Goal: Task Accomplishment & Management: Manage account settings

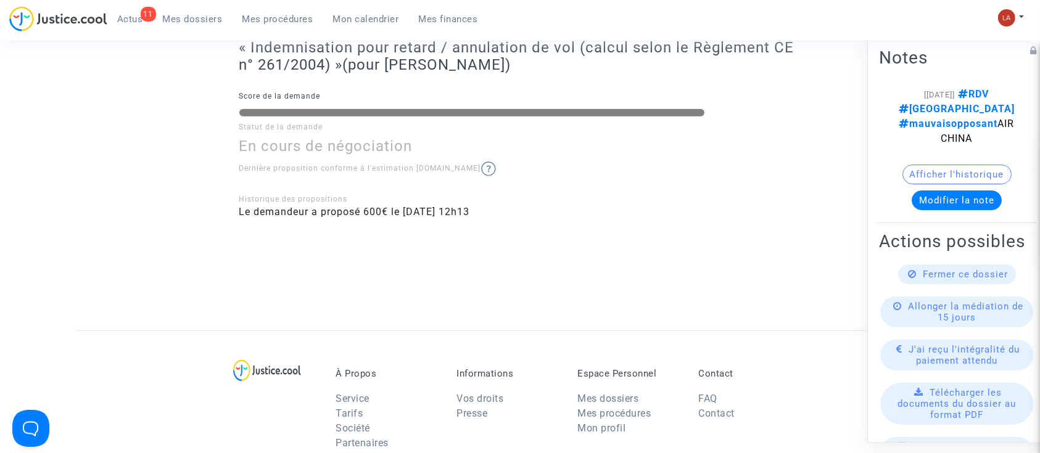
click at [164, 22] on span "Mes dossiers" at bounding box center [193, 19] width 60 height 11
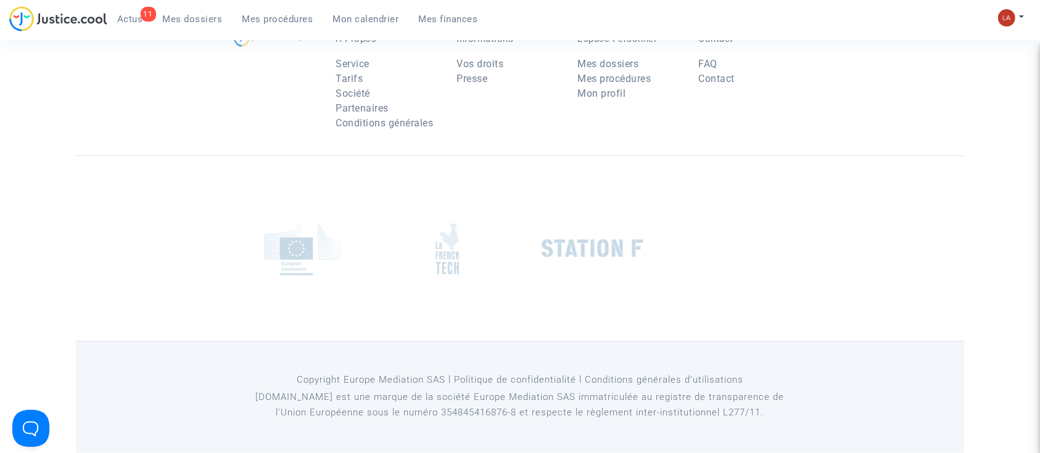
scroll to position [150, 0]
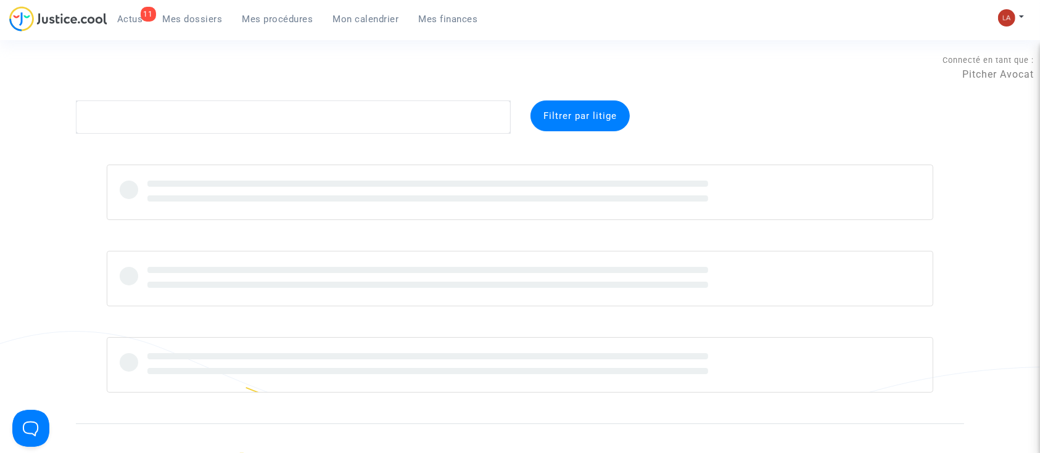
click at [208, 99] on div "Connecté en tant que : Pitcher Avocat" at bounding box center [516, 86] width 1033 height 30
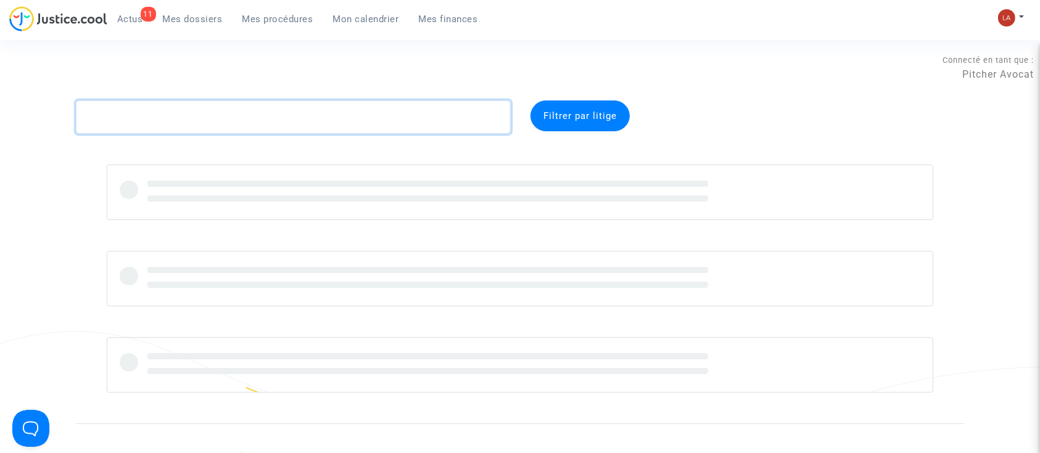
click at [187, 115] on textarea at bounding box center [293, 116] width 435 height 33
paste textarea "BONETTI"
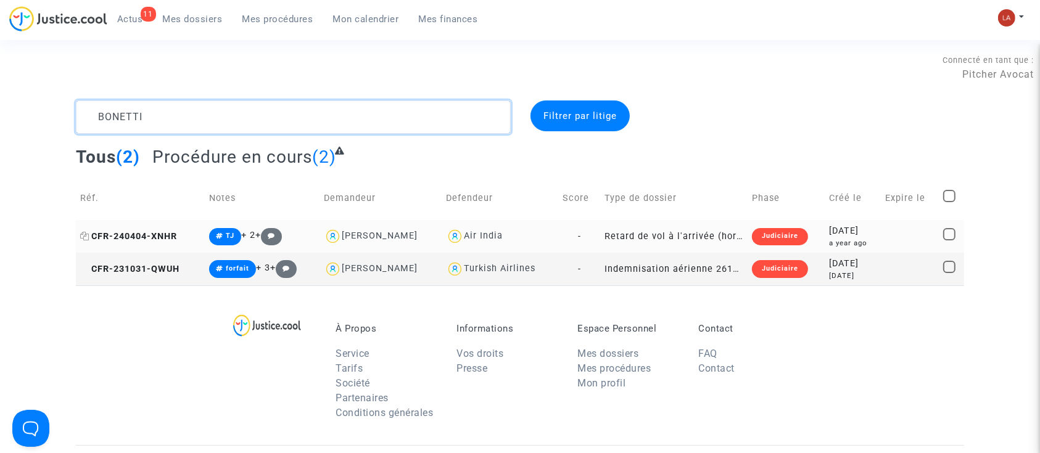
type textarea "BONETTI"
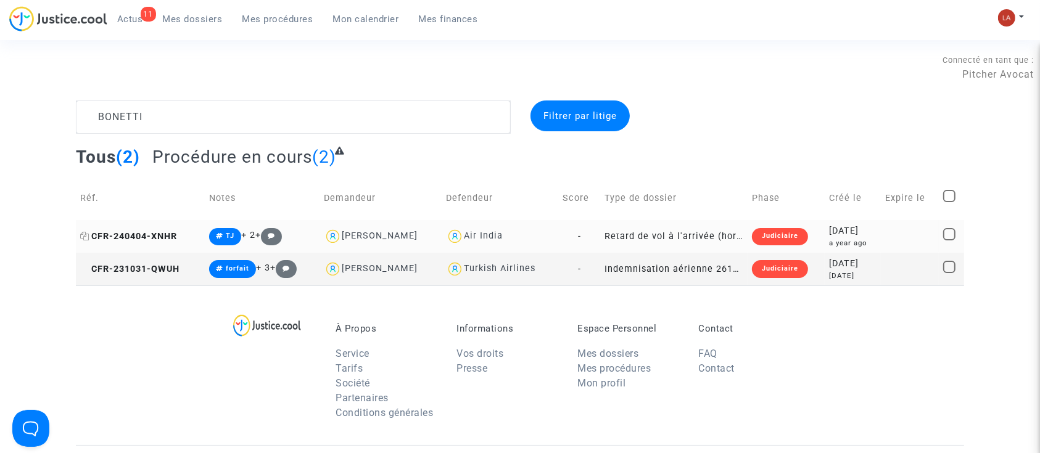
click at [147, 240] on span "CFR-240404-XNHR" at bounding box center [128, 236] width 97 height 10
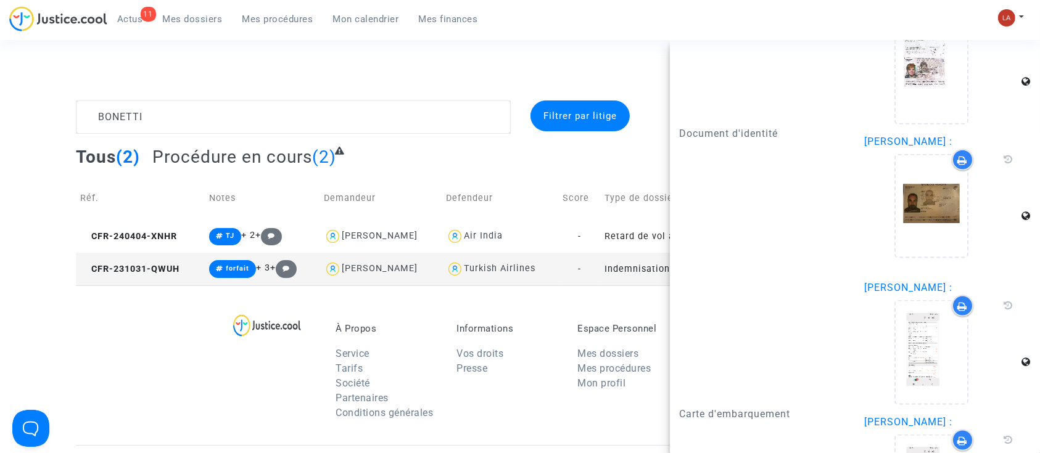
scroll to position [1724, 0]
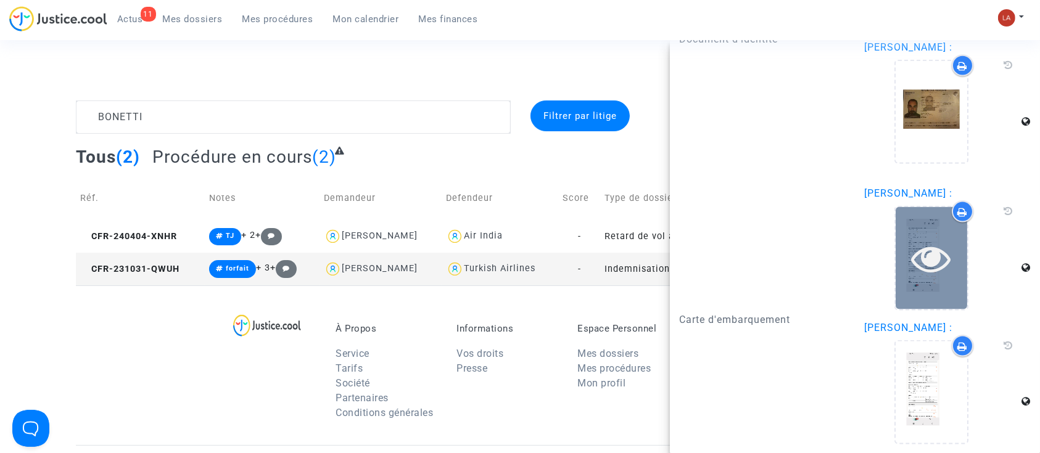
click at [914, 274] on div at bounding box center [931, 258] width 72 height 102
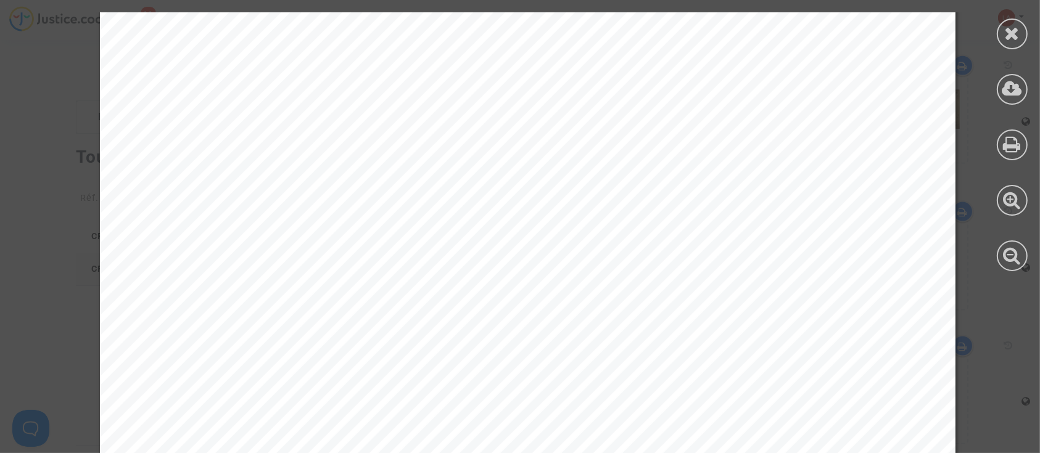
scroll to position [0, 0]
click at [1008, 47] on div at bounding box center [1011, 33] width 31 height 31
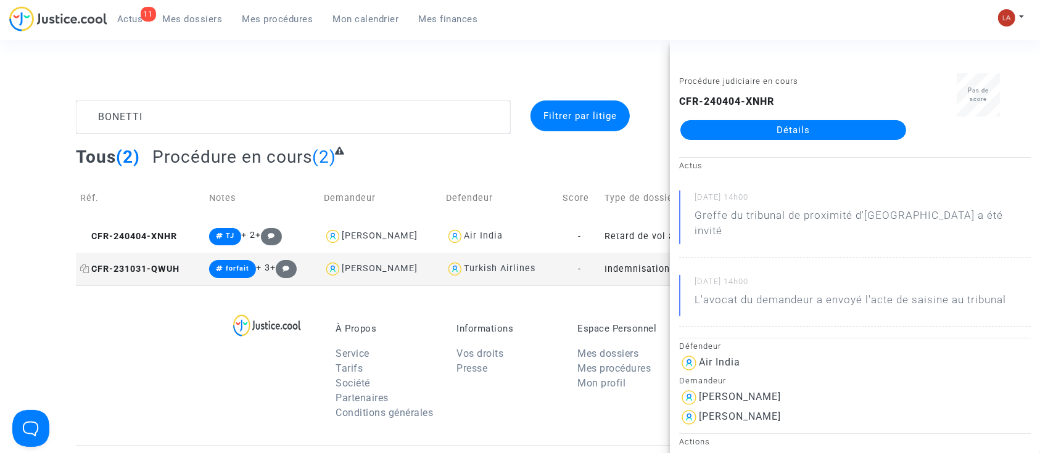
click at [166, 271] on span "CFR-231031-QWUH" at bounding box center [129, 269] width 99 height 10
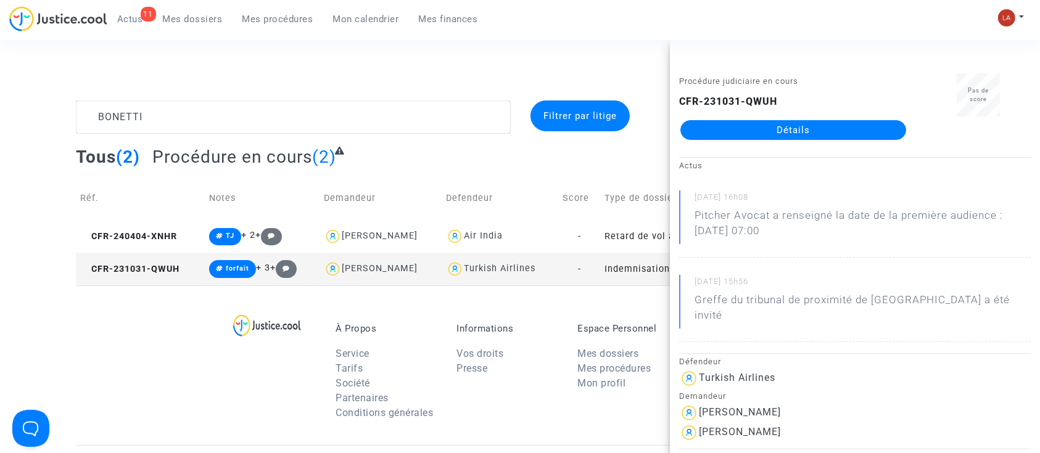
click at [271, 22] on span "Mes procédures" at bounding box center [277, 19] width 71 height 11
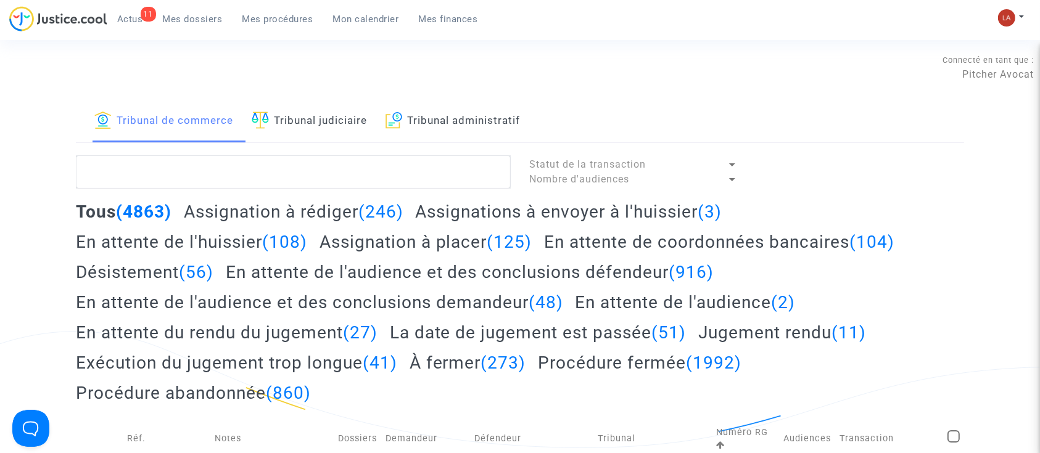
click at [342, 126] on link "Tribunal judiciaire" at bounding box center [309, 121] width 115 height 42
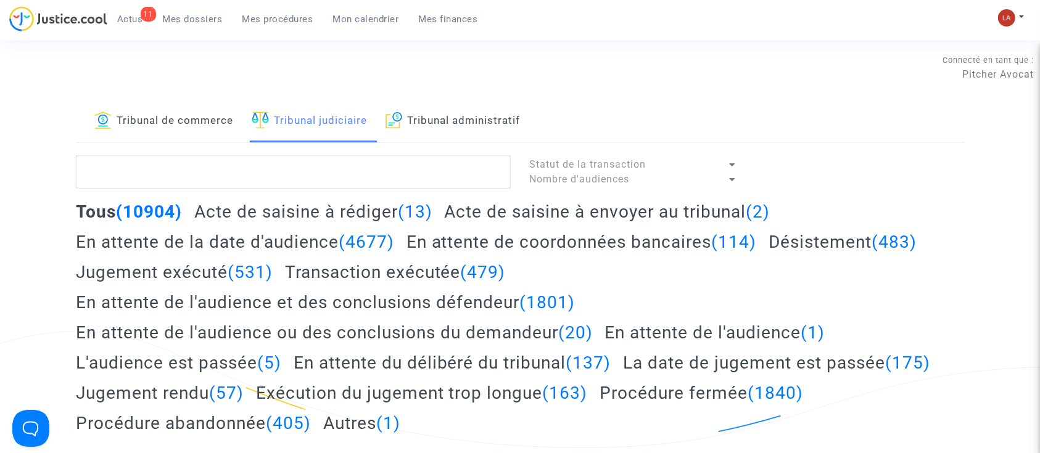
click at [636, 220] on h2 "Acte de saisine à envoyer au tribunal (2)" at bounding box center [607, 212] width 326 height 22
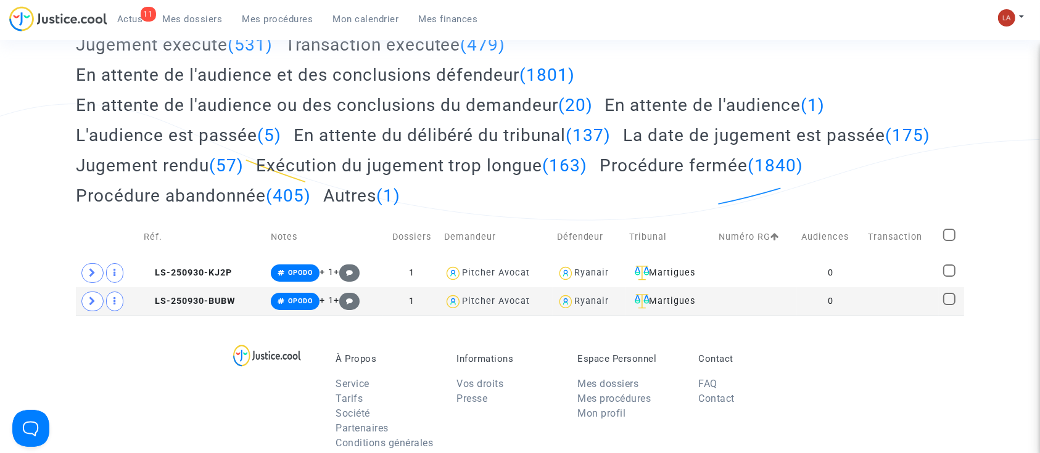
scroll to position [243, 0]
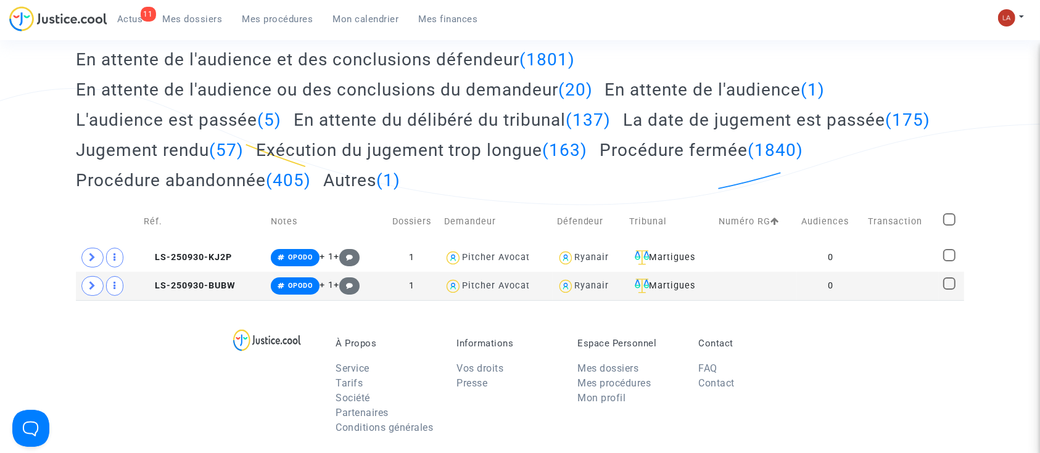
click at [951, 219] on span at bounding box center [949, 219] width 12 height 12
click at [949, 226] on input "checkbox" at bounding box center [948, 226] width 1 height 1
checkbox input "true"
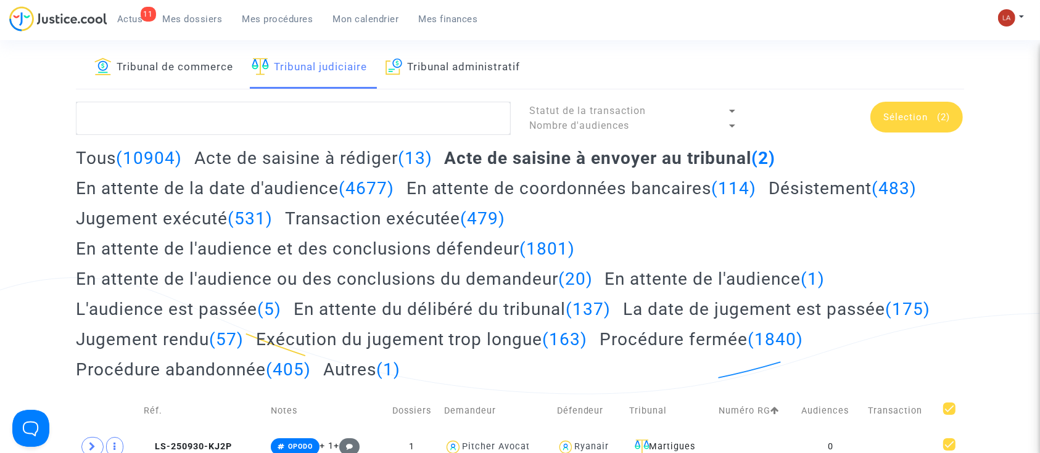
scroll to position [0, 0]
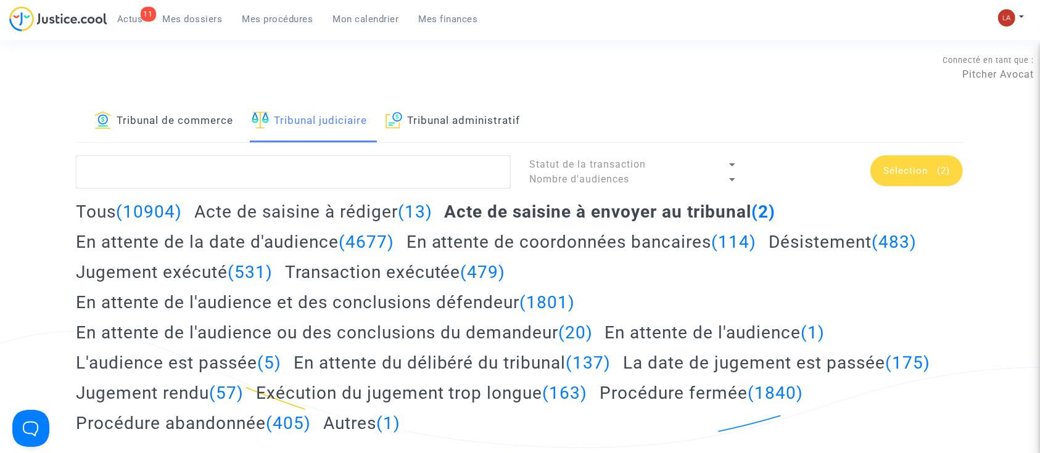
click at [903, 163] on div "Sélection (2)" at bounding box center [916, 170] width 92 height 31
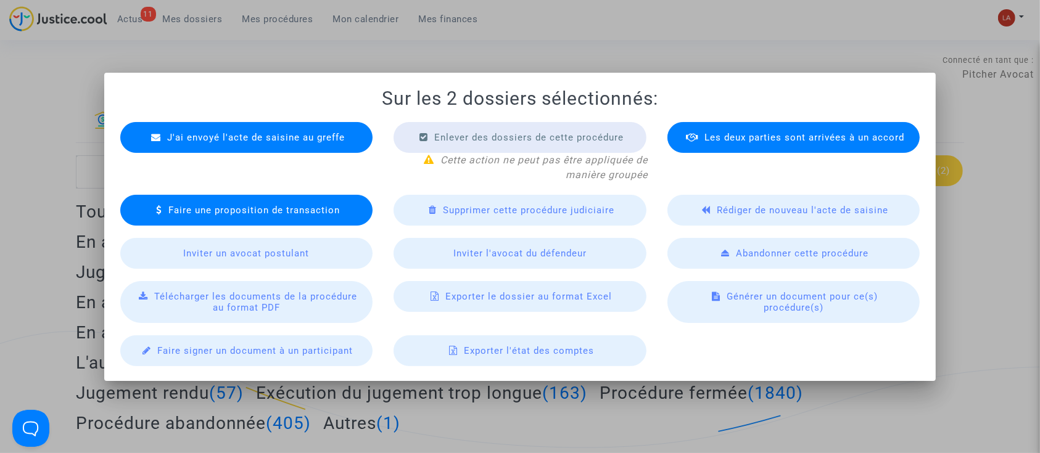
click at [271, 289] on div "Télécharger les documents de la procédure au format PDF" at bounding box center [246, 302] width 253 height 42
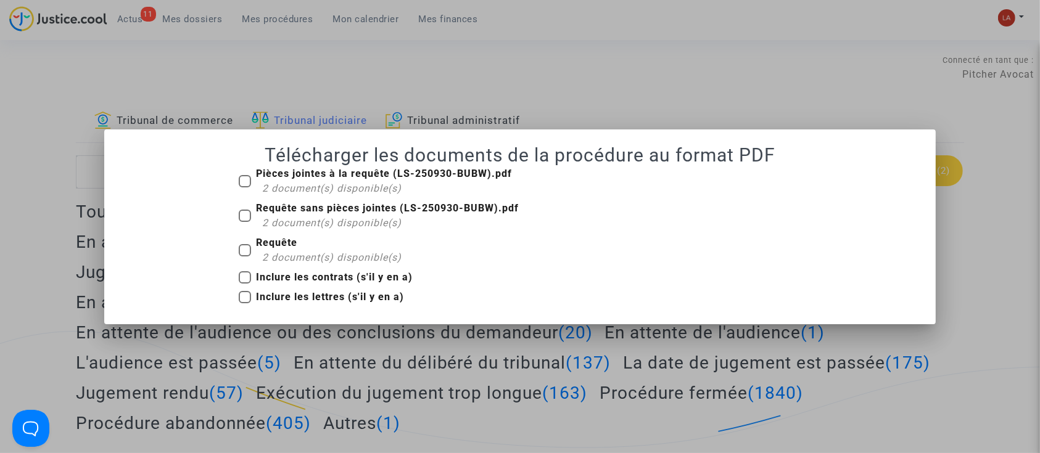
click at [326, 249] on span "Requête 2 document(s) disponible(s)" at bounding box center [329, 251] width 146 height 30
click at [245, 256] on input "Requête 2 document(s) disponible(s)" at bounding box center [244, 256] width 1 height 1
checkbox input "true"
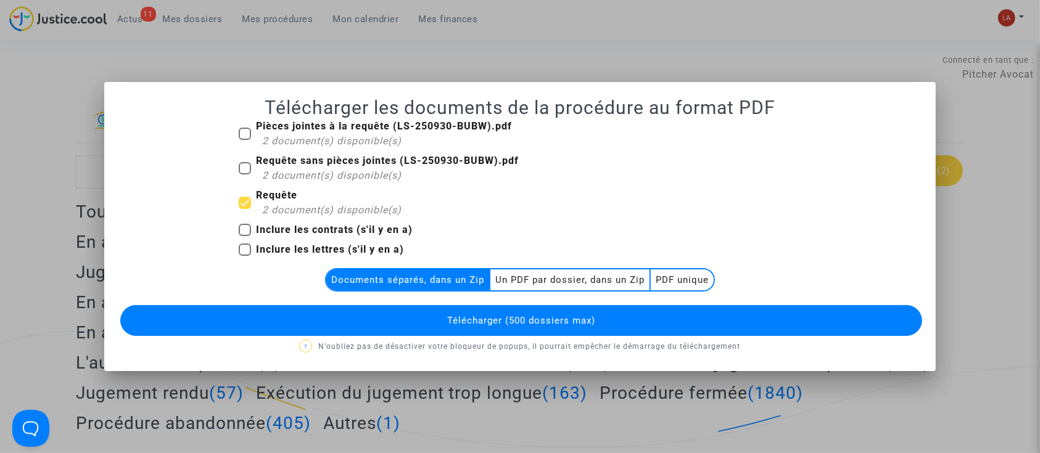
click at [519, 282] on multi-toggle-item "Un PDF par dossier, dans un Zip" at bounding box center [570, 279] width 160 height 21
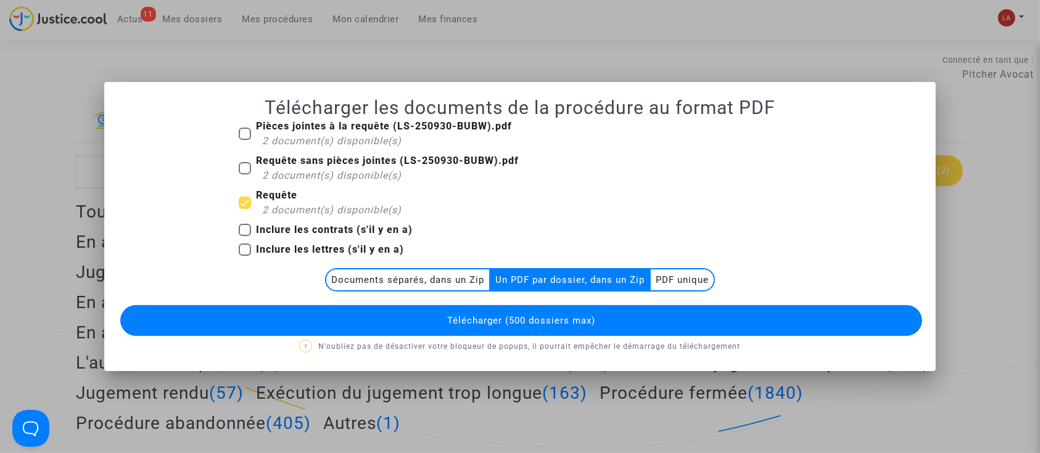
click at [532, 313] on button "Télécharger (500 dossiers max)" at bounding box center [521, 320] width 802 height 31
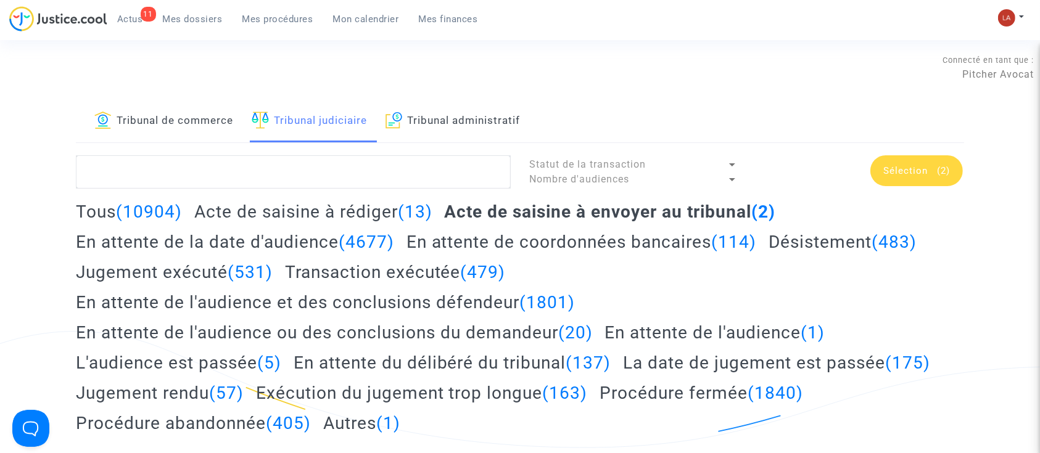
click at [361, 10] on link "Mon calendrier" at bounding box center [366, 19] width 86 height 18
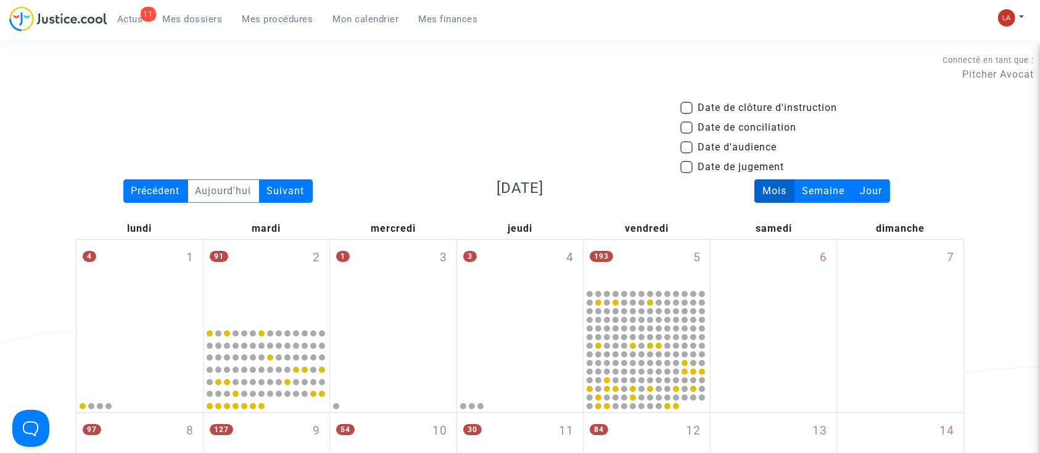
click at [726, 150] on span "Date d'audience" at bounding box center [736, 147] width 79 height 15
click at [686, 154] on input "Date d'audience" at bounding box center [686, 154] width 1 height 1
checkbox input "true"
click at [297, 184] on div "Suivant" at bounding box center [286, 190] width 54 height 23
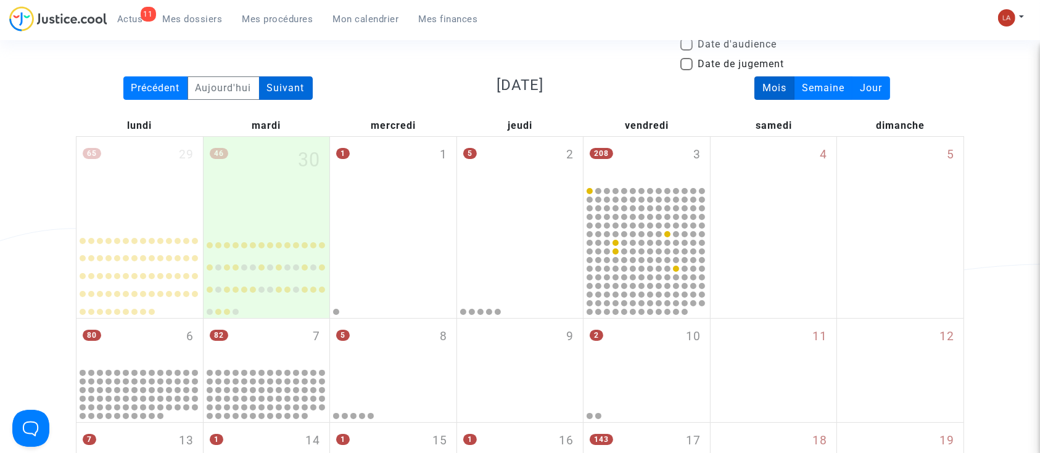
scroll to position [100, 0]
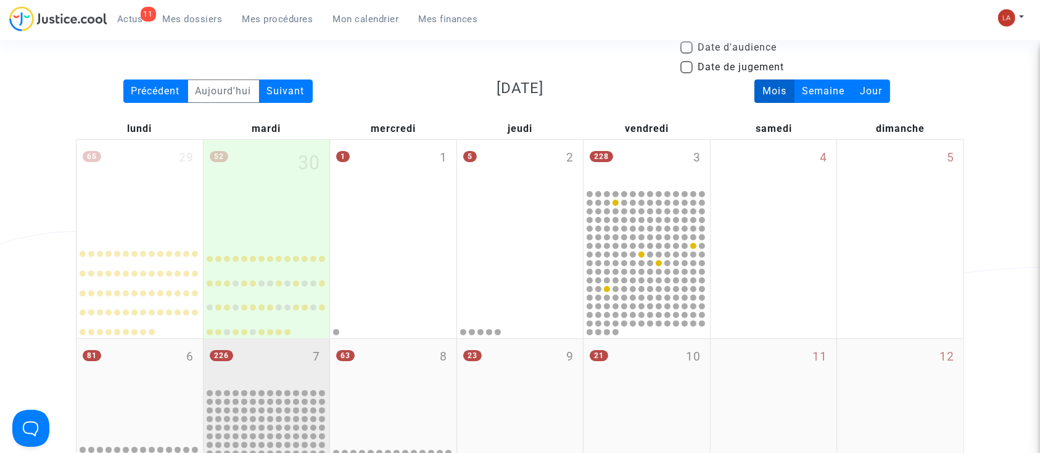
click at [248, 347] on div "226 7" at bounding box center [266, 363] width 126 height 48
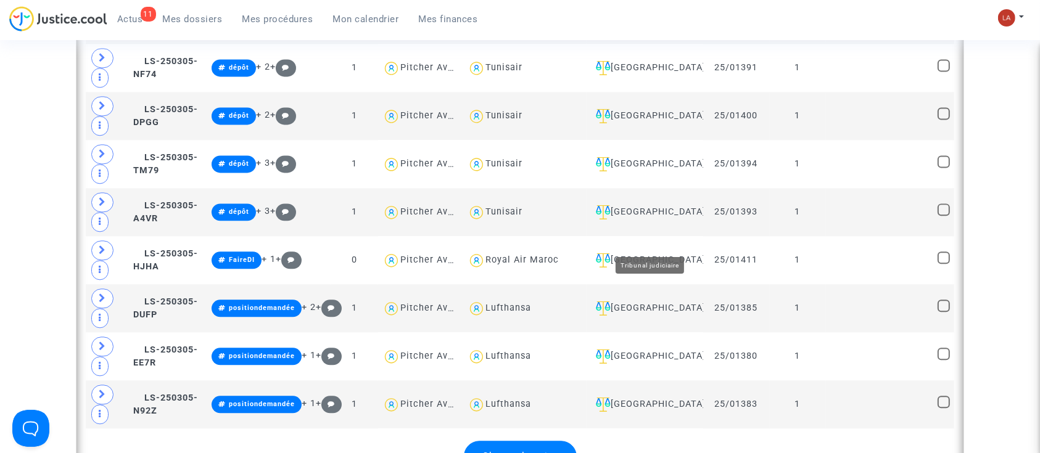
scroll to position [2871, 0]
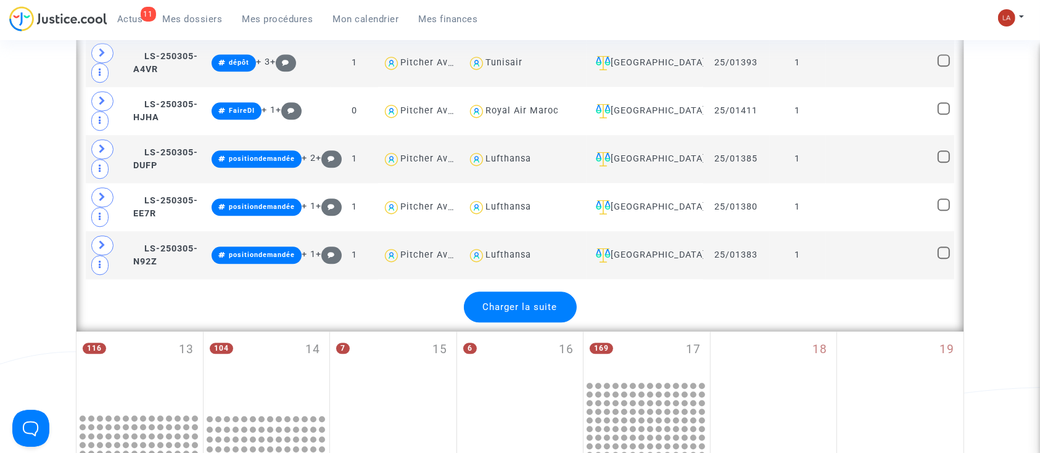
click at [534, 300] on div "Charger la suite" at bounding box center [520, 307] width 113 height 31
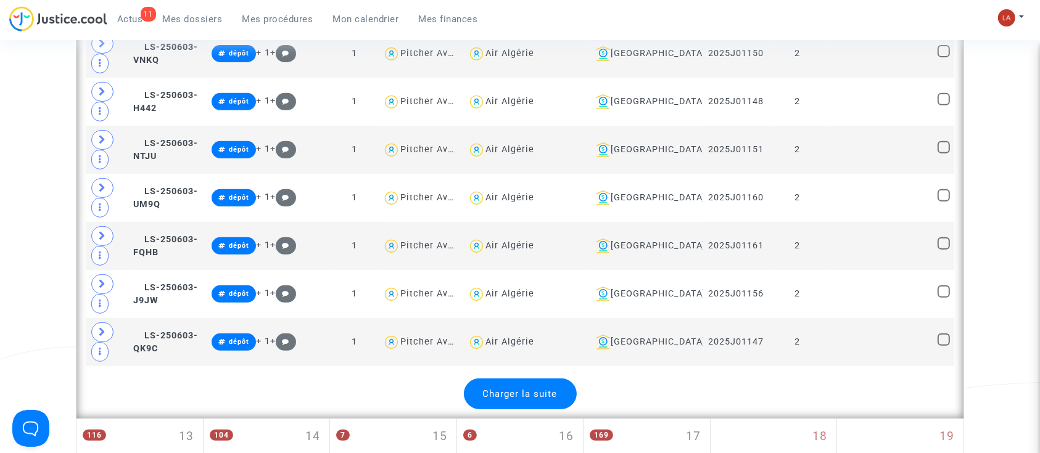
scroll to position [5187, 0]
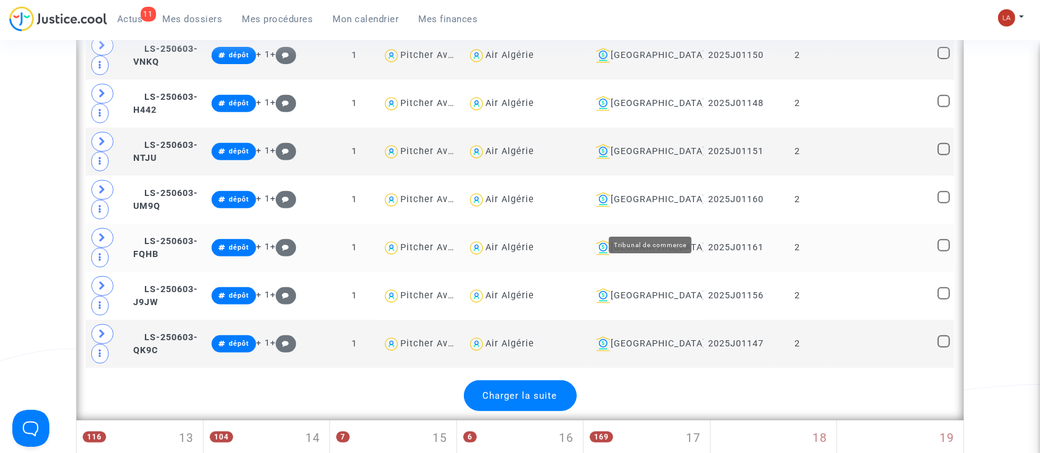
click at [646, 240] on div "Lyon" at bounding box center [644, 247] width 107 height 15
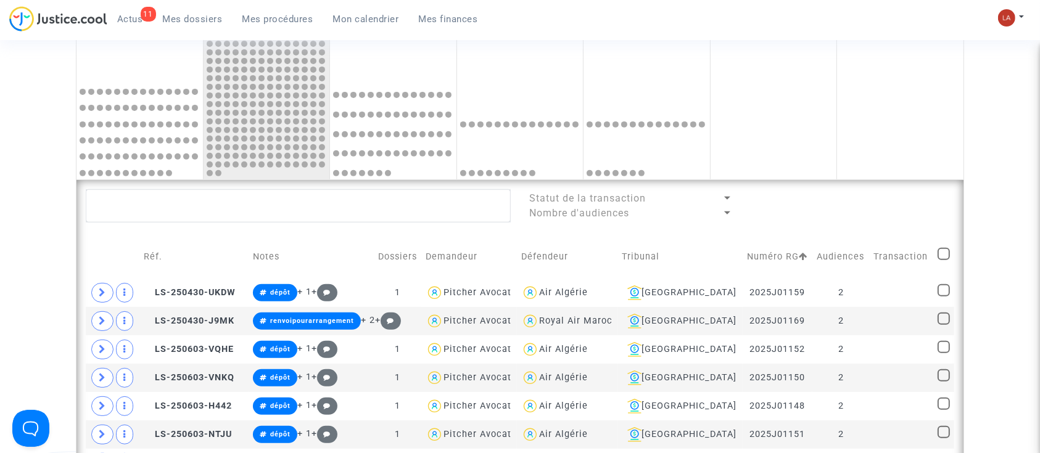
scroll to position [457, 0]
click at [588, 290] on div "Air Algérie" at bounding box center [563, 293] width 49 height 10
type textarea "@"Air Algérie""
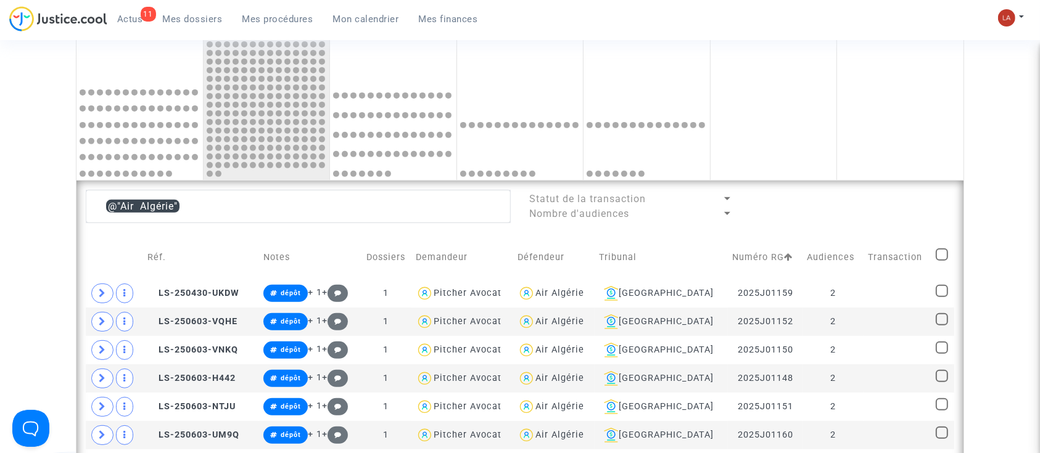
click at [932, 259] on td at bounding box center [942, 258] width 23 height 44
click at [938, 256] on span at bounding box center [941, 254] width 12 height 12
click at [941, 261] on input "checkbox" at bounding box center [941, 261] width 1 height 1
checkbox input "true"
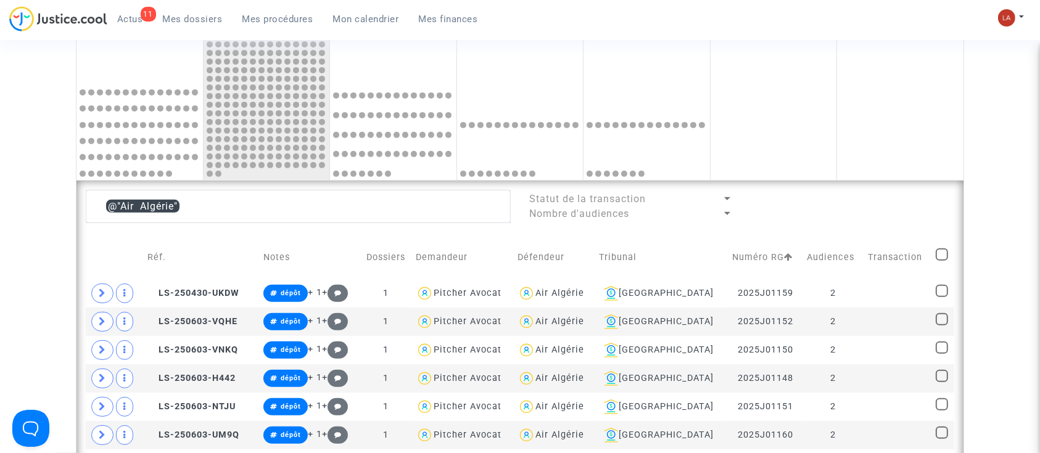
checkbox input "true"
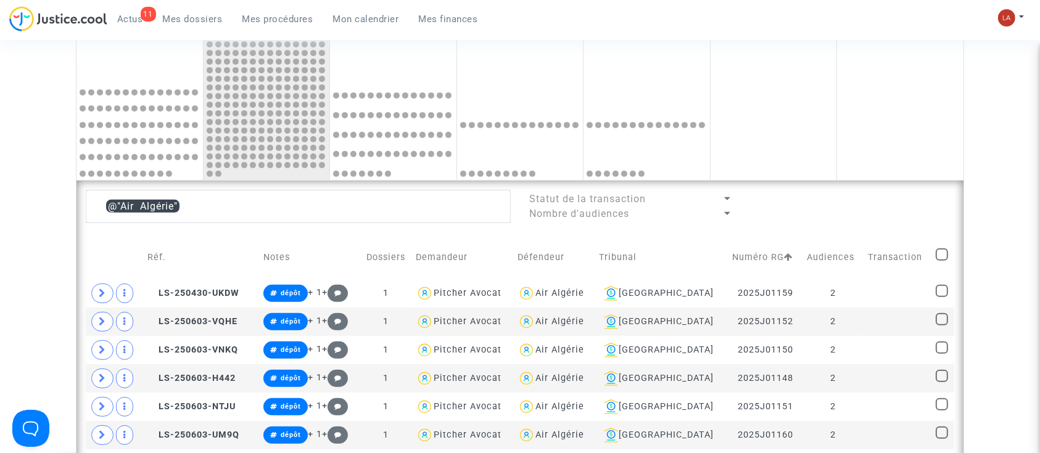
checkbox input "true"
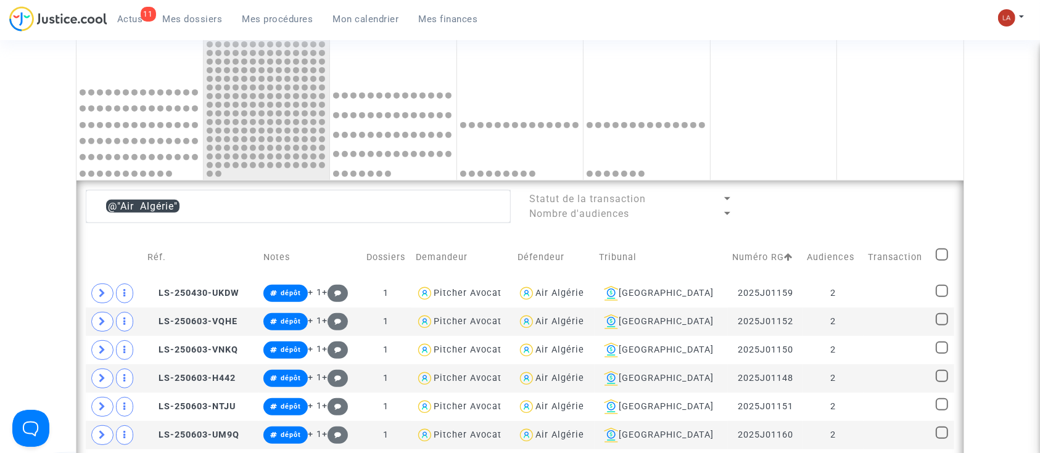
checkbox input "true"
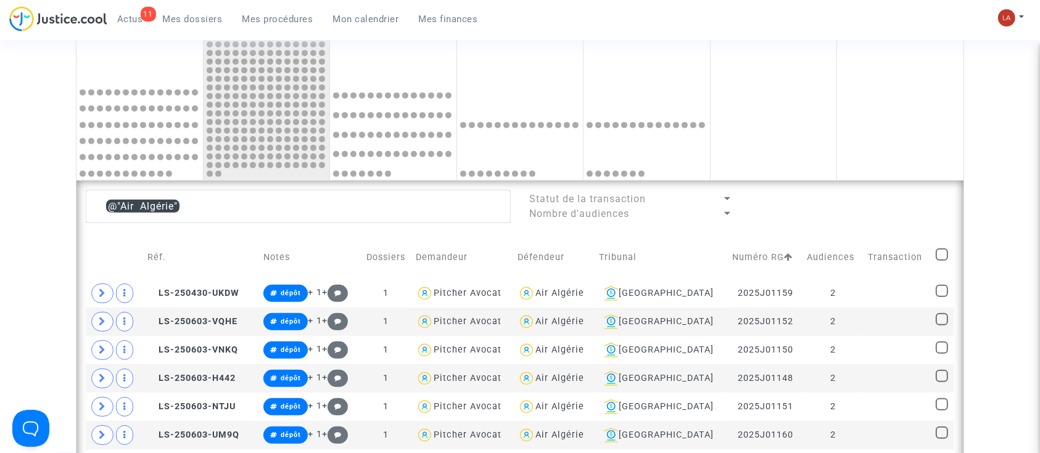
checkbox input "true"
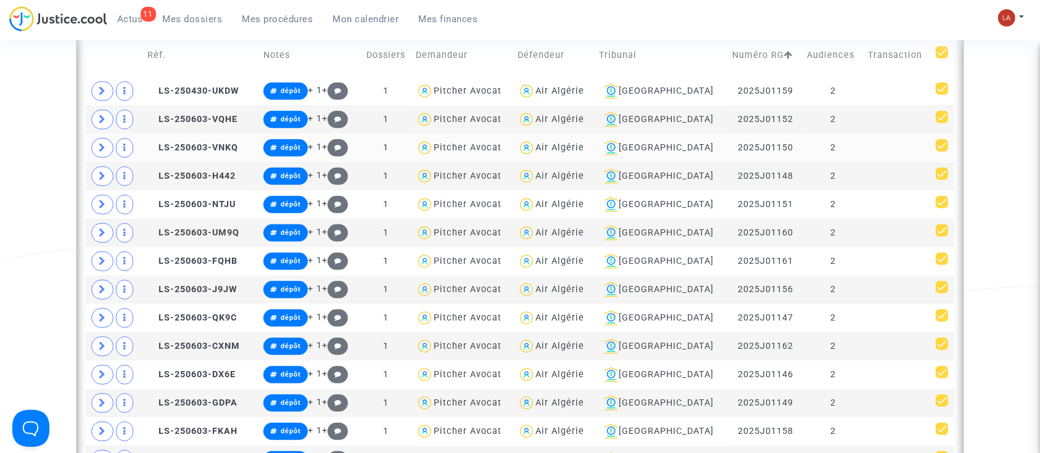
scroll to position [660, 0]
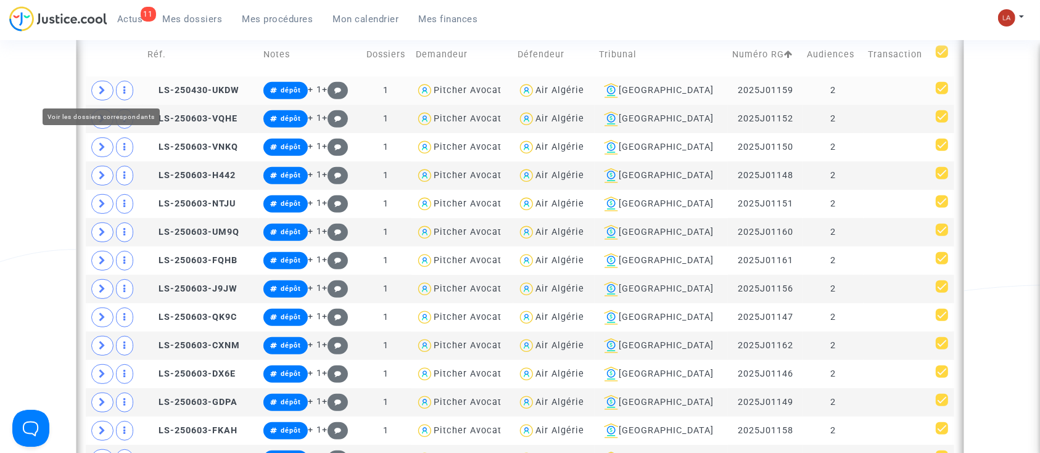
click at [100, 89] on icon at bounding box center [102, 90] width 7 height 9
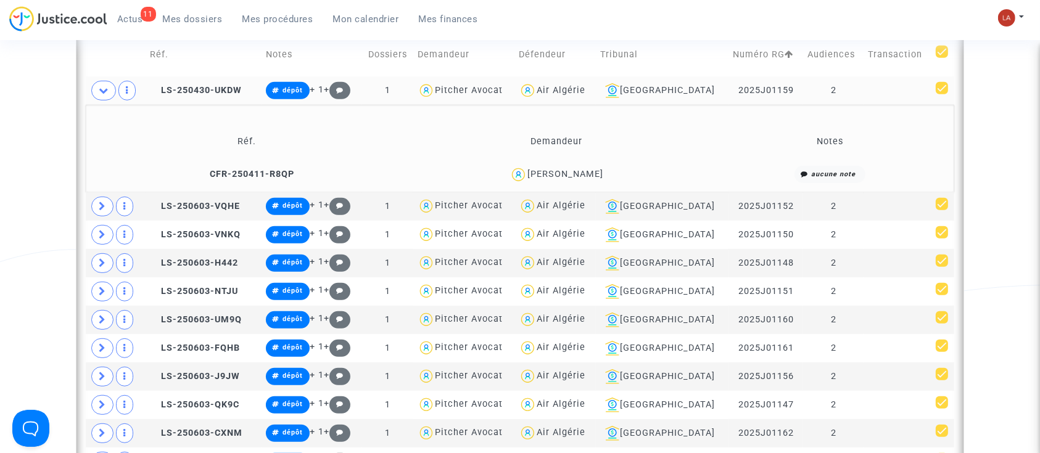
click at [187, 97] on td "LS-250430-UKDW" at bounding box center [204, 90] width 116 height 28
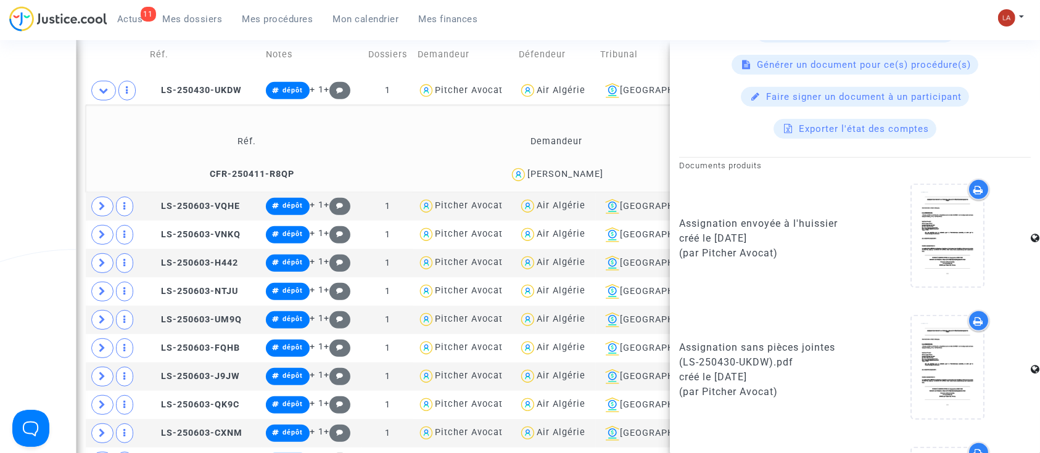
scroll to position [560, 0]
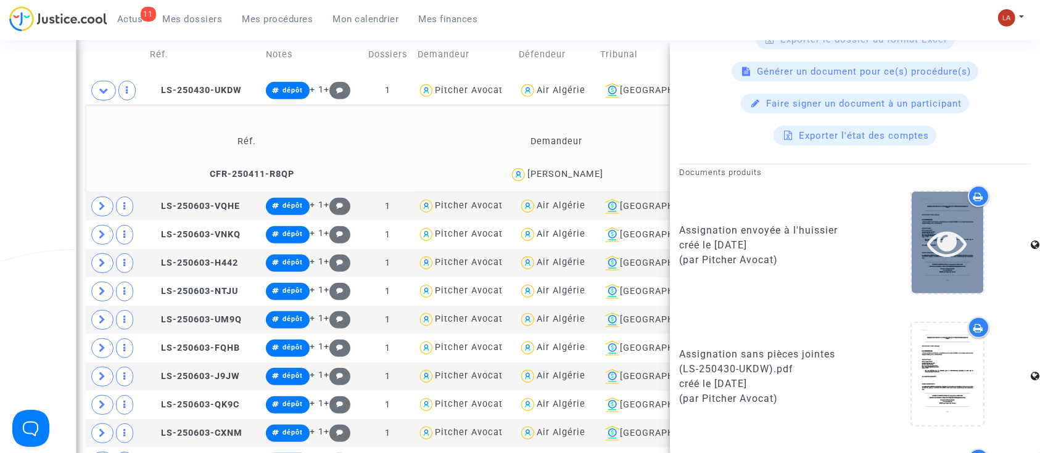
click at [964, 274] on div at bounding box center [947, 243] width 72 height 102
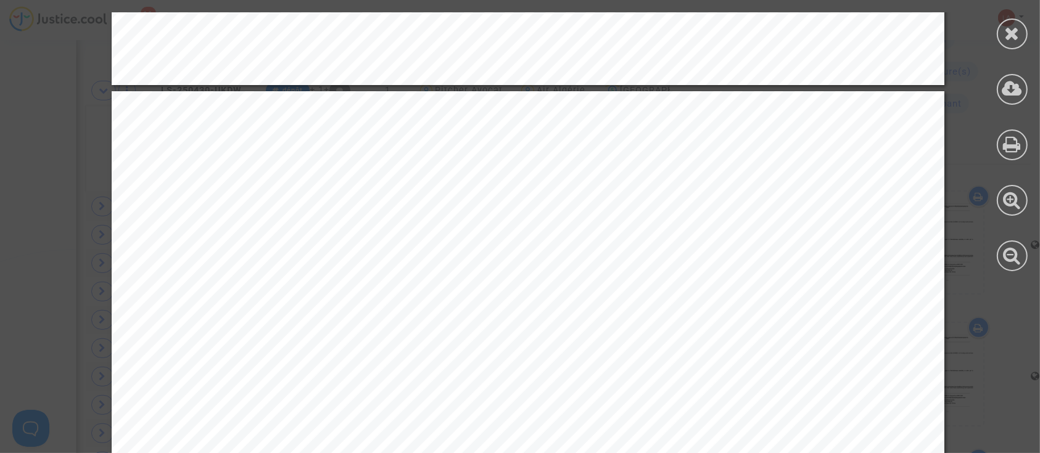
scroll to position [11427, 0]
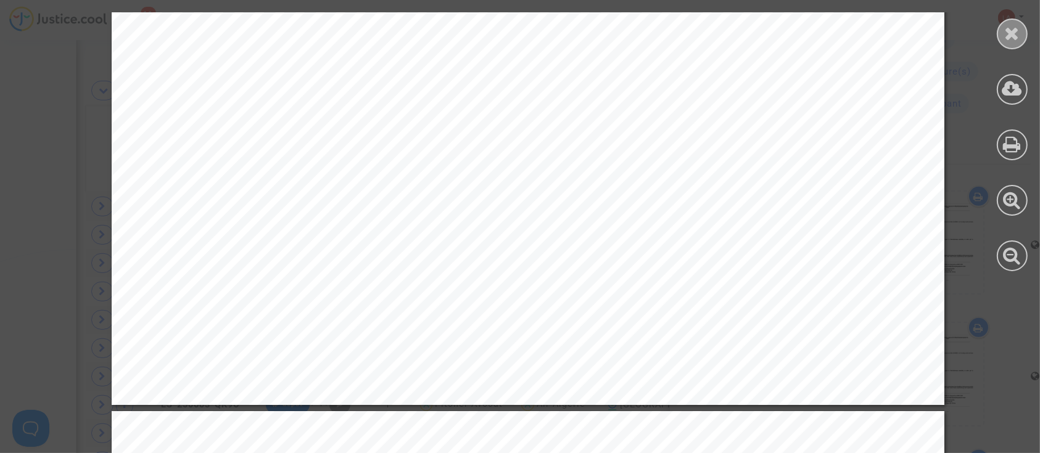
click at [1020, 36] on div at bounding box center [1011, 33] width 31 height 31
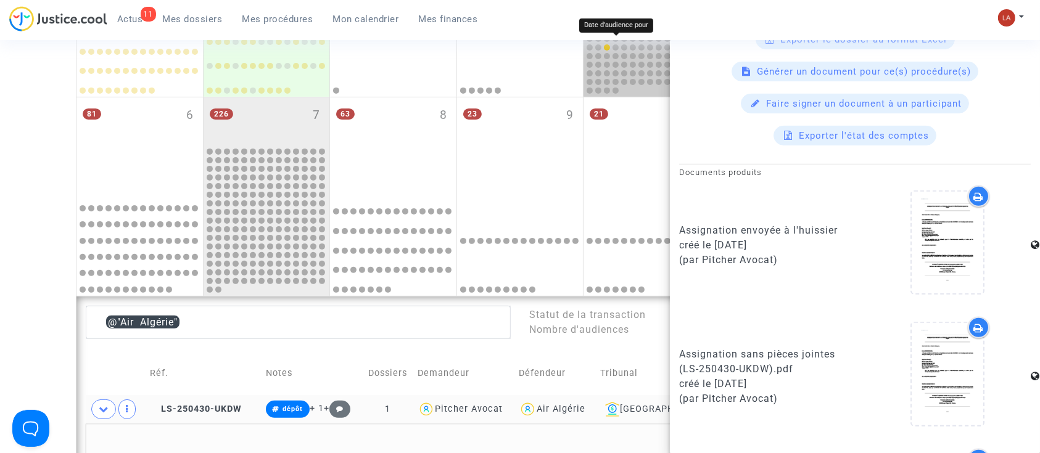
scroll to position [486, 0]
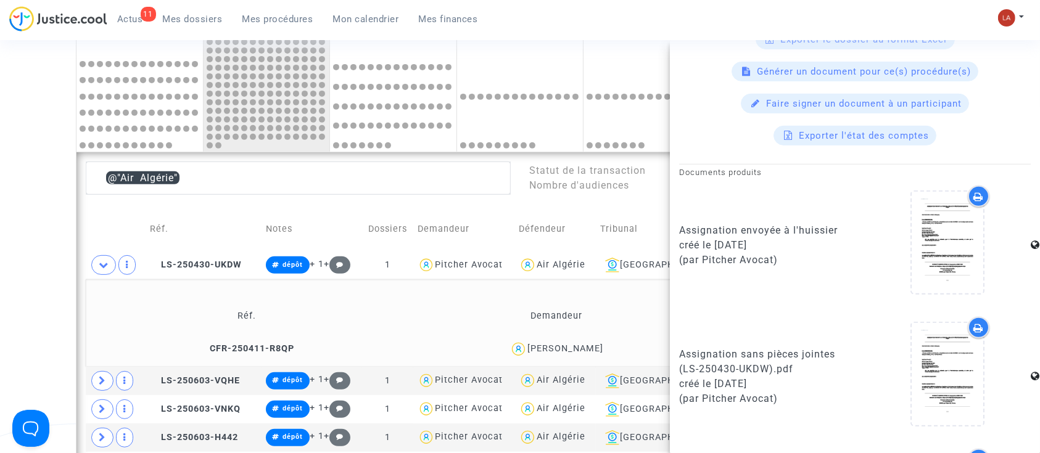
drag, startPoint x: 36, startPoint y: 234, endPoint x: 187, endPoint y: 231, distance: 151.7
click at [36, 234] on div "Date de clôture d'instruction Date de conciliation Date d'audience Date de juge…" at bounding box center [520, 371] width 1040 height 1512
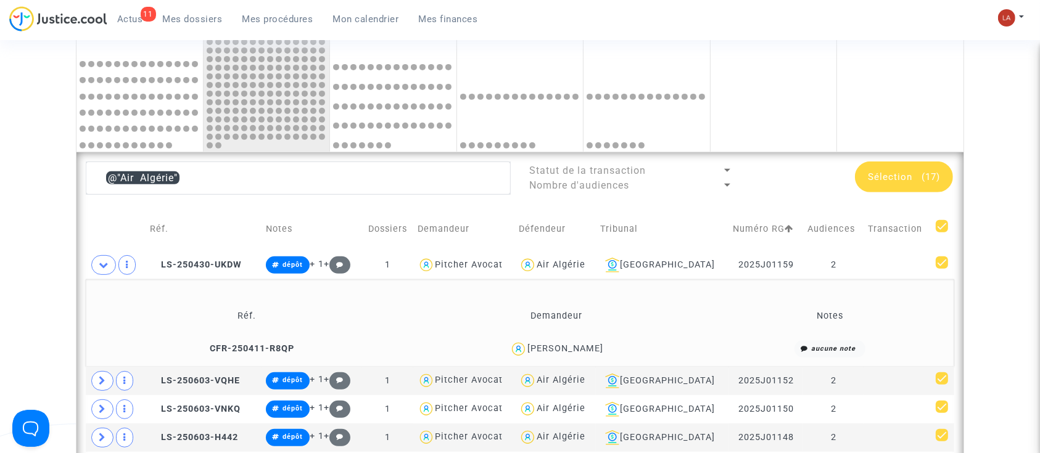
scroll to position [0, 0]
click at [906, 178] on span "Sélection" at bounding box center [889, 176] width 44 height 11
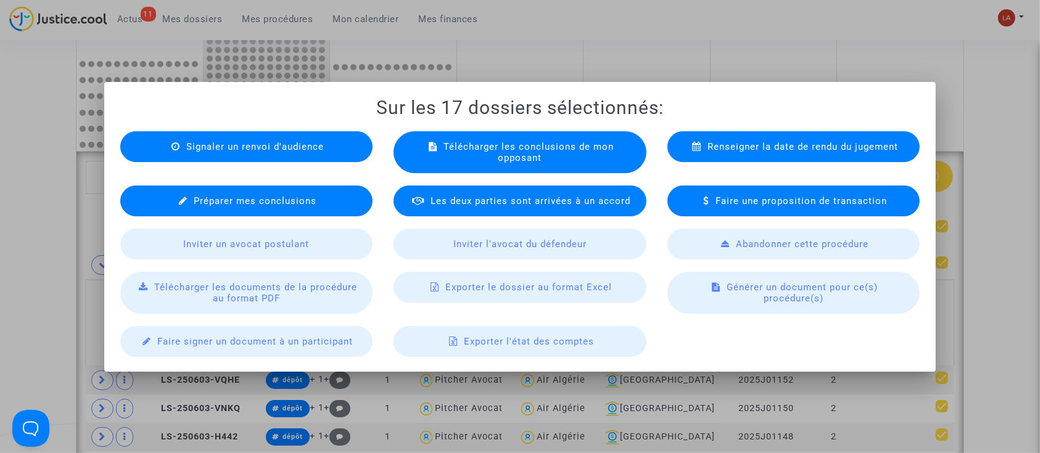
click at [311, 293] on div "Télécharger les documents de la procédure au format PDF" at bounding box center [246, 293] width 253 height 42
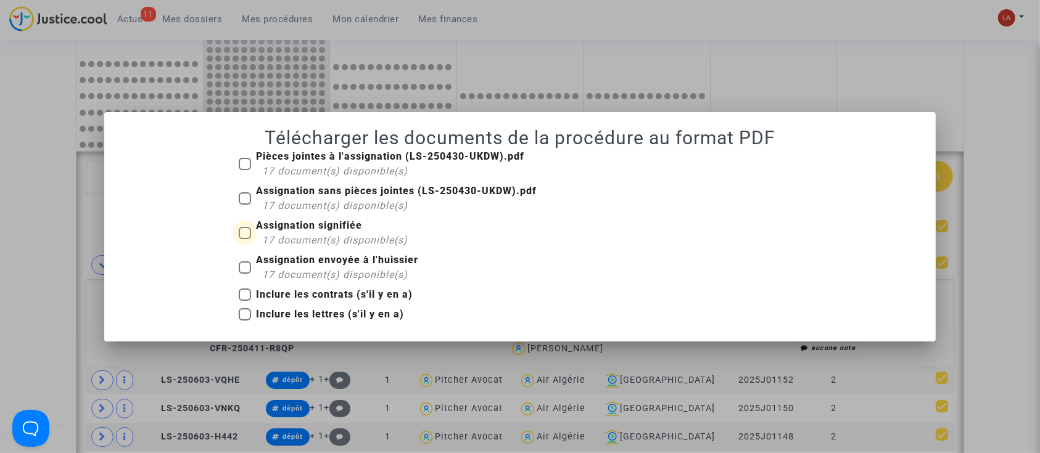
click at [276, 234] on span "17 document(s) disponible(s)" at bounding box center [335, 240] width 146 height 12
click at [245, 239] on input "Assignation signifiée 17 document(s) disponible(s)" at bounding box center [244, 239] width 1 height 1
checkbox input "true"
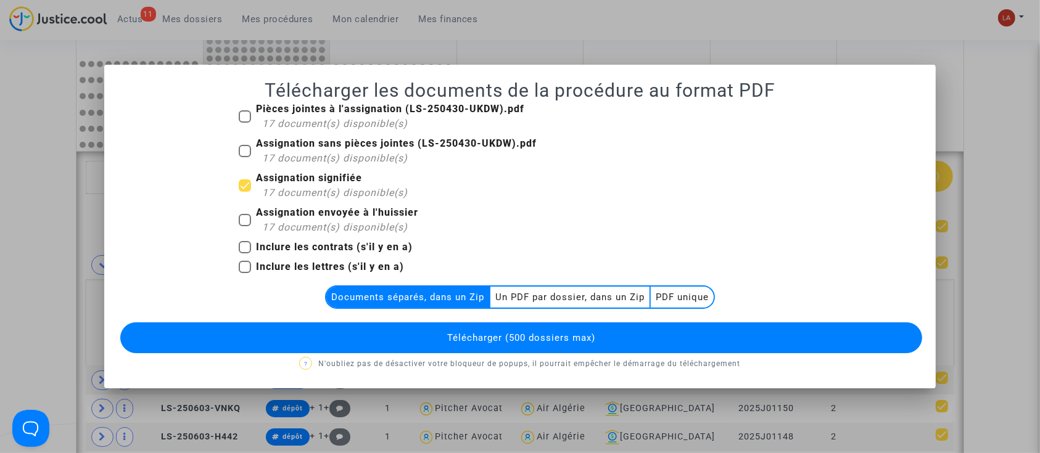
click at [535, 297] on multi-toggle-item "Un PDF par dossier, dans un Zip" at bounding box center [570, 297] width 160 height 21
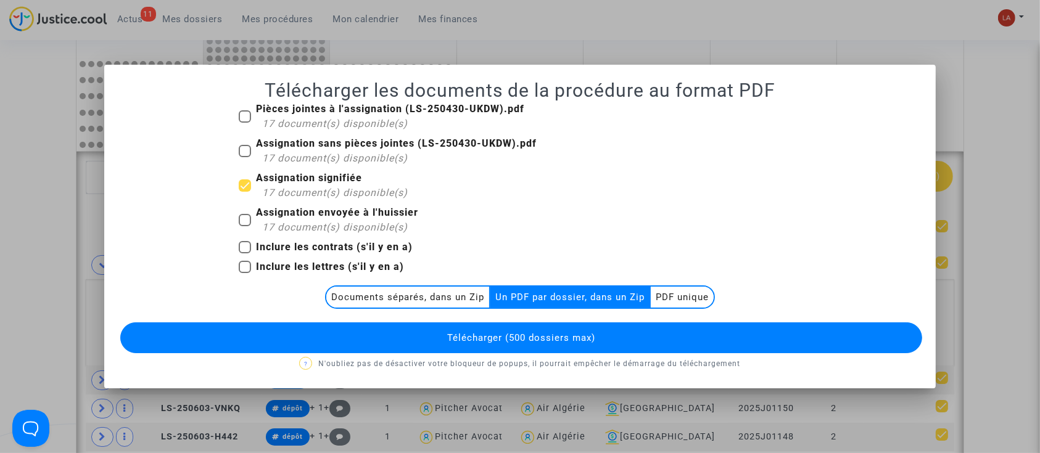
click at [583, 329] on button "Télécharger (500 dossiers max)" at bounding box center [521, 337] width 802 height 31
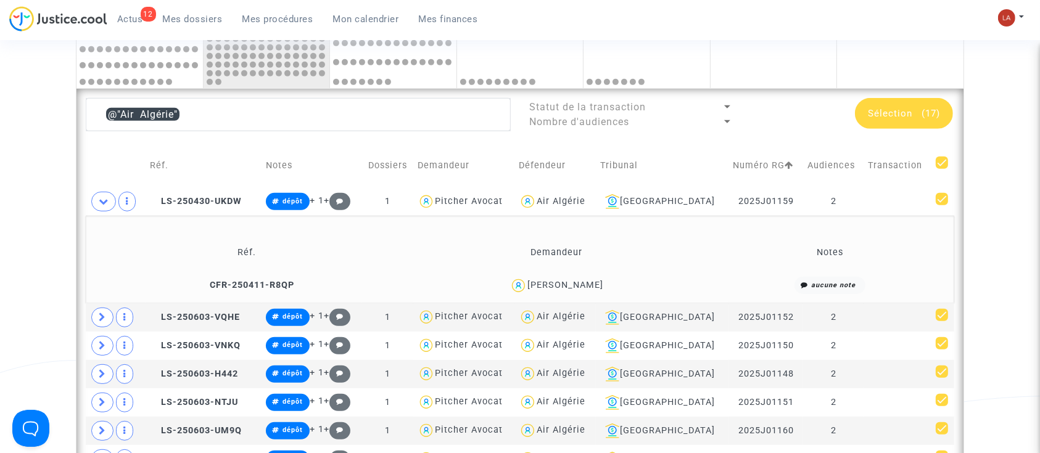
scroll to position [528, 0]
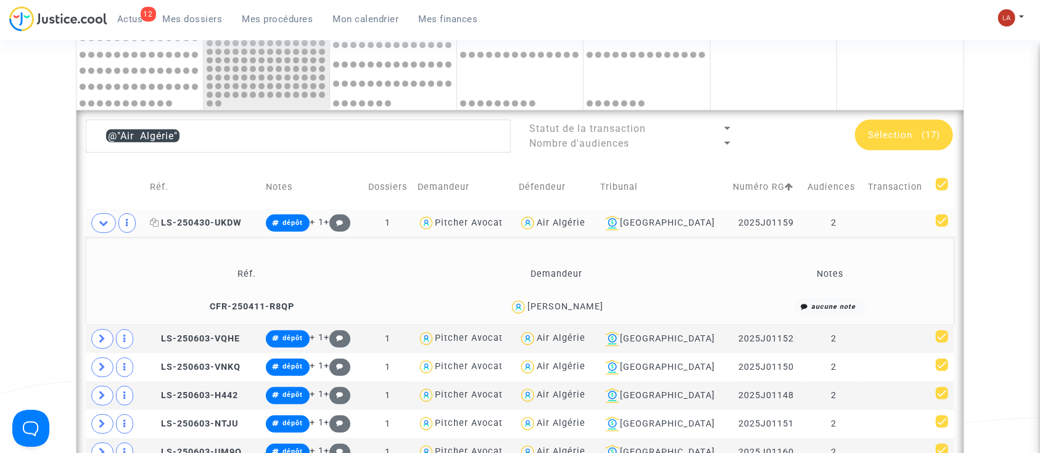
click at [219, 219] on span "LS-250430-UKDW" at bounding box center [196, 223] width 92 height 10
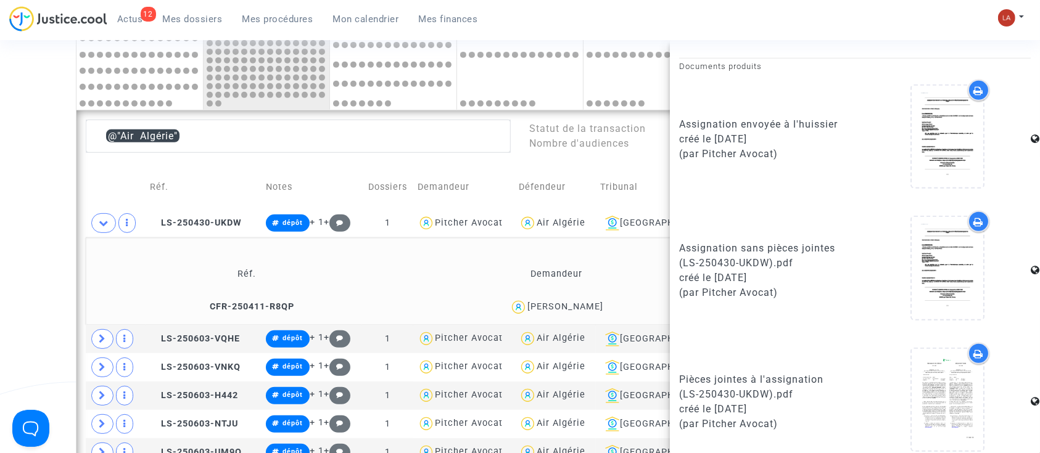
scroll to position [667, 0]
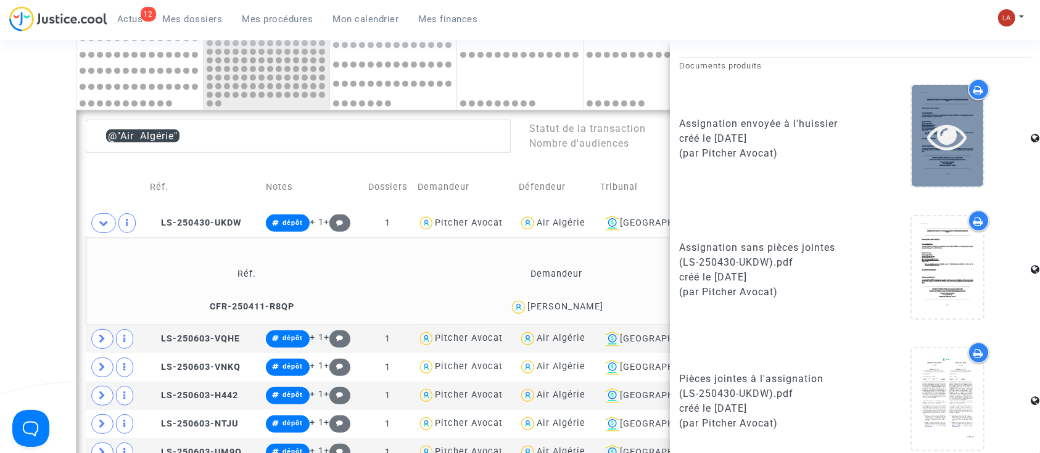
click at [943, 162] on div at bounding box center [947, 136] width 72 height 102
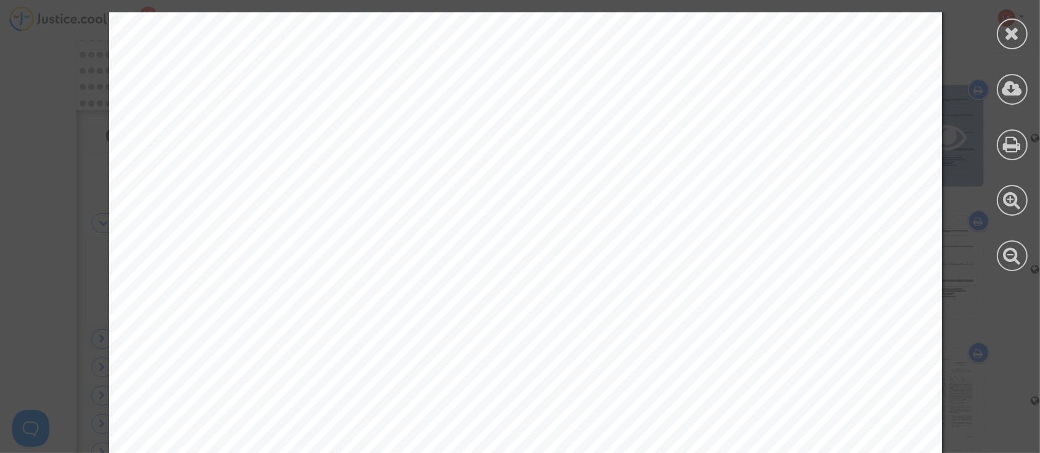
scroll to position [115, 2]
click at [1021, 32] on div at bounding box center [1011, 33] width 31 height 31
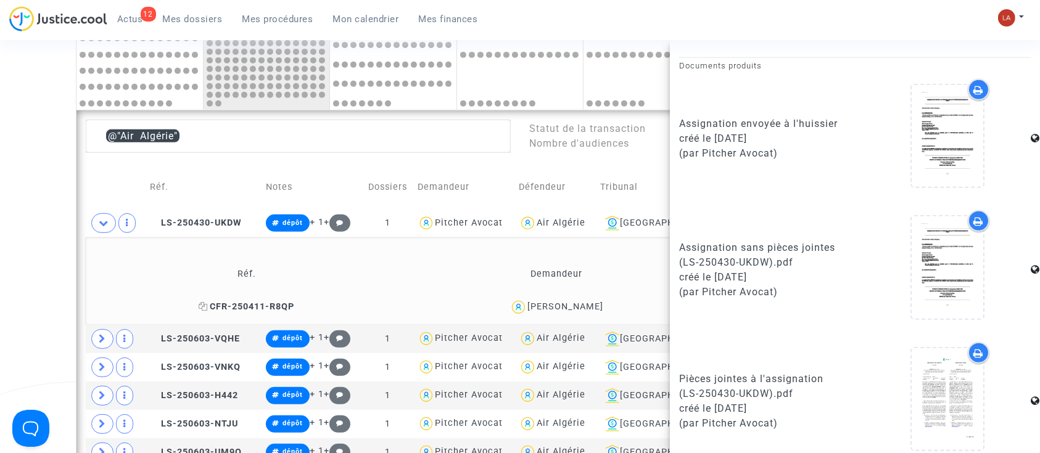
click at [239, 305] on span "CFR-250411-R8QP" at bounding box center [247, 306] width 96 height 10
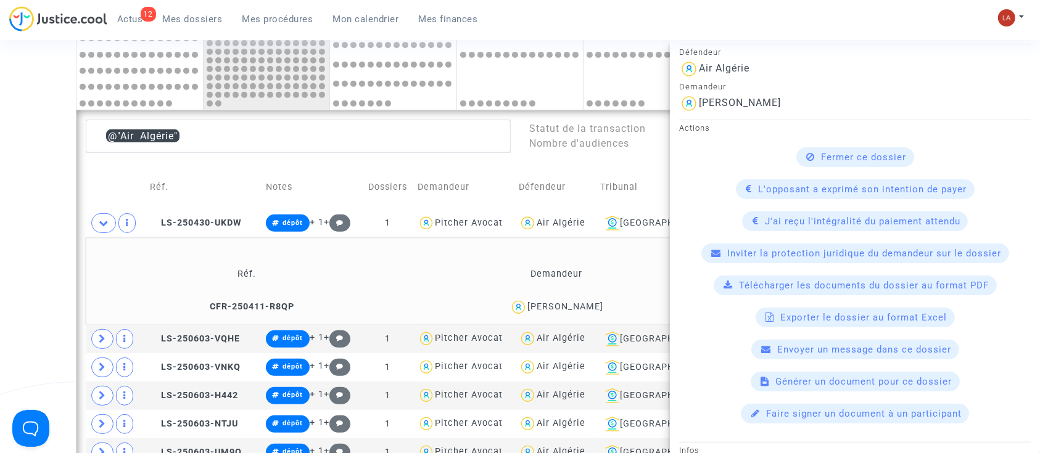
scroll to position [594, 0]
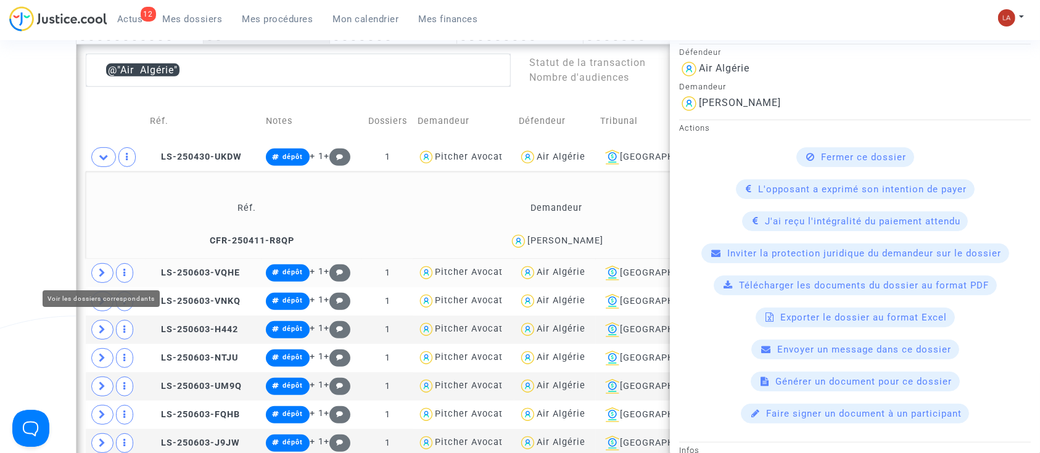
click at [97, 268] on span at bounding box center [102, 273] width 22 height 20
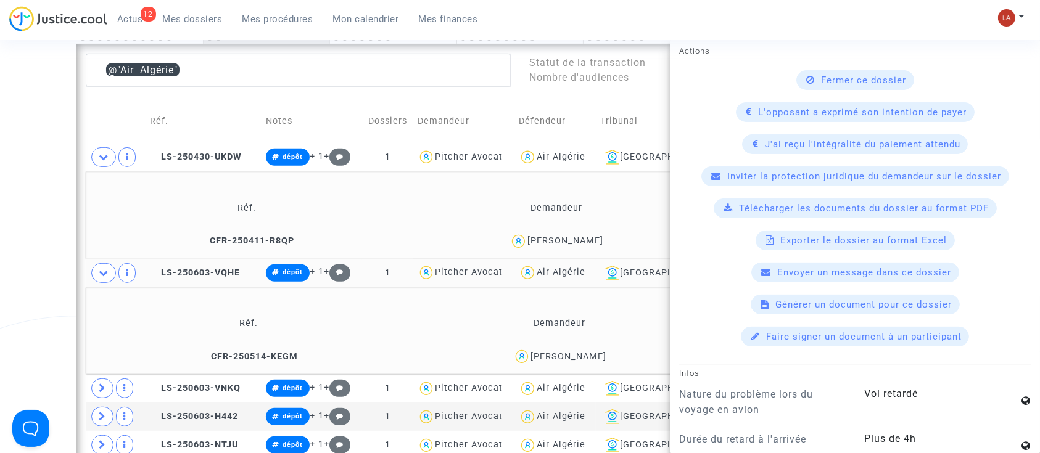
scroll to position [369, 0]
click at [419, 57] on textarea at bounding box center [298, 70] width 425 height 33
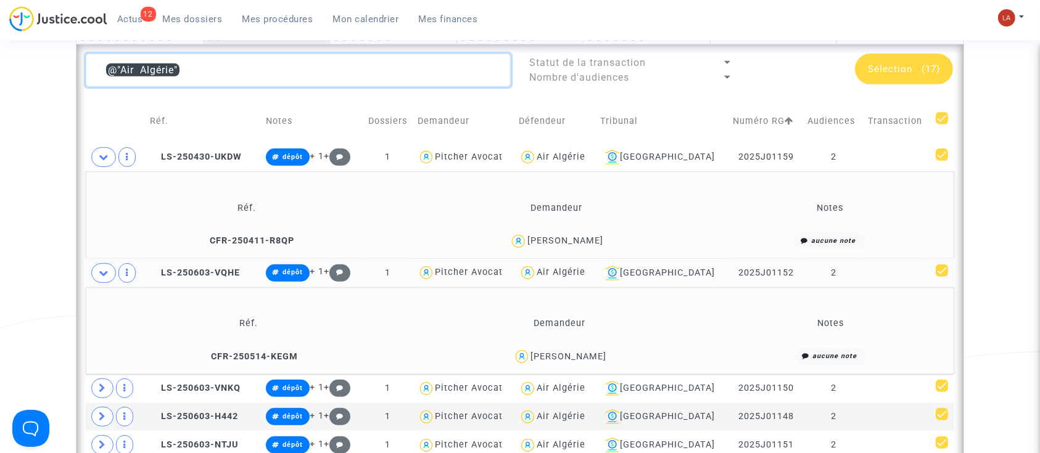
scroll to position [0, 0]
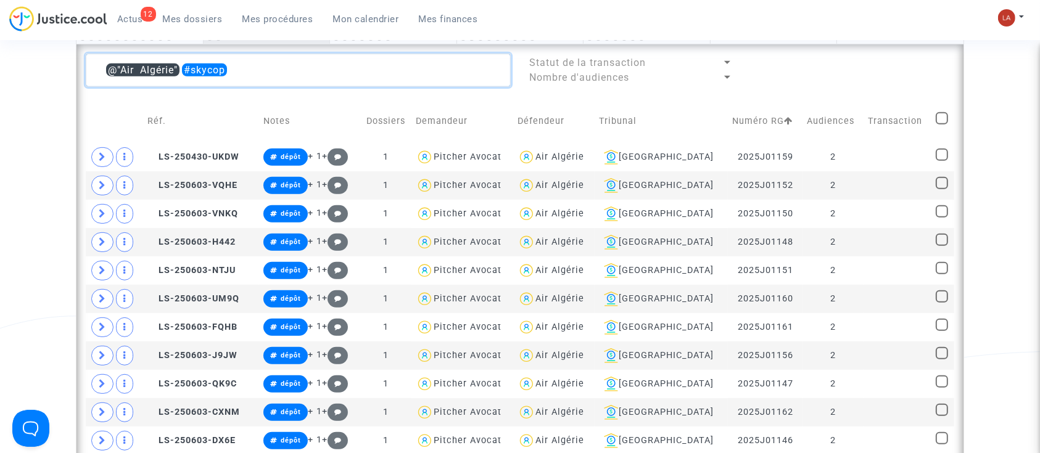
type textarea "@"Air Algérie" #skycop"
click at [936, 121] on span at bounding box center [941, 118] width 12 height 12
click at [941, 125] on input "checkbox" at bounding box center [941, 125] width 1 height 1
checkbox input "true"
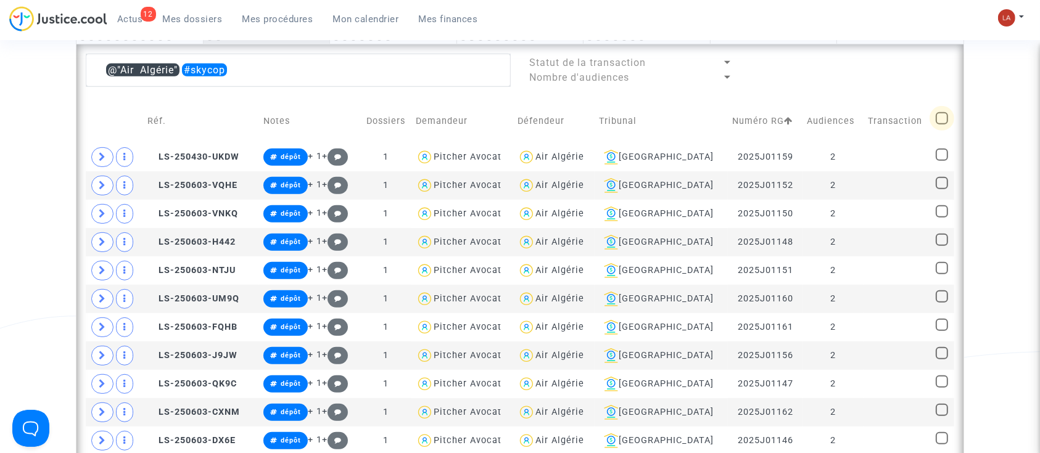
checkbox input "true"
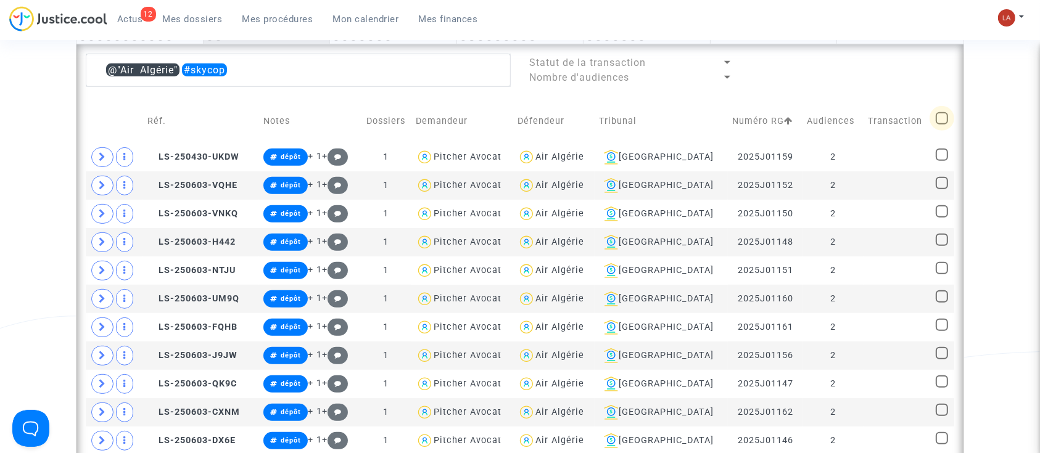
checkbox input "true"
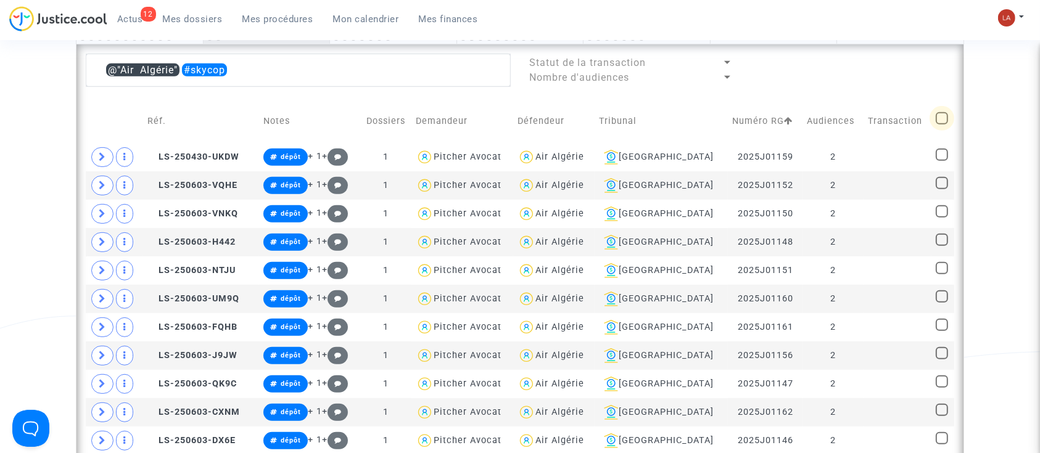
checkbox input "true"
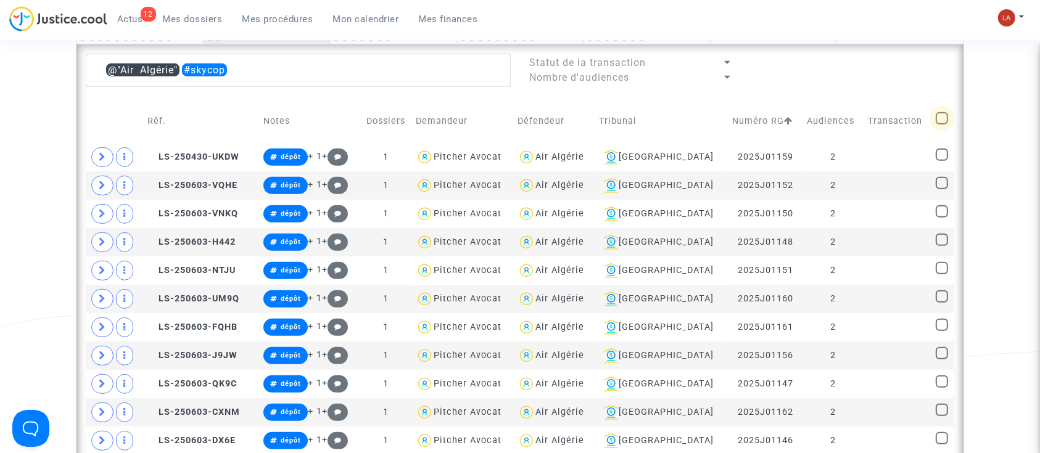
checkbox input "true"
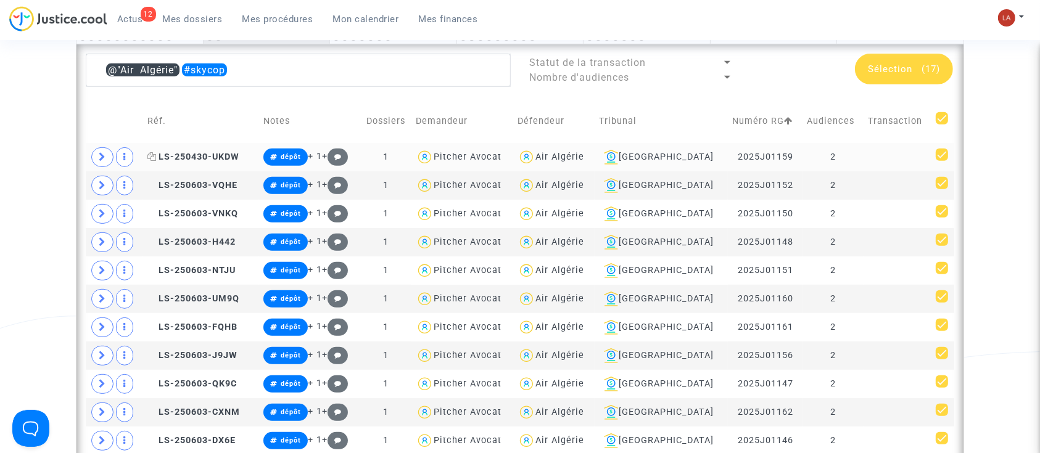
click at [223, 155] on span "LS-250430-UKDW" at bounding box center [193, 157] width 92 height 10
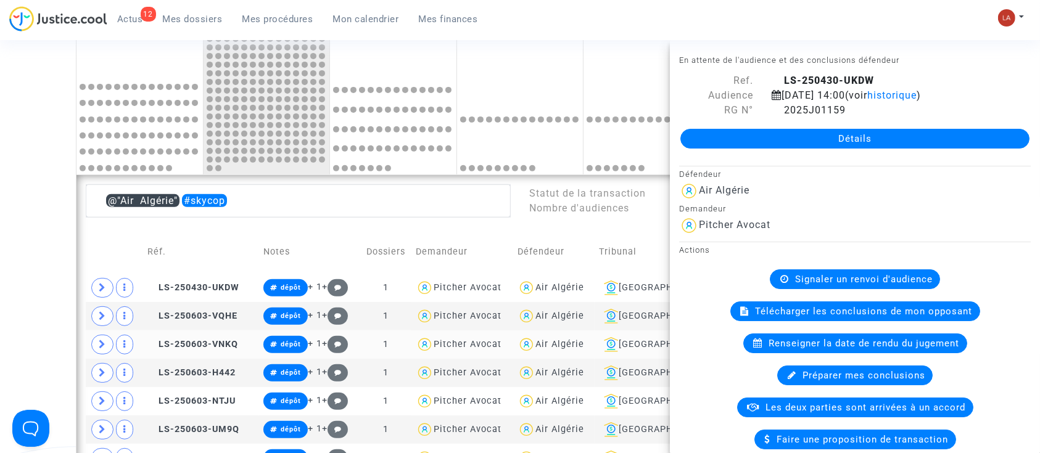
scroll to position [466, 0]
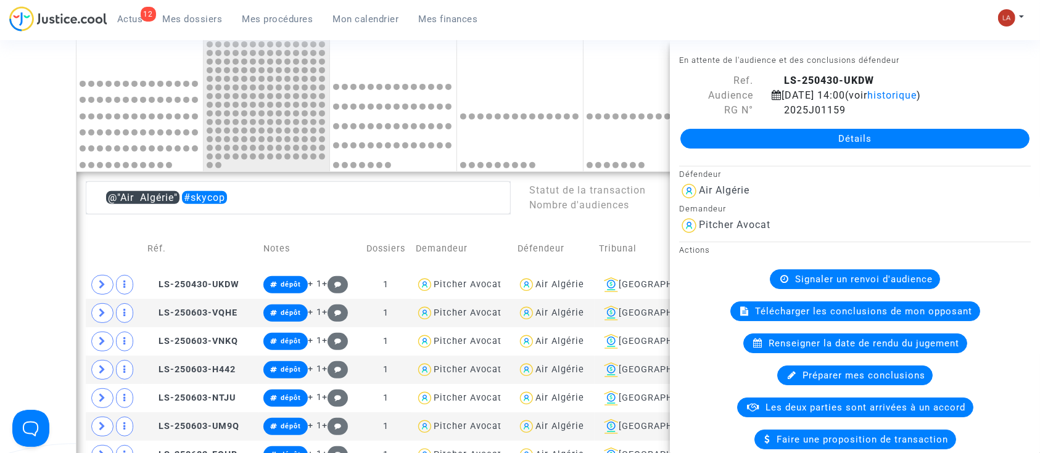
click at [56, 238] on div "Date de clôture d'instruction Date de conciliation Date d'audience Date de juge…" at bounding box center [520, 346] width 1040 height 1424
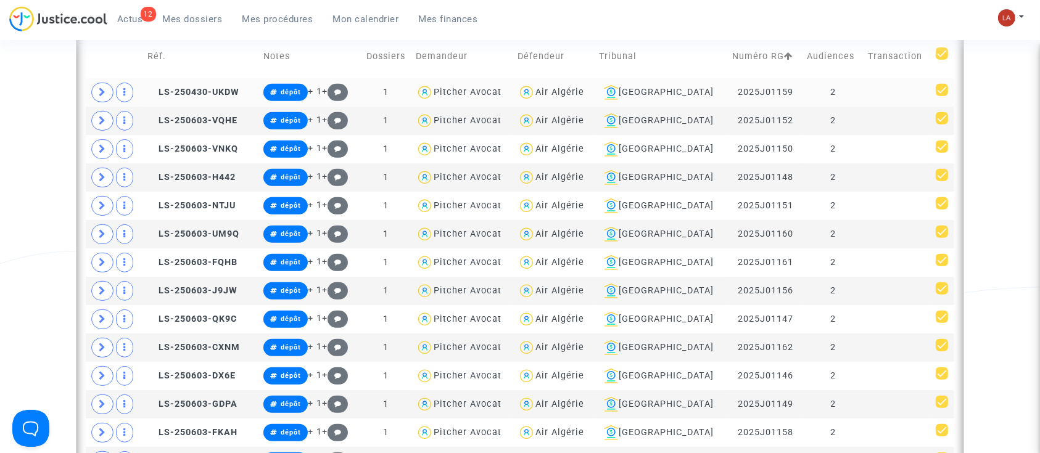
scroll to position [658, 0]
click at [360, 270] on td "dépôt + 1 +" at bounding box center [309, 263] width 101 height 28
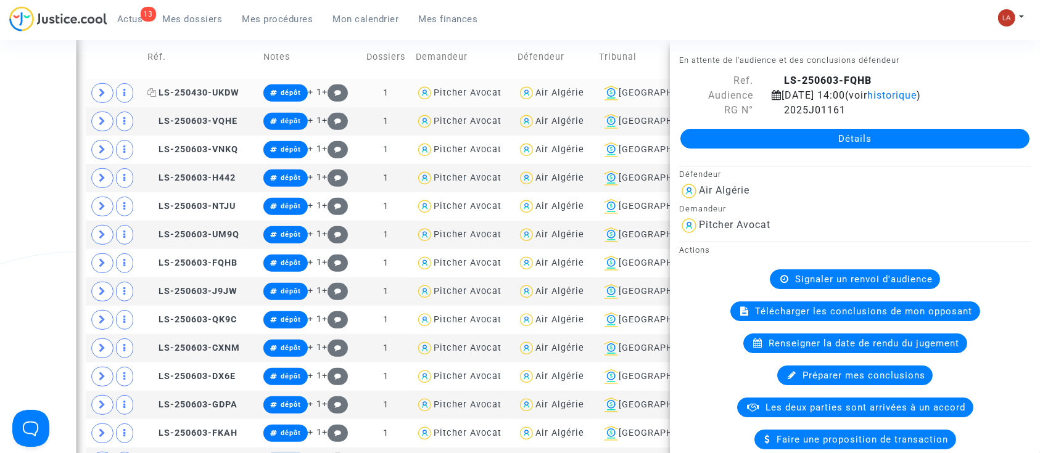
click at [195, 91] on span "LS-250430-UKDW" at bounding box center [193, 93] width 92 height 10
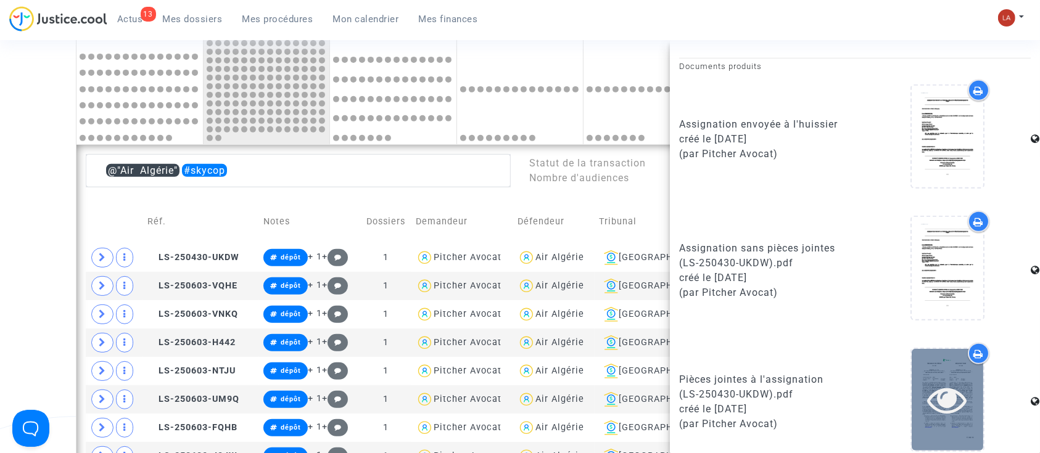
scroll to position [809, 0]
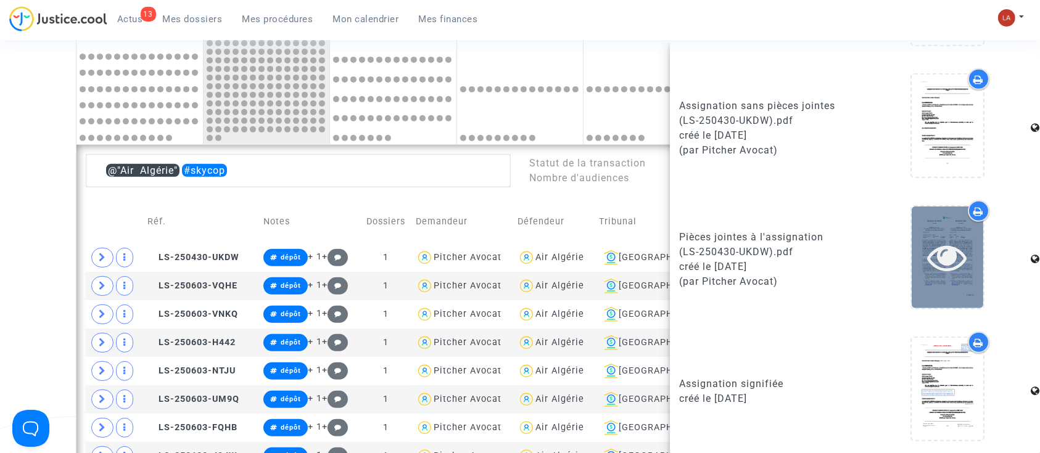
click at [964, 249] on div at bounding box center [947, 256] width 72 height 39
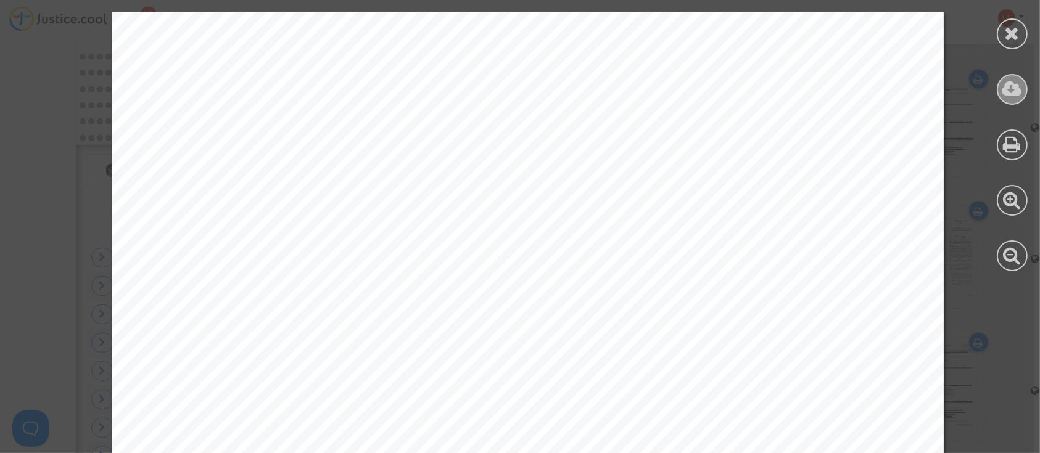
click at [1024, 81] on div at bounding box center [1011, 89] width 31 height 31
click at [1003, 30] on div at bounding box center [1011, 33] width 31 height 31
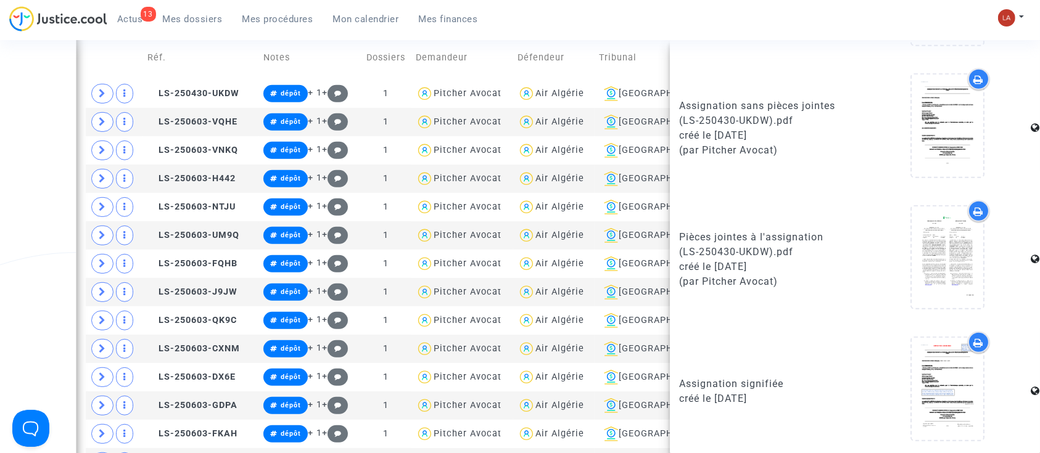
scroll to position [658, 0]
click at [43, 133] on div "Date de clôture d'instruction Date de conciliation Date d'audience Date de juge…" at bounding box center [520, 155] width 1040 height 1424
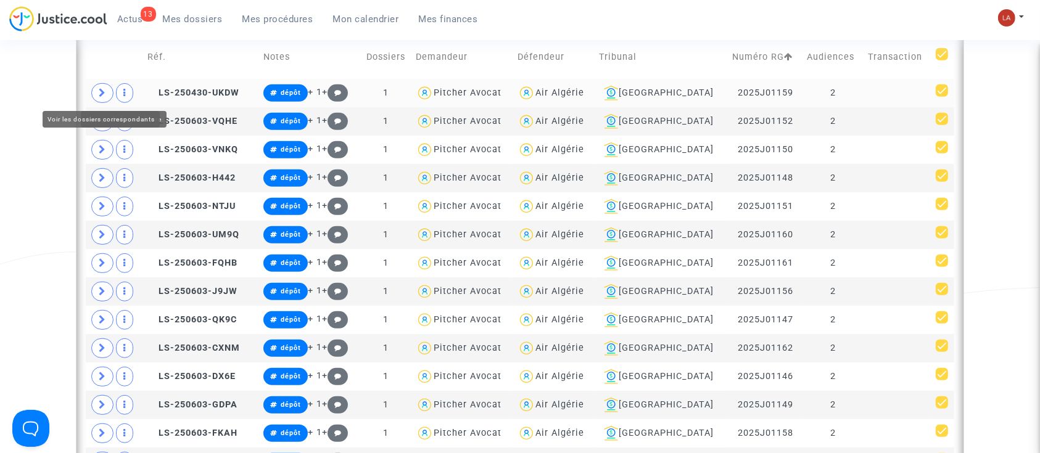
click at [105, 93] on icon at bounding box center [102, 92] width 7 height 9
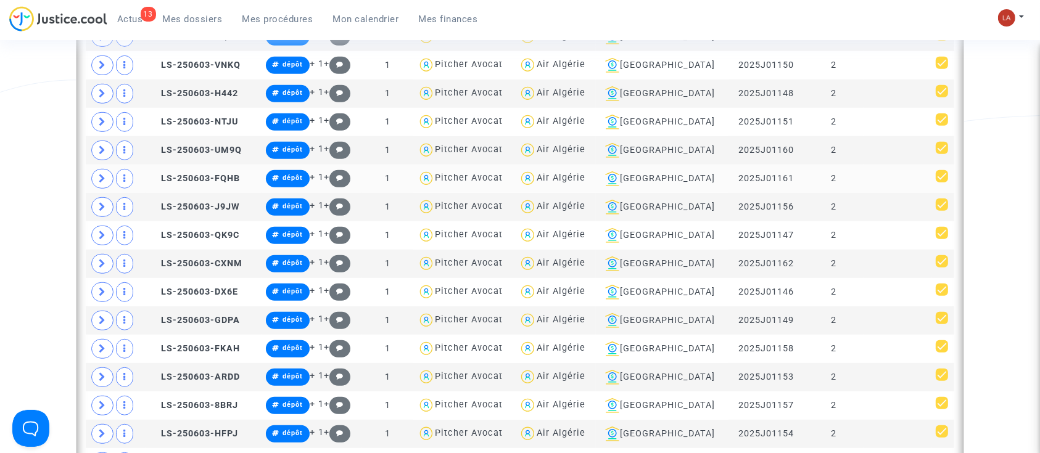
scroll to position [904, 0]
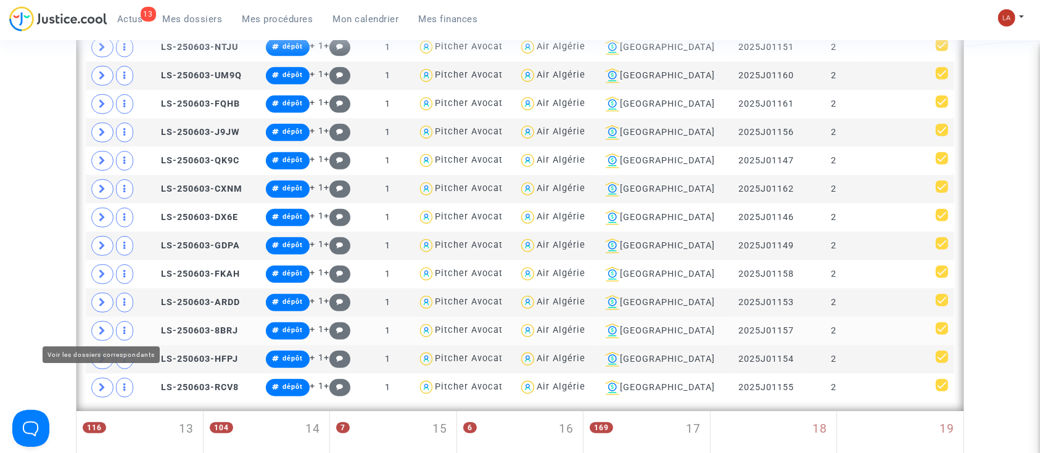
click at [99, 330] on icon at bounding box center [102, 330] width 7 height 9
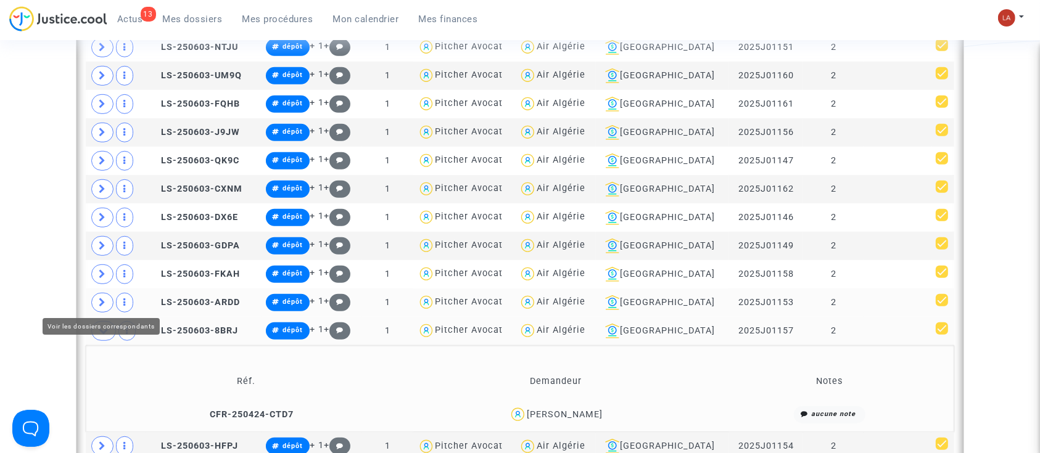
click at [105, 299] on icon at bounding box center [102, 302] width 7 height 9
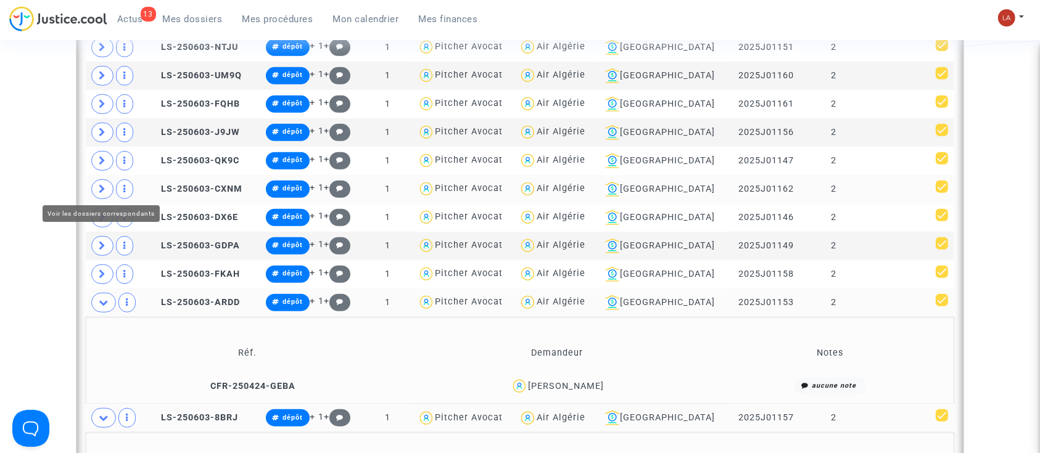
click at [104, 187] on icon at bounding box center [102, 188] width 7 height 9
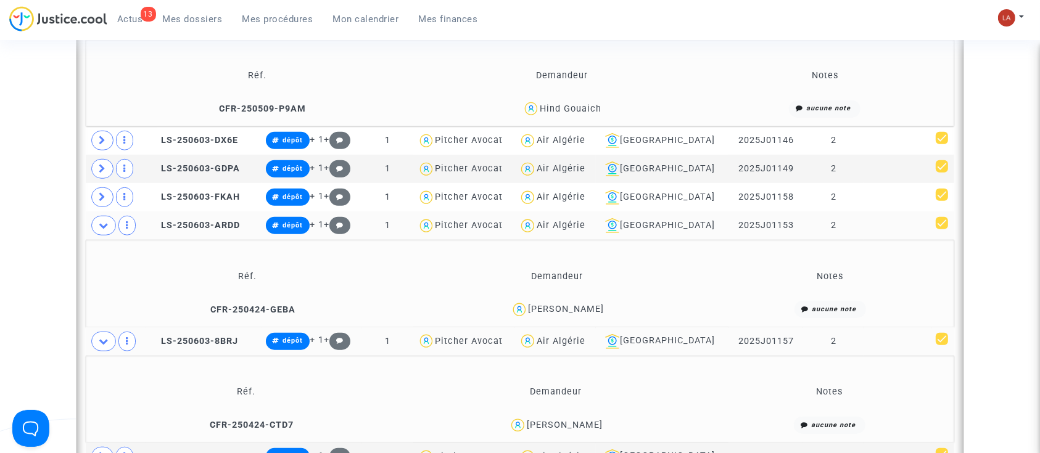
scroll to position [1069, 0]
click at [101, 131] on span at bounding box center [102, 140] width 22 height 20
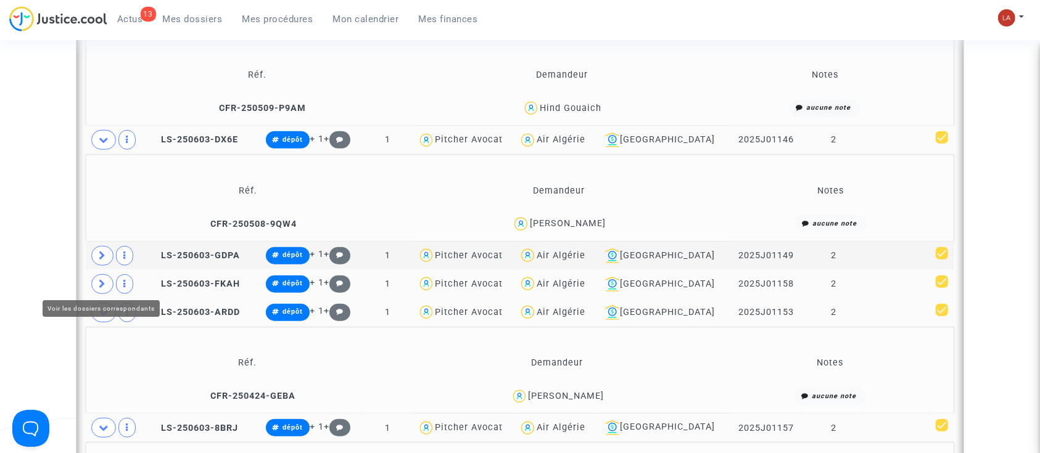
click at [100, 283] on icon at bounding box center [102, 283] width 7 height 9
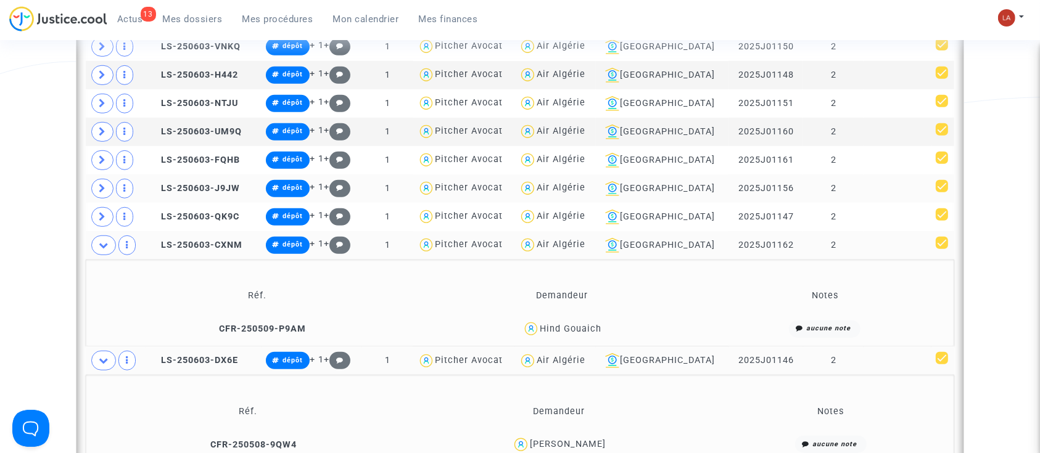
scroll to position [822, 0]
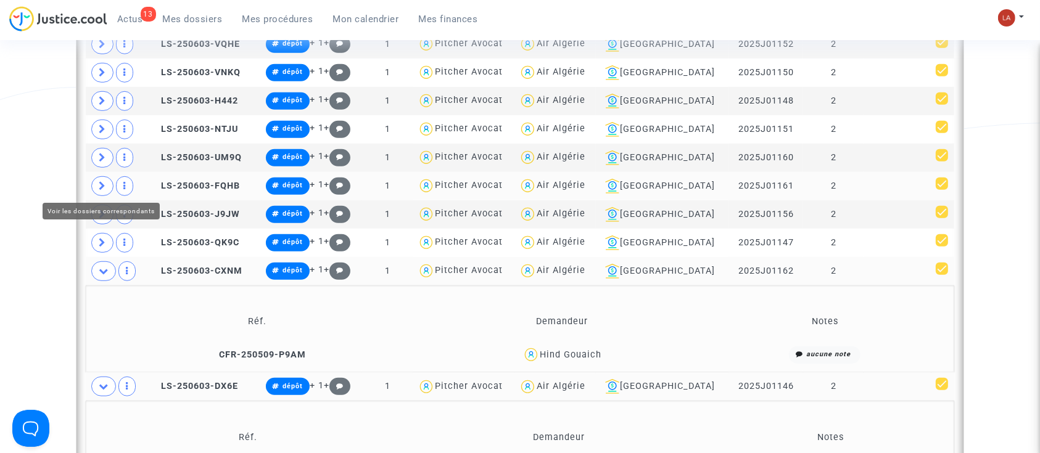
click at [97, 184] on span at bounding box center [102, 186] width 22 height 20
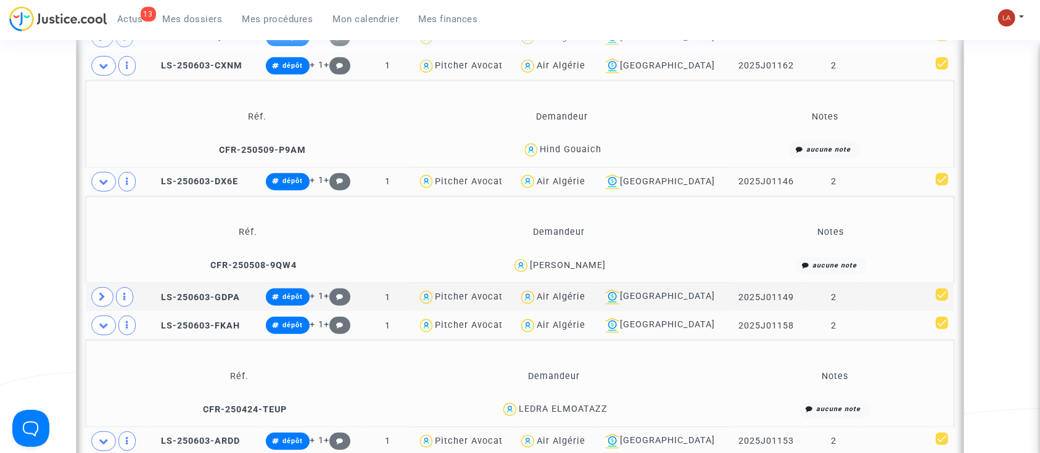
scroll to position [1151, 0]
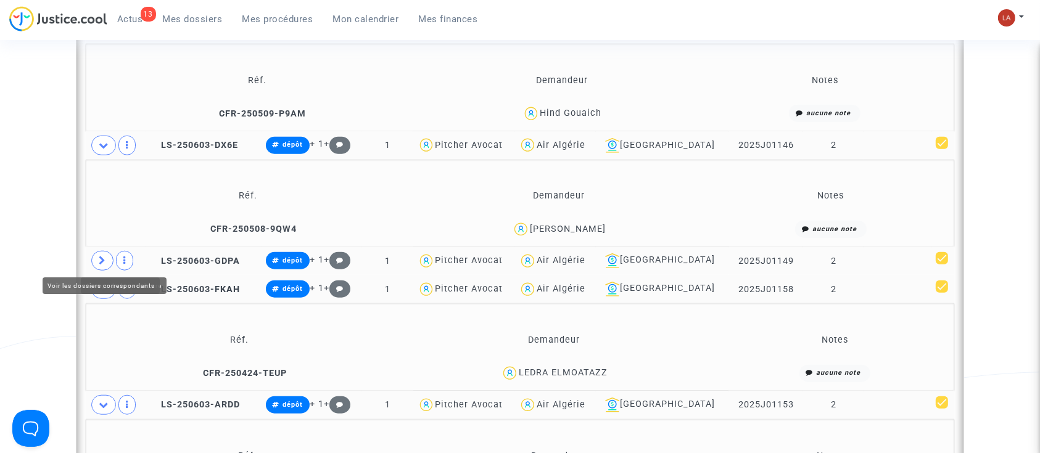
click at [105, 258] on icon at bounding box center [102, 260] width 7 height 9
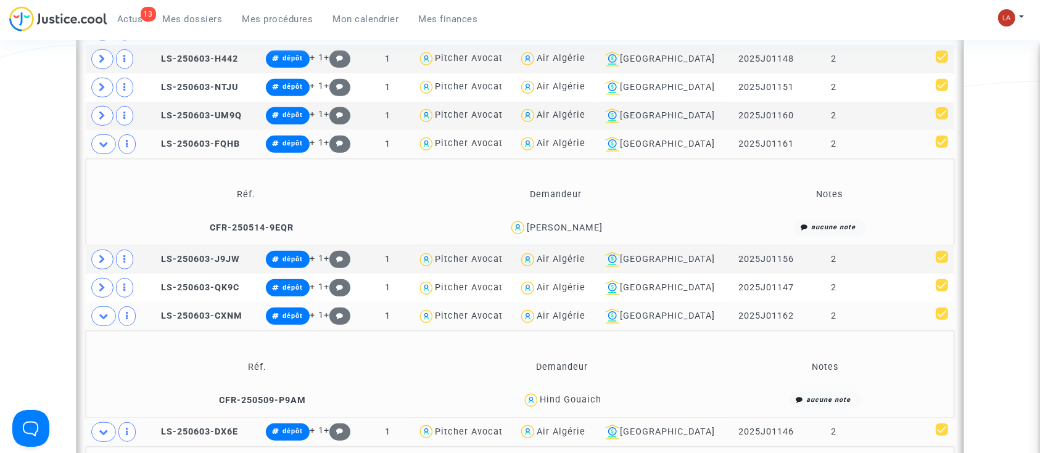
scroll to position [658, 0]
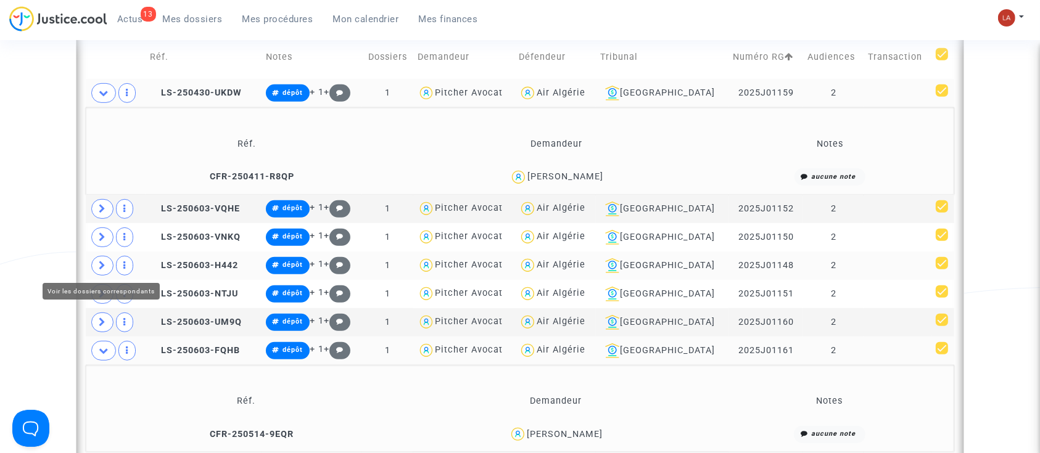
click at [106, 263] on span at bounding box center [102, 266] width 22 height 20
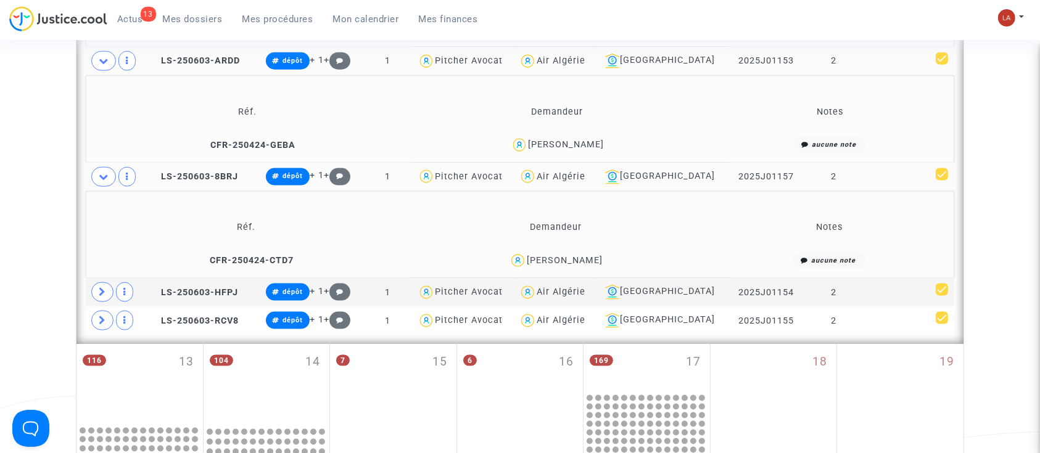
scroll to position [1644, 0]
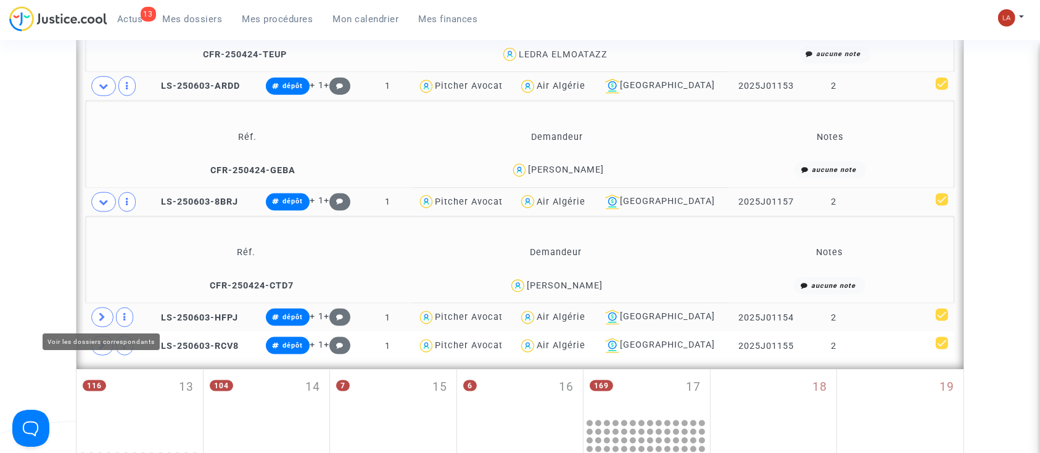
click at [96, 313] on span at bounding box center [102, 318] width 22 height 20
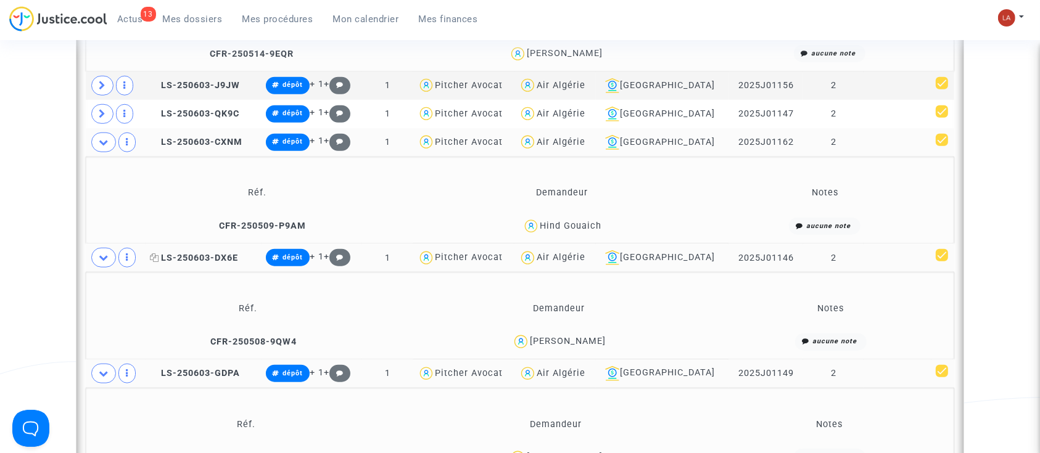
scroll to position [1069, 0]
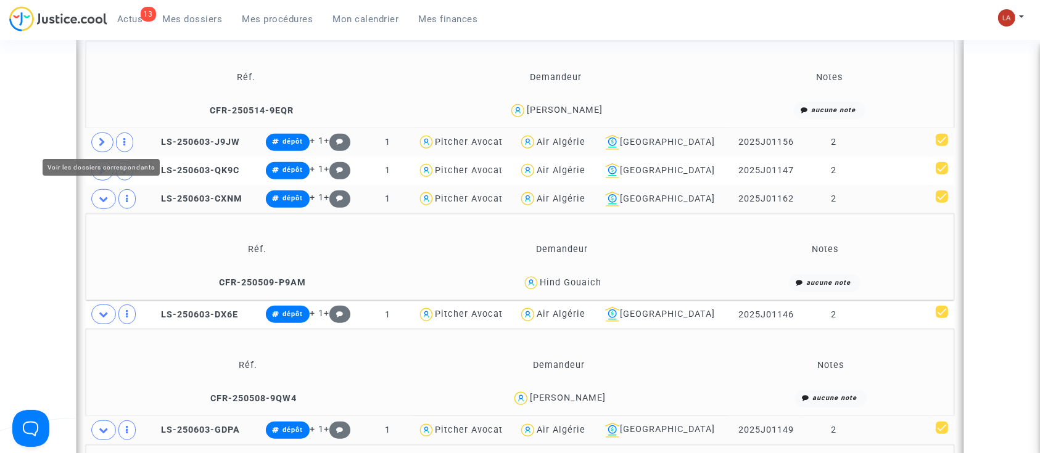
click at [107, 142] on span at bounding box center [102, 143] width 22 height 20
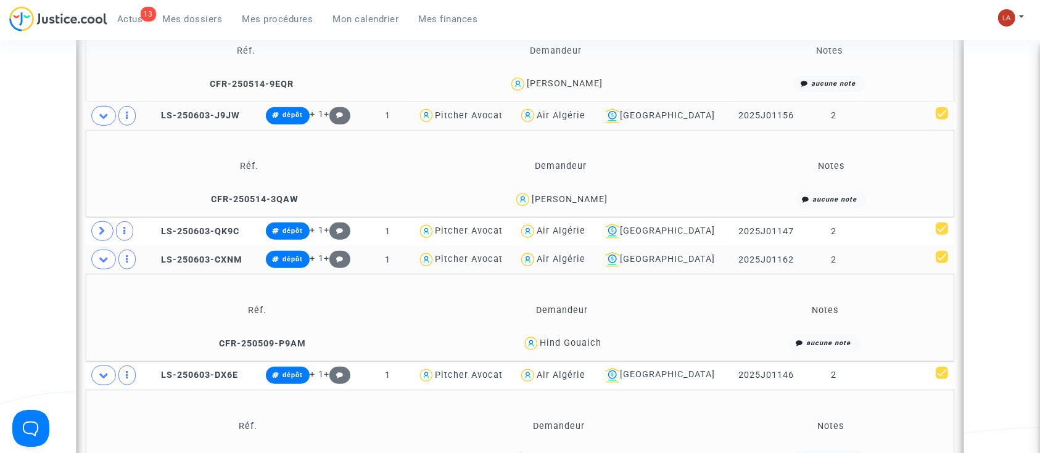
scroll to position [904, 0]
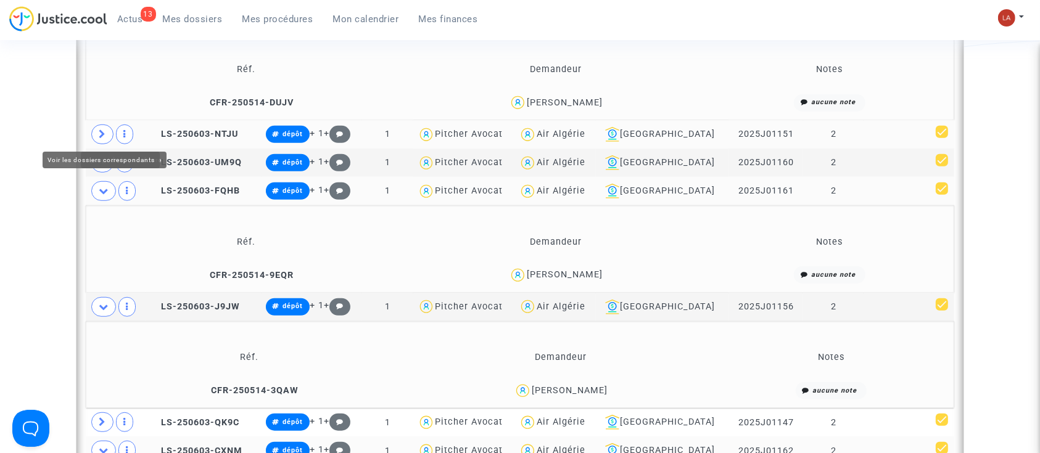
click at [97, 131] on span at bounding box center [102, 135] width 22 height 20
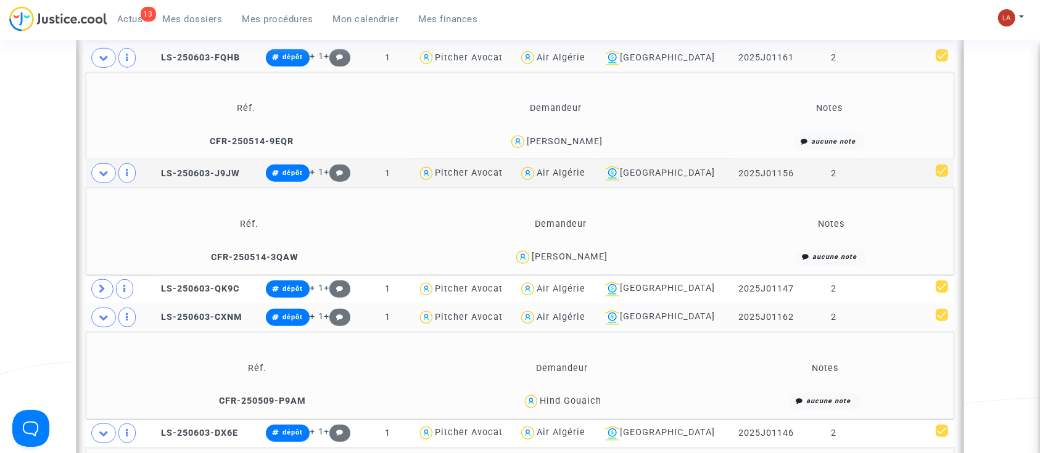
scroll to position [1151, 0]
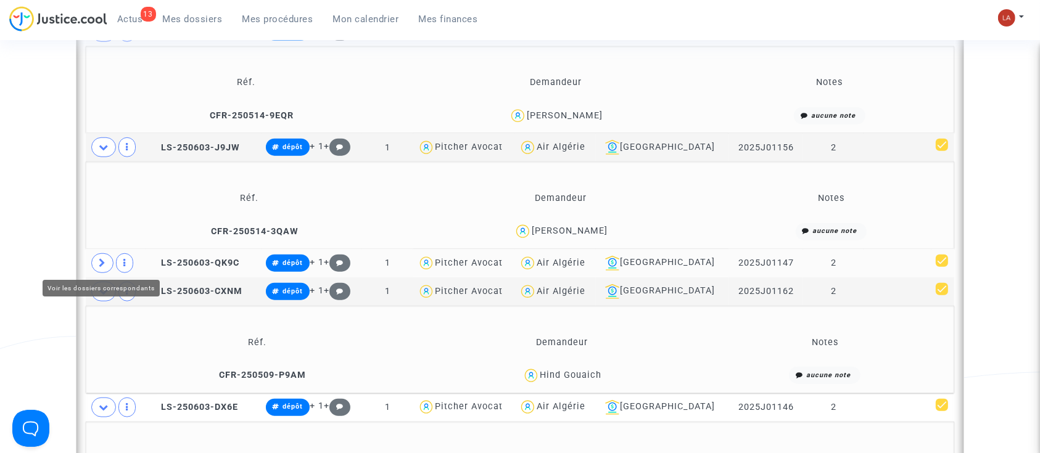
click at [96, 265] on span at bounding box center [102, 263] width 22 height 20
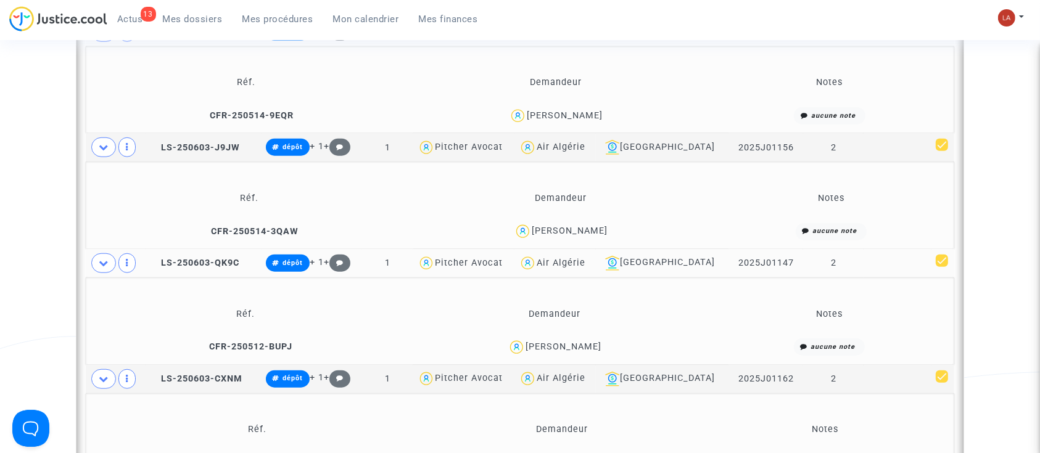
drag, startPoint x: 719, startPoint y: 263, endPoint x: 812, endPoint y: 259, distance: 93.2
click at [812, 259] on tr "LS-250603-QK9C dépôt + 1 + 1 Pitcher Avocat Air Algérie Lyon 2025J01147 2" at bounding box center [520, 263] width 868 height 28
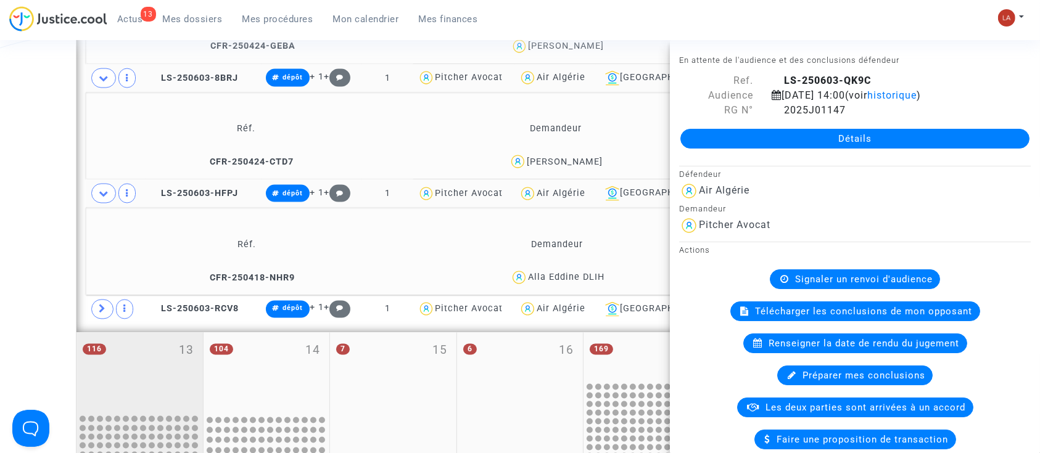
scroll to position [2138, 0]
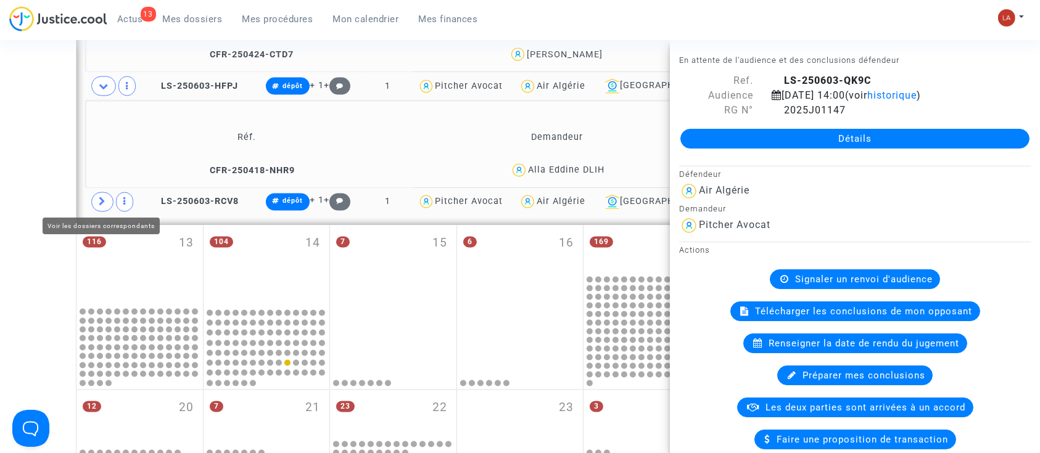
click at [95, 198] on span at bounding box center [102, 202] width 22 height 20
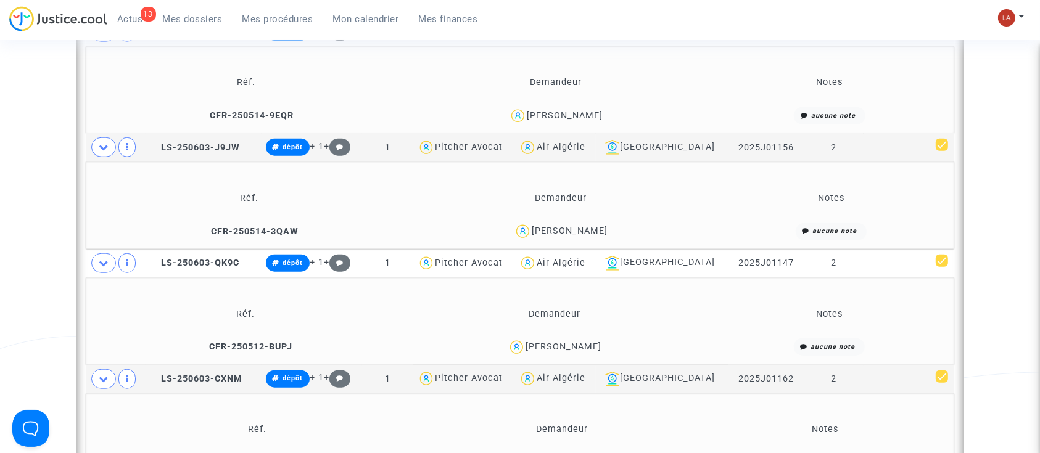
scroll to position [904, 0]
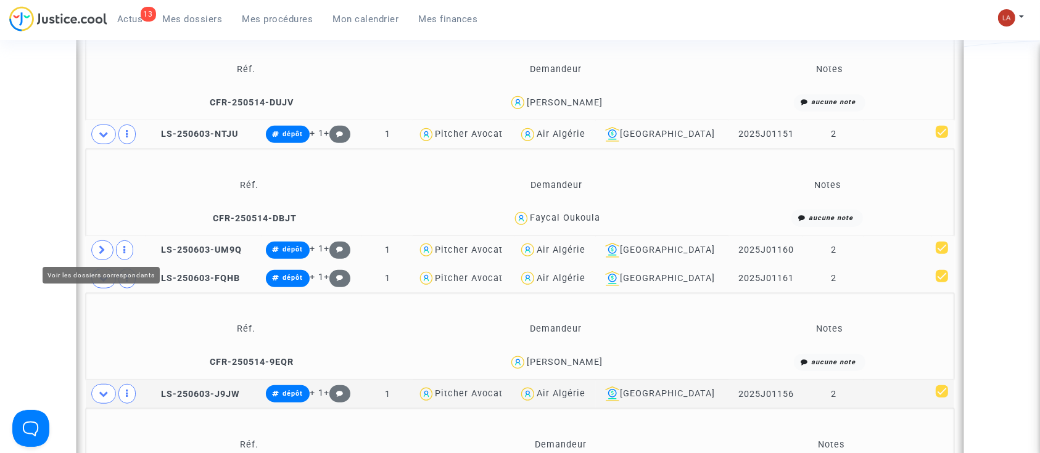
click at [107, 250] on span at bounding box center [102, 250] width 22 height 20
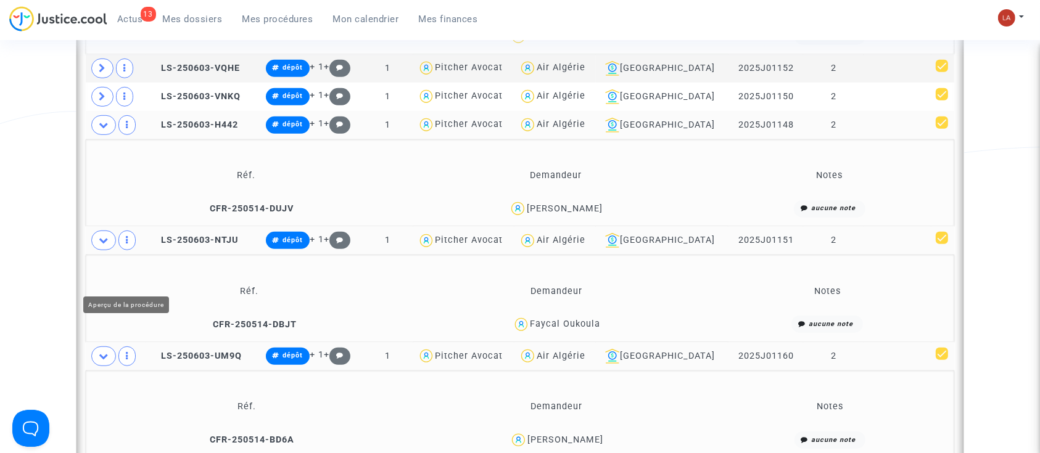
scroll to position [740, 0]
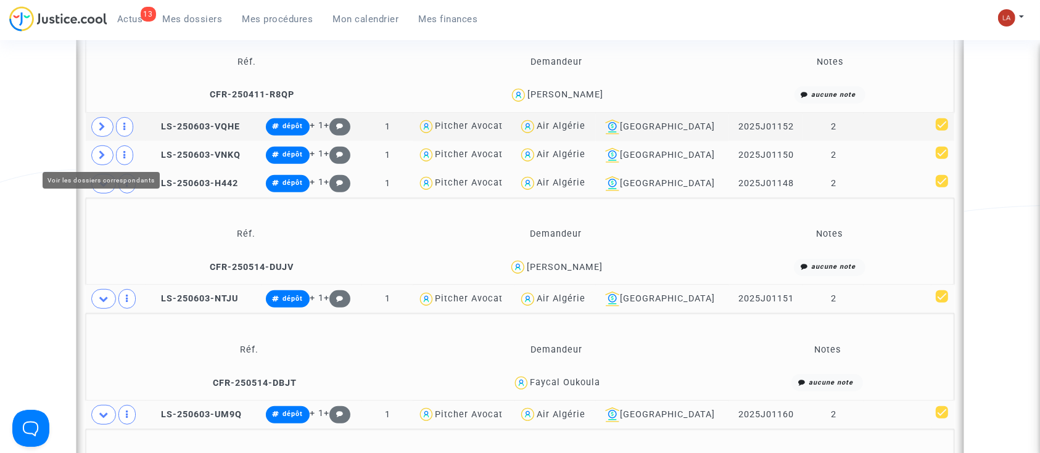
click at [108, 152] on span at bounding box center [102, 156] width 22 height 20
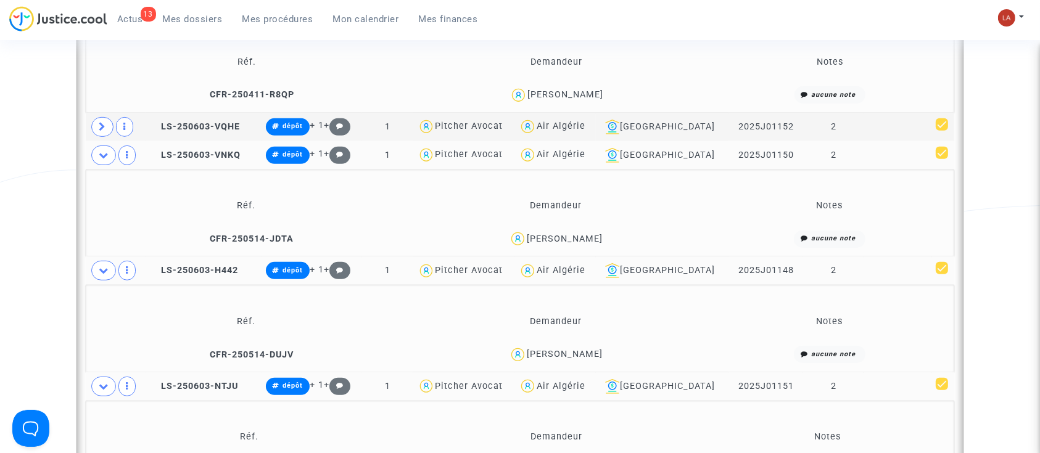
drag, startPoint x: 776, startPoint y: 155, endPoint x: 716, endPoint y: 157, distance: 59.8
click at [728, 157] on td "2025J01150" at bounding box center [765, 155] width 75 height 28
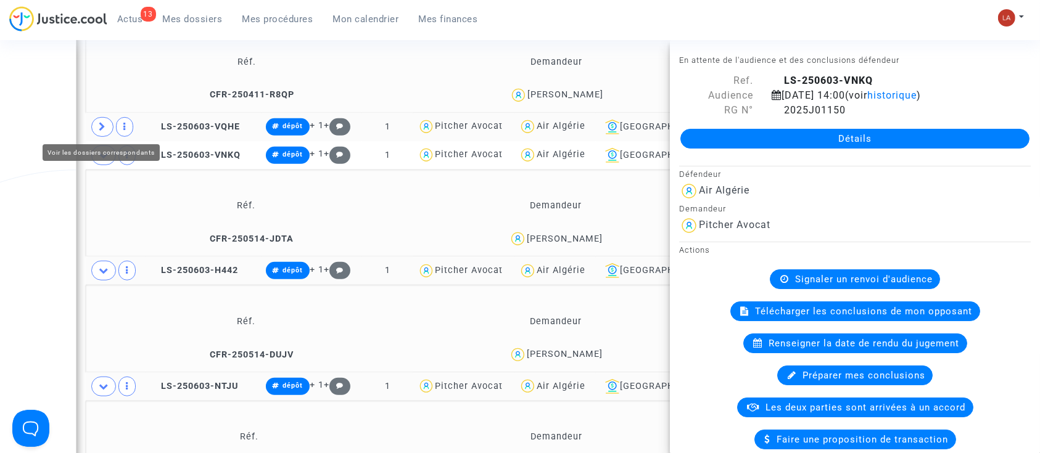
drag, startPoint x: 107, startPoint y: 122, endPoint x: 362, endPoint y: 127, distance: 254.7
click at [107, 122] on span at bounding box center [102, 127] width 22 height 20
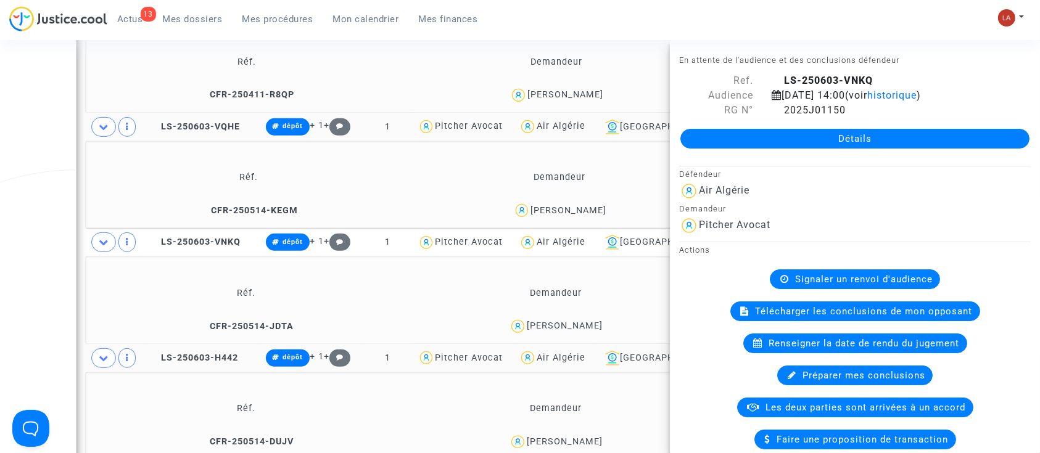
click at [182, 132] on td "LS-250603-VQHE" at bounding box center [204, 127] width 116 height 28
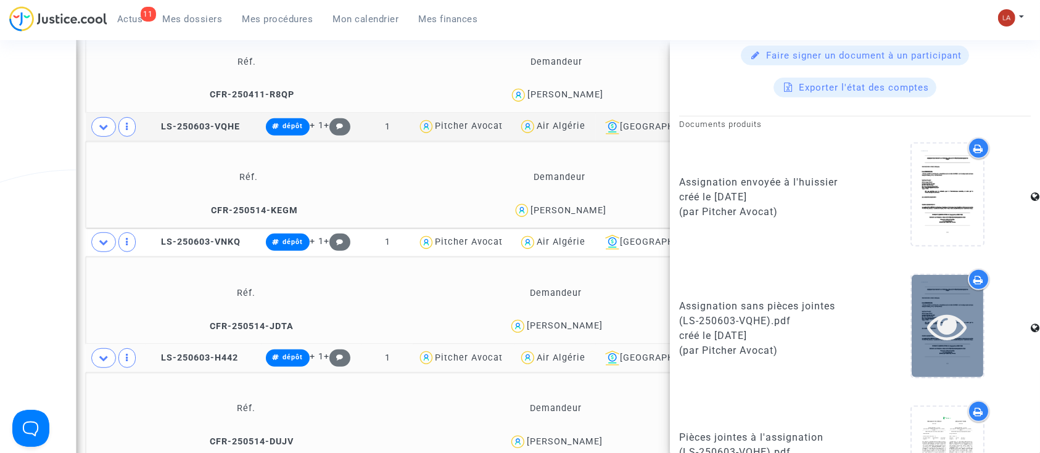
scroll to position [657, 0]
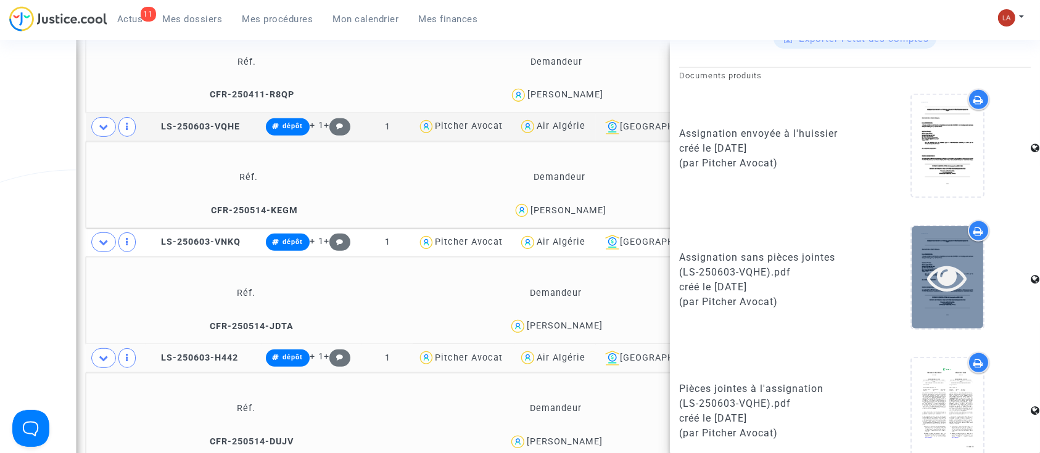
click at [928, 244] on div at bounding box center [947, 277] width 72 height 102
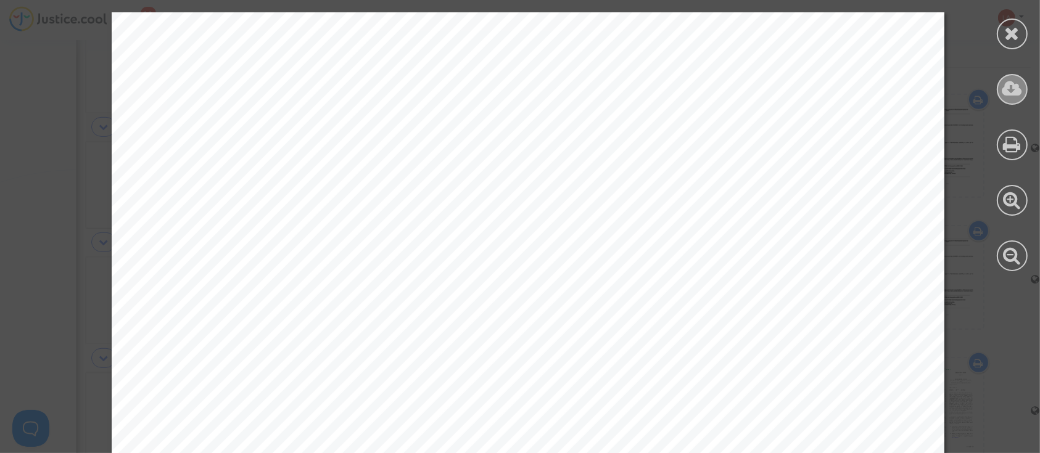
click at [999, 91] on div at bounding box center [1011, 89] width 31 height 31
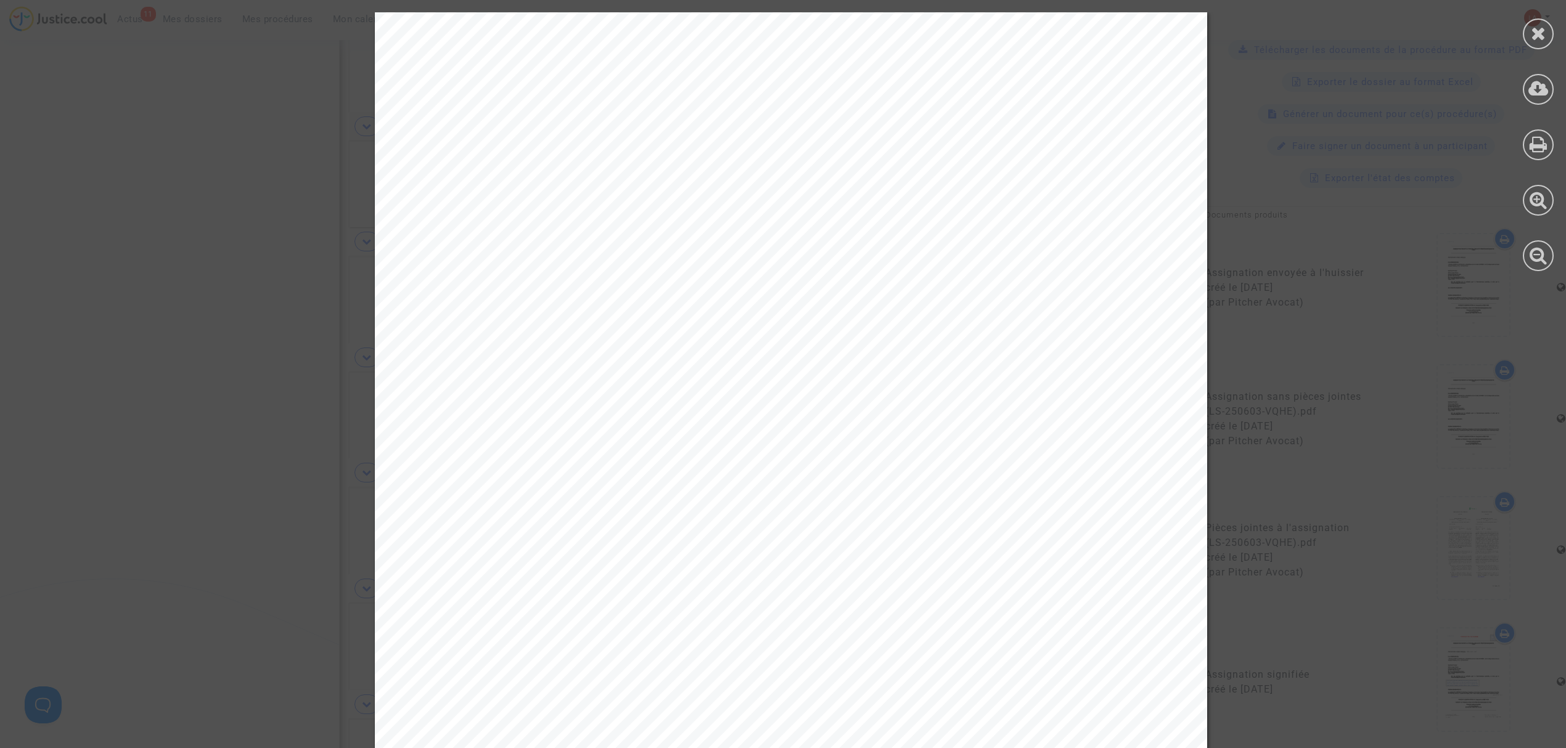
scroll to position [521, 0]
click at [1039, 35] on div at bounding box center [1538, 33] width 31 height 31
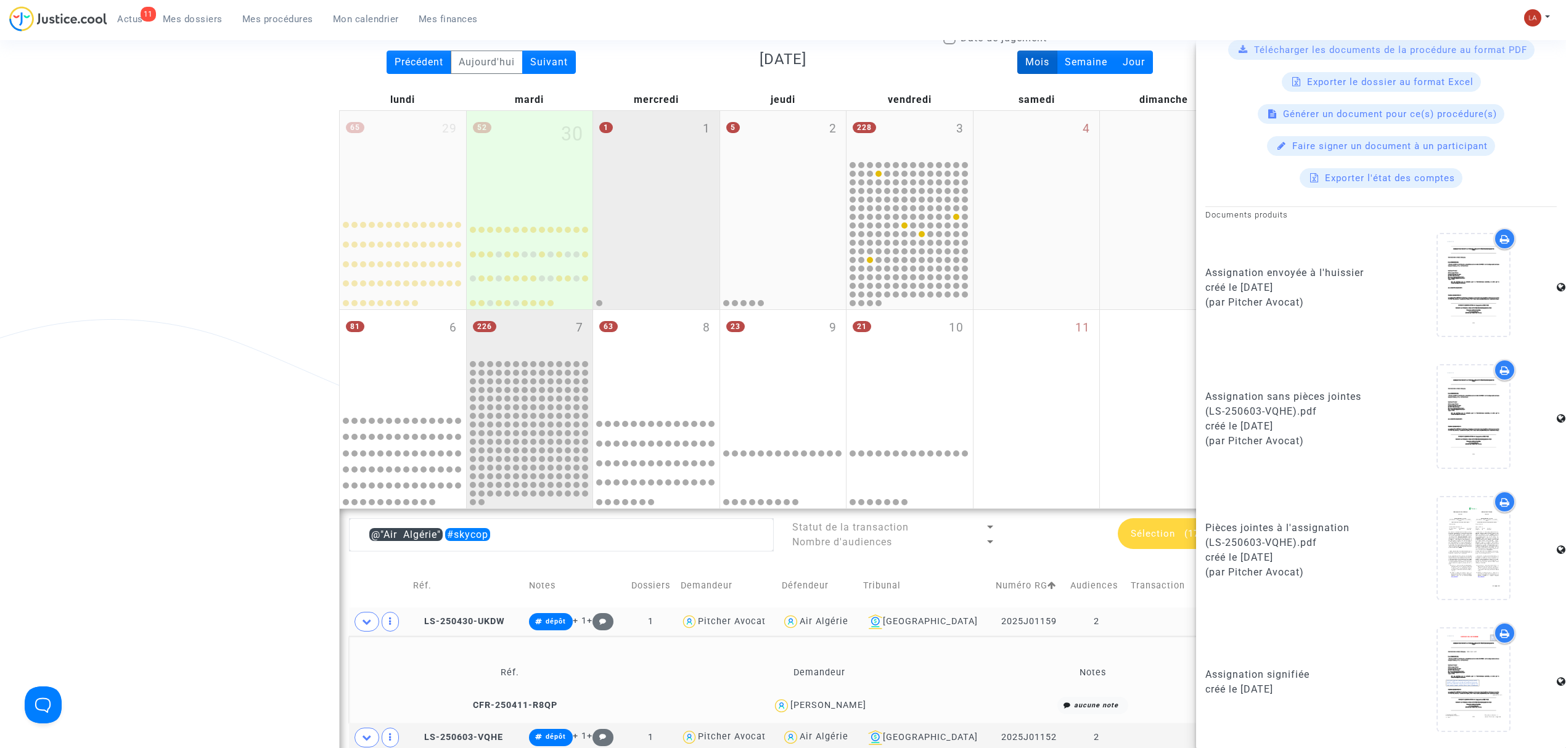
scroll to position [0, 0]
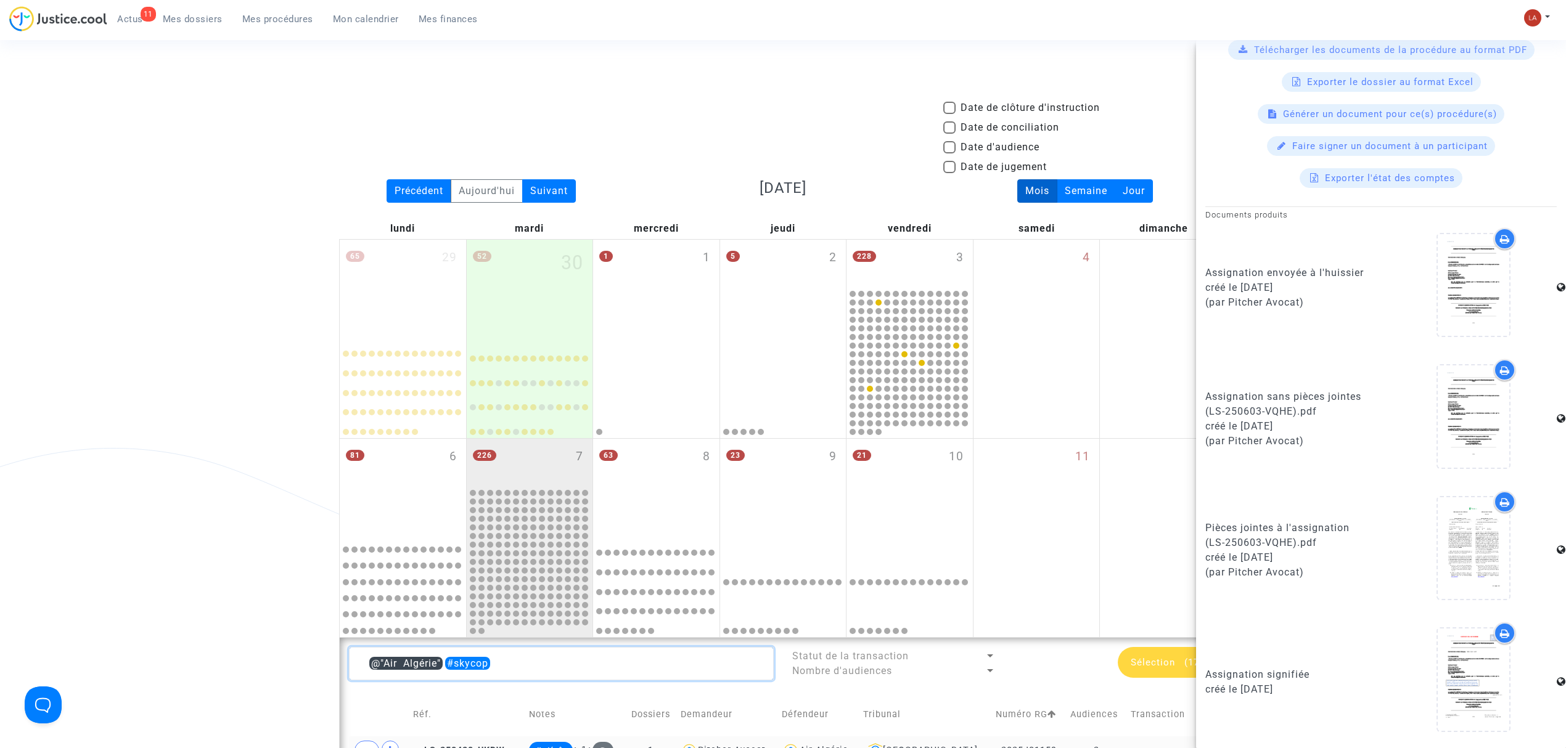
click at [593, 453] on textarea at bounding box center [561, 663] width 425 height 33
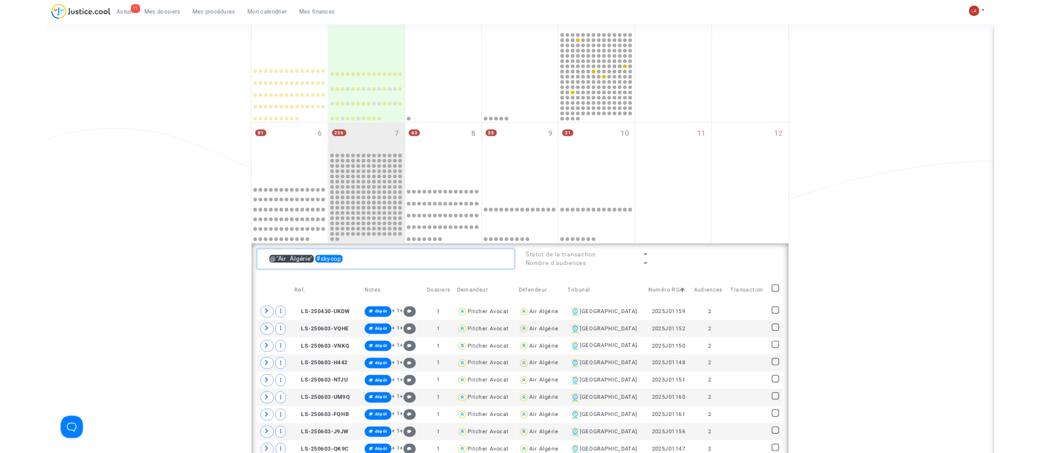
scroll to position [247, 0]
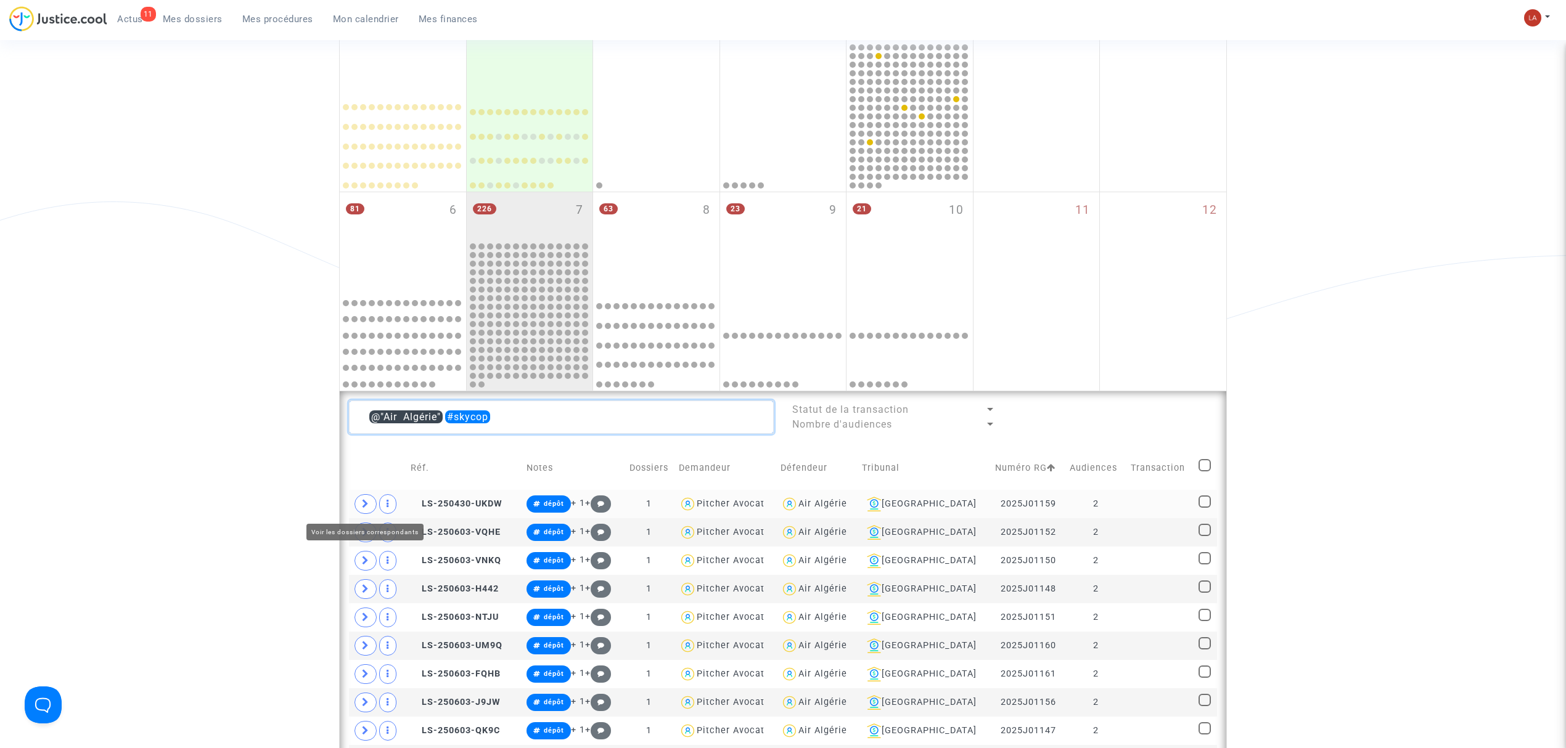
type textarea "@"Air Algérie" #skycop"
click at [366, 453] on span at bounding box center [366, 504] width 22 height 20
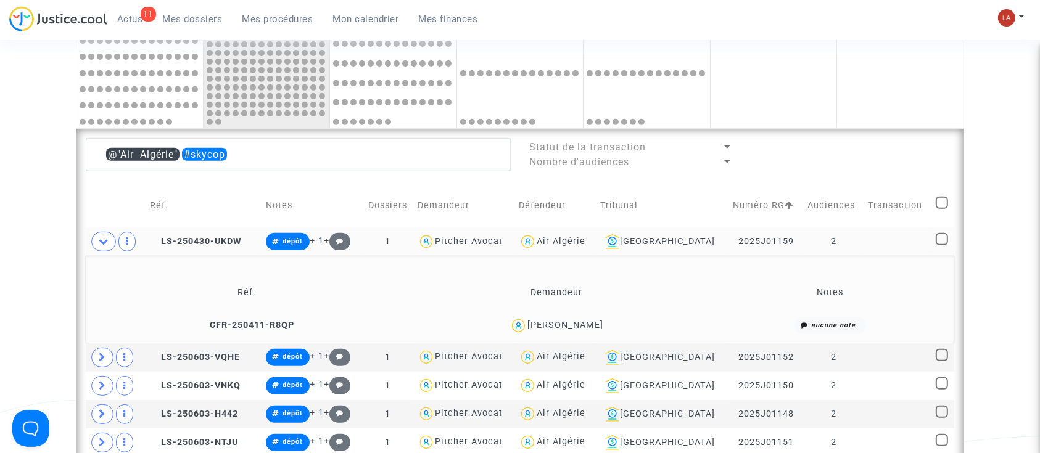
scroll to position [575, 0]
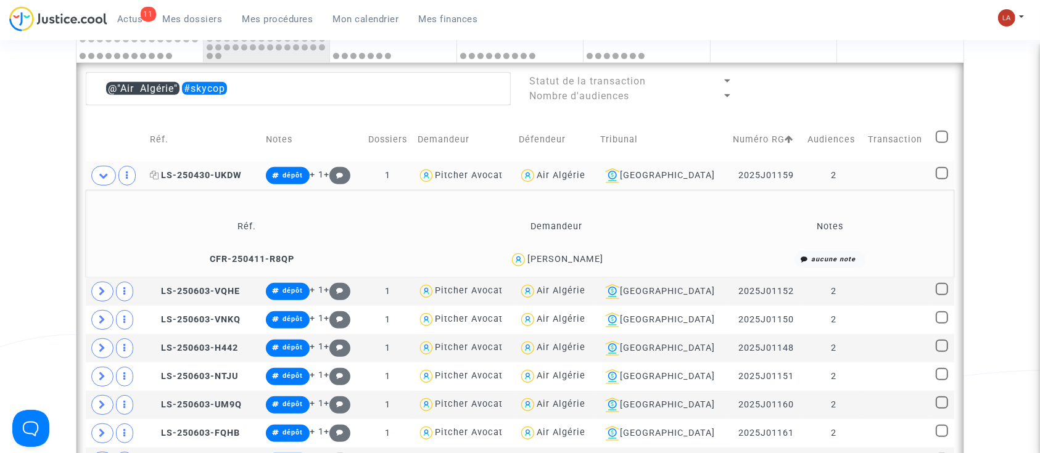
click at [229, 173] on span "LS-250430-UKDW" at bounding box center [196, 175] width 92 height 10
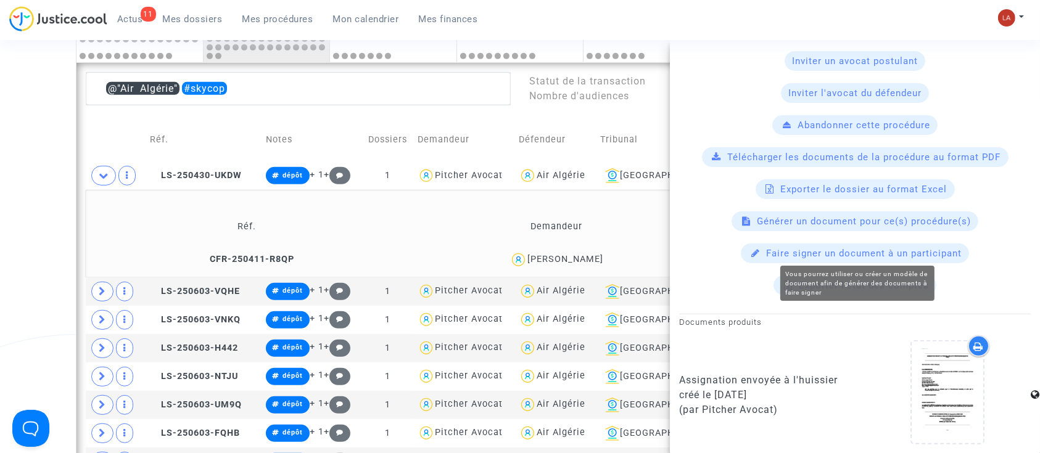
scroll to position [740, 0]
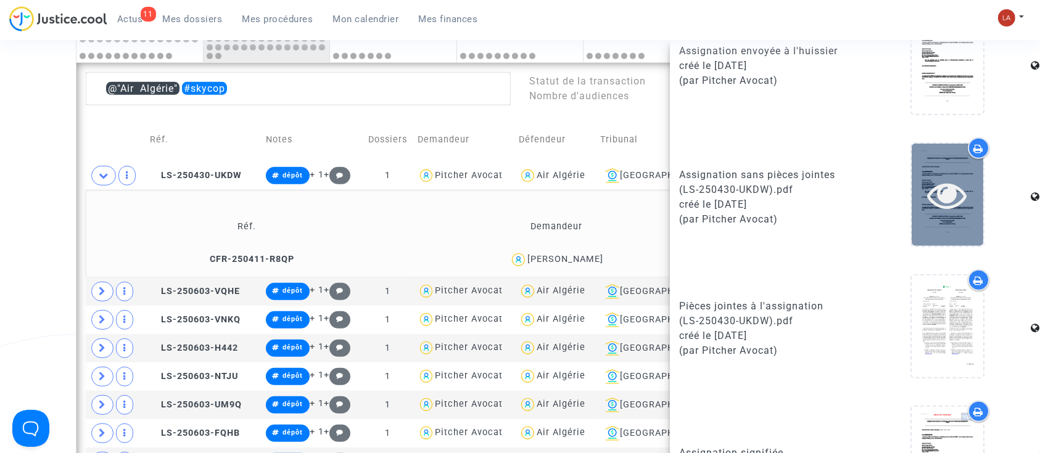
click at [941, 177] on icon at bounding box center [947, 194] width 40 height 39
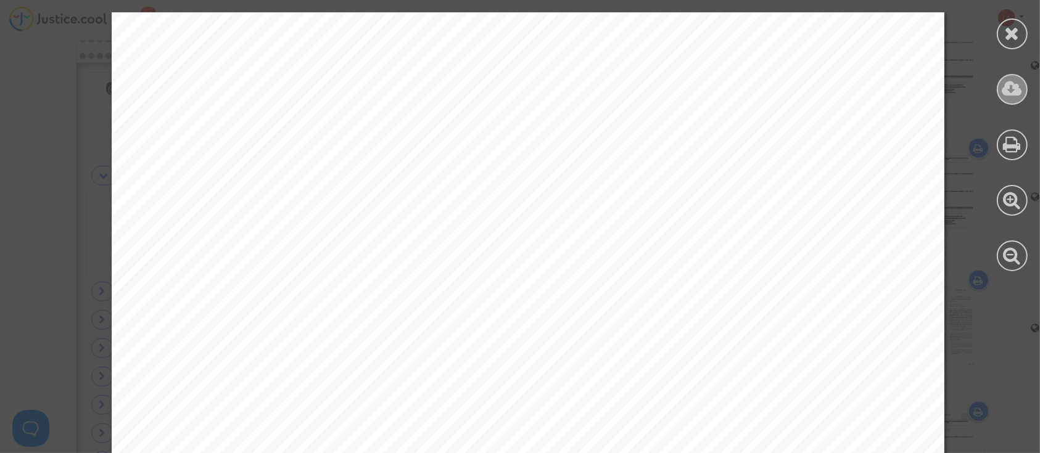
click at [1004, 82] on icon at bounding box center [1012, 89] width 20 height 18
drag, startPoint x: 1005, startPoint y: 32, endPoint x: 801, endPoint y: 120, distance: 222.3
click at [1005, 32] on icon at bounding box center [1011, 33] width 15 height 18
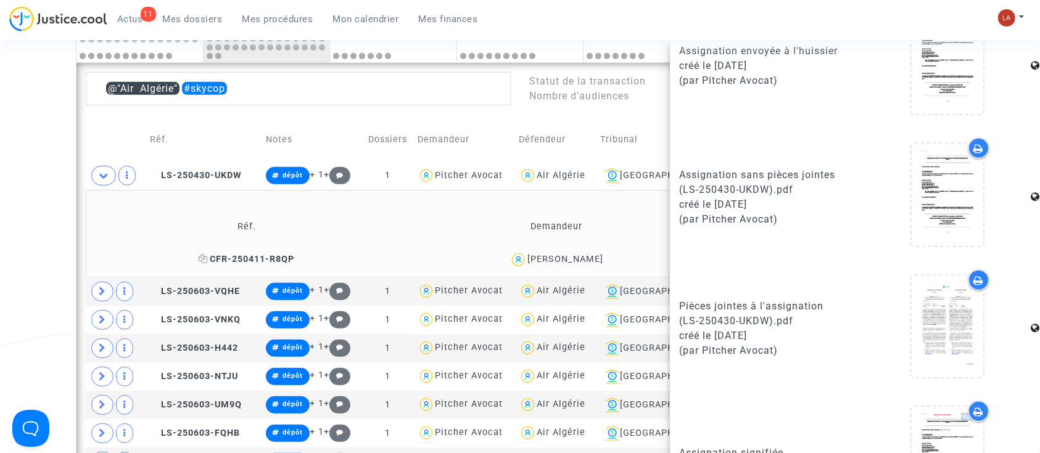
click at [247, 254] on span "CFR-250411-R8QP" at bounding box center [247, 259] width 96 height 10
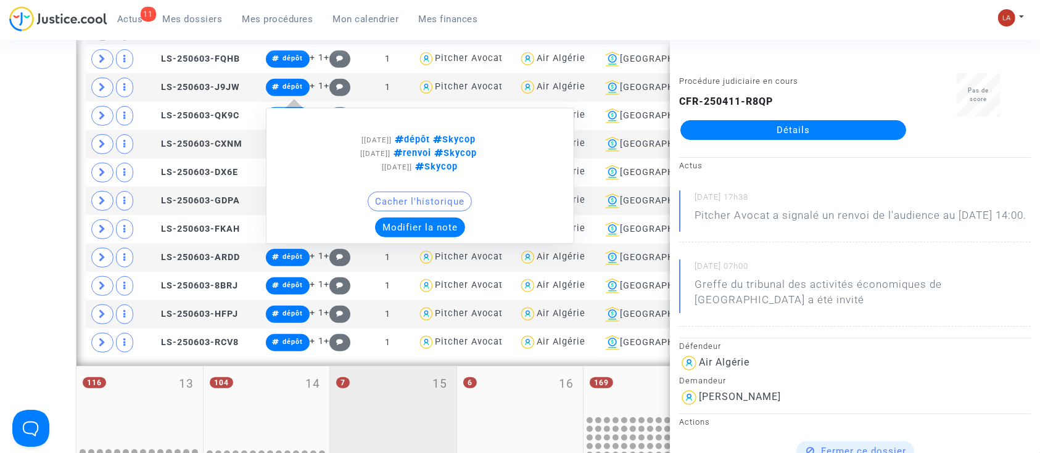
scroll to position [1068, 0]
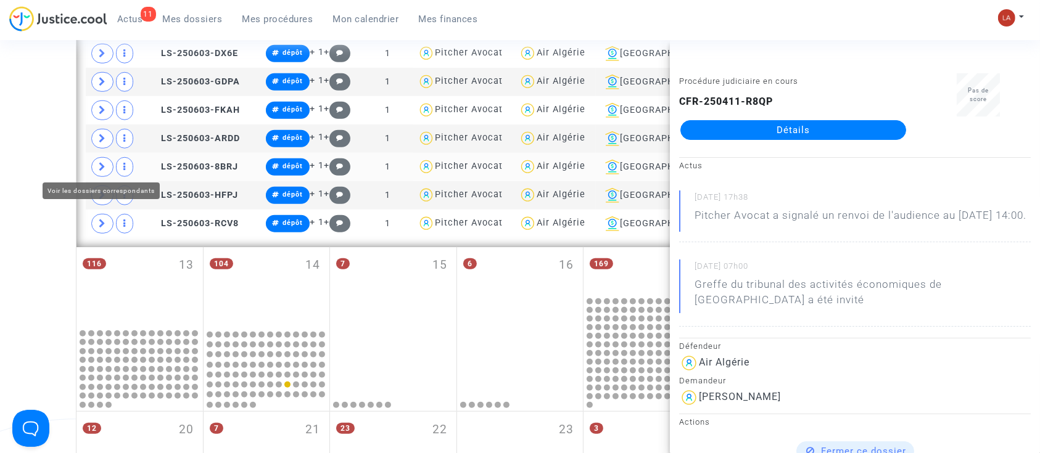
click at [110, 161] on span at bounding box center [102, 167] width 22 height 20
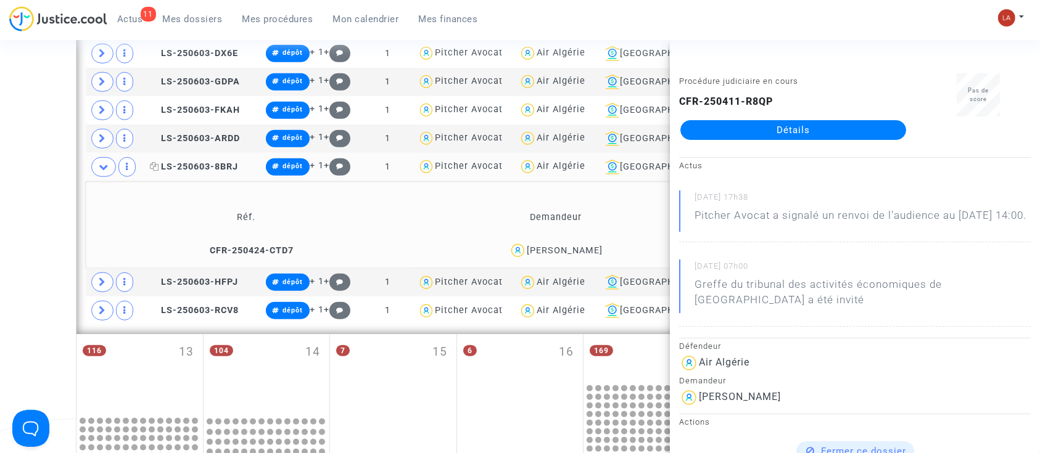
click at [185, 162] on span "LS-250603-8BRJ" at bounding box center [194, 167] width 88 height 10
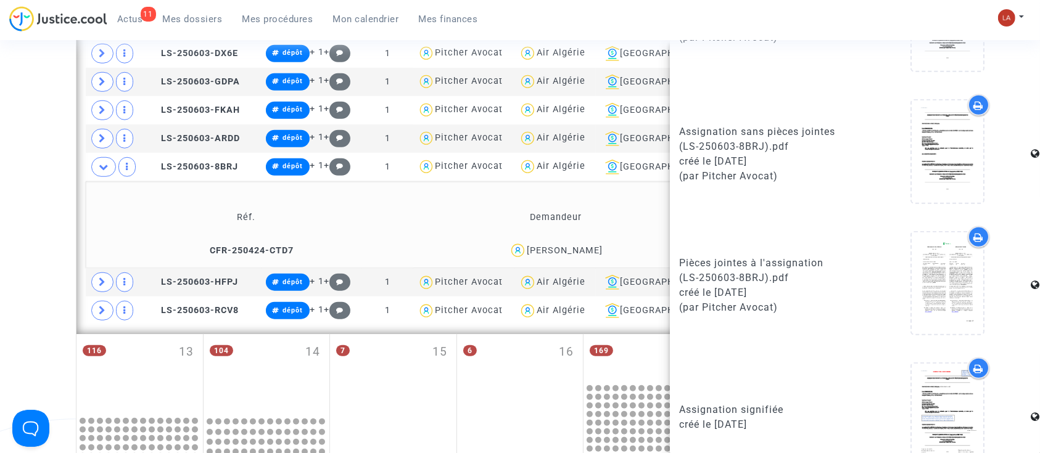
scroll to position [809, 0]
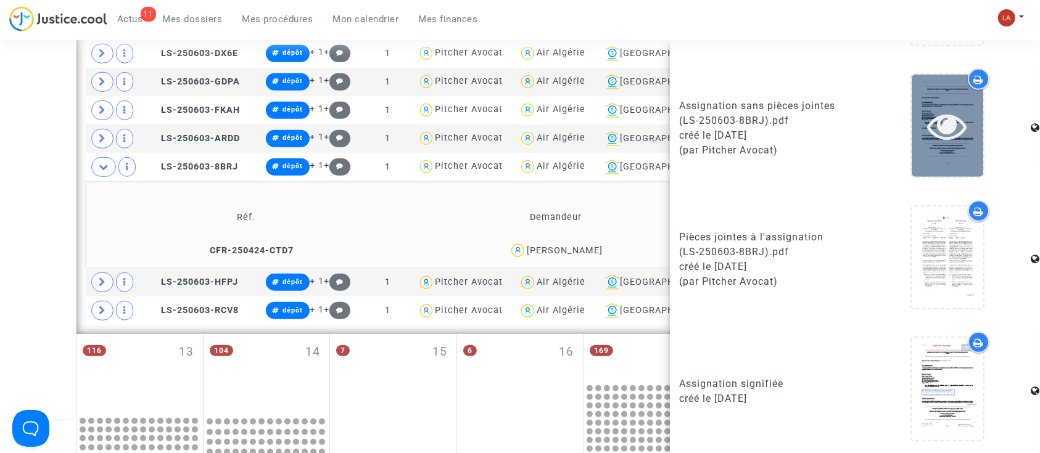
click at [932, 134] on icon at bounding box center [947, 125] width 40 height 39
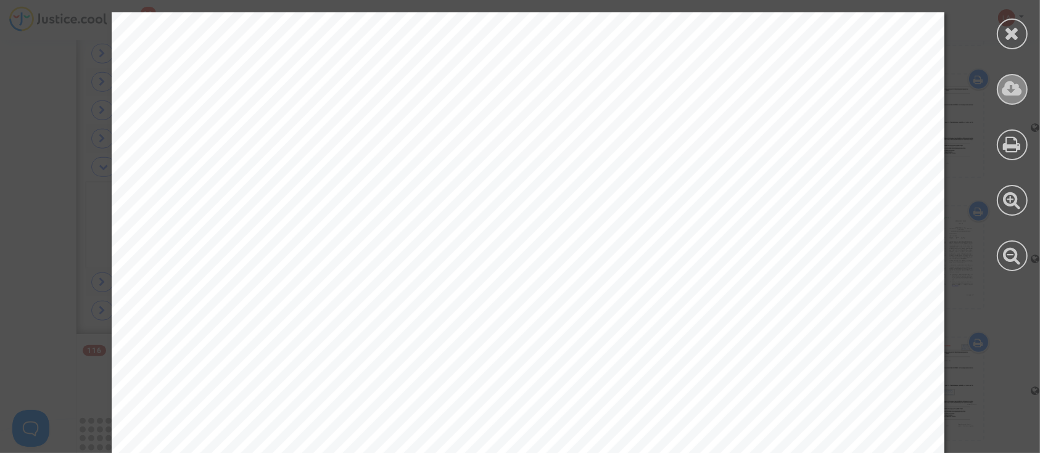
click at [1011, 83] on icon at bounding box center [1012, 89] width 20 height 18
click at [998, 22] on div at bounding box center [1011, 142] width 55 height 284
click at [1007, 27] on icon at bounding box center [1011, 33] width 15 height 18
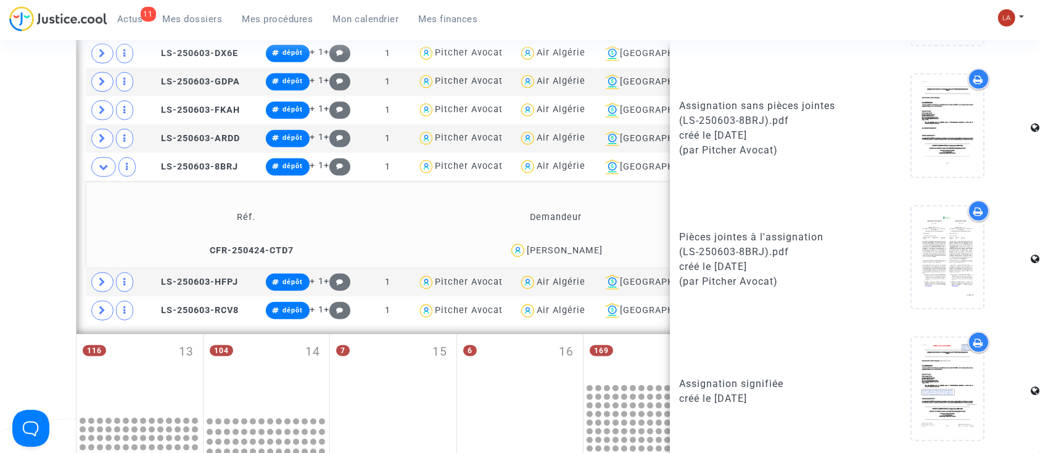
drag, startPoint x: 256, startPoint y: 248, endPoint x: 343, endPoint y: 234, distance: 88.2
click at [256, 248] on span "CFR-250424-CTD7" at bounding box center [246, 250] width 95 height 10
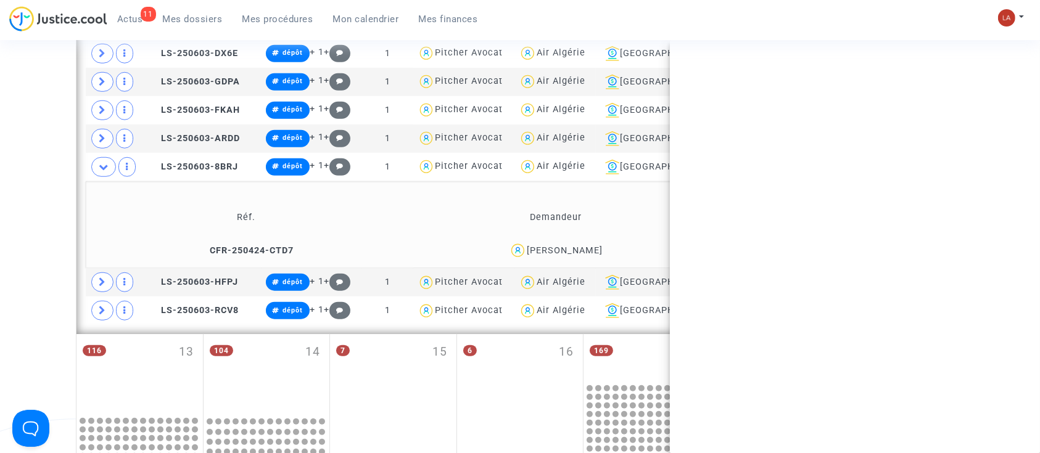
scroll to position [0, 0]
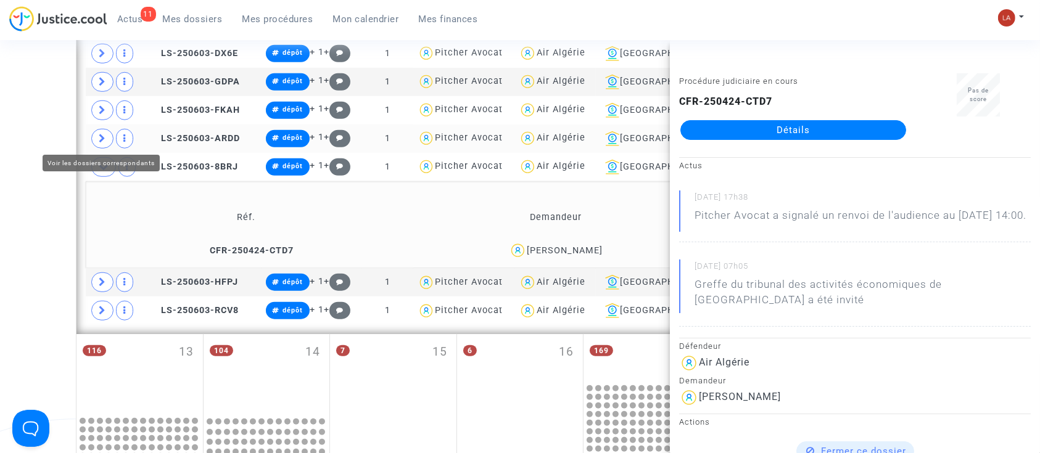
click at [99, 134] on icon at bounding box center [102, 138] width 7 height 9
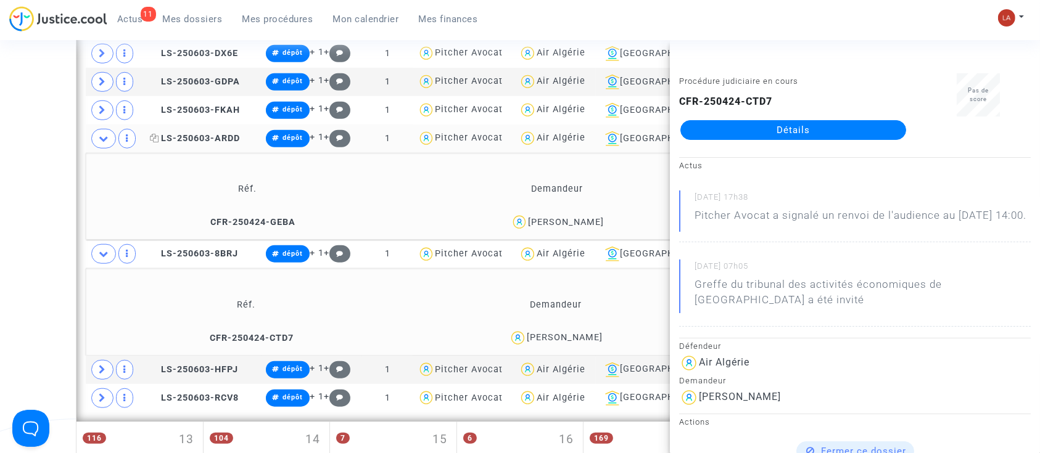
click at [195, 133] on span "LS-250603-ARDD" at bounding box center [195, 138] width 90 height 10
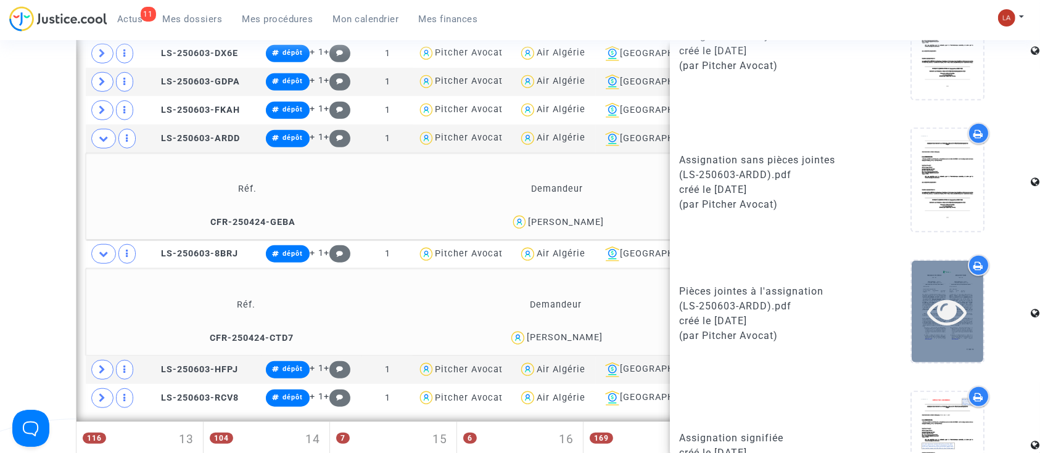
scroll to position [809, 0]
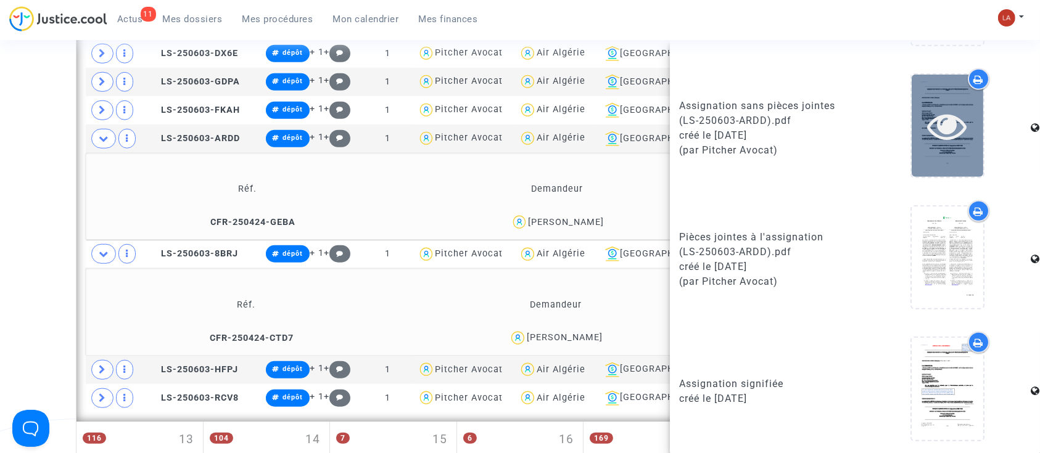
click at [951, 131] on icon at bounding box center [947, 125] width 40 height 39
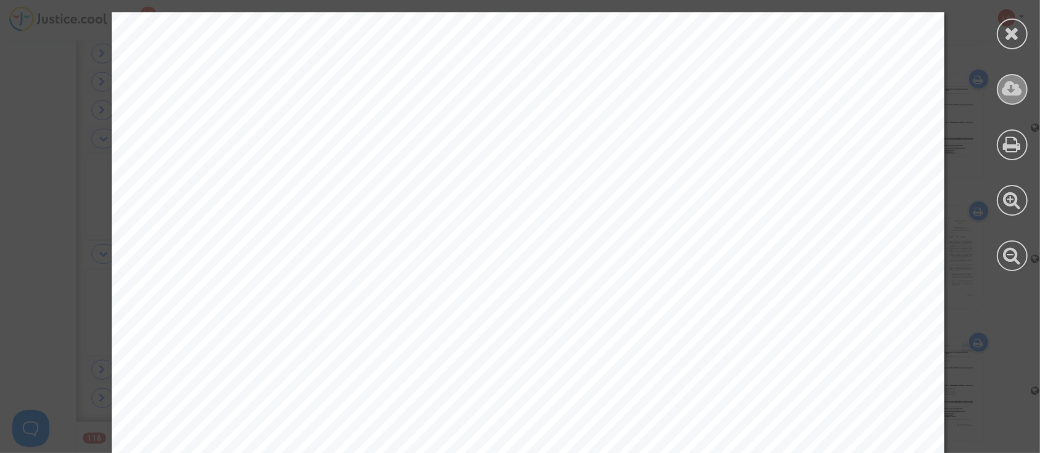
click at [1008, 101] on div at bounding box center [1011, 89] width 31 height 31
click at [1010, 37] on icon at bounding box center [1011, 33] width 15 height 18
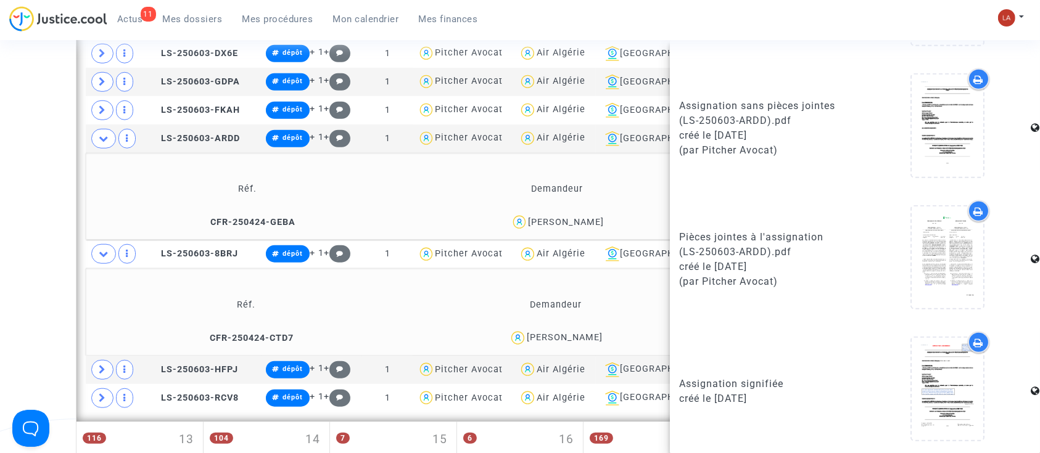
click at [236, 212] on td "CFR-250424-GEBA" at bounding box center [247, 222] width 314 height 27
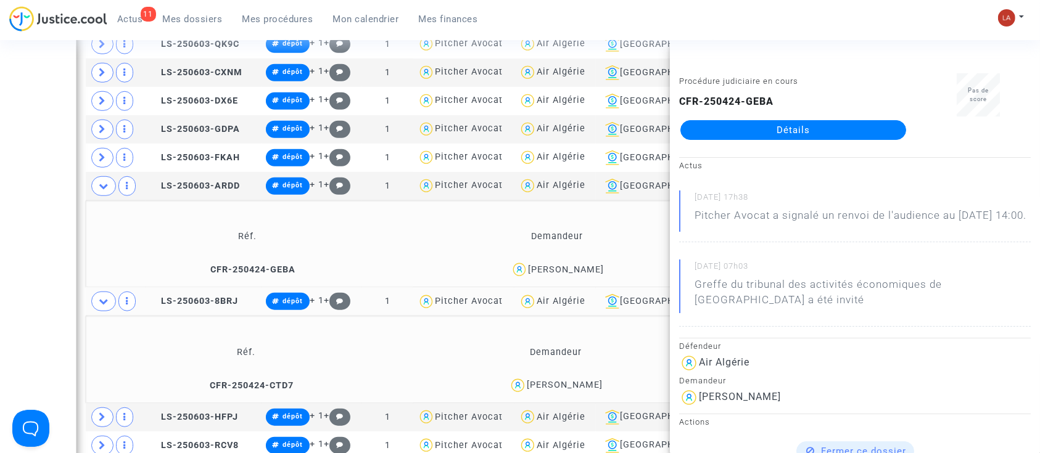
scroll to position [986, 0]
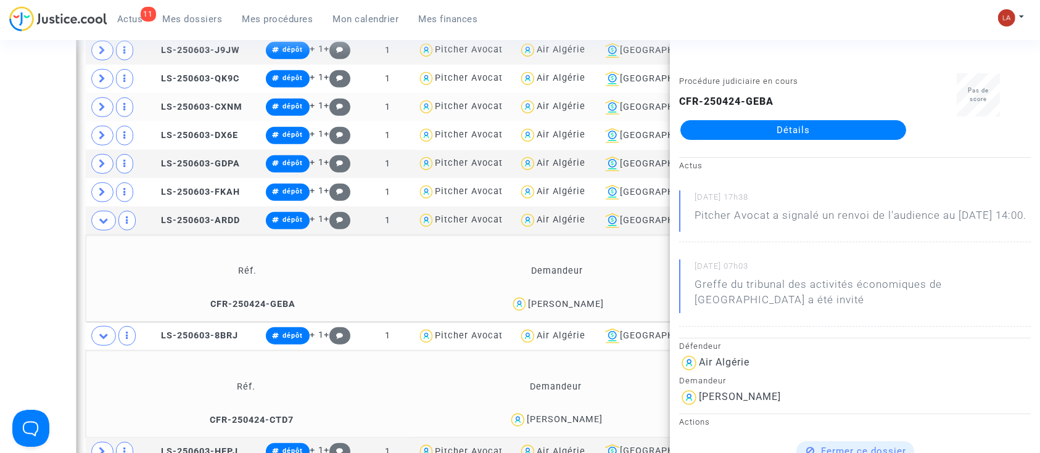
click at [103, 111] on span at bounding box center [102, 107] width 22 height 20
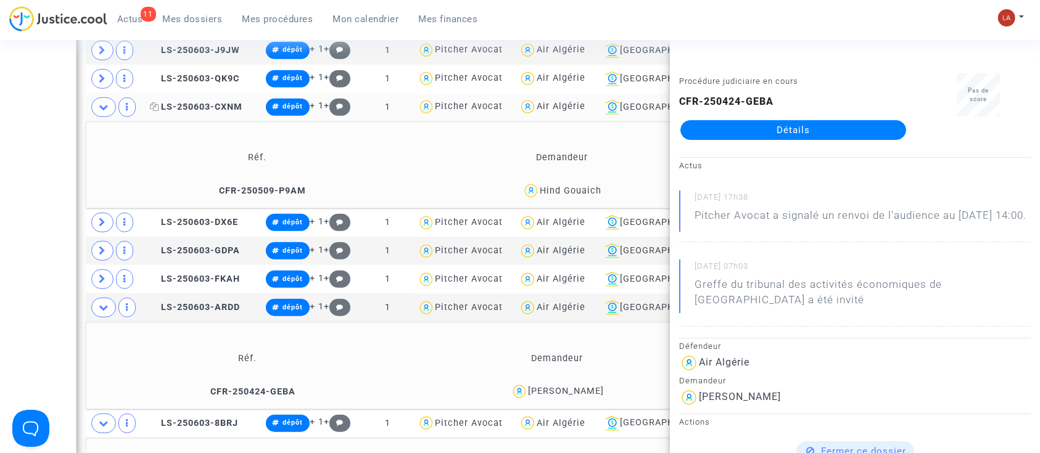
click at [176, 104] on span "LS-250603-CXNM" at bounding box center [196, 107] width 92 height 10
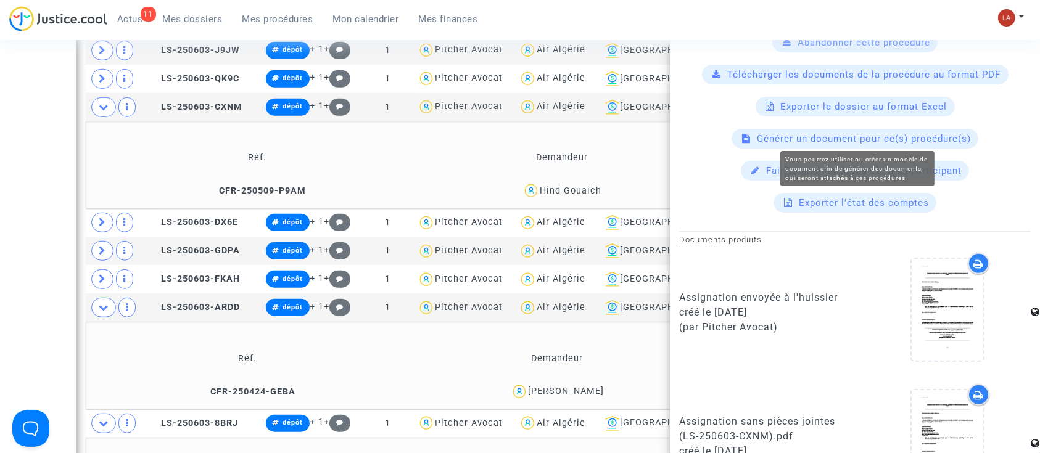
scroll to position [809, 0]
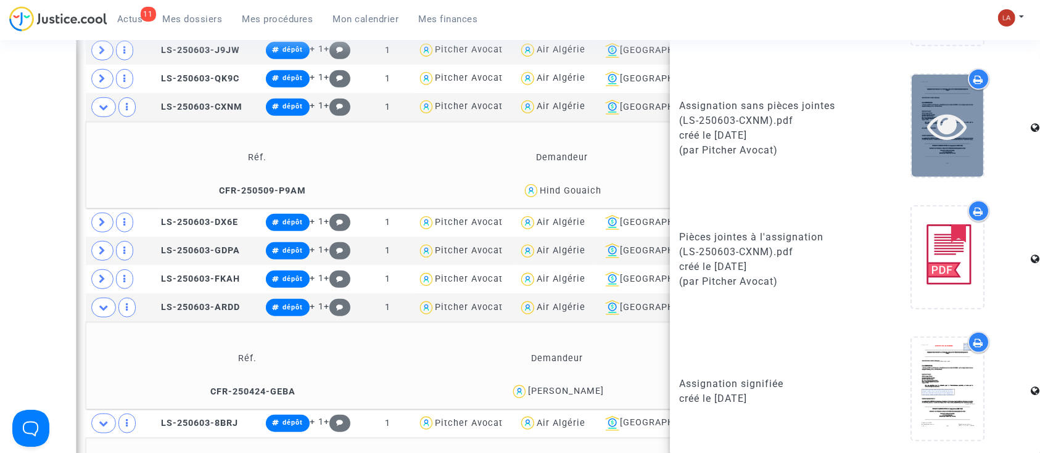
click at [937, 121] on icon at bounding box center [947, 125] width 40 height 39
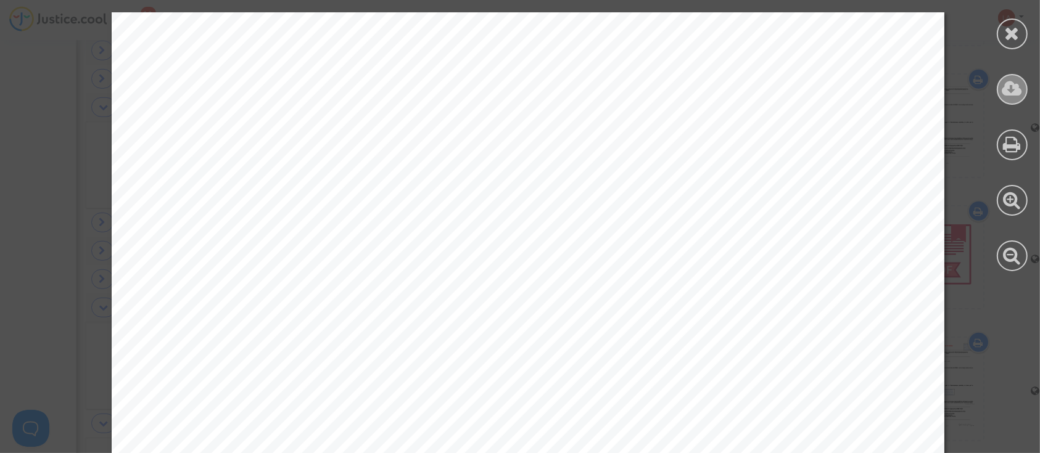
click at [1015, 91] on icon at bounding box center [1012, 89] width 20 height 18
drag, startPoint x: 1001, startPoint y: 36, endPoint x: 886, endPoint y: 65, distance: 119.0
click at [1002, 36] on div at bounding box center [1011, 33] width 31 height 31
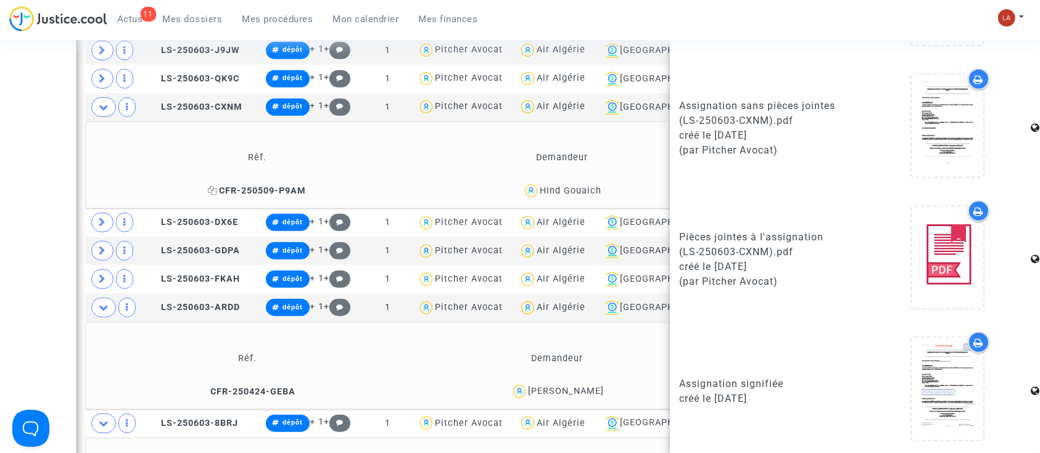
click at [272, 190] on span "CFR-250509-P9AM" at bounding box center [257, 191] width 98 height 10
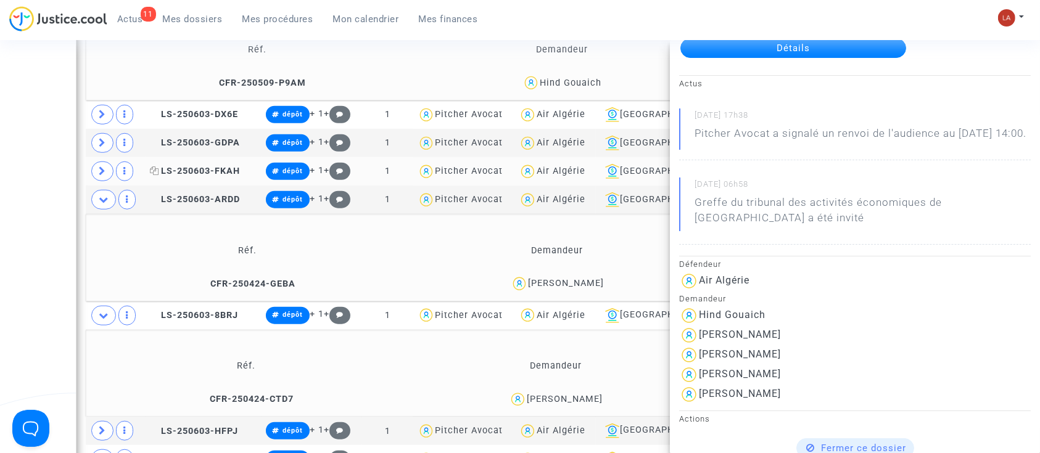
scroll to position [1068, 0]
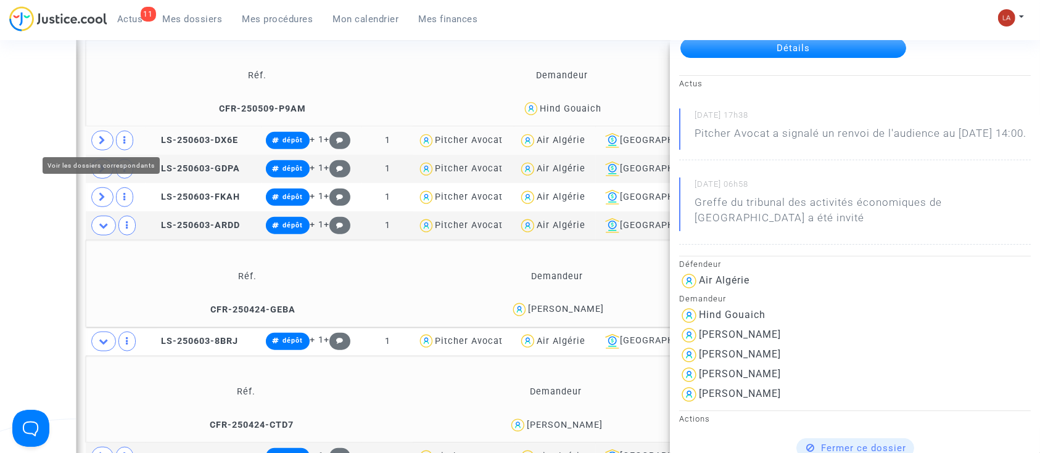
click at [105, 137] on icon at bounding box center [102, 140] width 7 height 9
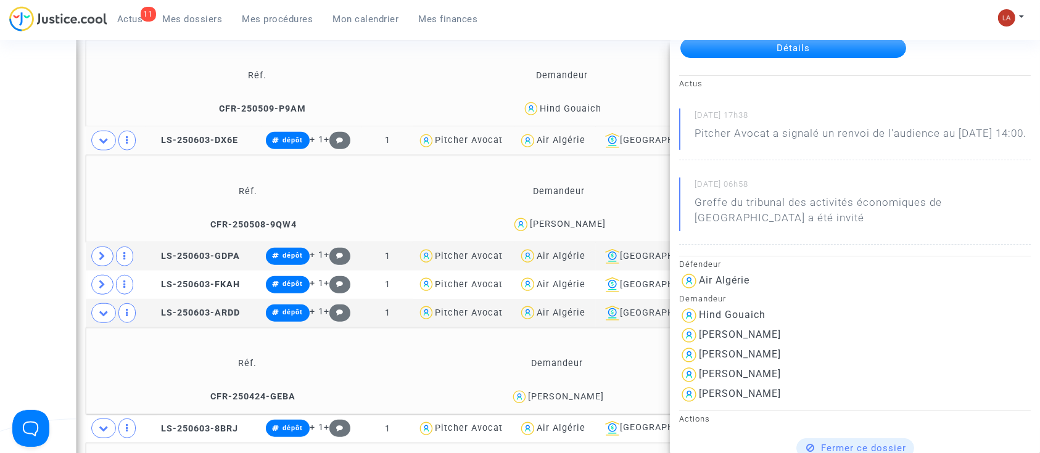
drag, startPoint x: 222, startPoint y: 144, endPoint x: 371, endPoint y: 146, distance: 148.6
click at [222, 144] on td "LS-250603-DX6E" at bounding box center [204, 140] width 116 height 28
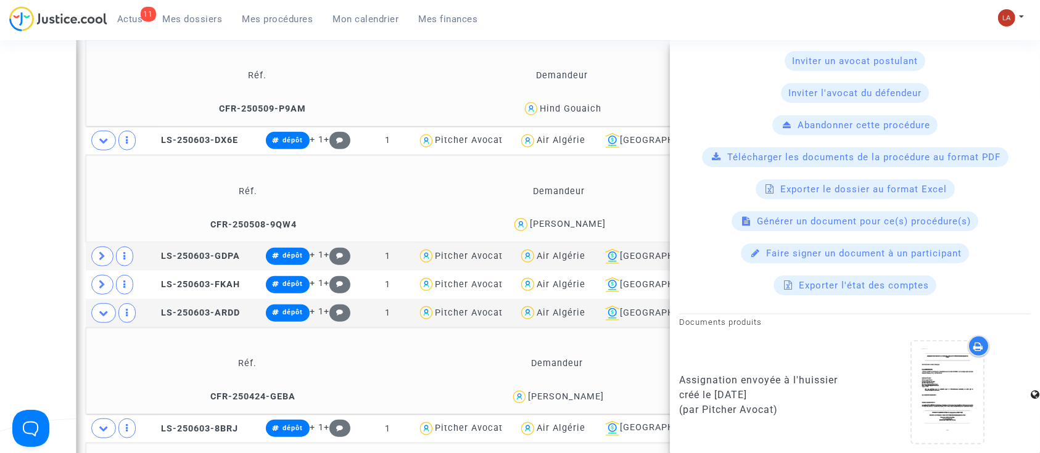
scroll to position [809, 0]
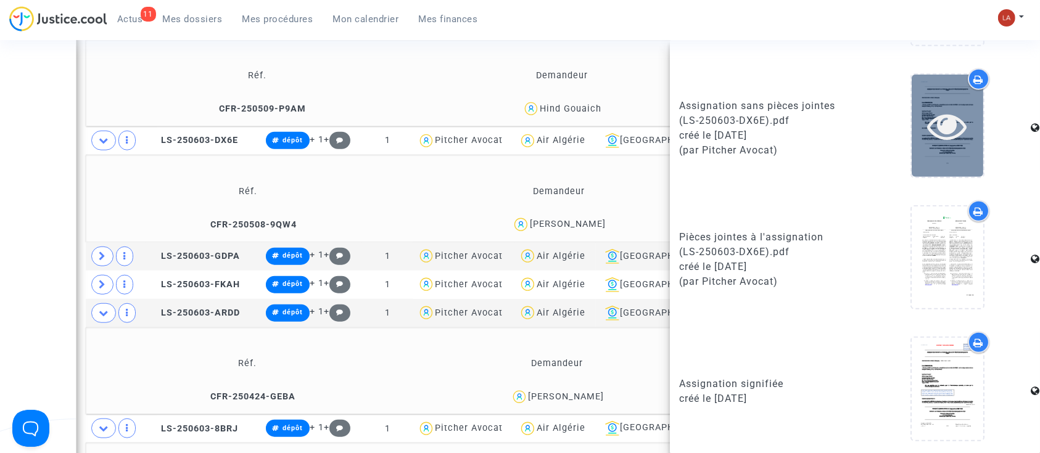
click at [927, 118] on icon at bounding box center [947, 125] width 40 height 39
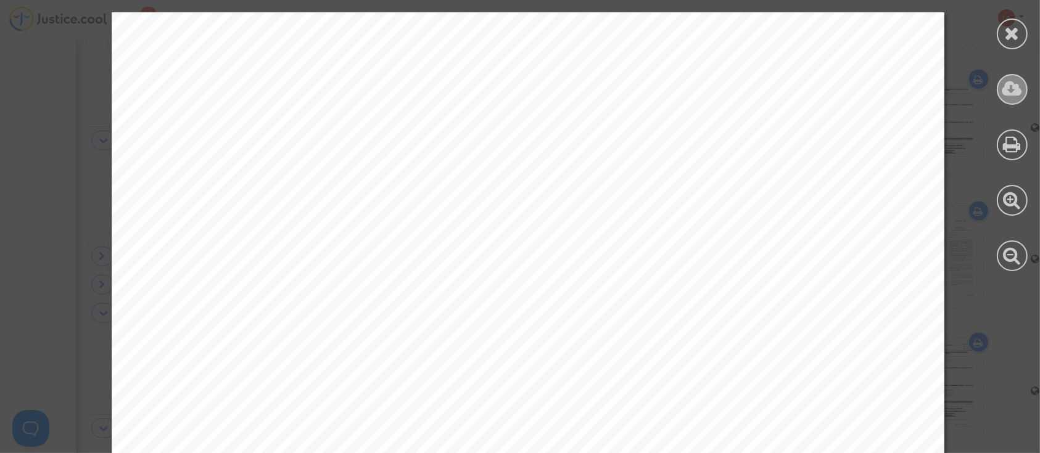
click at [1025, 90] on div at bounding box center [1011, 89] width 31 height 31
click at [1009, 38] on icon at bounding box center [1011, 33] width 15 height 18
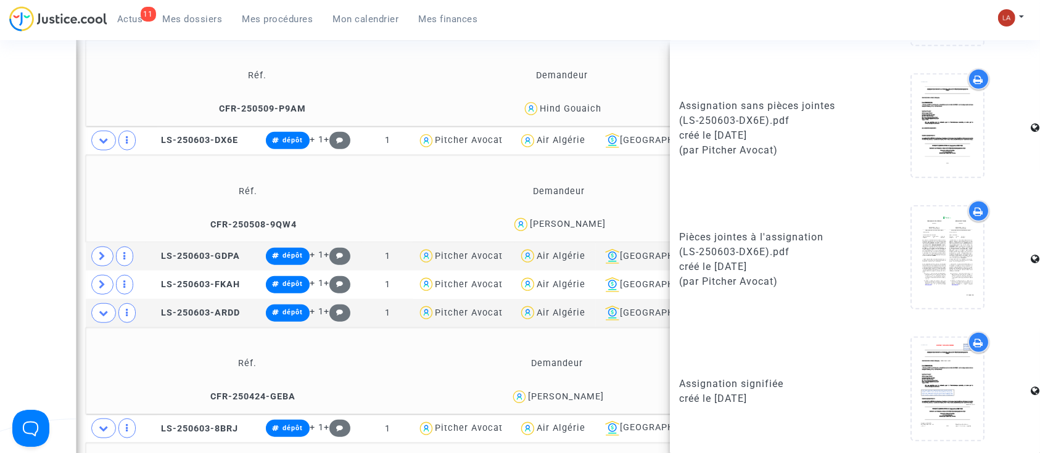
click at [260, 211] on td "CFR-250508-9QW4" at bounding box center [248, 224] width 316 height 27
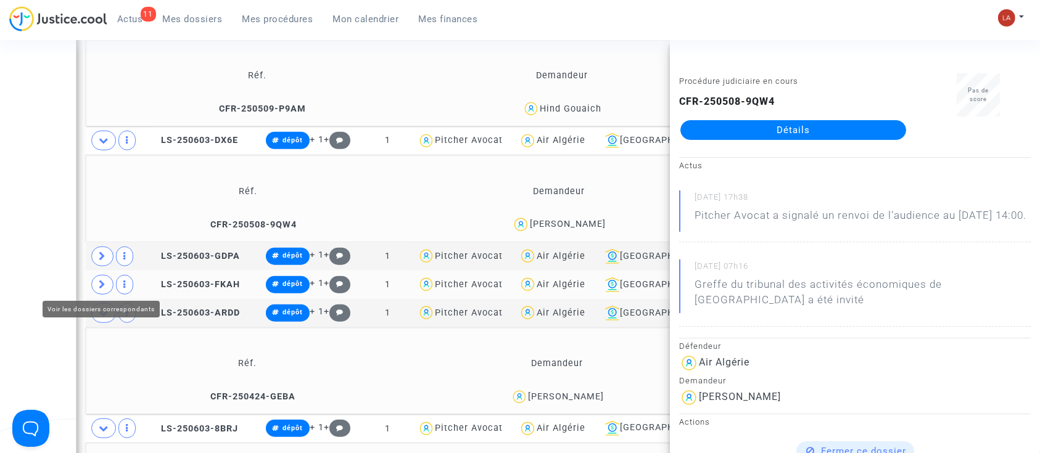
click at [104, 282] on icon at bounding box center [102, 284] width 7 height 9
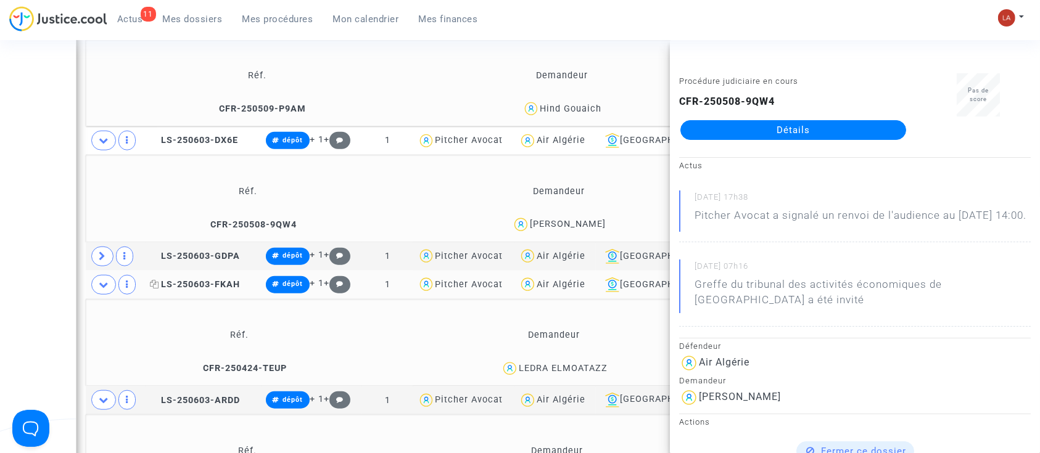
click at [207, 281] on span "LS-250603-FKAH" at bounding box center [195, 284] width 90 height 10
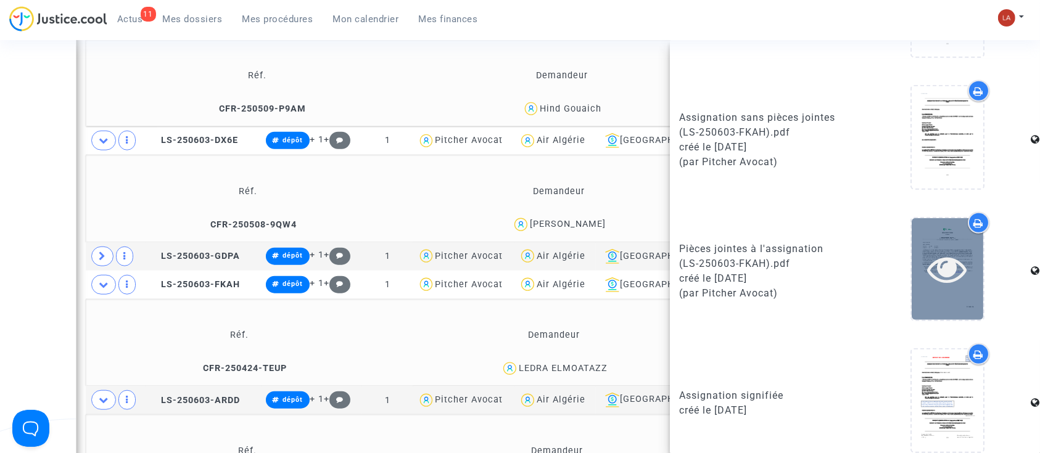
scroll to position [809, 0]
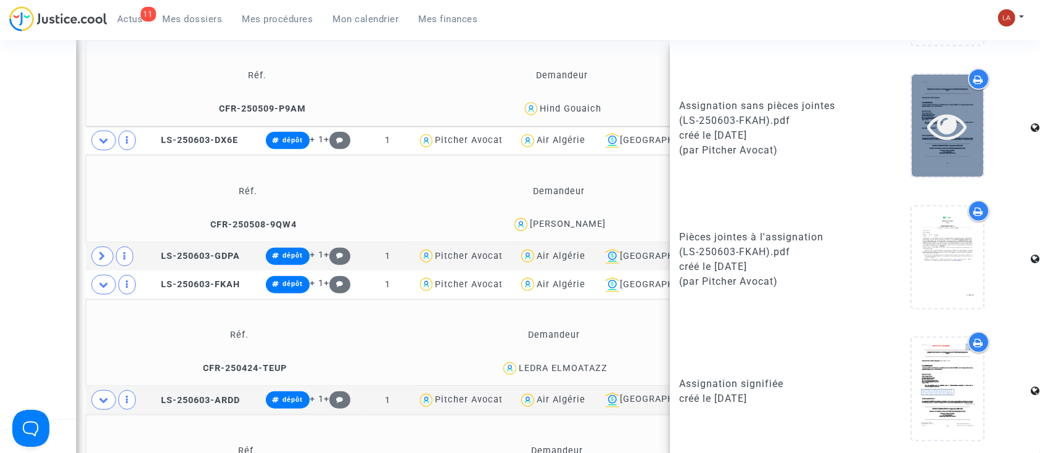
click at [966, 144] on div at bounding box center [947, 126] width 72 height 102
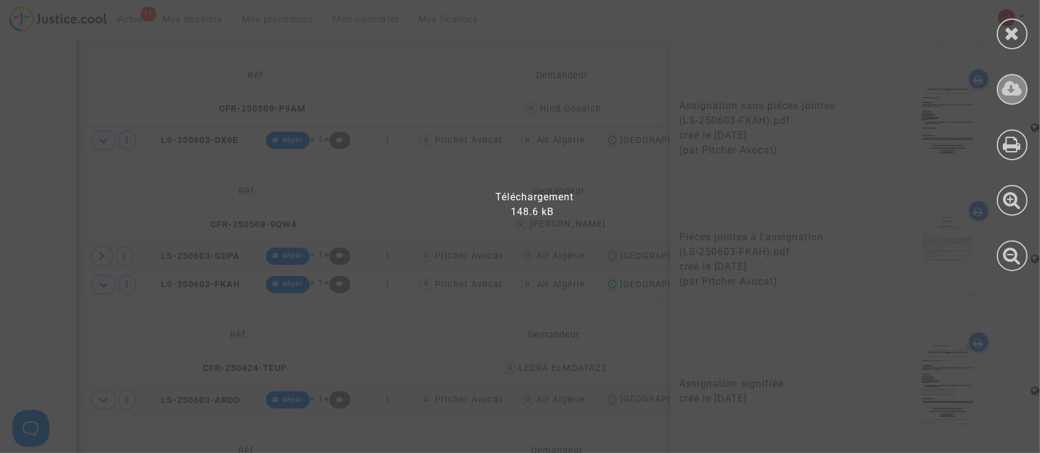
click at [1021, 99] on div at bounding box center [1011, 89] width 31 height 31
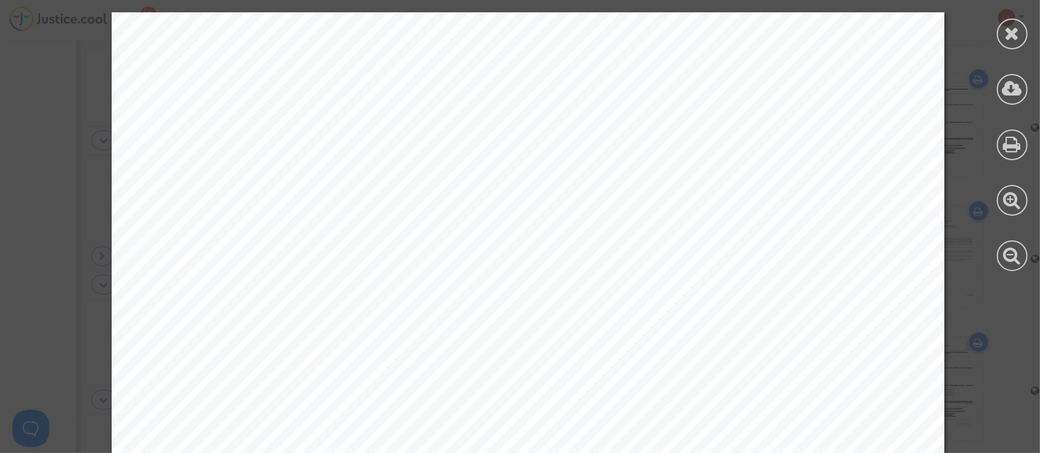
click at [1012, 25] on icon at bounding box center [1011, 33] width 15 height 18
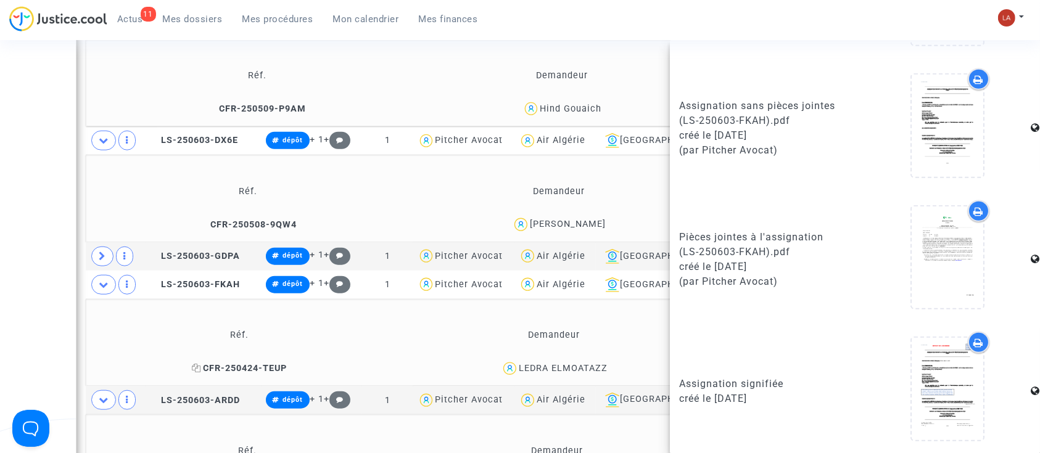
click at [237, 368] on span "CFR-250424-TEUP" at bounding box center [239, 368] width 95 height 10
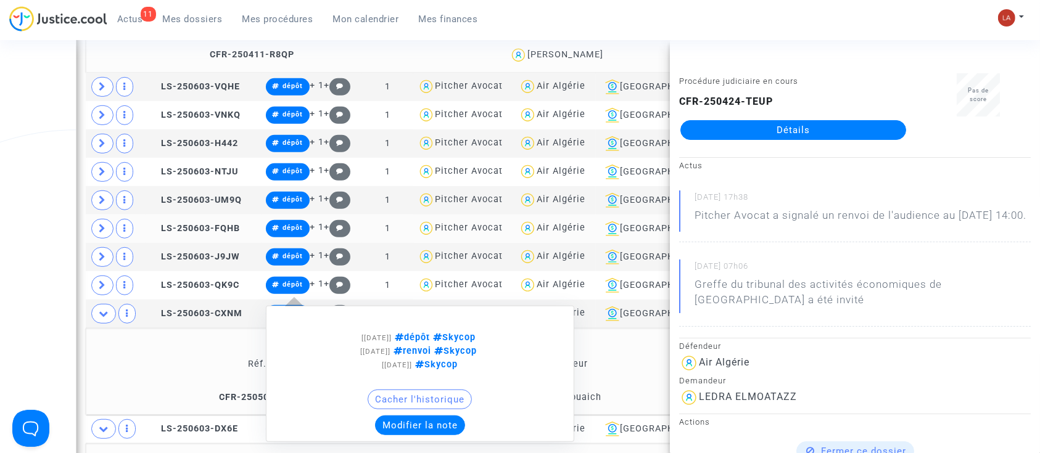
scroll to position [740, 0]
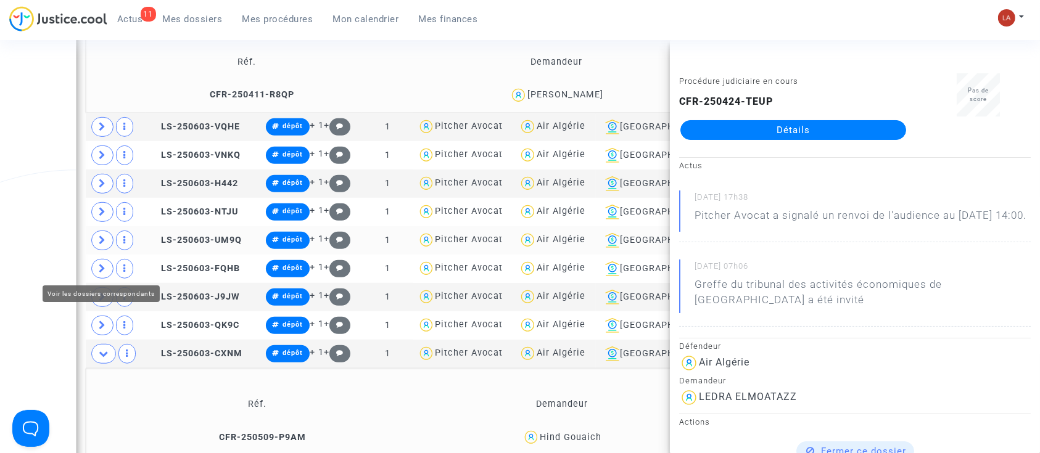
drag, startPoint x: 107, startPoint y: 266, endPoint x: 313, endPoint y: 237, distance: 208.0
click at [107, 266] on span at bounding box center [102, 269] width 22 height 20
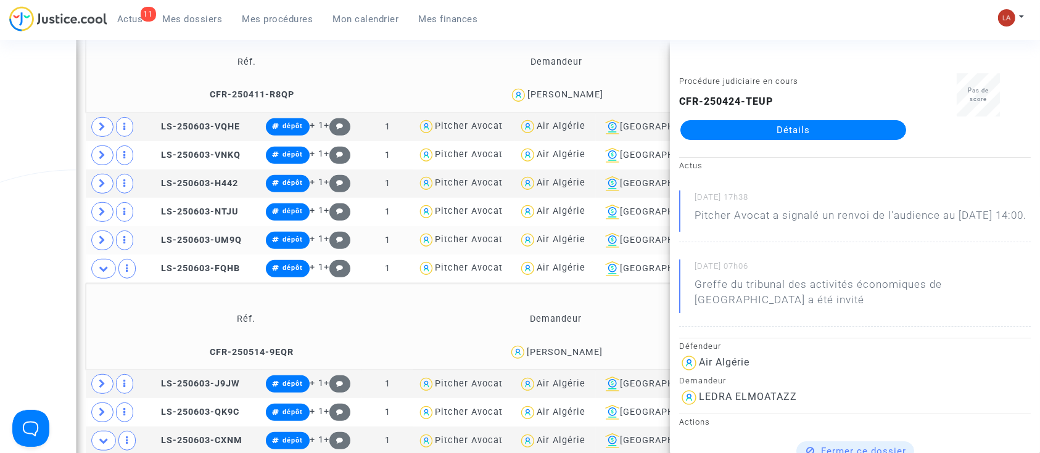
click at [235, 266] on span "LS-250603-FQHB" at bounding box center [195, 268] width 90 height 10
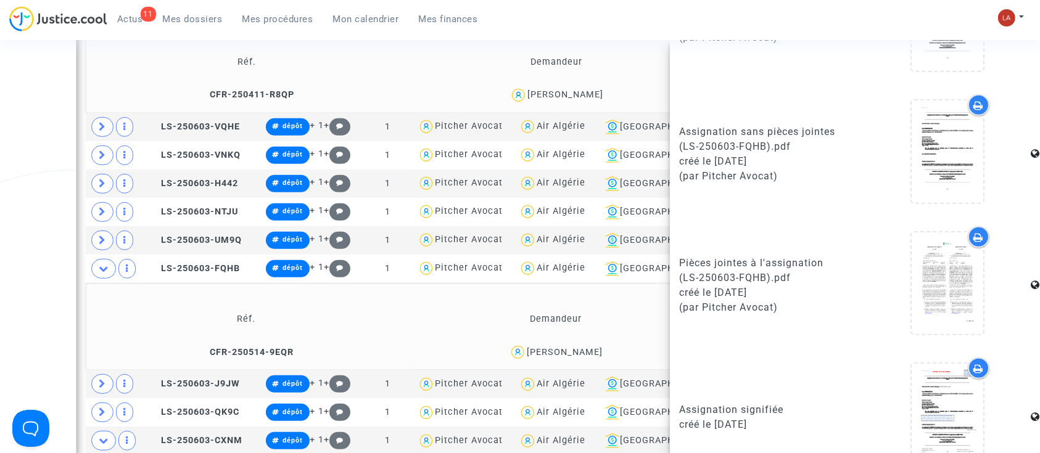
scroll to position [809, 0]
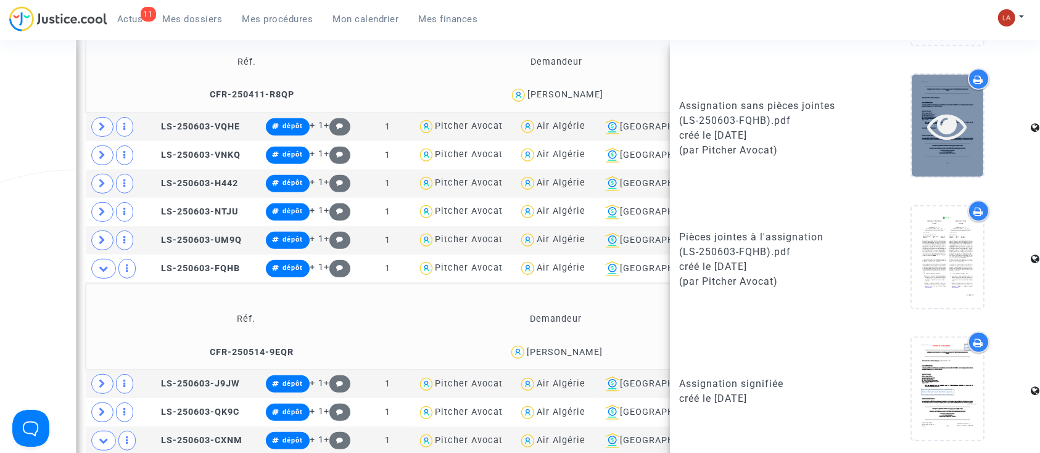
click at [927, 142] on icon at bounding box center [947, 125] width 40 height 39
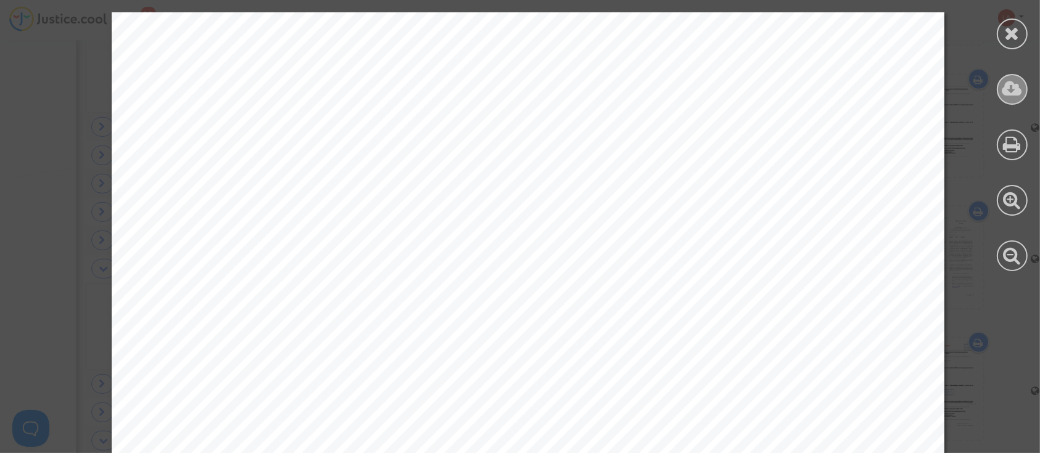
click at [1005, 91] on icon at bounding box center [1012, 89] width 20 height 18
click at [1001, 41] on div at bounding box center [1011, 33] width 31 height 31
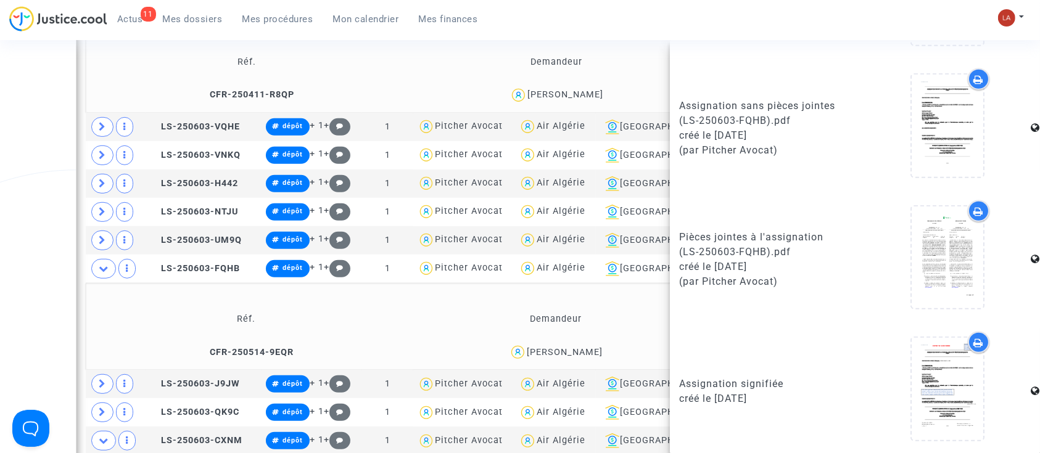
click at [276, 344] on td "CFR-250514-9EQR" at bounding box center [245, 352] width 311 height 27
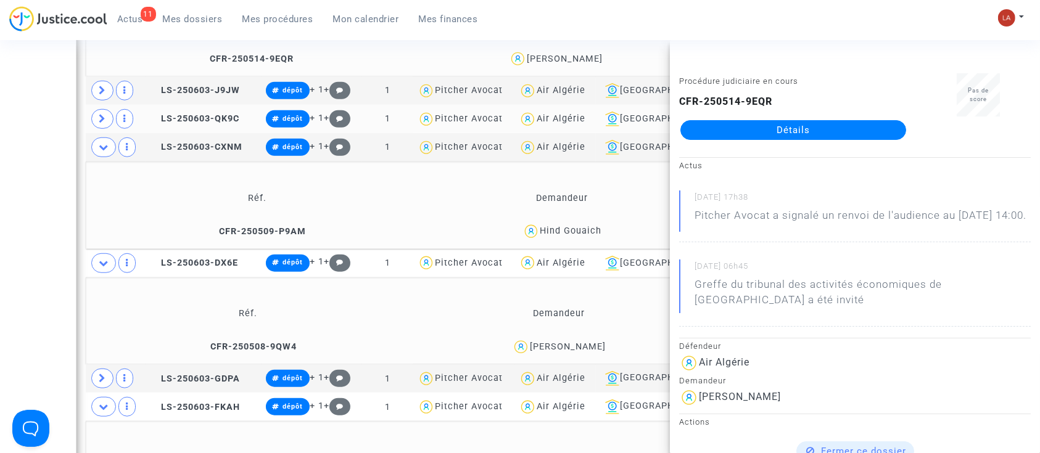
scroll to position [1068, 0]
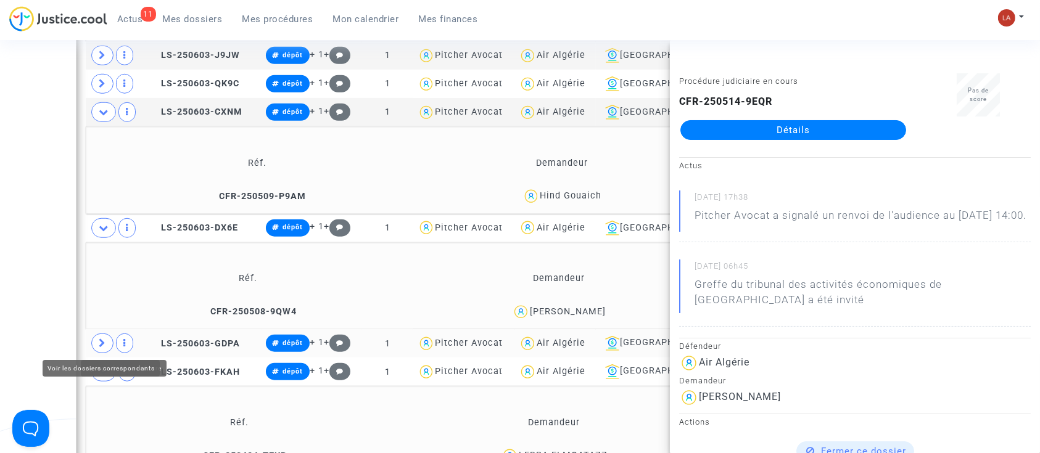
click at [88, 340] on td at bounding box center [116, 343] width 60 height 28
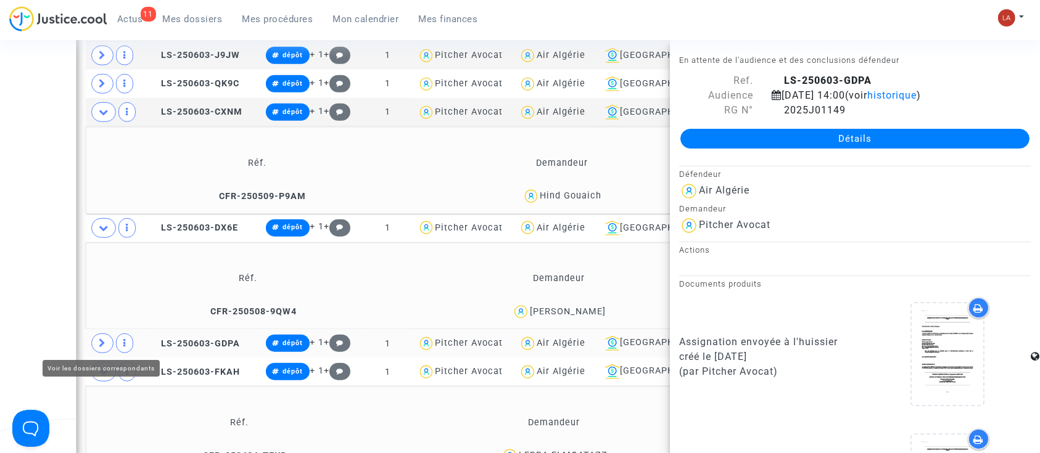
click at [96, 339] on span at bounding box center [102, 344] width 22 height 20
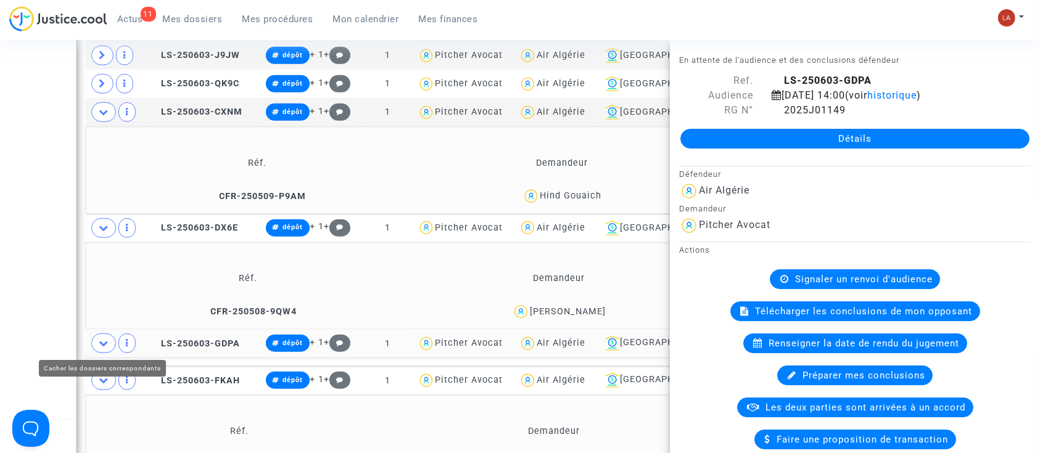
click at [26, 318] on div "Date de clôture d'instruction Date de conciliation Date d'audience Date de juge…" at bounding box center [520, 54] width 1040 height 2044
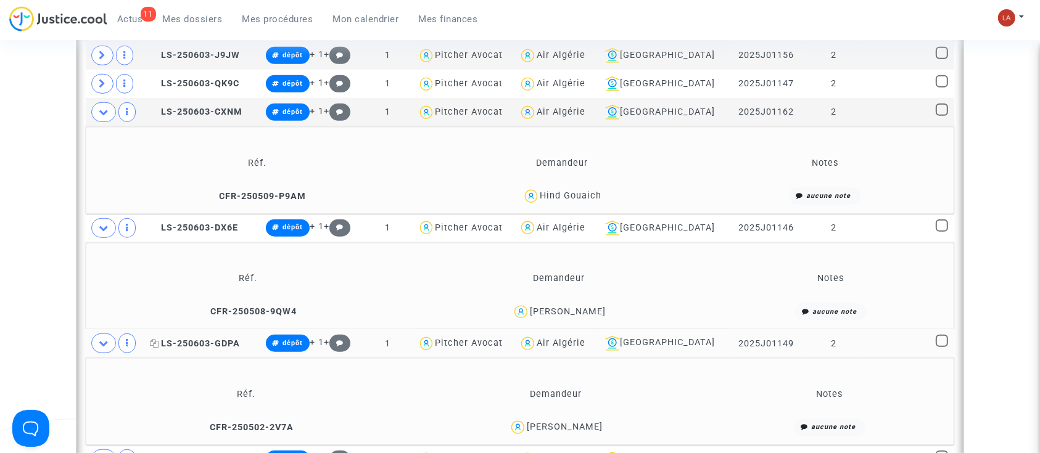
click at [199, 338] on span "LS-250603-GDPA" at bounding box center [195, 343] width 90 height 10
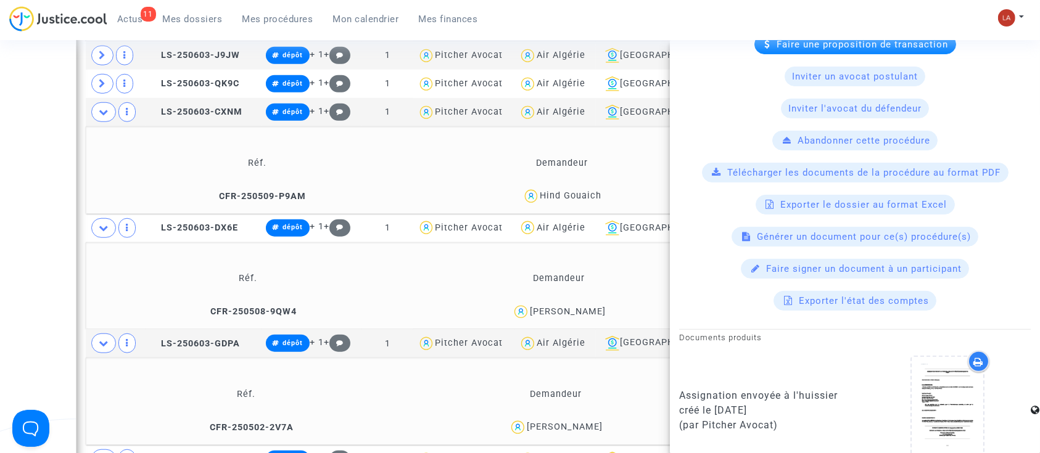
scroll to position [575, 0]
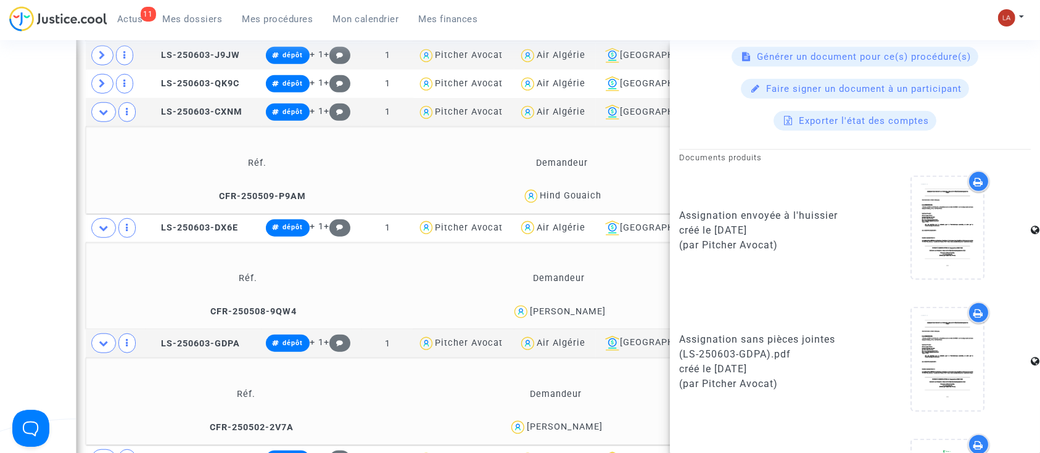
click at [1005, 382] on div at bounding box center [947, 361] width 166 height 119
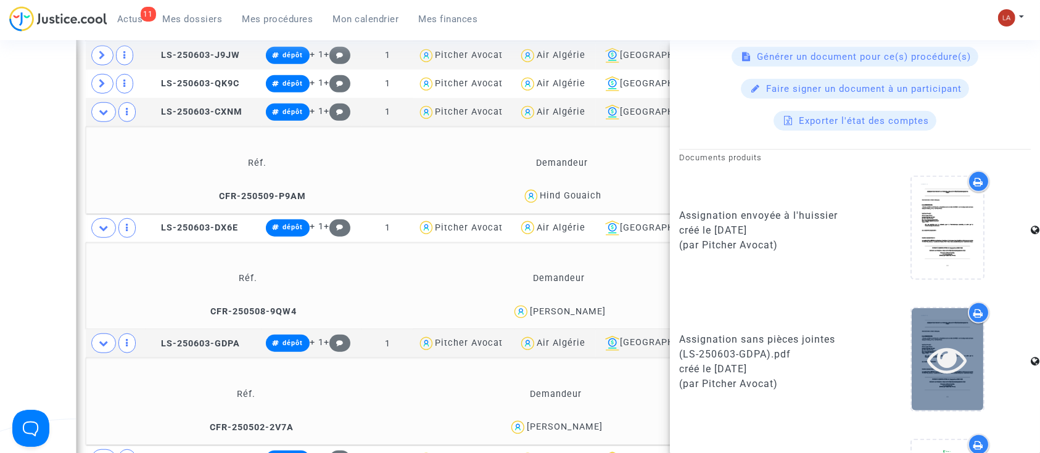
click at [966, 379] on div at bounding box center [947, 359] width 72 height 102
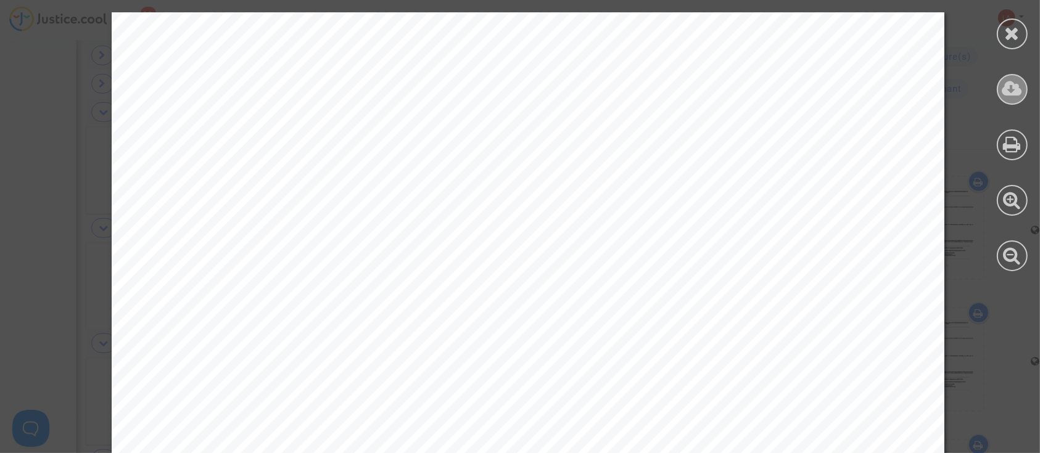
click at [1016, 86] on icon at bounding box center [1012, 89] width 20 height 18
drag, startPoint x: 1012, startPoint y: 40, endPoint x: 747, endPoint y: 197, distance: 307.9
click at [1012, 40] on icon at bounding box center [1011, 33] width 15 height 18
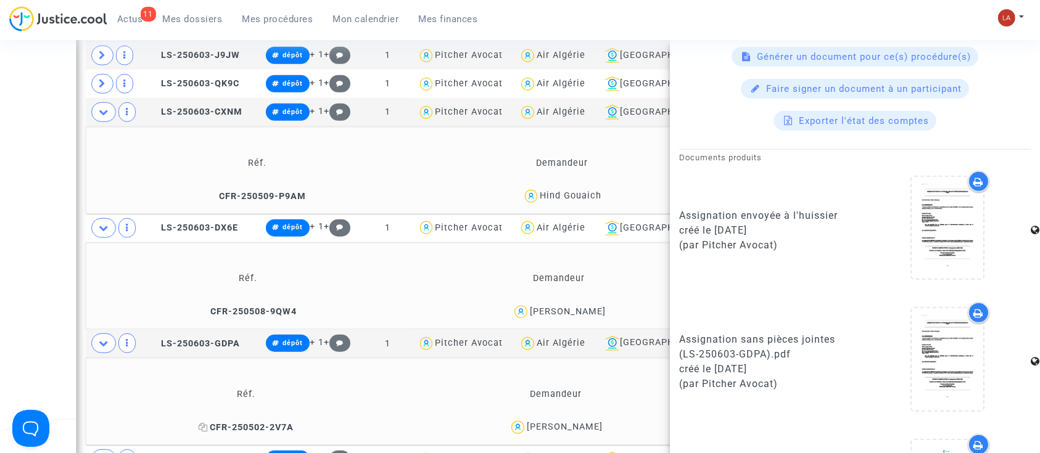
click at [234, 422] on span "CFR-250502-2V7A" at bounding box center [246, 427] width 95 height 10
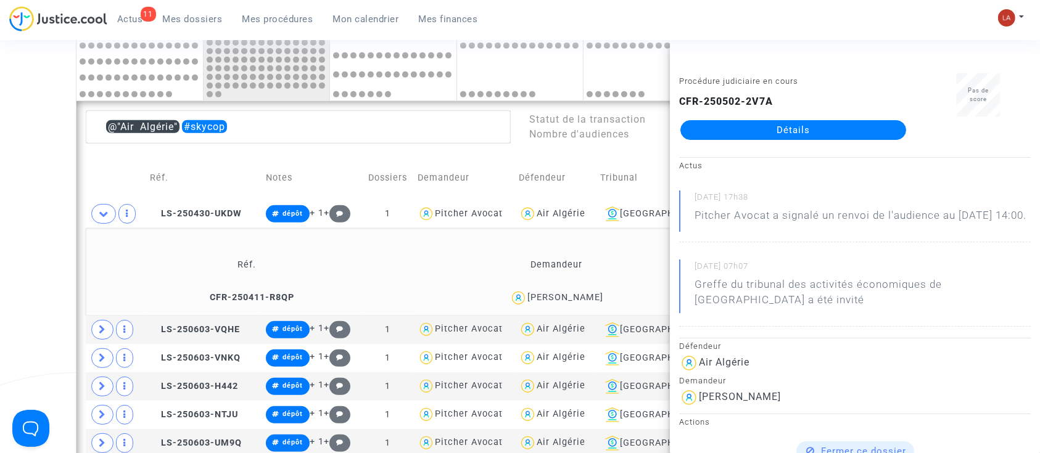
scroll to position [621, 0]
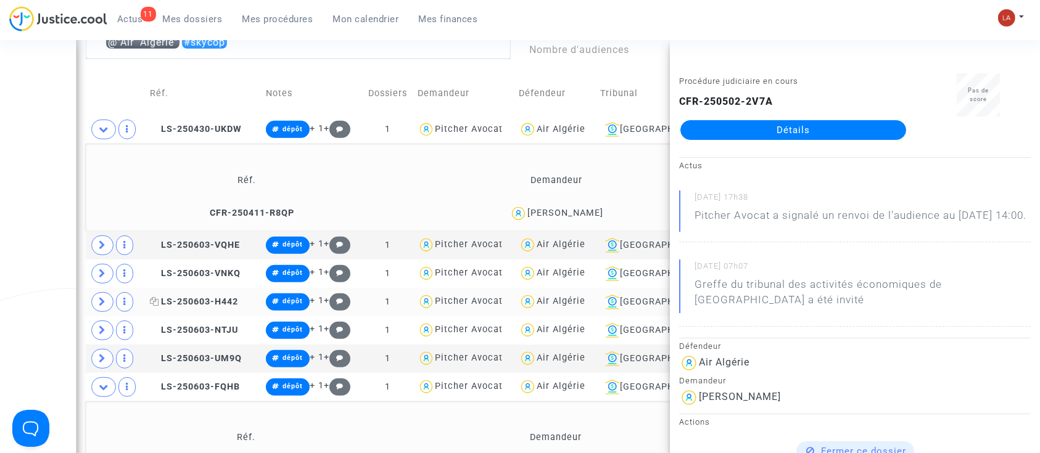
click at [102, 298] on icon at bounding box center [102, 301] width 7 height 9
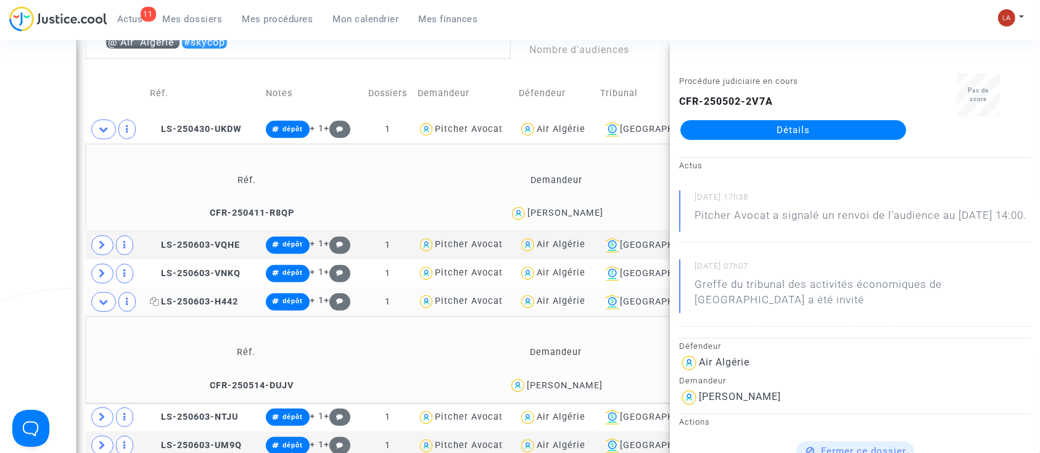
click at [215, 303] on span "LS-250603-H442" at bounding box center [194, 302] width 88 height 10
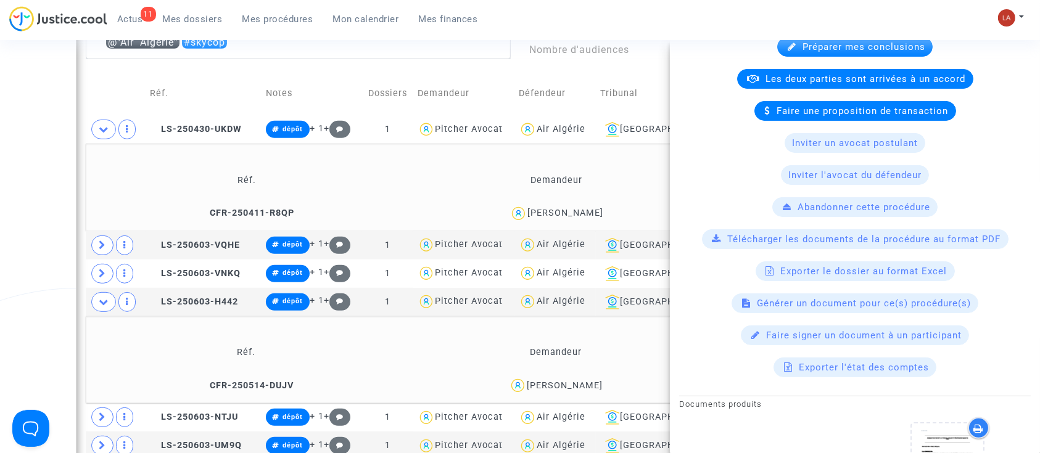
scroll to position [575, 0]
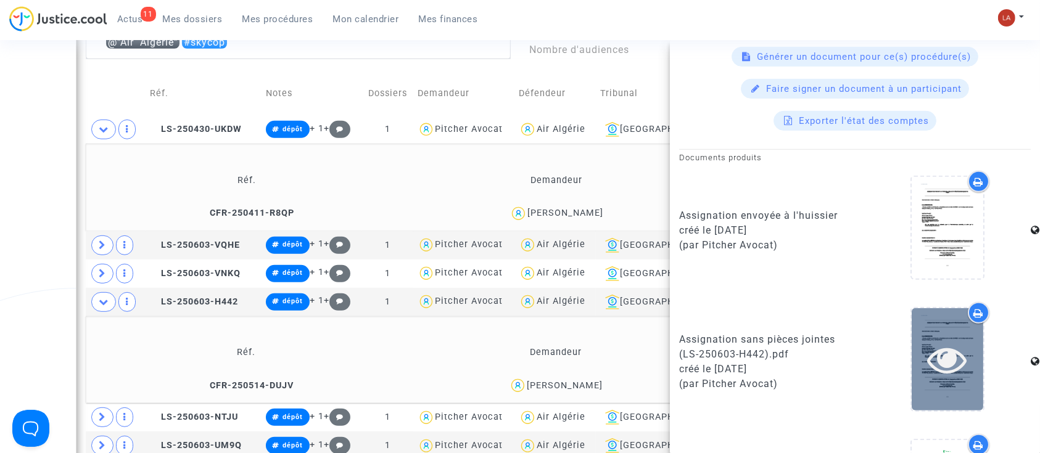
click at [911, 341] on div at bounding box center [947, 359] width 72 height 39
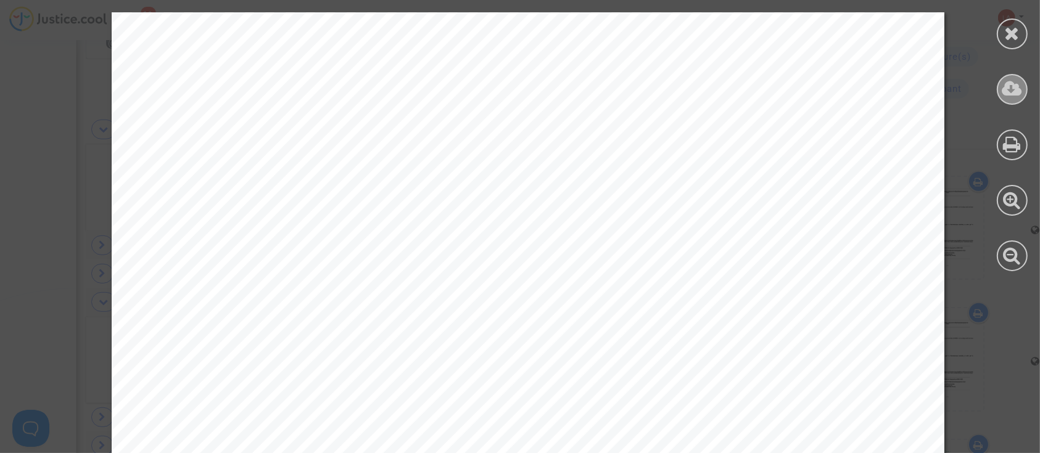
click at [1009, 91] on icon at bounding box center [1012, 89] width 20 height 18
click at [1005, 44] on div at bounding box center [1011, 33] width 31 height 31
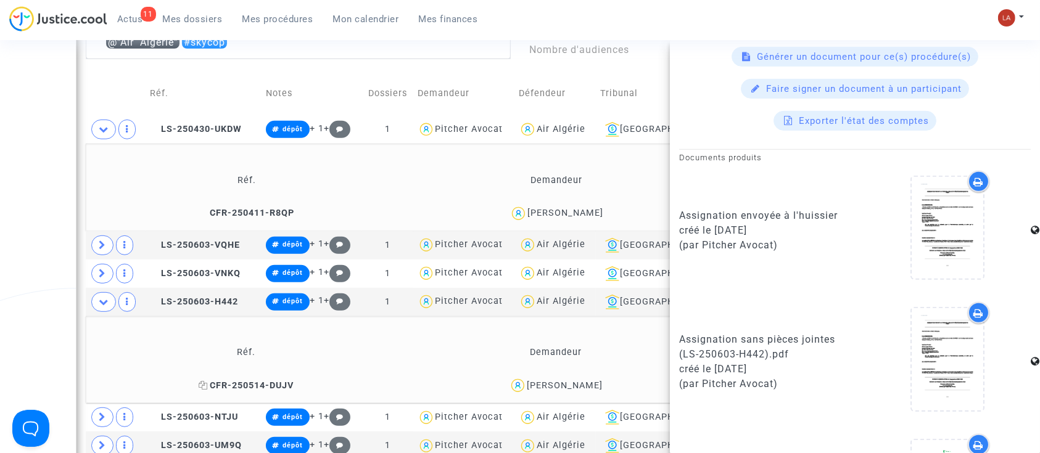
click at [263, 386] on span "CFR-250514-DUJV" at bounding box center [246, 385] width 95 height 10
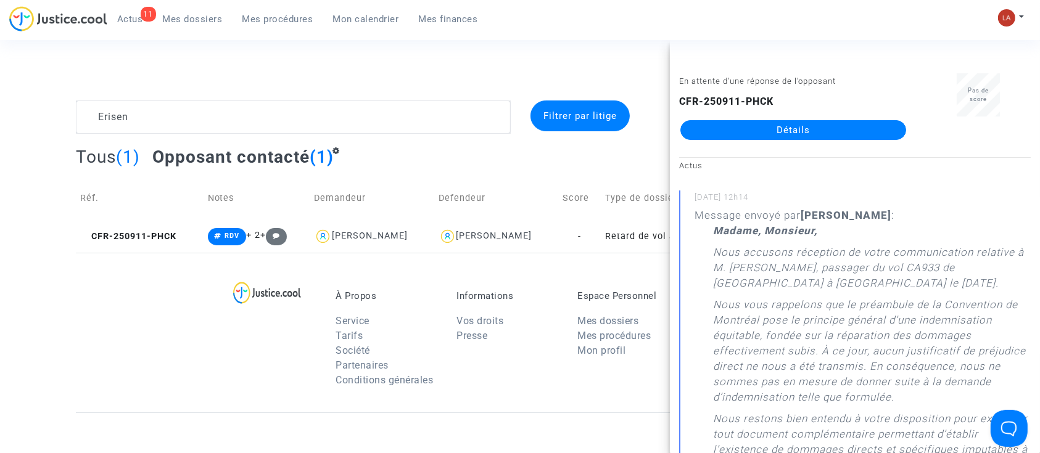
click at [348, 18] on span "Mon calendrier" at bounding box center [366, 19] width 66 height 11
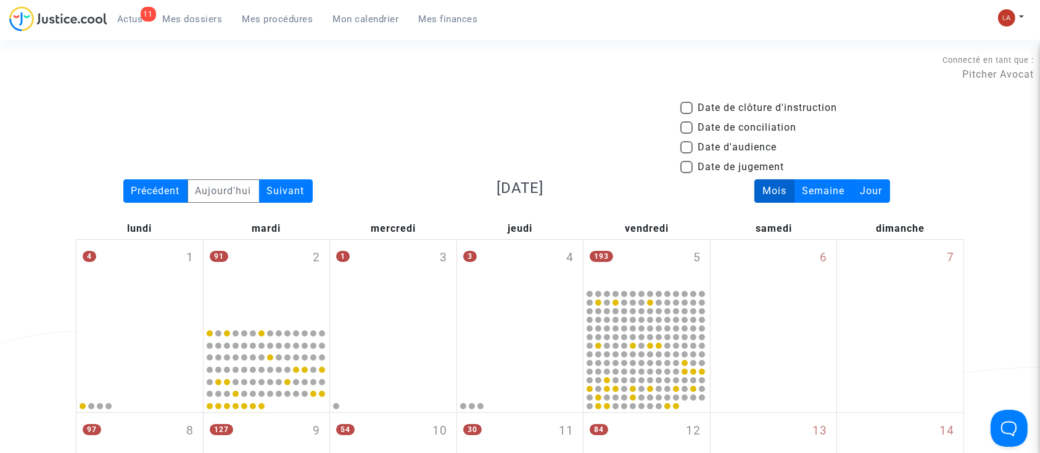
click at [244, 14] on span "Mes procédures" at bounding box center [277, 19] width 71 height 11
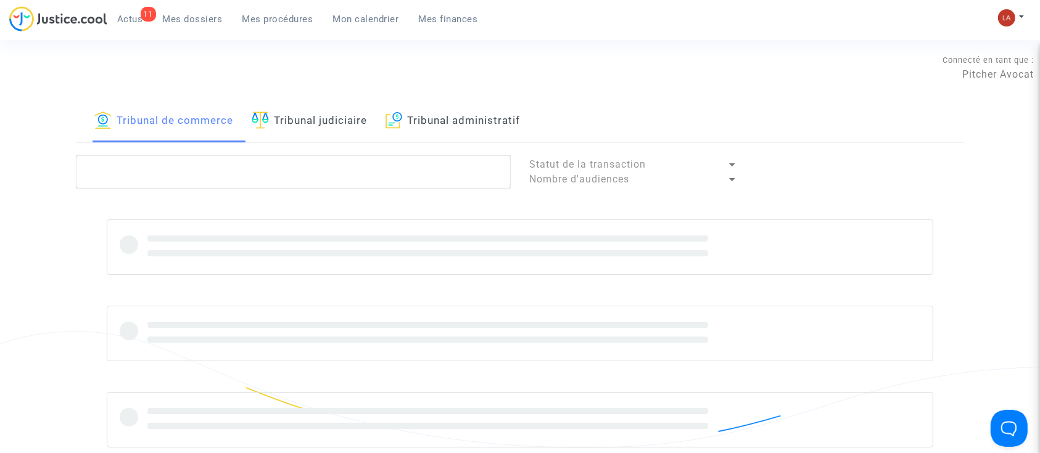
click at [324, 123] on link "Tribunal judiciaire" at bounding box center [309, 121] width 115 height 42
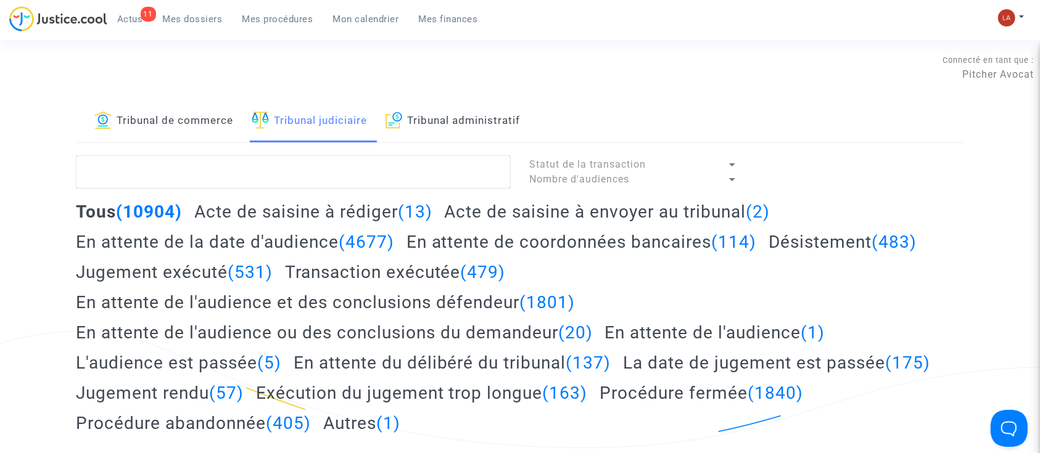
click at [656, 215] on h2 "Acte de saisine à envoyer au tribunal (2)" at bounding box center [607, 212] width 326 height 22
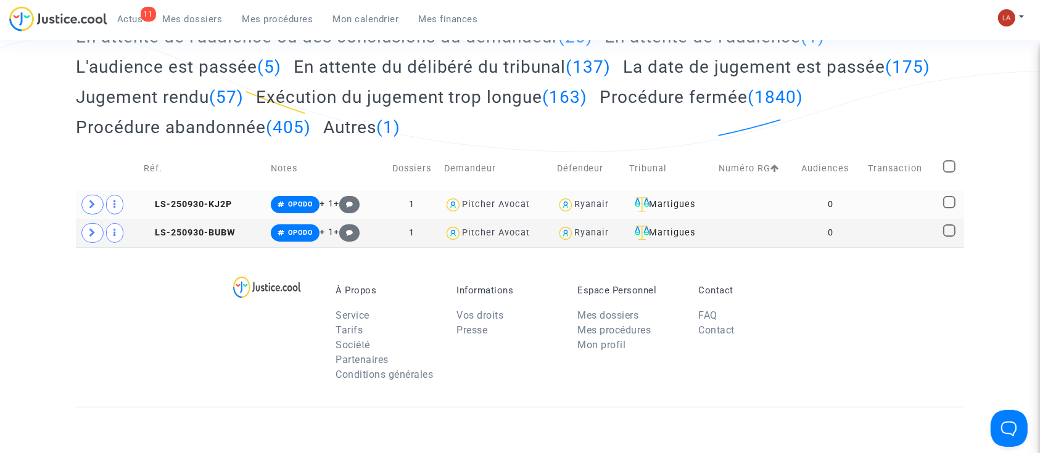
scroll to position [329, 0]
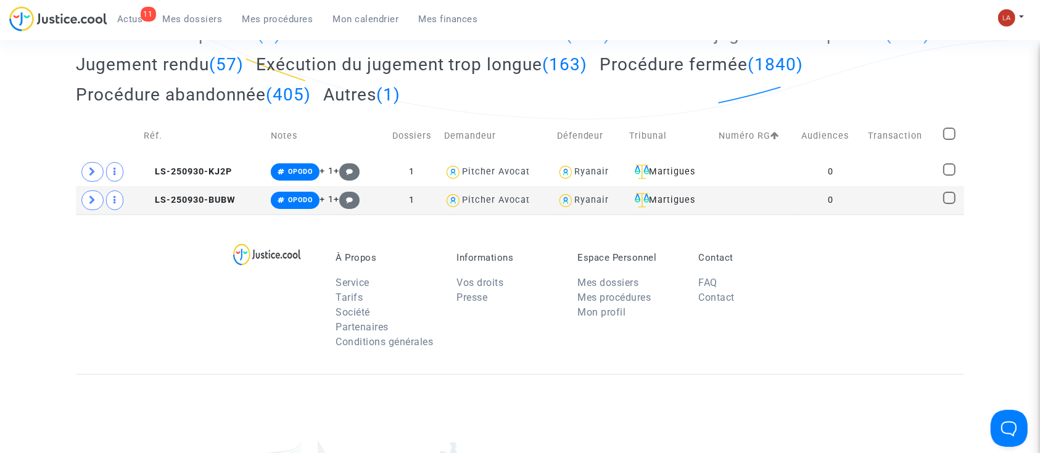
click at [950, 137] on span at bounding box center [949, 134] width 12 height 12
click at [949, 140] on input "checkbox" at bounding box center [948, 140] width 1 height 1
checkbox input "true"
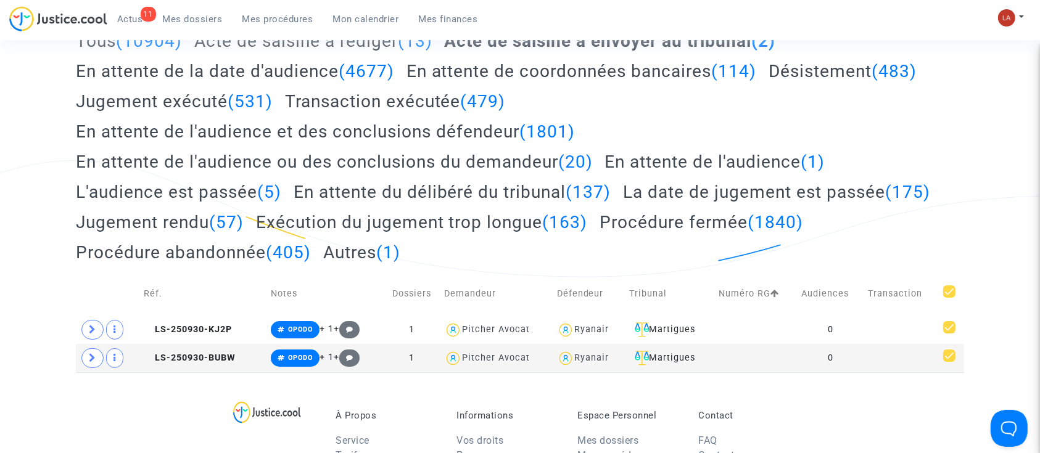
scroll to position [82, 0]
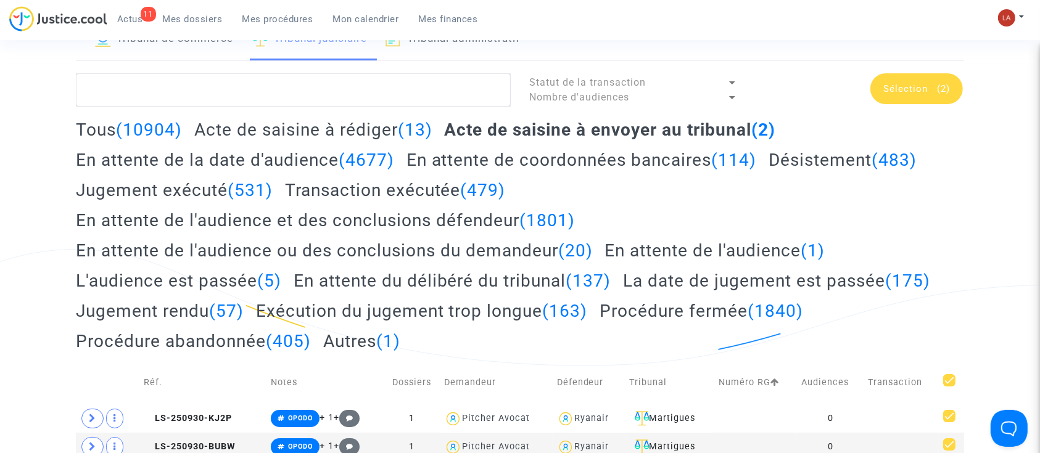
click at [906, 67] on div "Tribunal de commerce Tribunal judiciaire Tribunal administratif Statut de la tr…" at bounding box center [520, 239] width 888 height 443
click at [900, 83] on span "Sélection" at bounding box center [905, 88] width 44 height 11
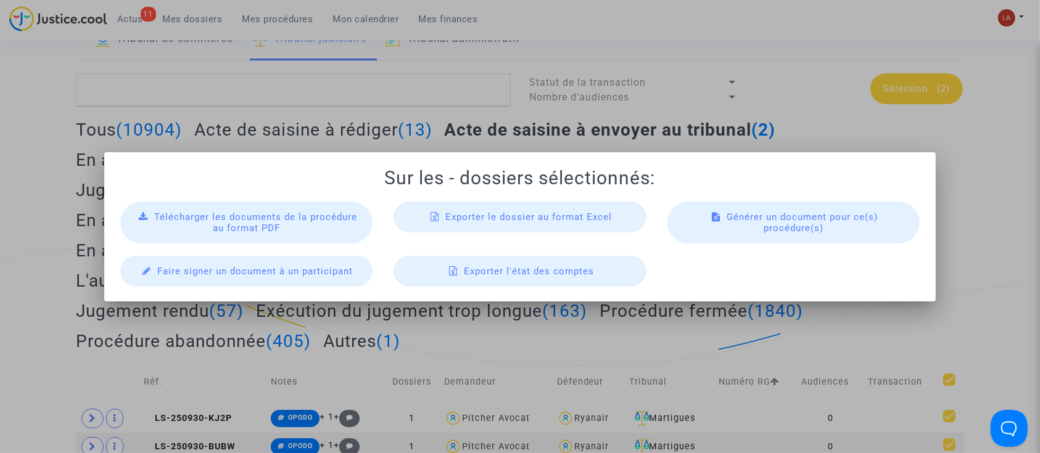
scroll to position [0, 0]
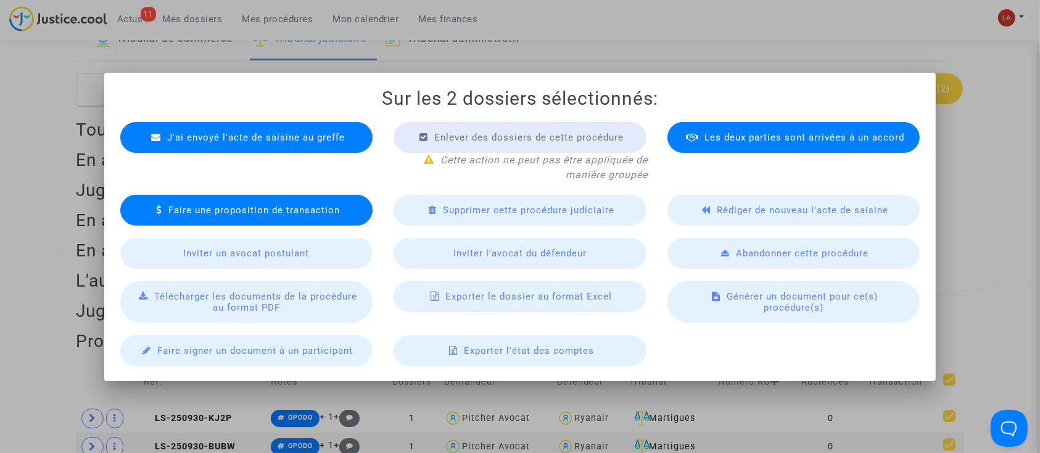
click at [200, 121] on div "J'ai envoyé l'acte de saisine au greffe Enlever des dossiers de cette procédure…" at bounding box center [520, 238] width 821 height 256
click at [306, 121] on div "J'ai envoyé l'acte de saisine au greffe Enlever des dossiers de cette procédure…" at bounding box center [520, 238] width 821 height 256
click at [313, 136] on span "J'ai envoyé l'acte de saisine au greffe" at bounding box center [256, 137] width 178 height 11
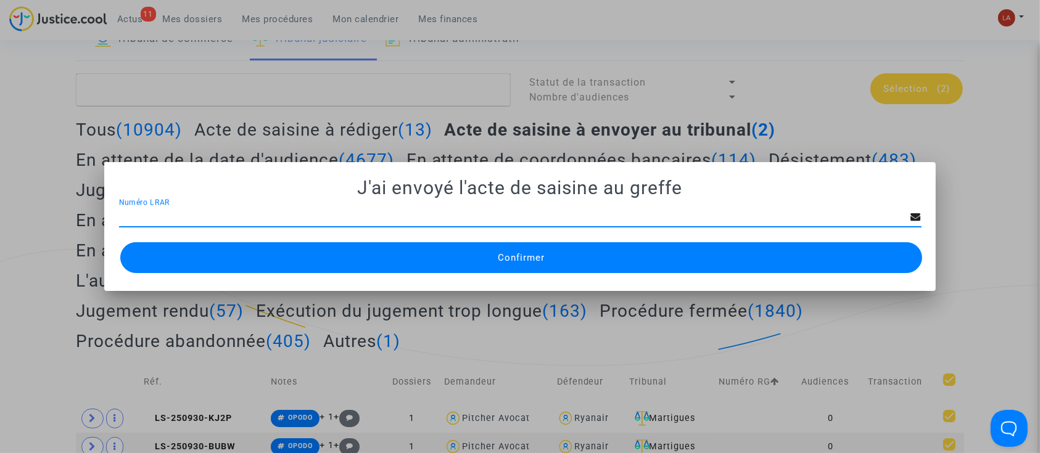
click at [500, 265] on button "Confirmer" at bounding box center [521, 257] width 802 height 31
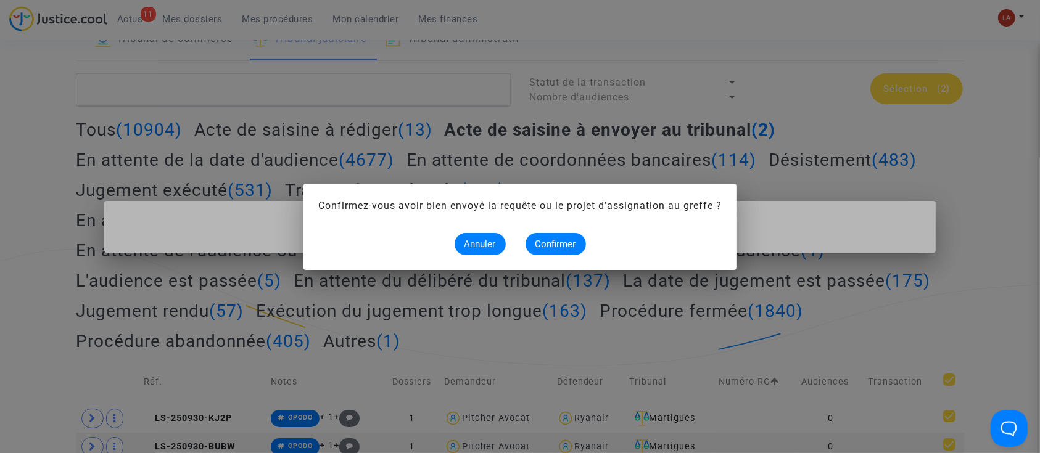
click at [541, 256] on mat-dialog-container "Confirmez-vous avoir bien envoyé la requête ou le projet d'assignation au greff…" at bounding box center [519, 227] width 433 height 86
click at [548, 248] on span "Confirmer" at bounding box center [555, 244] width 41 height 11
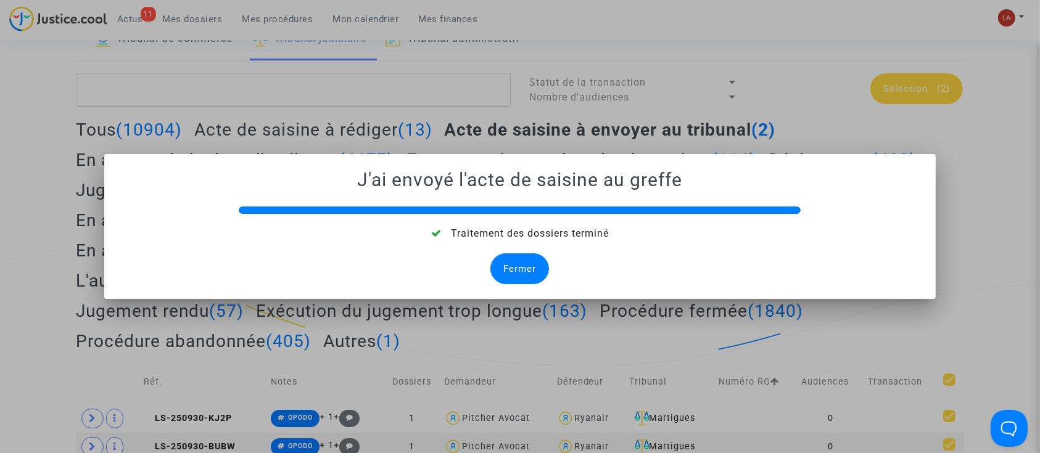
click at [536, 269] on div "Fermer" at bounding box center [519, 268] width 59 height 31
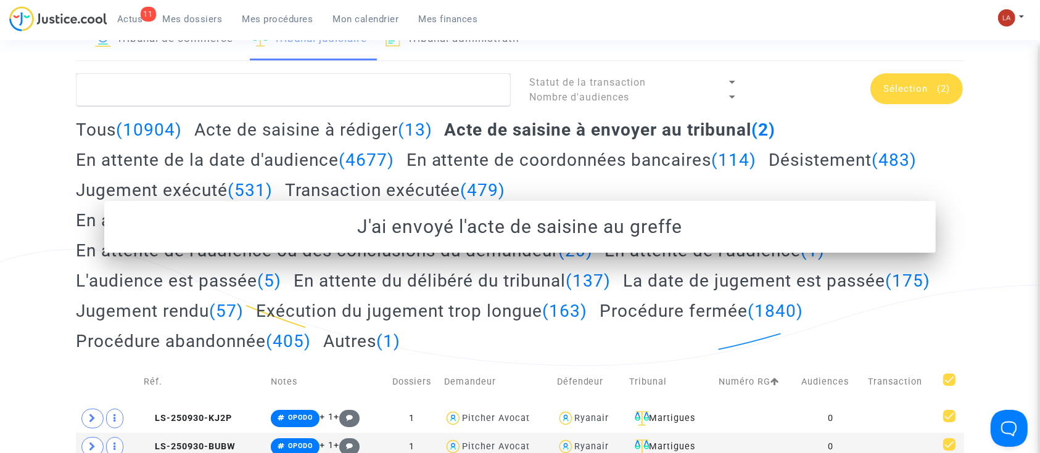
scroll to position [82, 0]
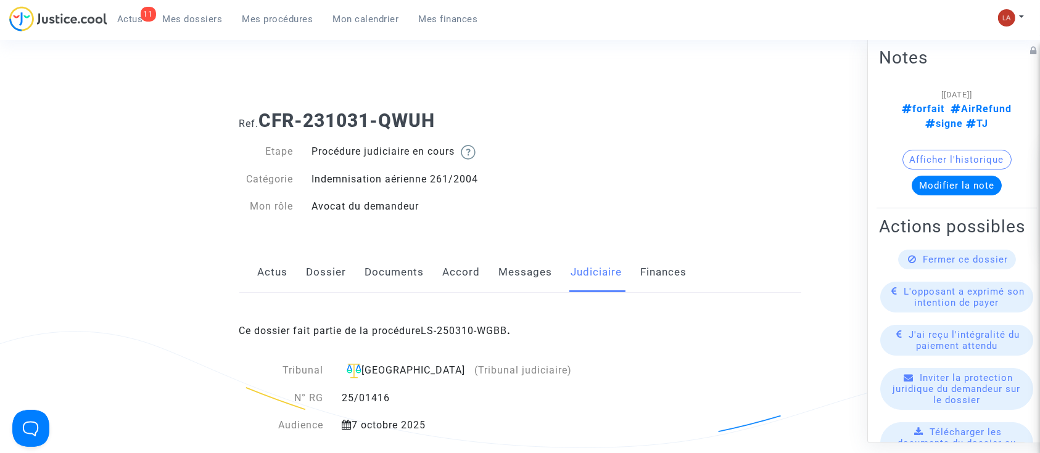
click at [404, 278] on link "Documents" at bounding box center [394, 272] width 59 height 41
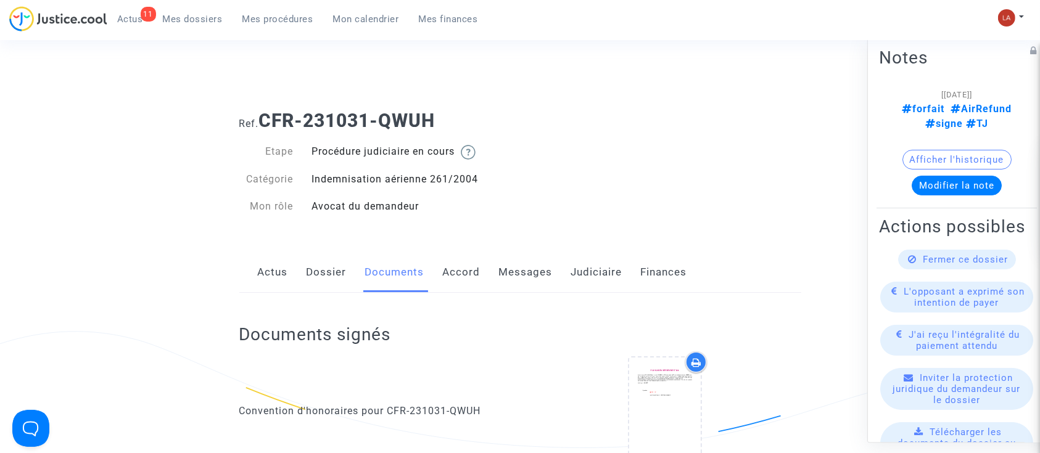
click at [315, 256] on link "Dossier" at bounding box center [326, 272] width 40 height 41
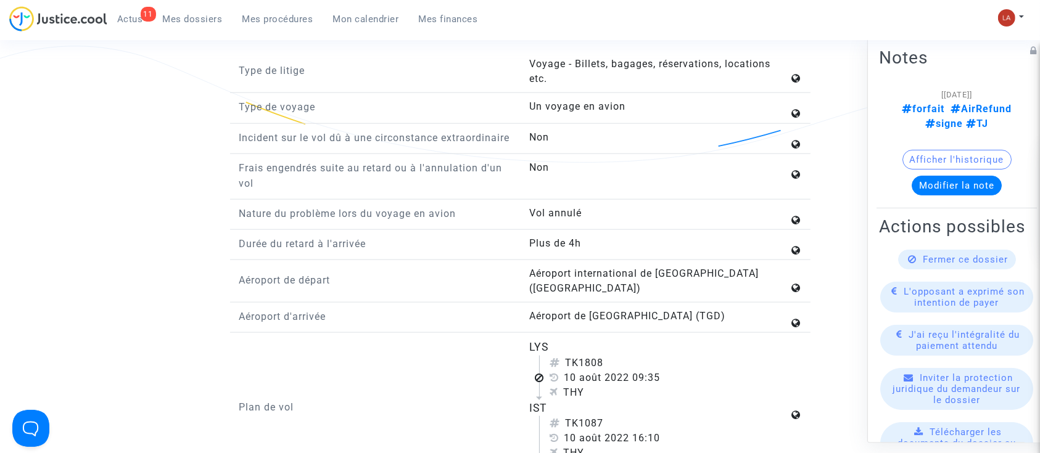
scroll to position [1443, 0]
click at [365, 41] on div "Description du dossier Vous trouverez ici la dernière version des faits donnée …" at bounding box center [520, 293] width 562 height 686
click at [347, 6] on ul "11 Actus Mes dossiers Mes procédures Mon calendrier Mes finances" at bounding box center [297, 17] width 380 height 22
click at [347, 17] on span "Mon calendrier" at bounding box center [366, 19] width 66 height 11
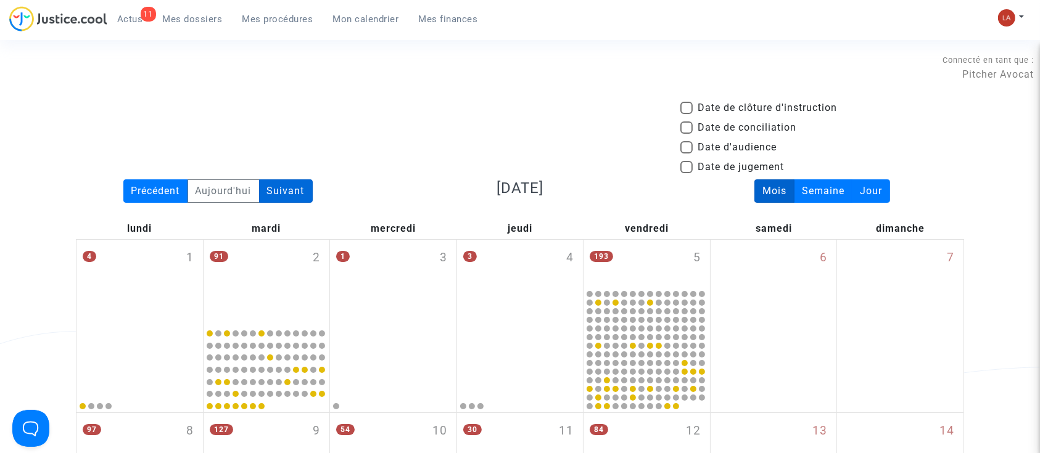
click at [292, 181] on div "Suivant" at bounding box center [286, 190] width 54 height 23
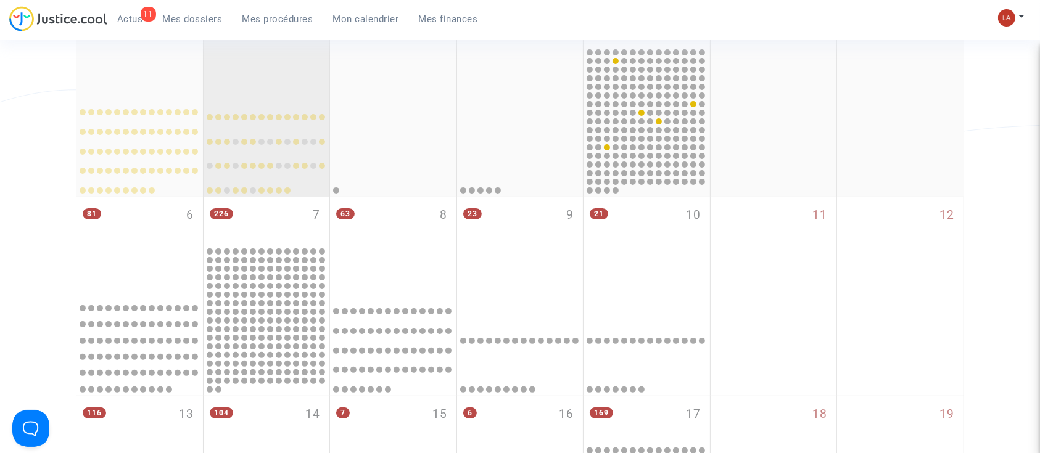
scroll to position [247, 0]
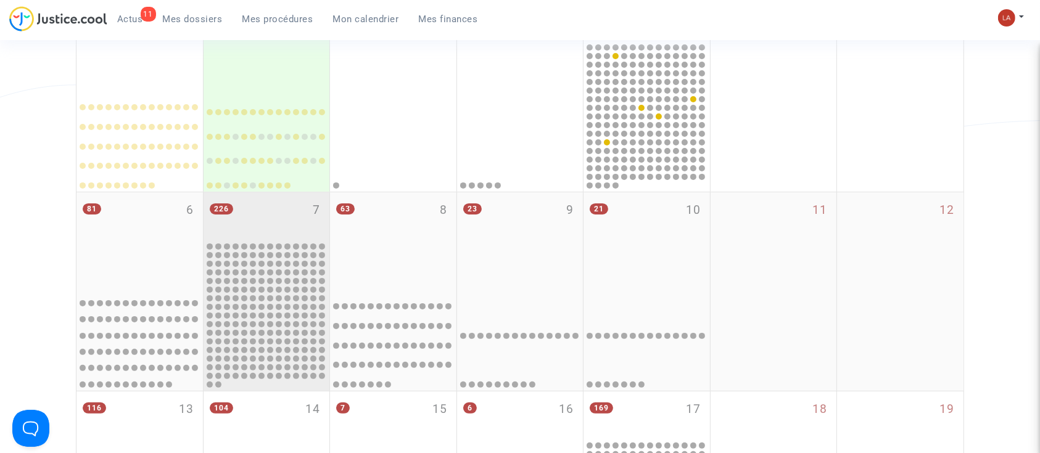
click at [286, 227] on div "226 7" at bounding box center [266, 216] width 126 height 48
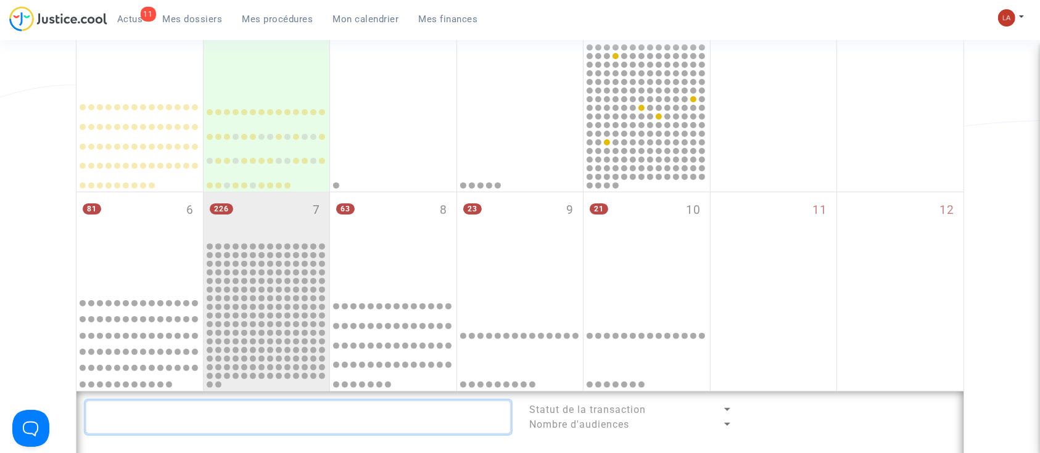
click at [178, 424] on textarea at bounding box center [298, 417] width 425 height 33
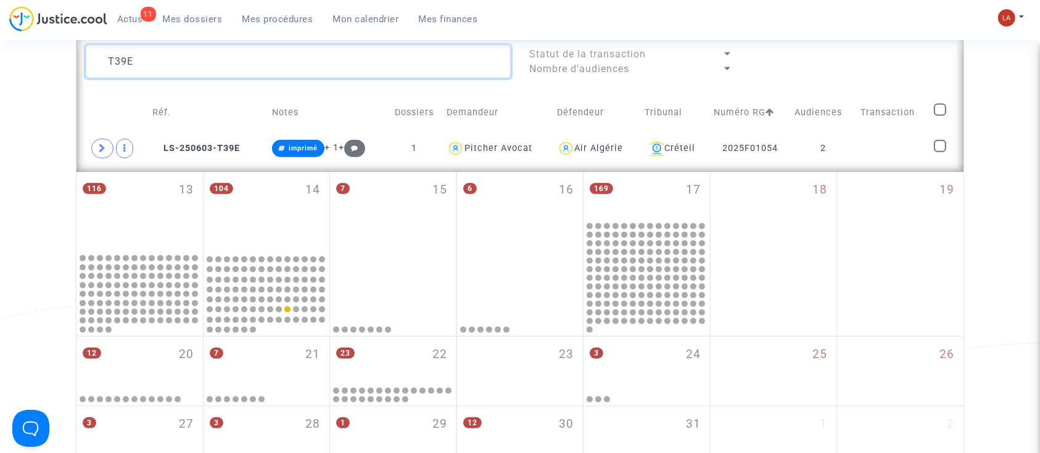
scroll to position [603, 0]
click at [110, 143] on span at bounding box center [102, 148] width 22 height 20
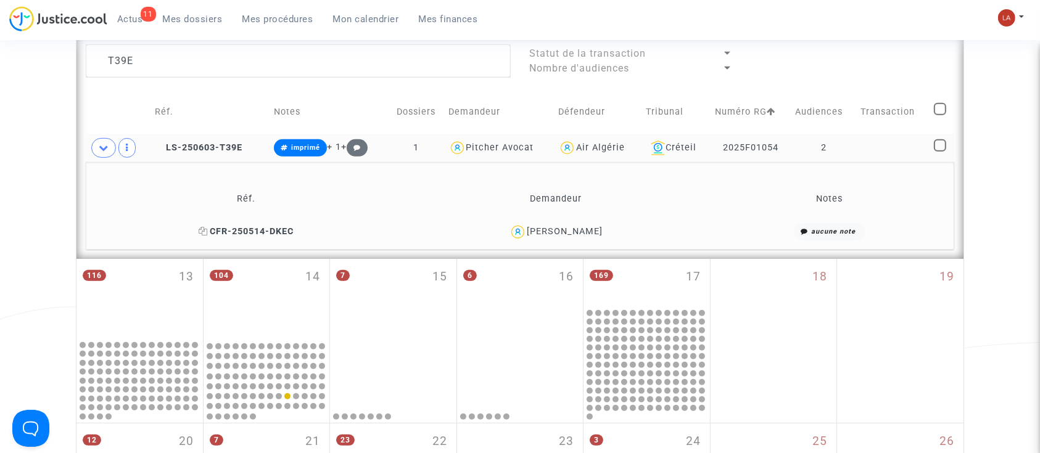
click at [250, 232] on span "CFR-250514-DKEC" at bounding box center [246, 231] width 95 height 10
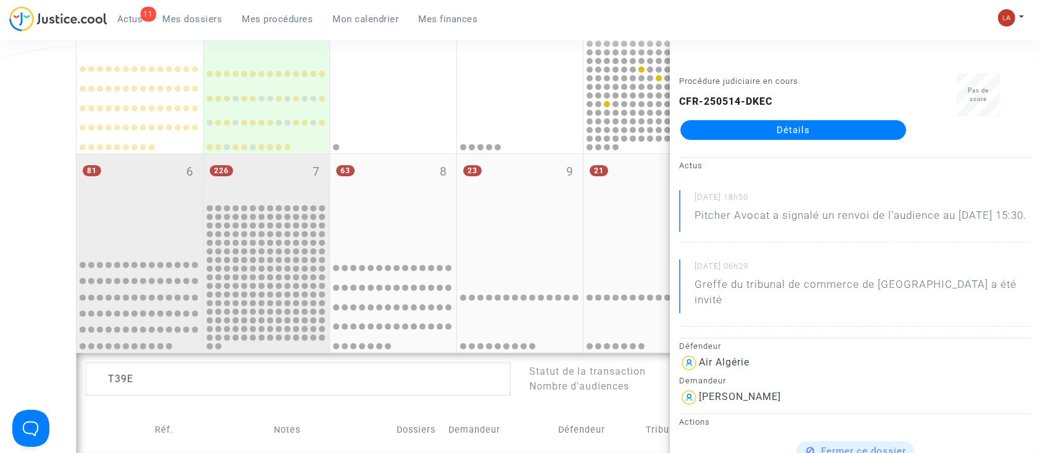
scroll to position [274, 0]
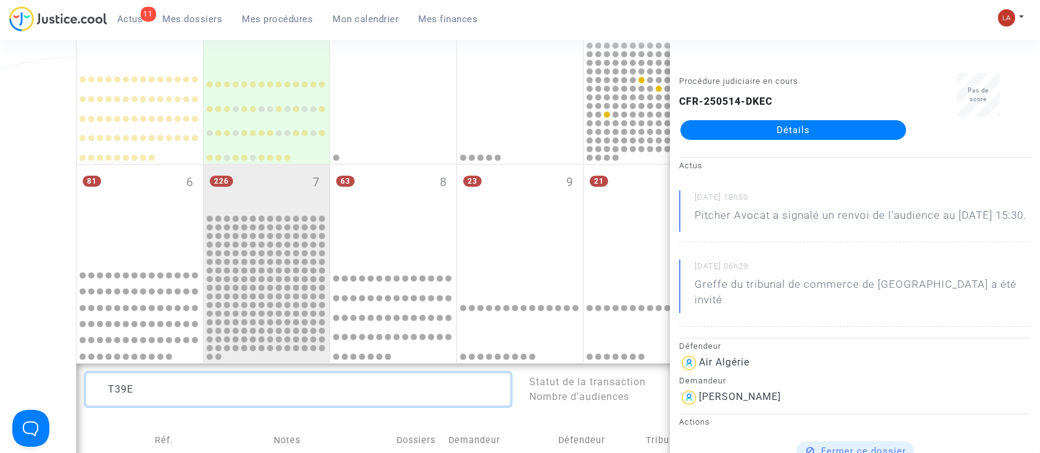
click at [123, 388] on textarea at bounding box center [298, 389] width 425 height 33
click at [123, 390] on textarea at bounding box center [298, 389] width 425 height 33
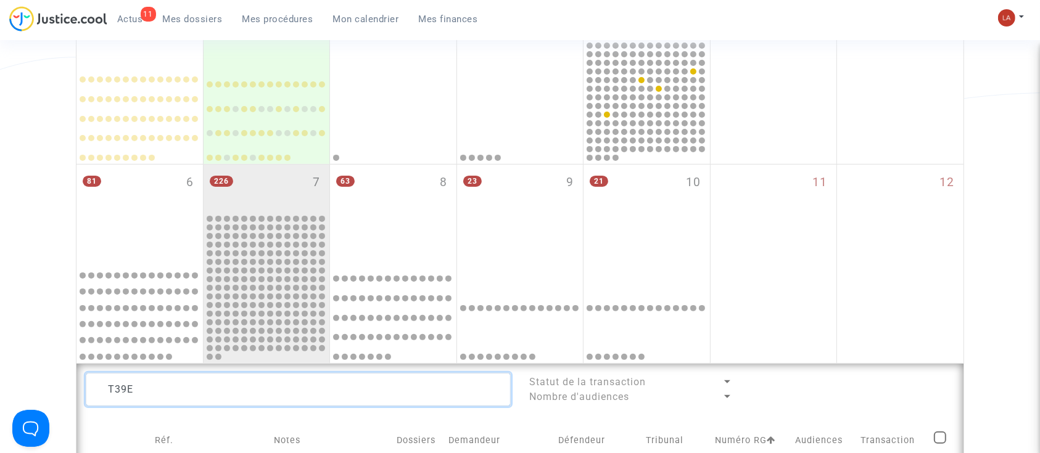
type textarea "c"
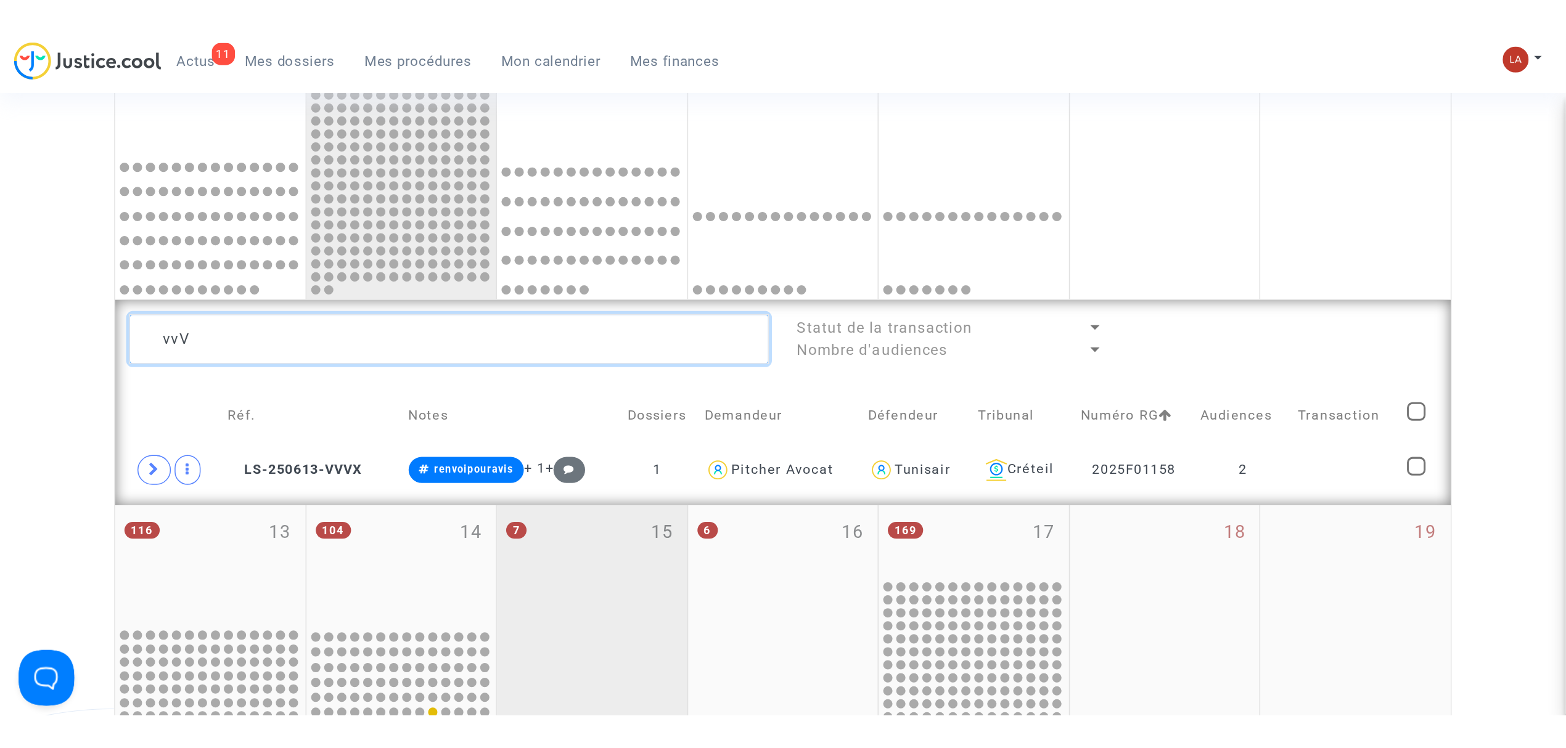
scroll to position [521, 0]
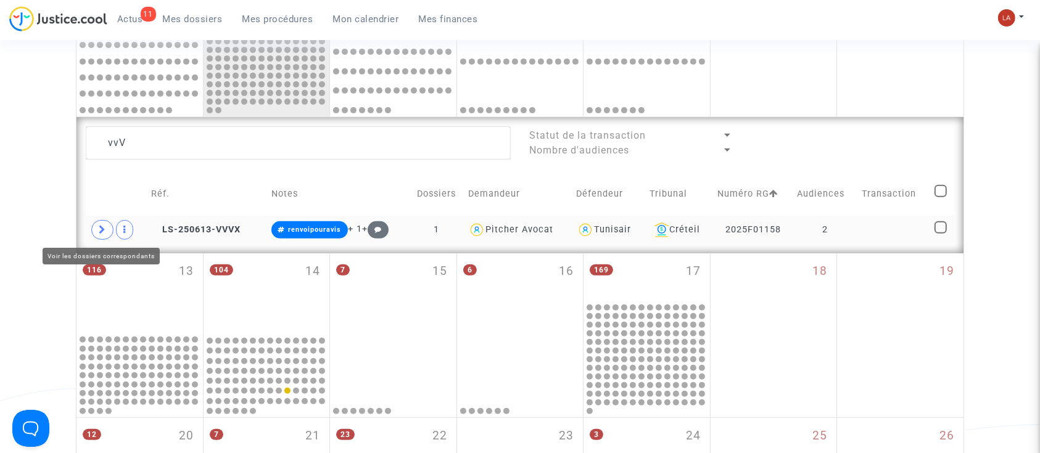
click at [104, 230] on icon at bounding box center [102, 229] width 7 height 9
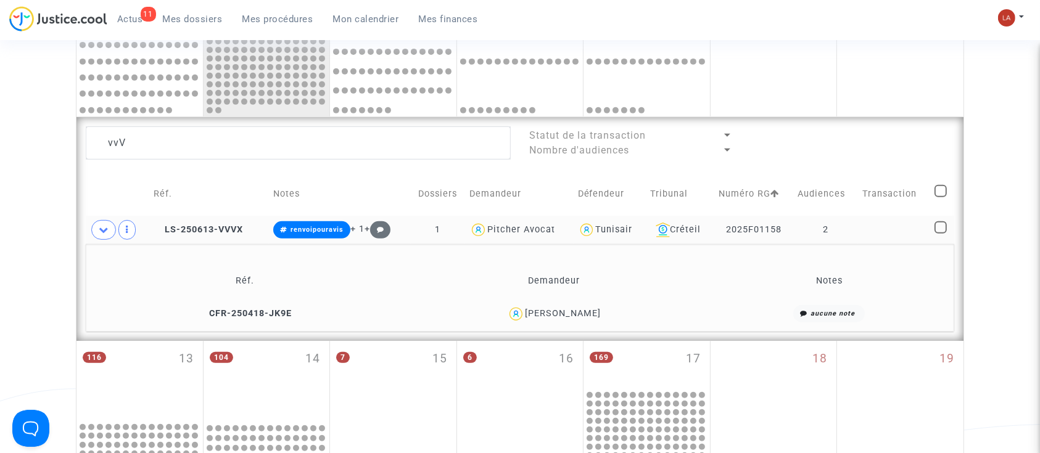
click at [291, 324] on td "CFR-250418-JK9E" at bounding box center [245, 314] width 310 height 27
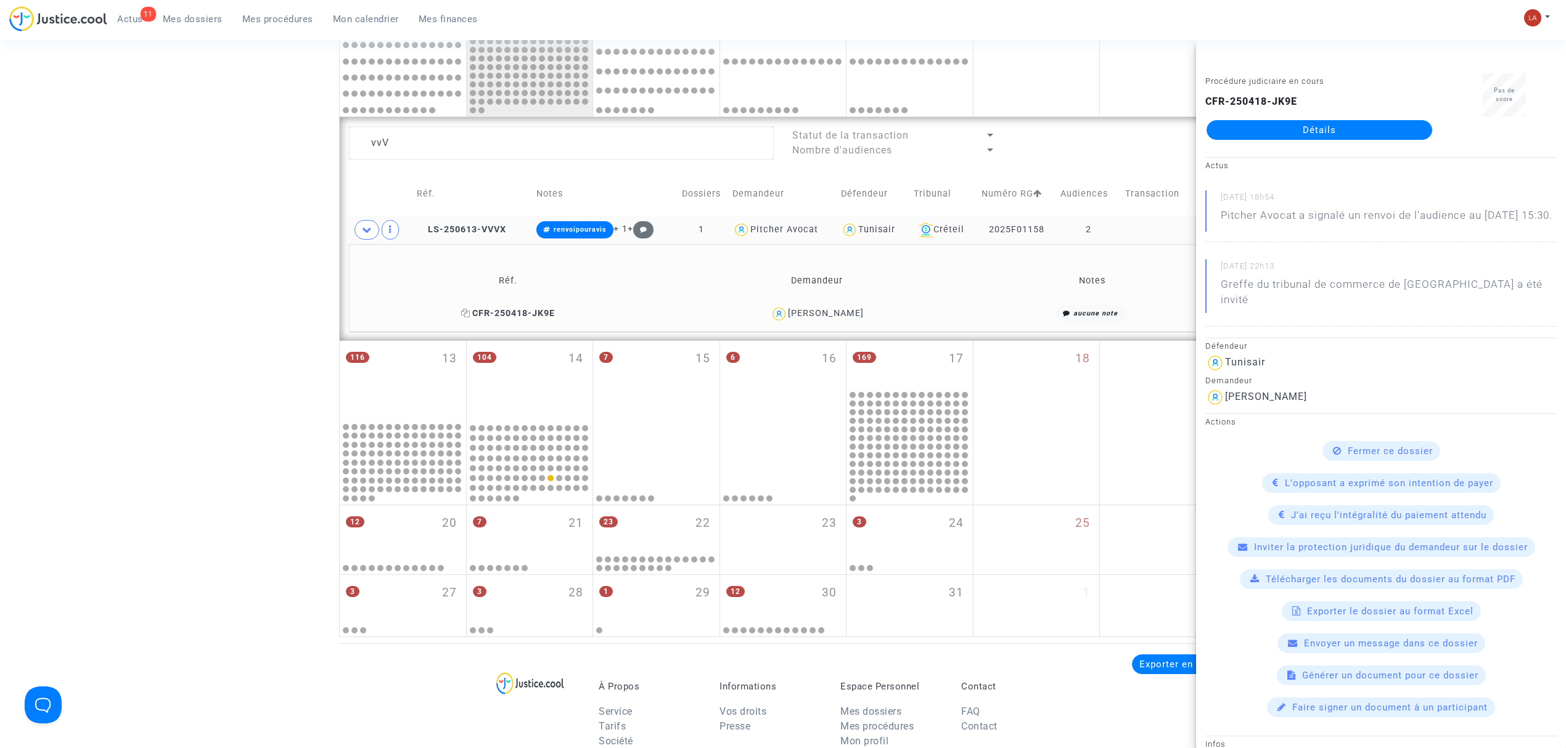
click at [525, 319] on span "CFR-250418-JK9E" at bounding box center [508, 313] width 94 height 10
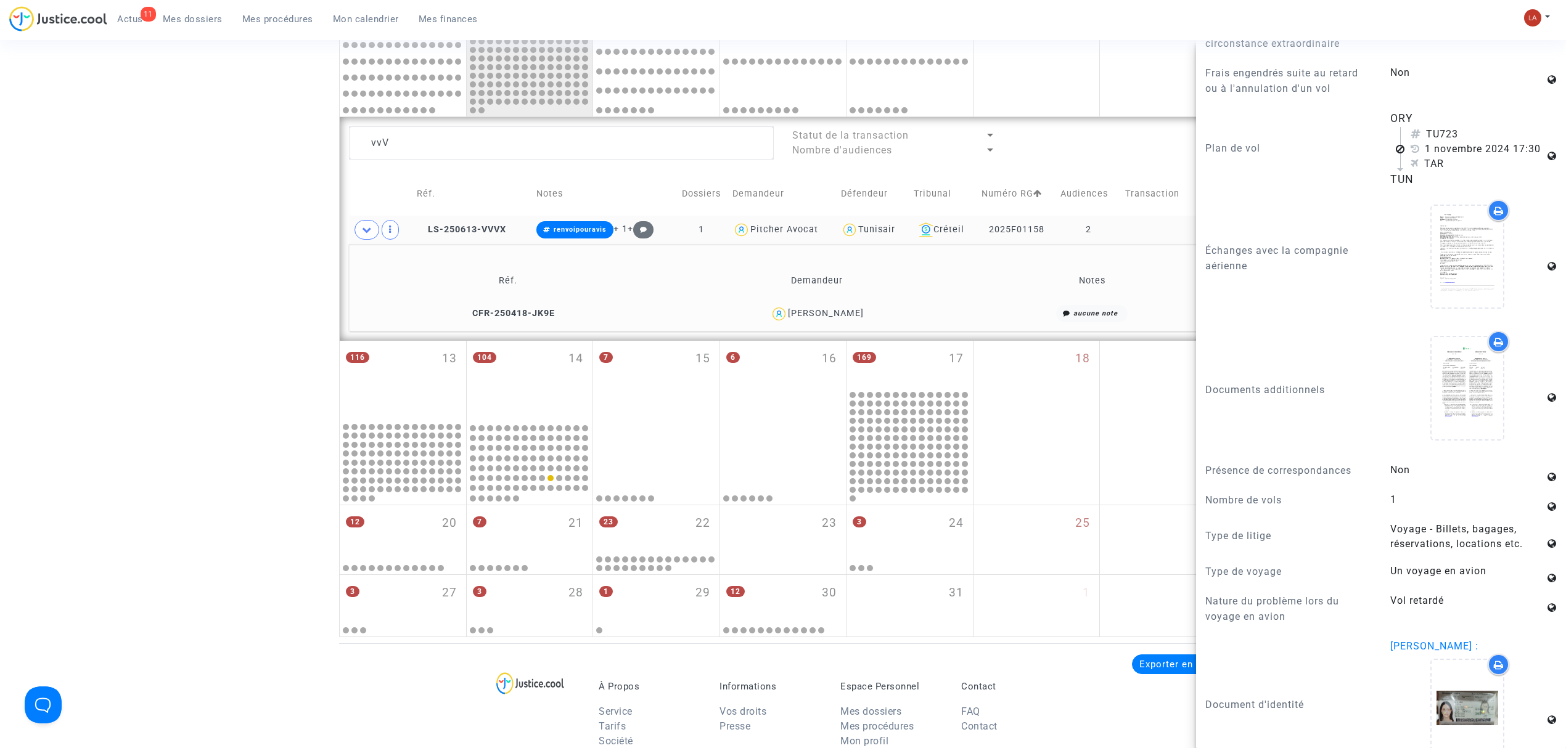
scroll to position [822, 0]
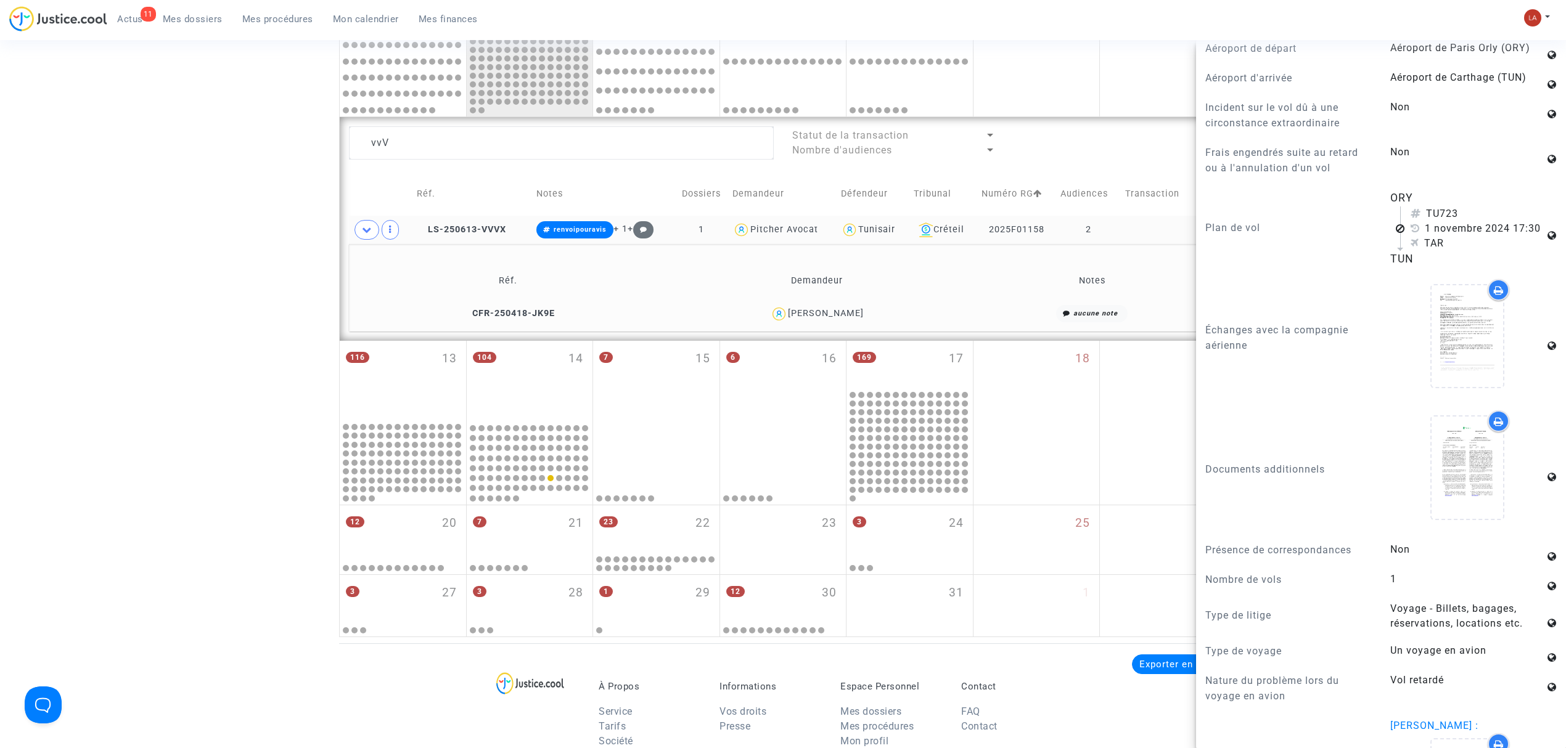
drag, startPoint x: 1438, startPoint y: 215, endPoint x: 1464, endPoint y: 213, distance: 25.4
click at [1039, 213] on div "TU723" at bounding box center [1478, 214] width 134 height 15
copy div "723"
click at [425, 156] on textarea at bounding box center [561, 142] width 425 height 33
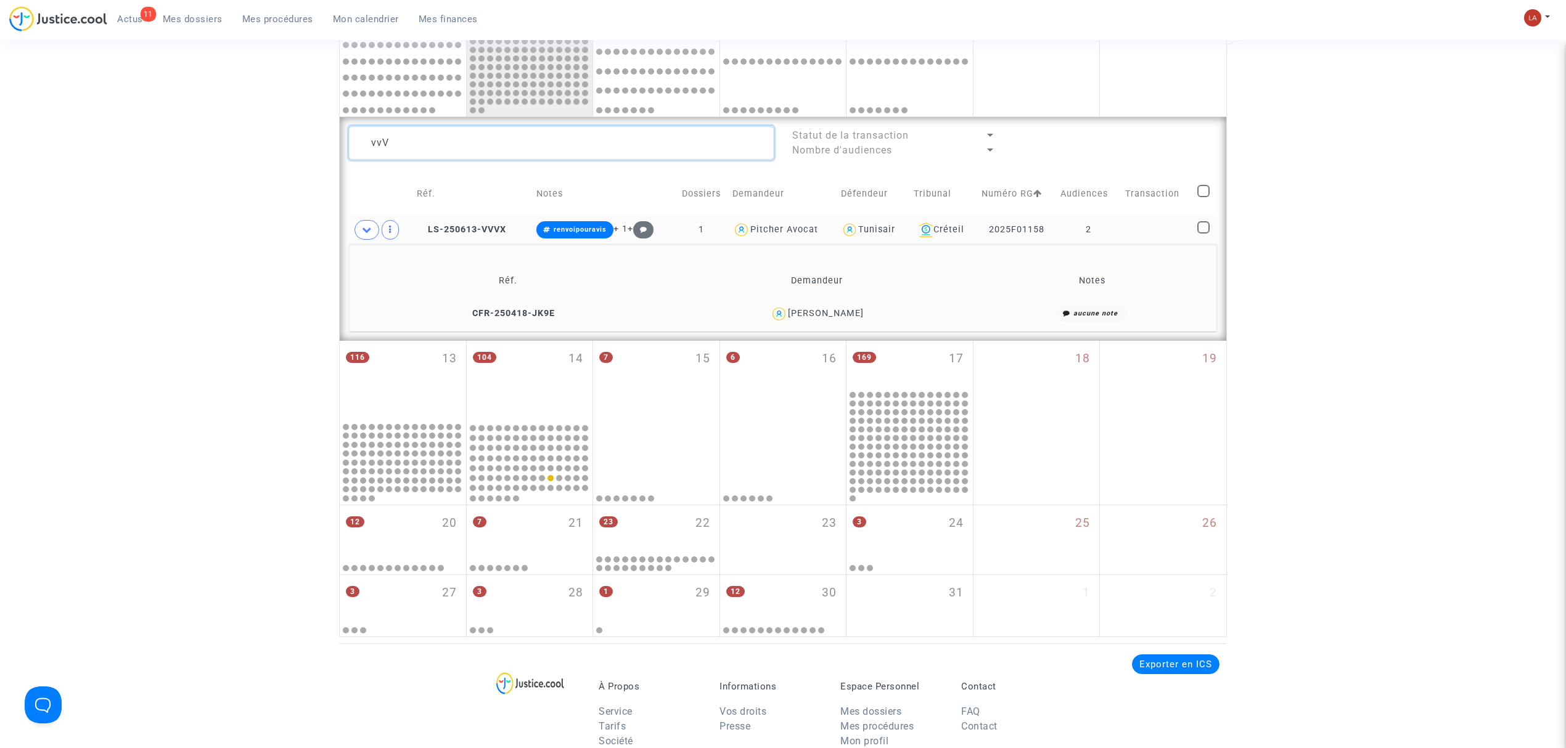
scroll to position [0, 0]
click at [425, 156] on textarea at bounding box center [561, 142] width 425 height 33
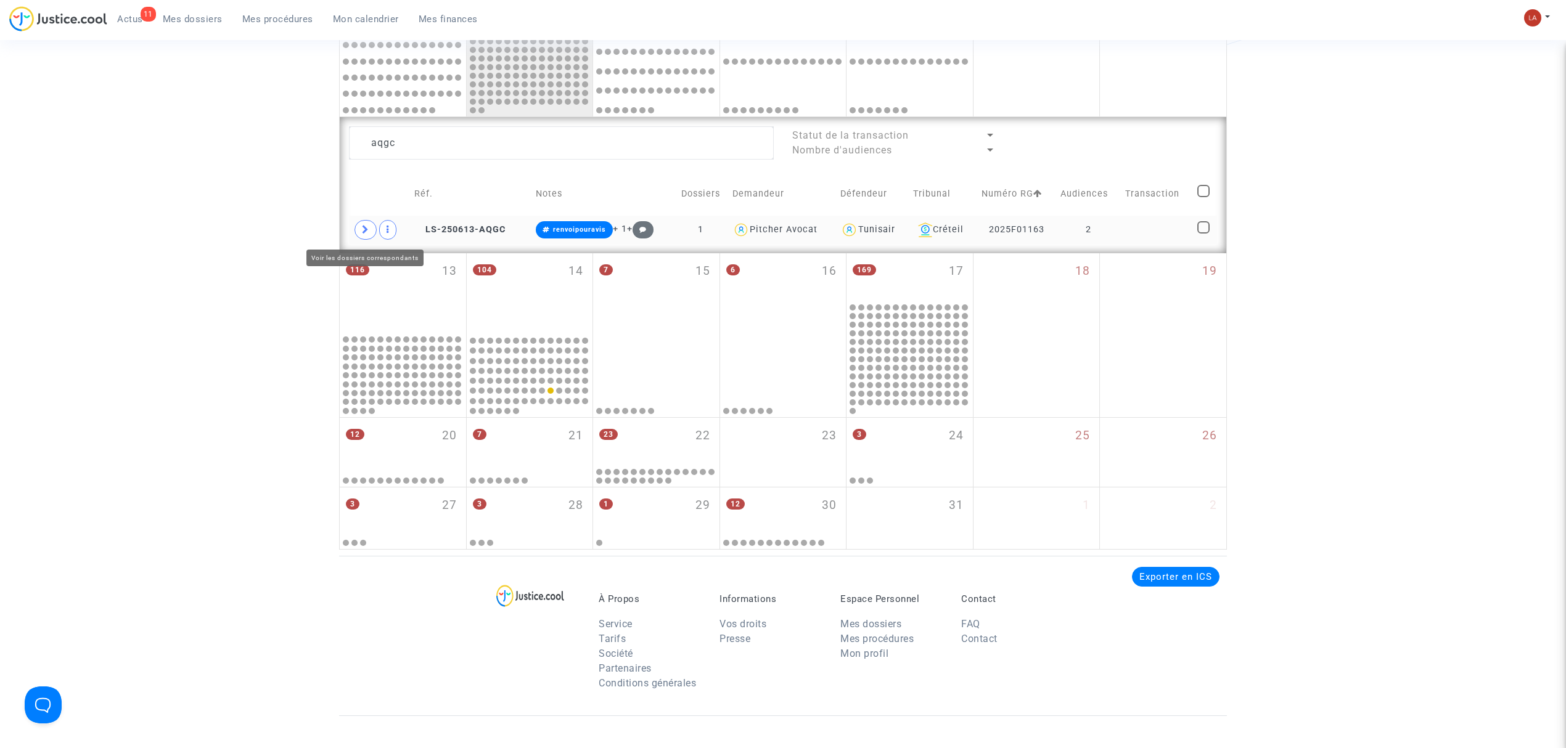
drag, startPoint x: 364, startPoint y: 228, endPoint x: 411, endPoint y: 242, distance: 49.0
click at [373, 228] on span at bounding box center [366, 230] width 22 height 20
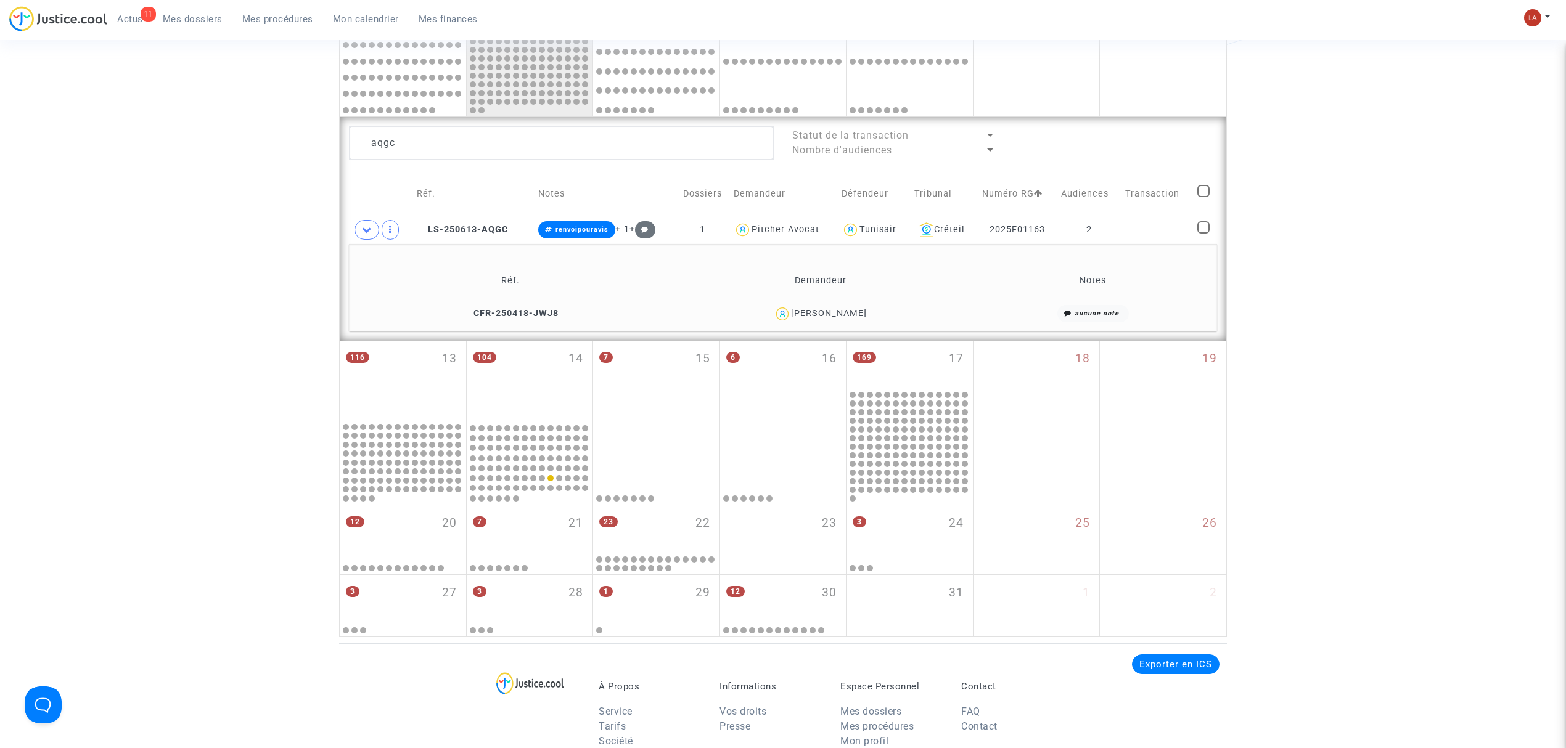
click at [507, 303] on td "CFR-250418-JWJ8" at bounding box center [510, 314] width 314 height 27
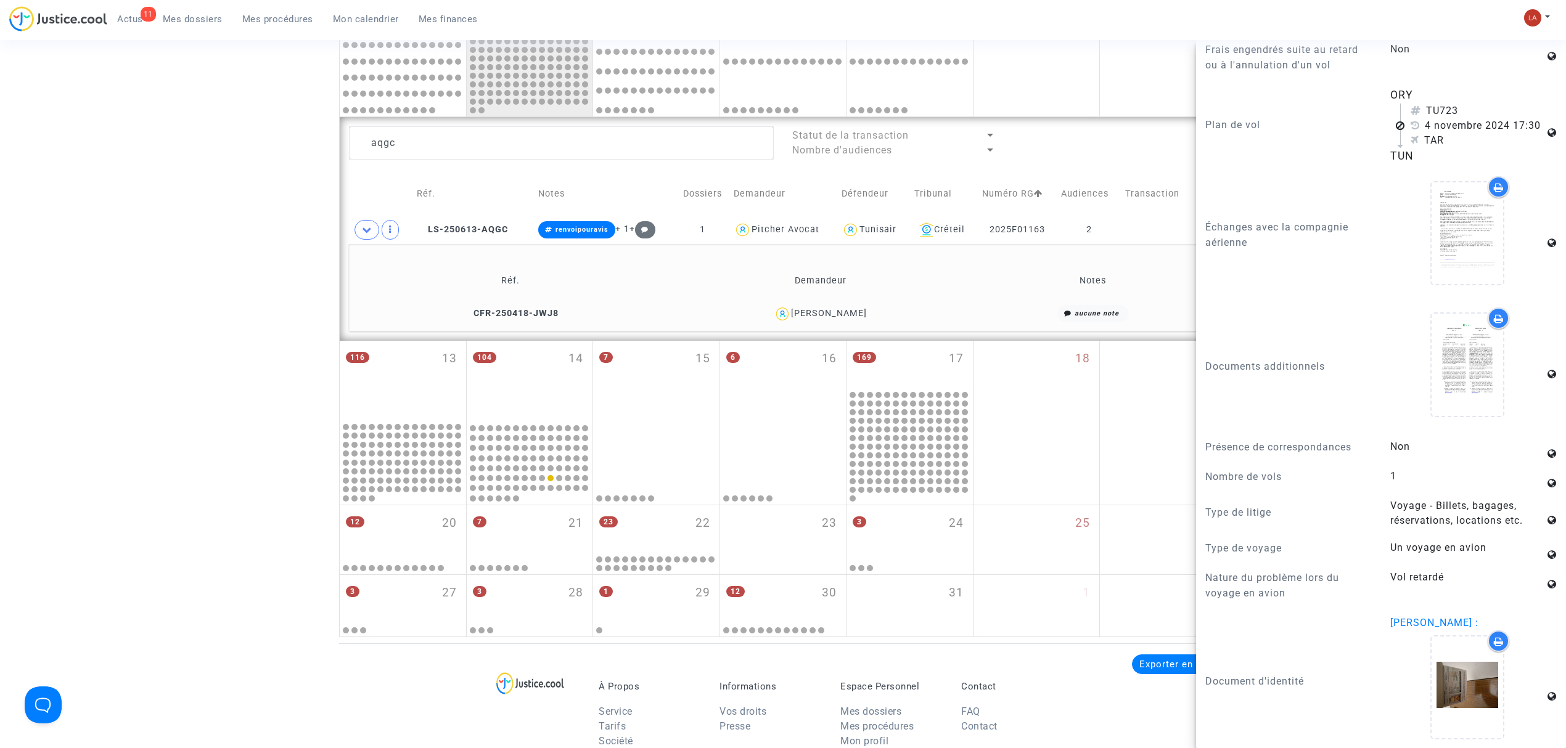
scroll to position [822, 0]
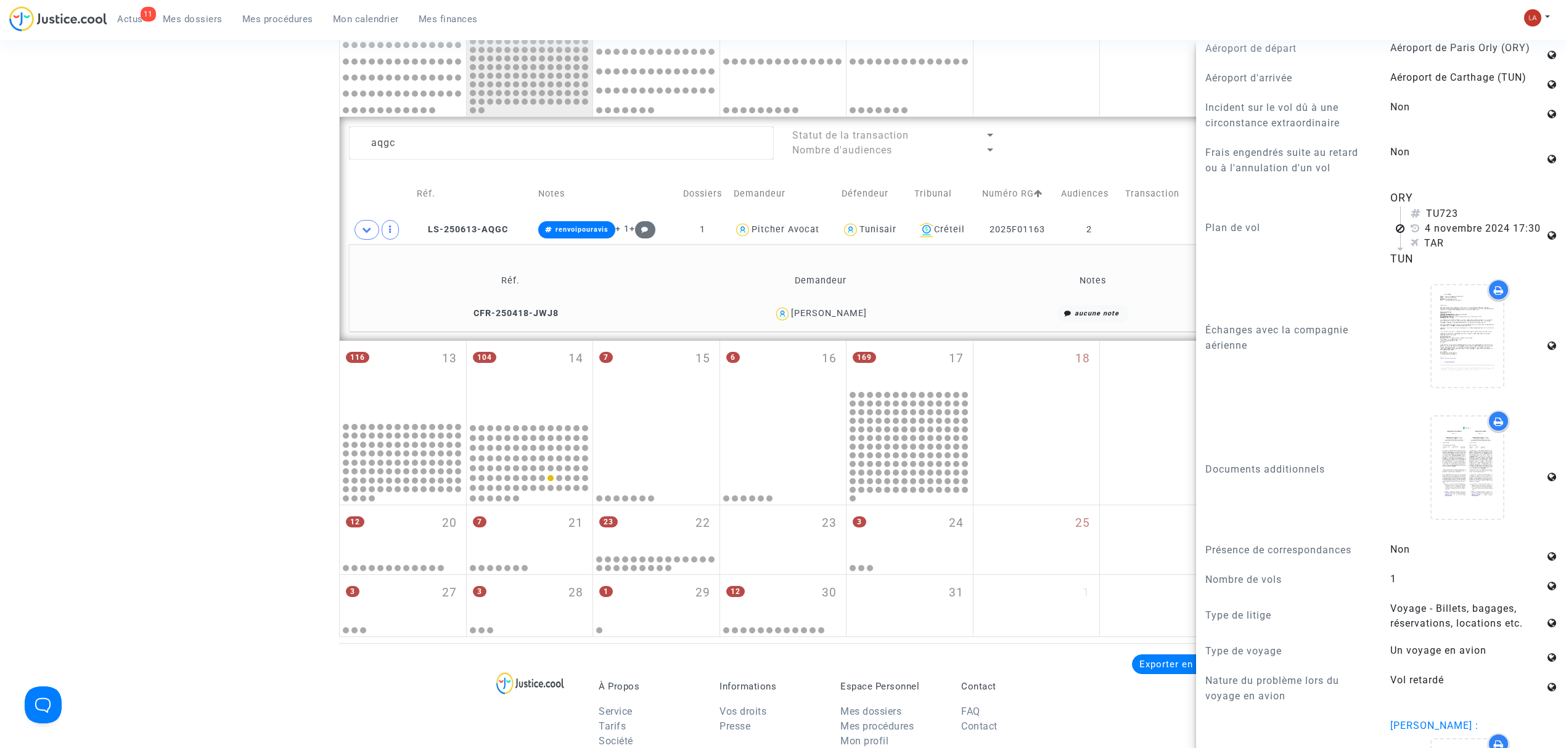
drag, startPoint x: 1463, startPoint y: 220, endPoint x: 1507, endPoint y: 222, distance: 43.8
click at [1039, 221] on div "TU723" at bounding box center [1478, 214] width 134 height 15
copy div "723"
click at [393, 146] on textarea at bounding box center [561, 142] width 425 height 33
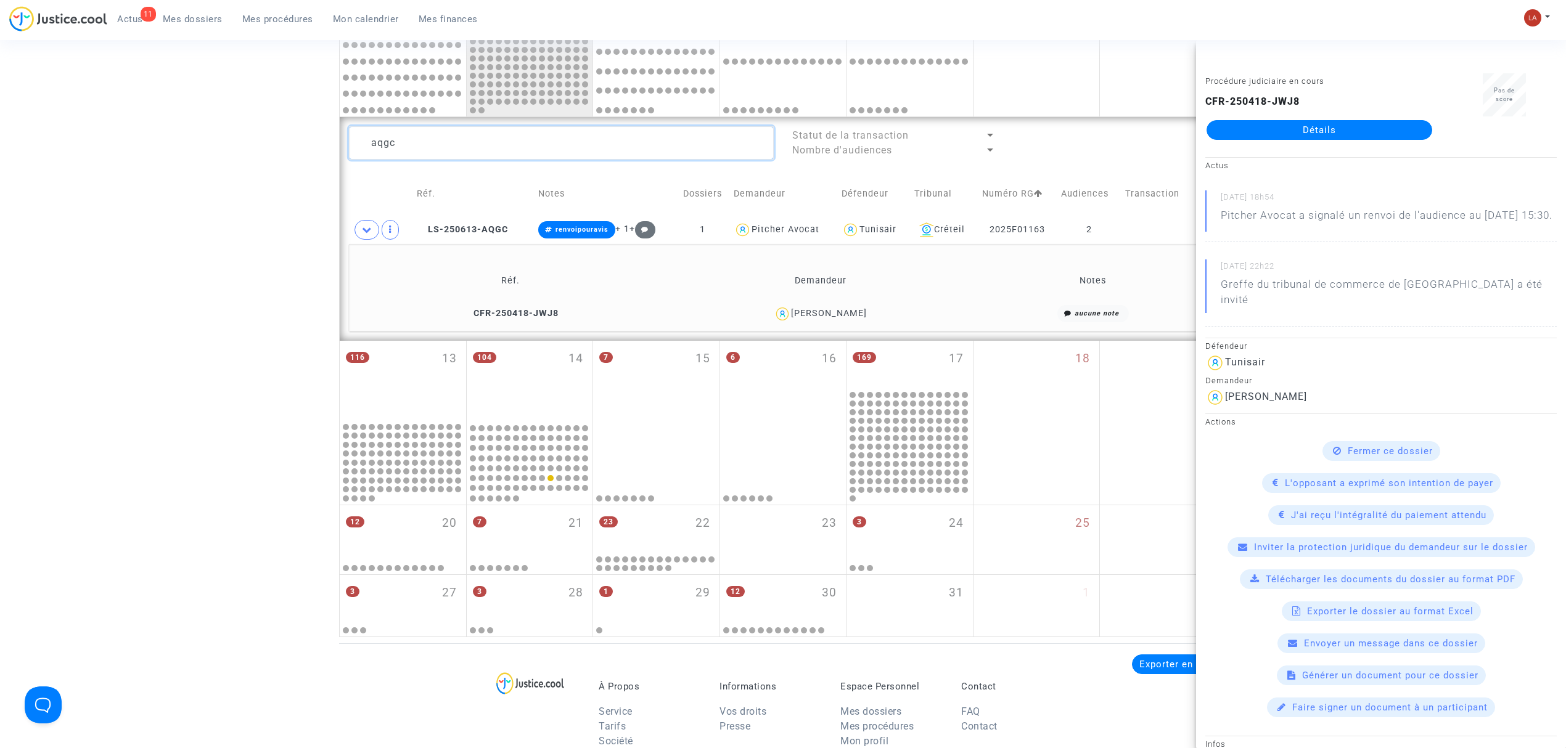
click at [393, 146] on textarea at bounding box center [561, 142] width 425 height 33
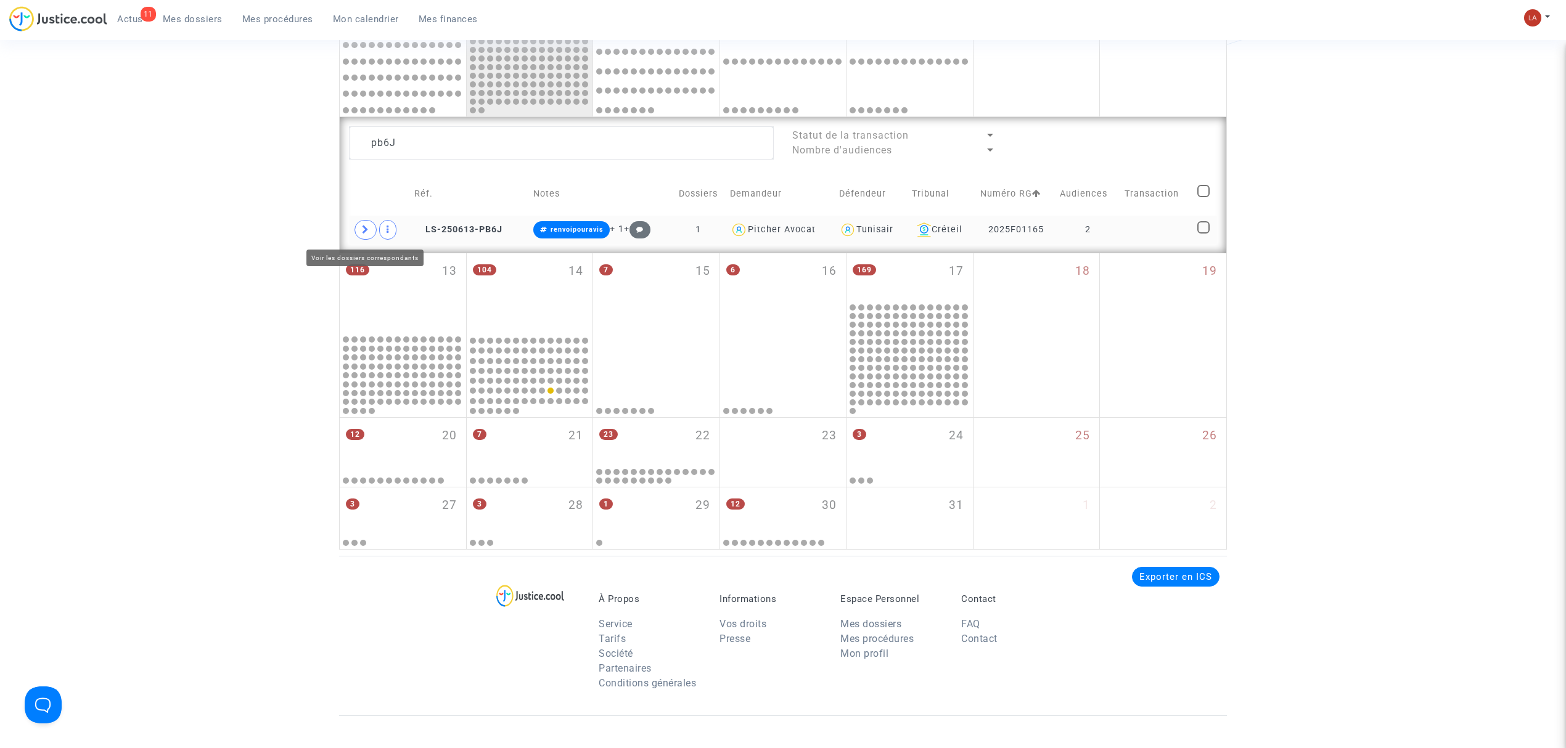
click at [363, 237] on span at bounding box center [366, 230] width 22 height 20
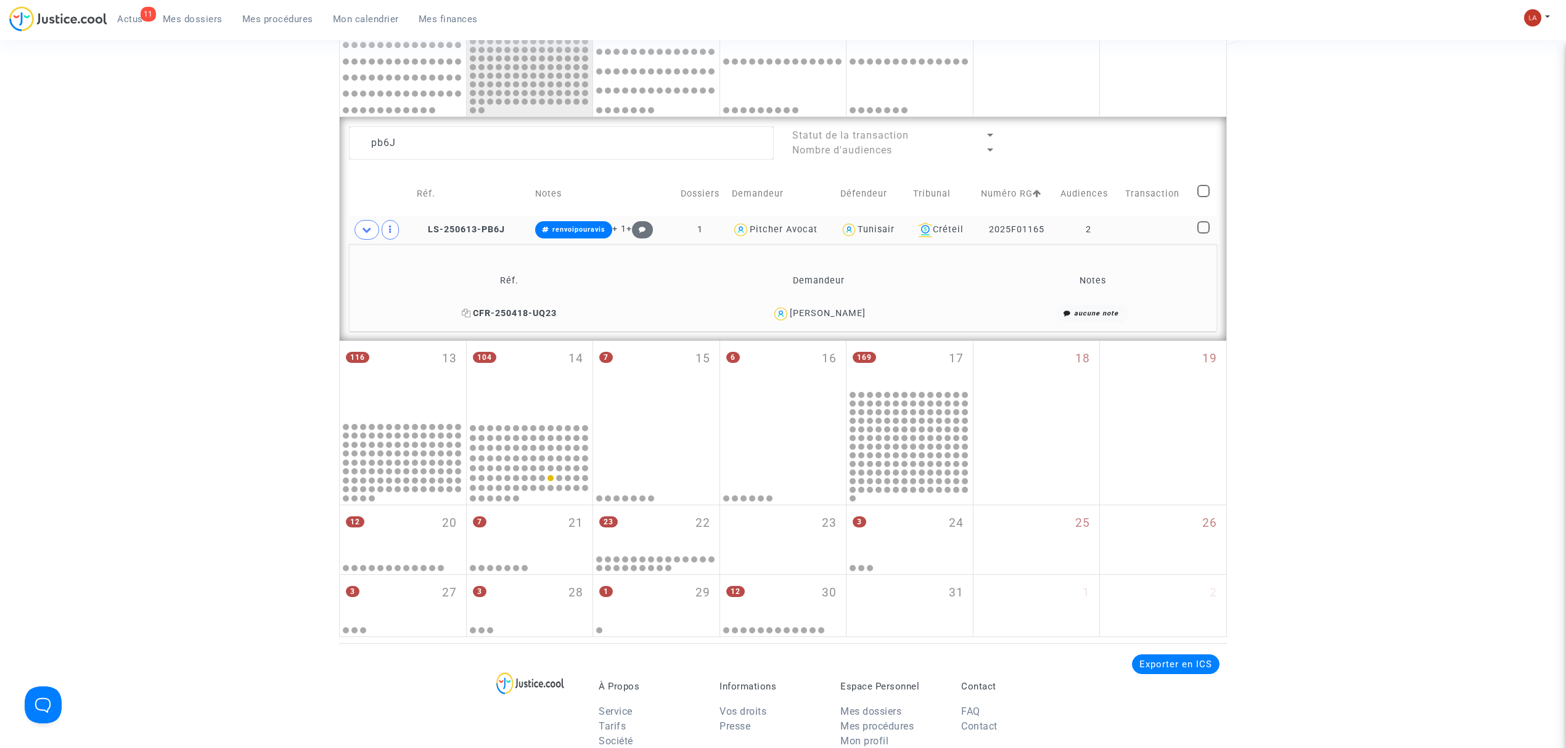
click at [538, 316] on span "CFR-250418-UQ23" at bounding box center [509, 313] width 95 height 10
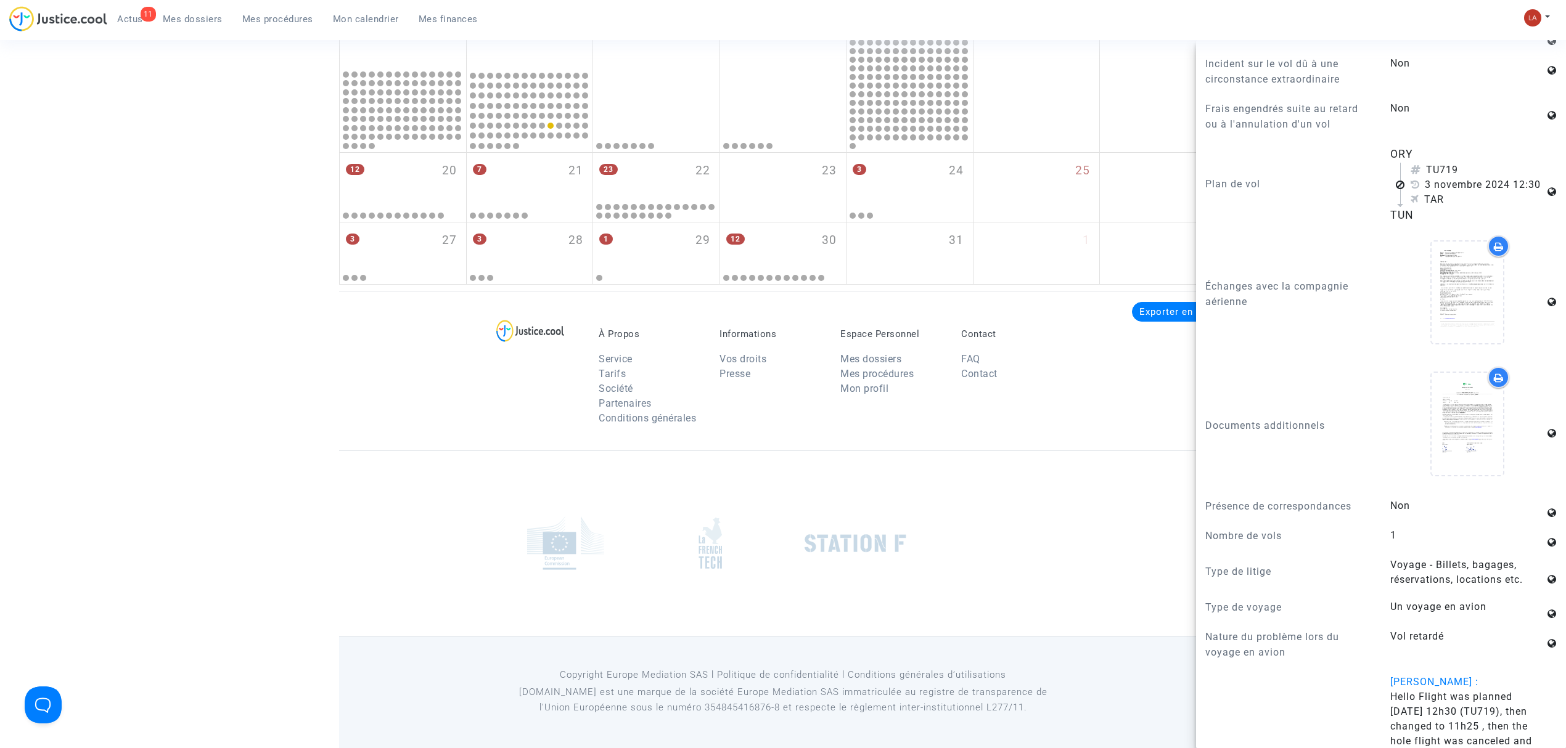
scroll to position [822, 0]
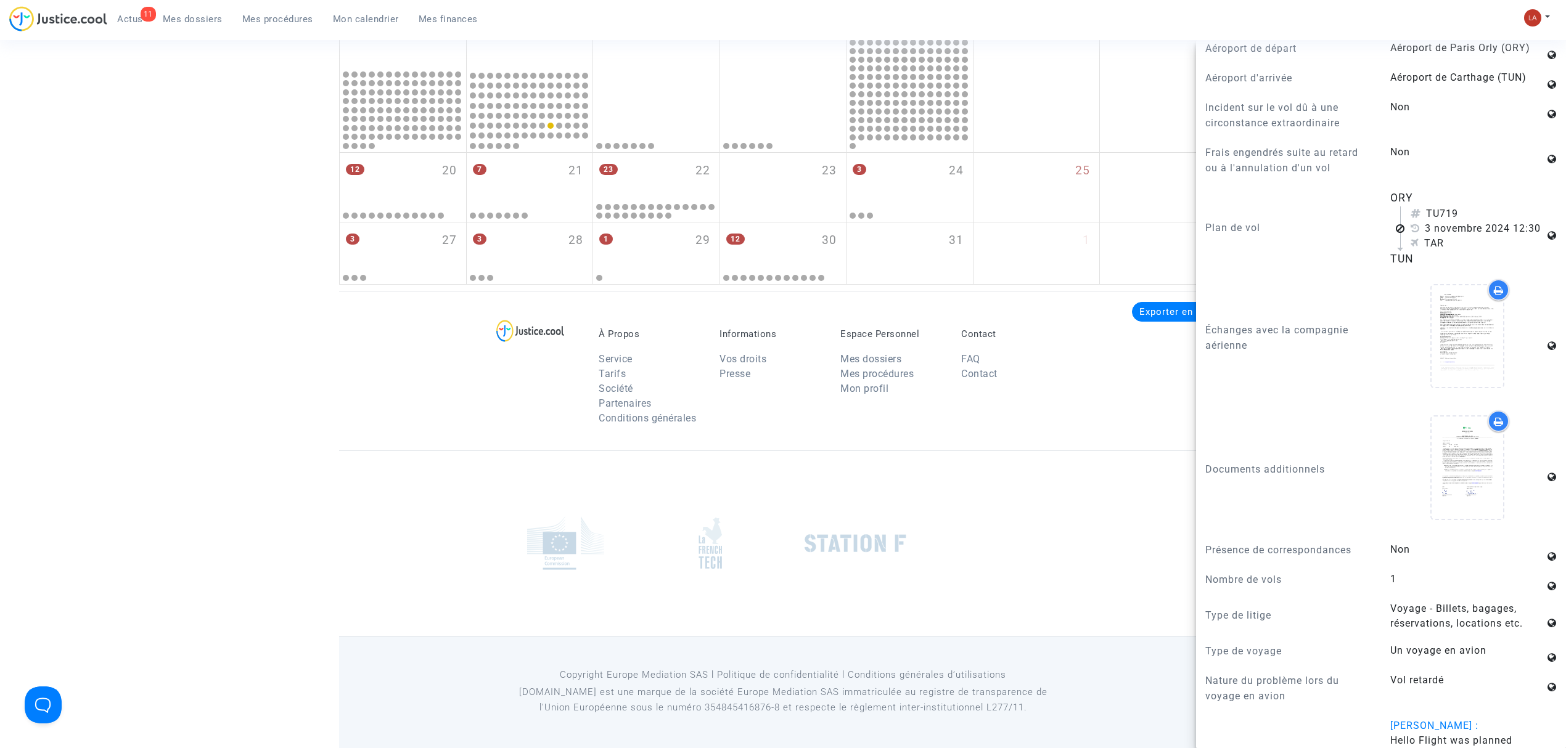
drag, startPoint x: 1463, startPoint y: 219, endPoint x: 1468, endPoint y: 224, distance: 7.0
click at [1039, 221] on div "TU719" at bounding box center [1478, 214] width 134 height 15
copy div "719"
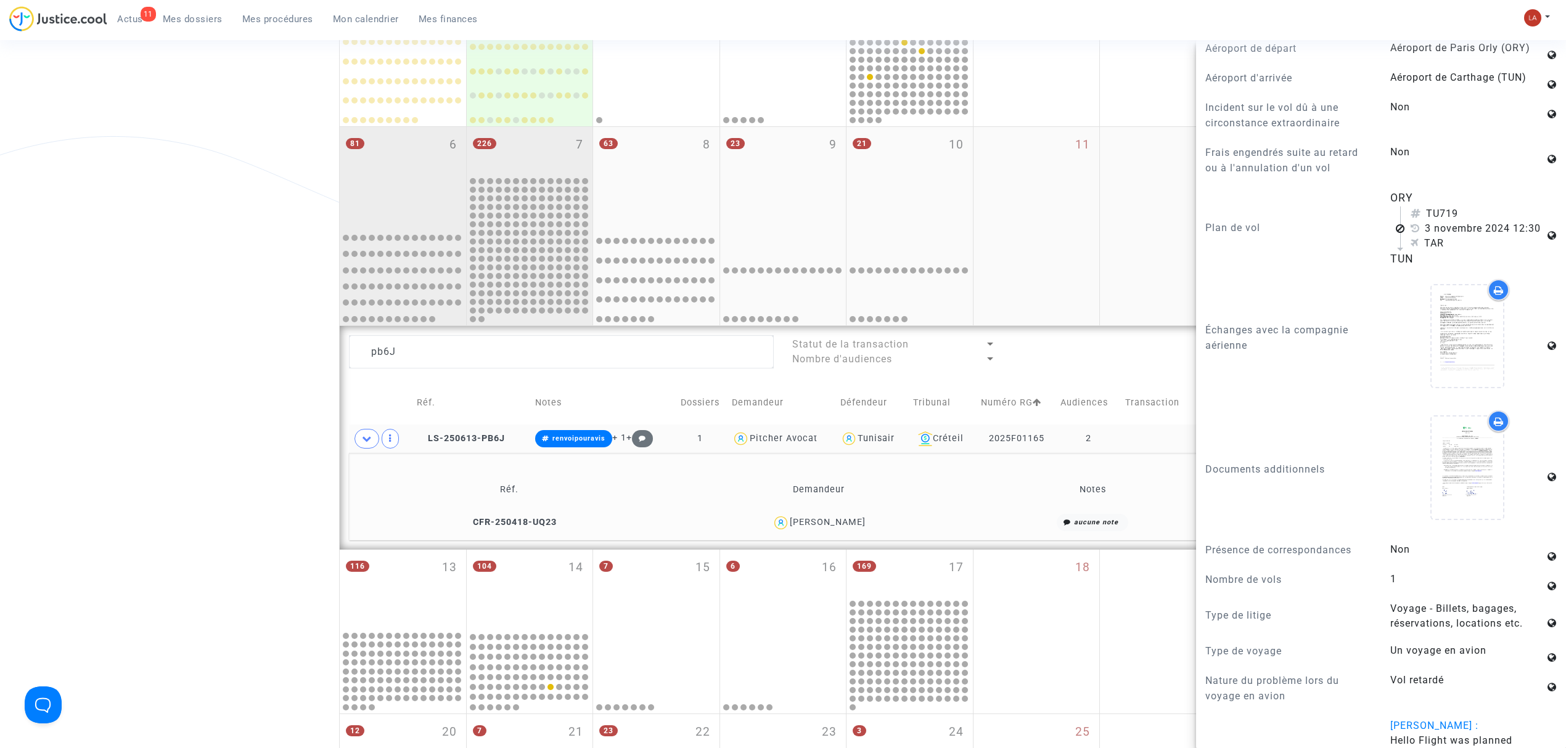
scroll to position [300, 0]
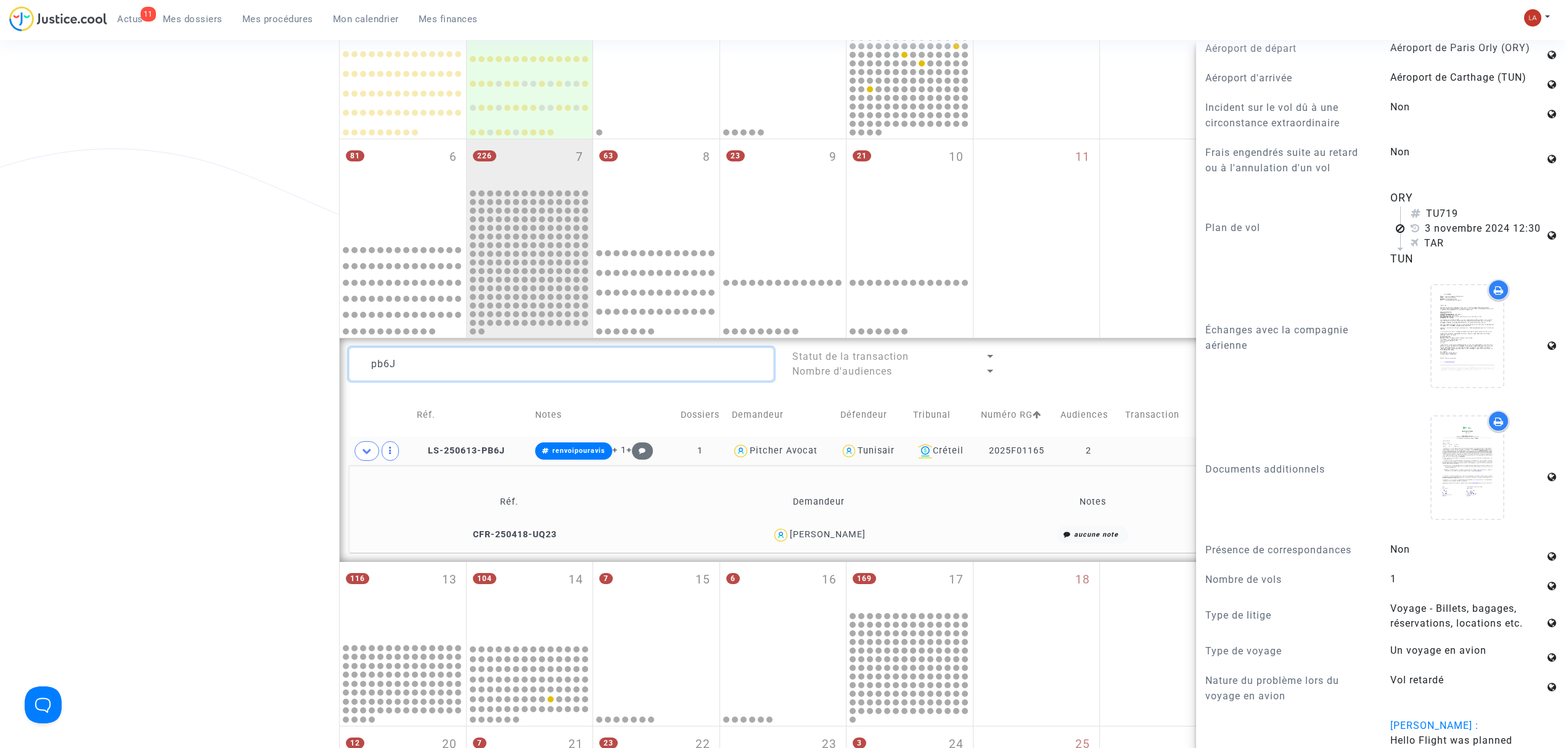
click at [396, 375] on textarea at bounding box center [561, 364] width 425 height 33
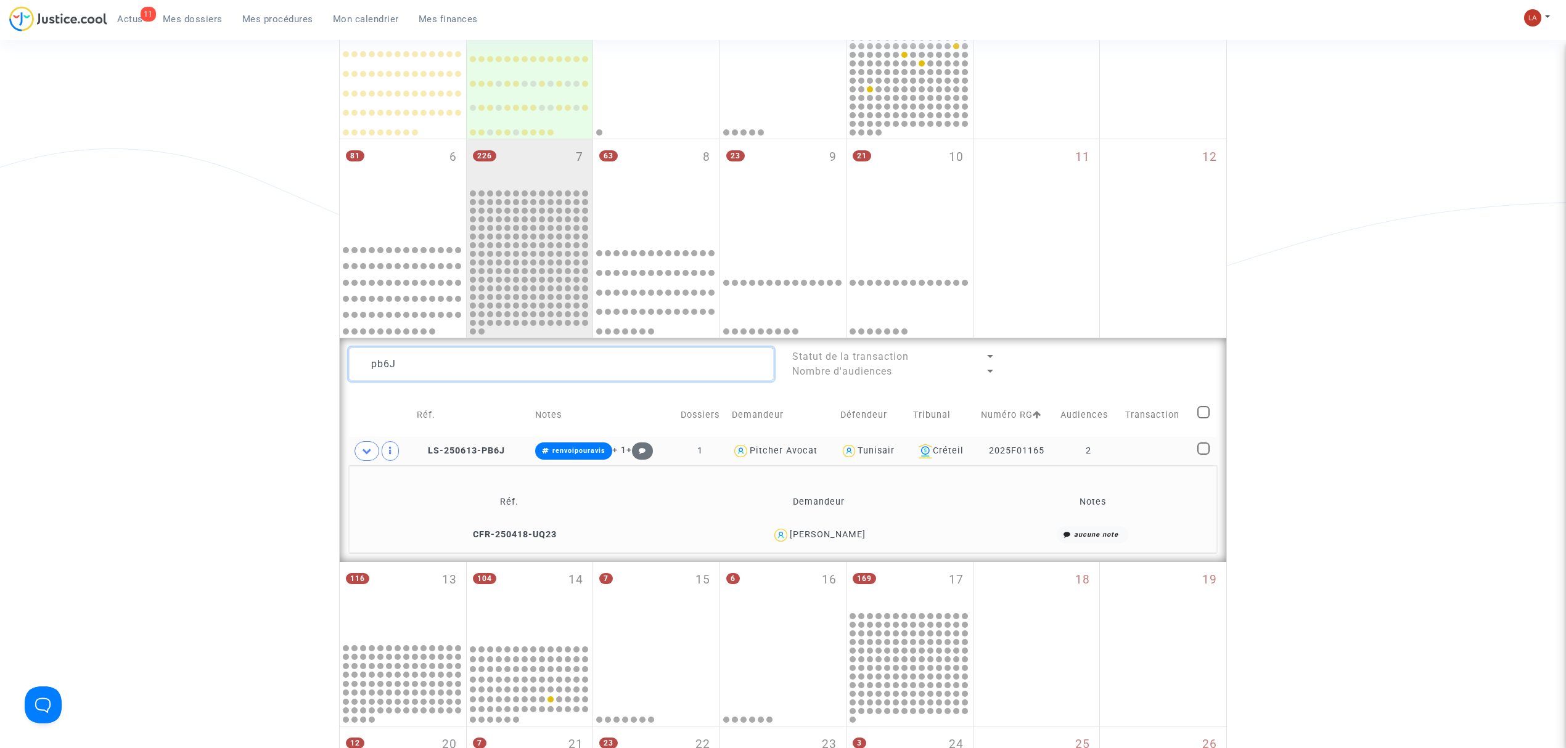
scroll to position [0, 0]
click at [396, 375] on textarea at bounding box center [561, 364] width 425 height 33
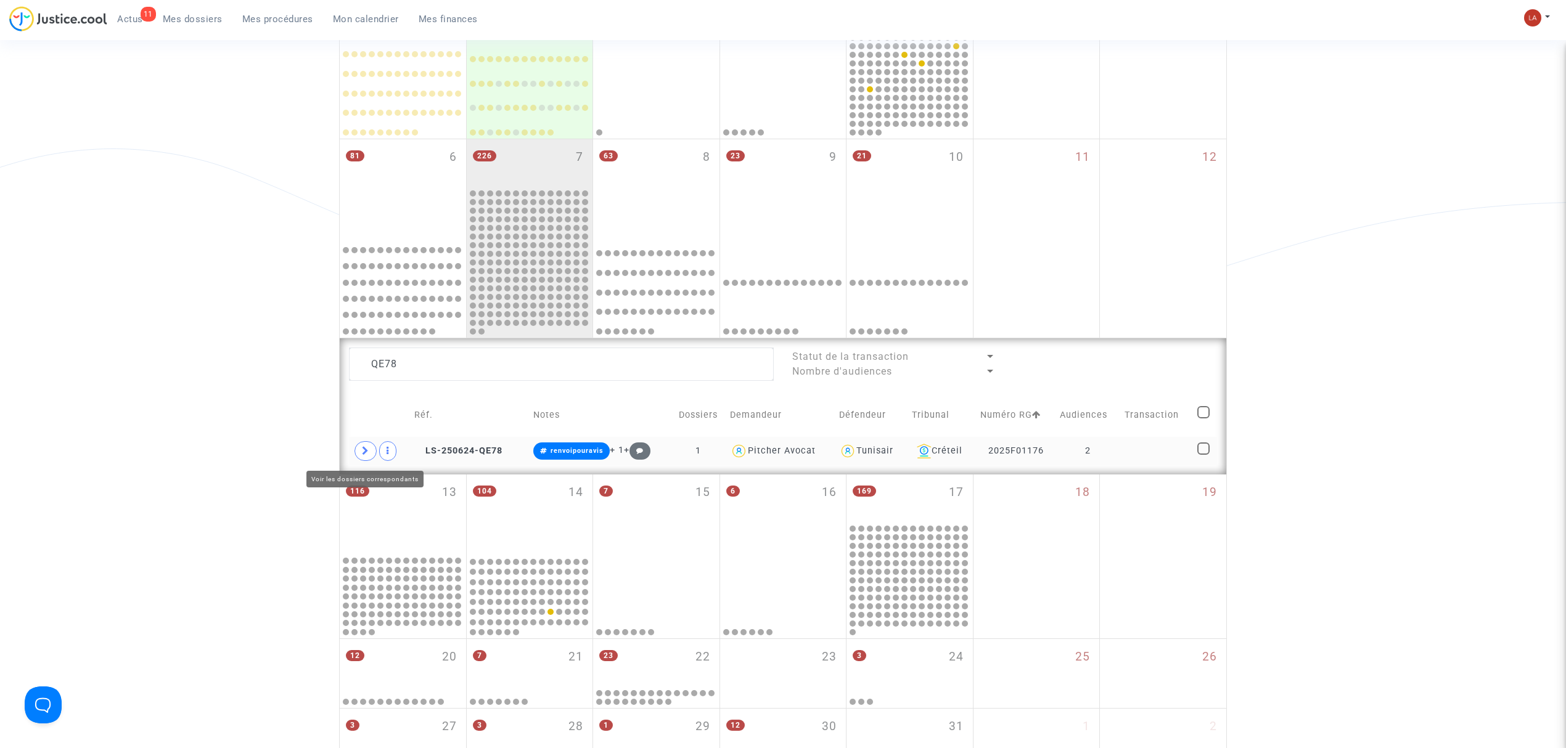
click at [372, 453] on span at bounding box center [366, 451] width 22 height 20
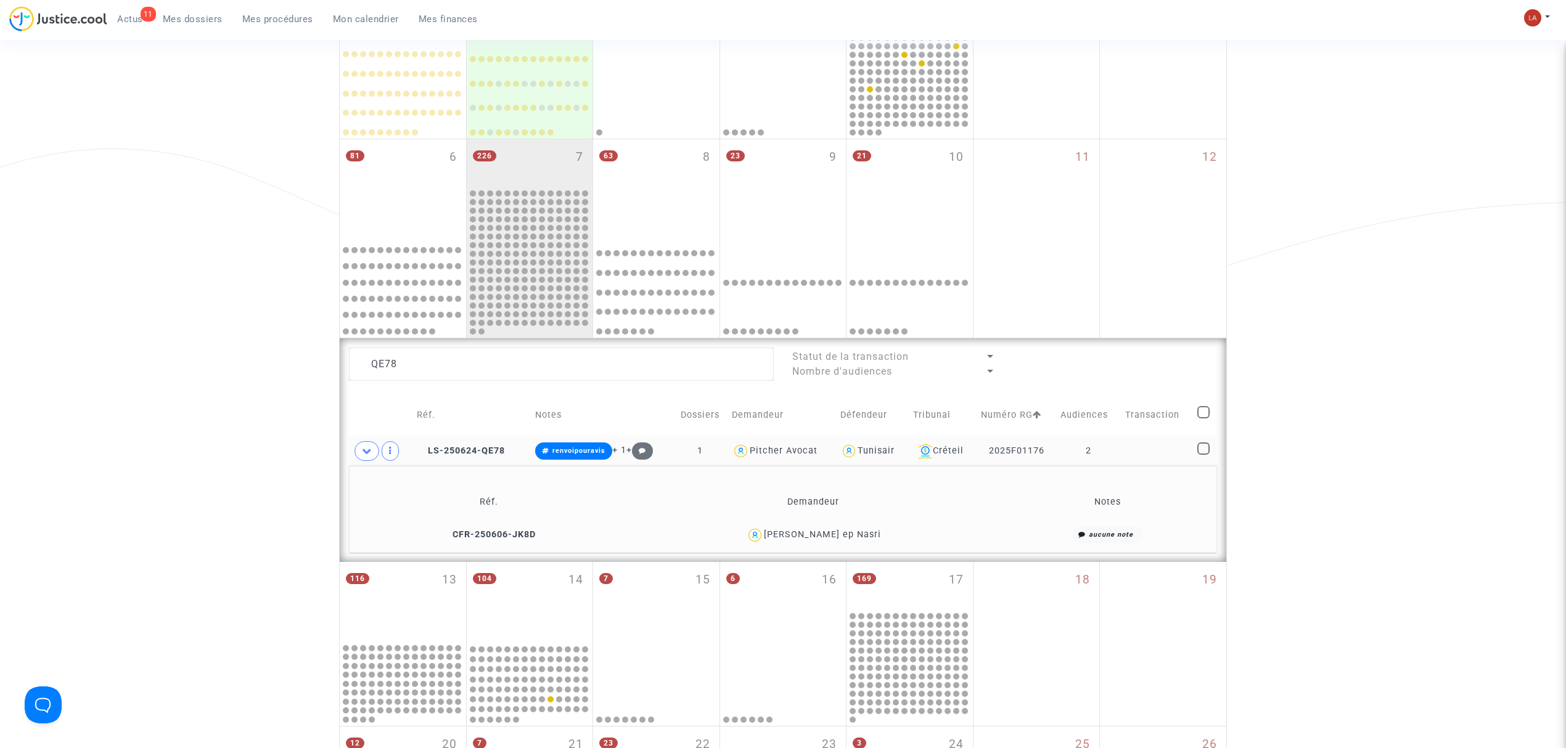
click at [489, 453] on td "CFR-250606-JK8D" at bounding box center [488, 535] width 271 height 27
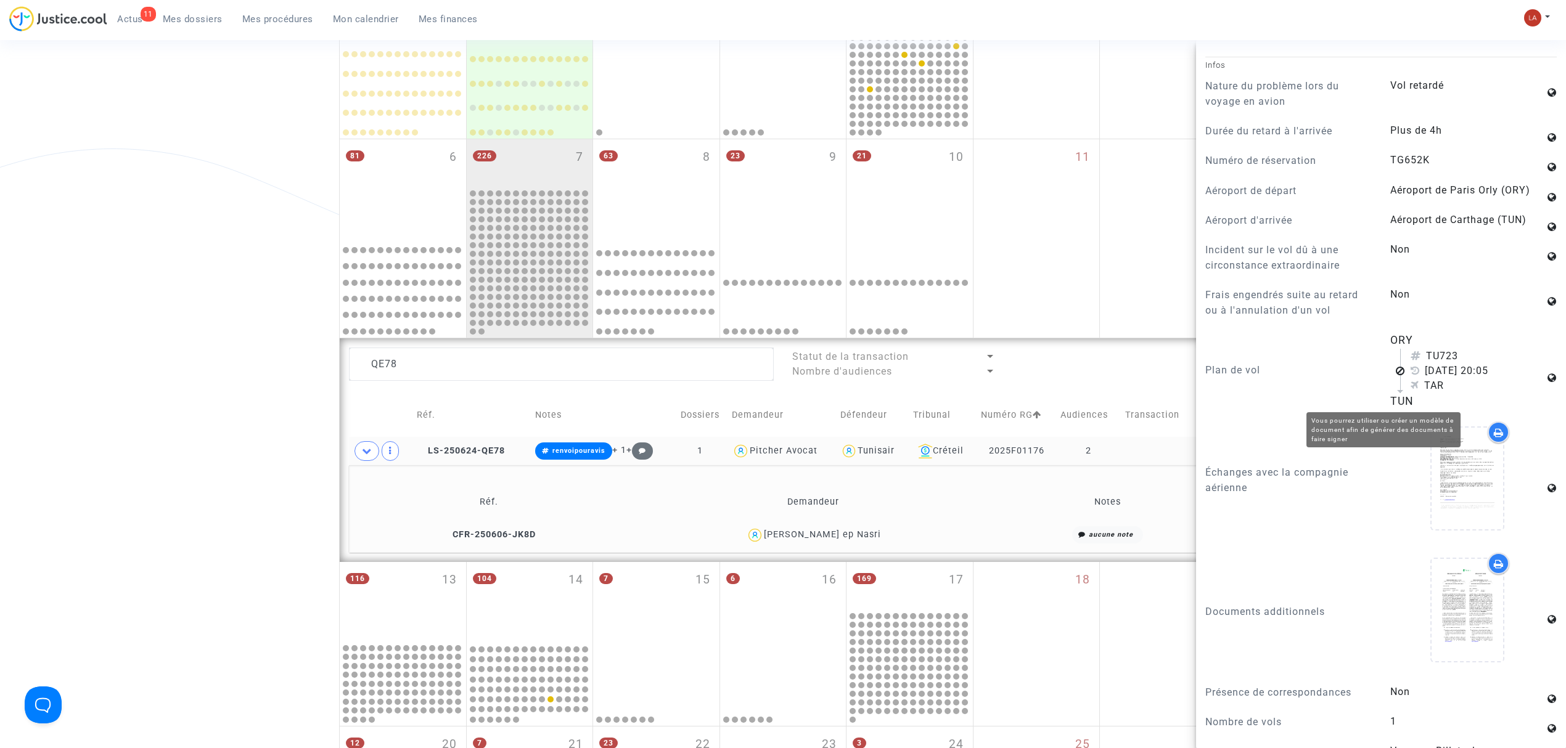
scroll to position [822, 0]
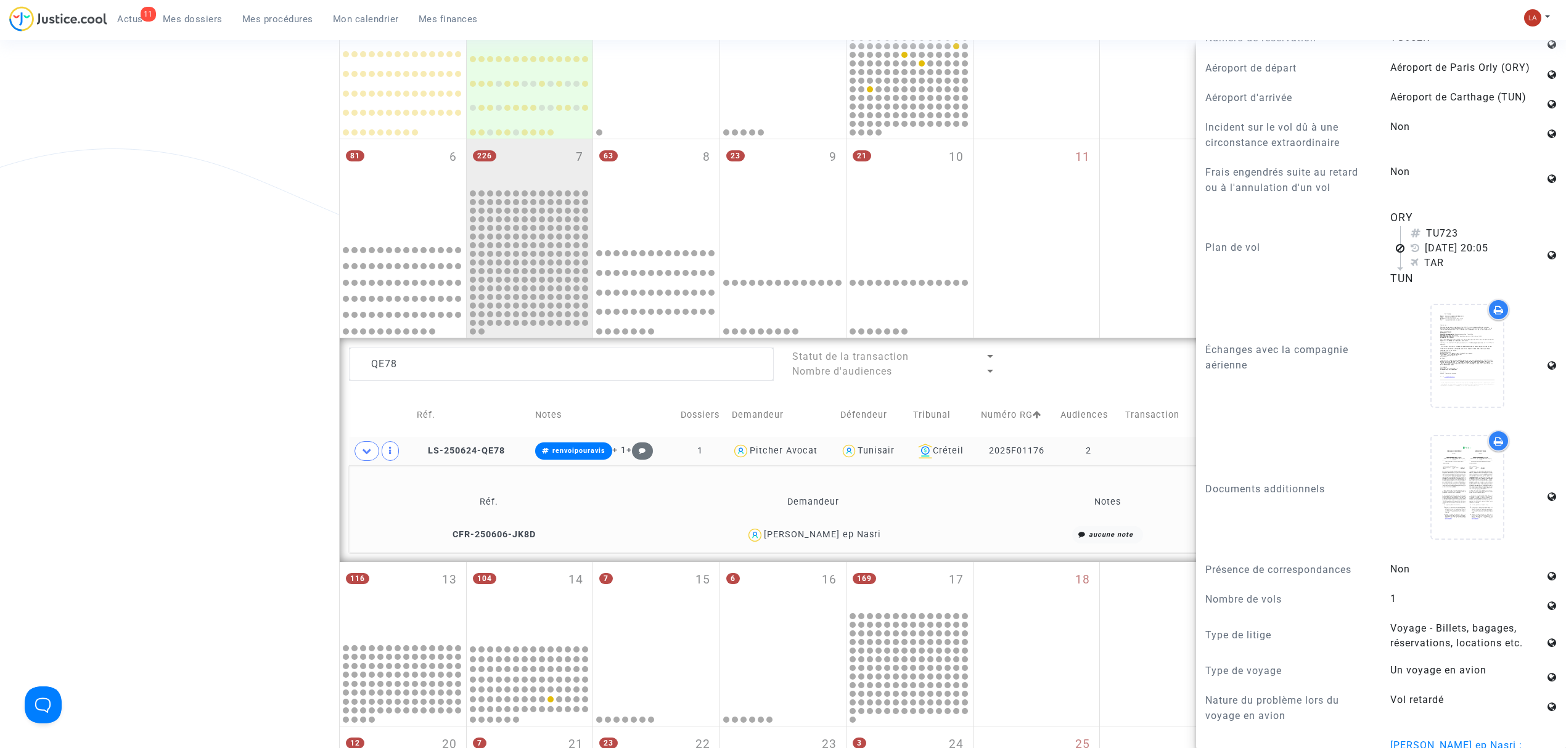
drag, startPoint x: 1439, startPoint y: 232, endPoint x: 1472, endPoint y: 236, distance: 33.4
click at [1039, 236] on div "TU723" at bounding box center [1478, 233] width 134 height 15
copy div "723"
click at [489, 365] on textarea at bounding box center [561, 364] width 425 height 33
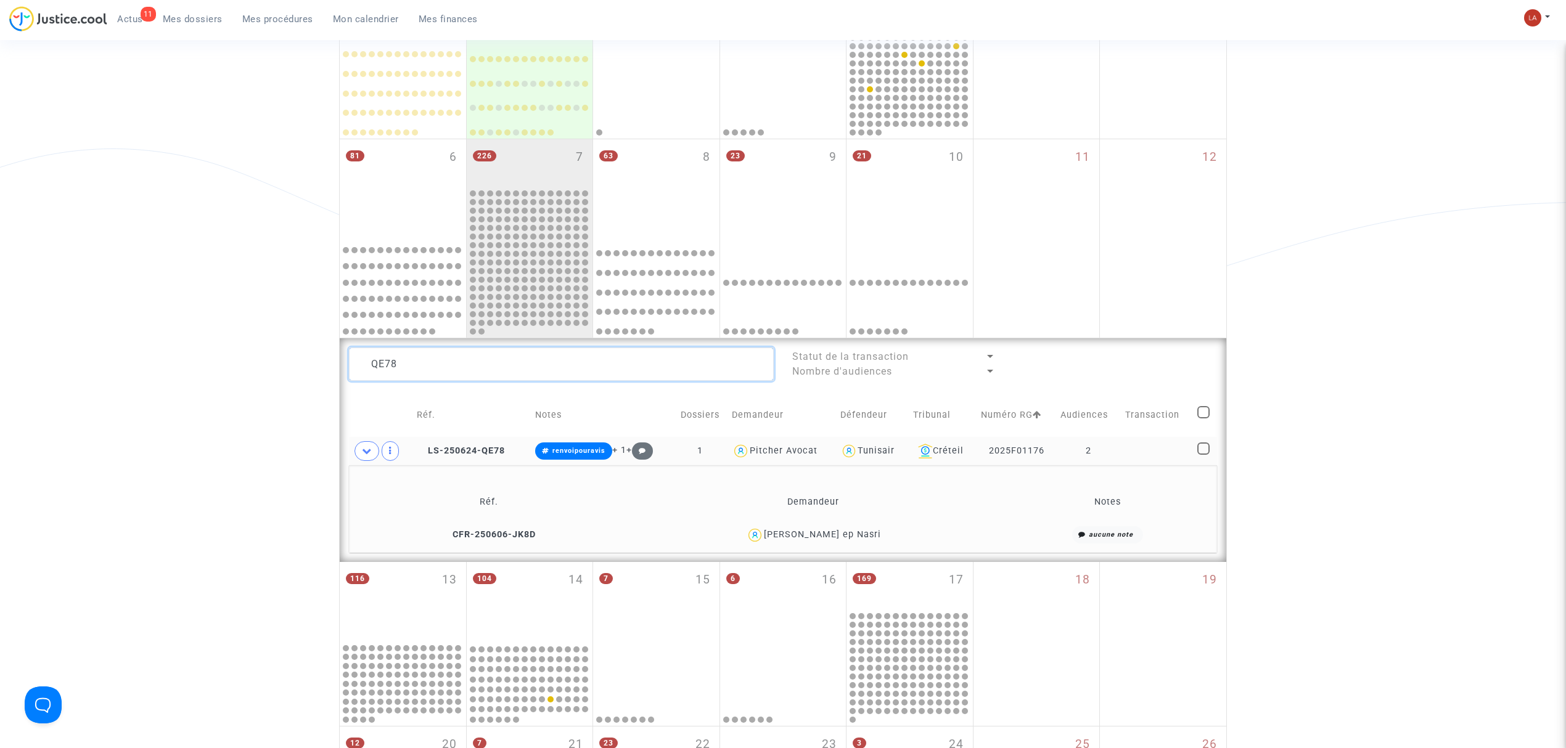
scroll to position [0, 0]
click at [489, 365] on textarea at bounding box center [561, 364] width 425 height 33
click at [491, 365] on textarea at bounding box center [561, 364] width 425 height 33
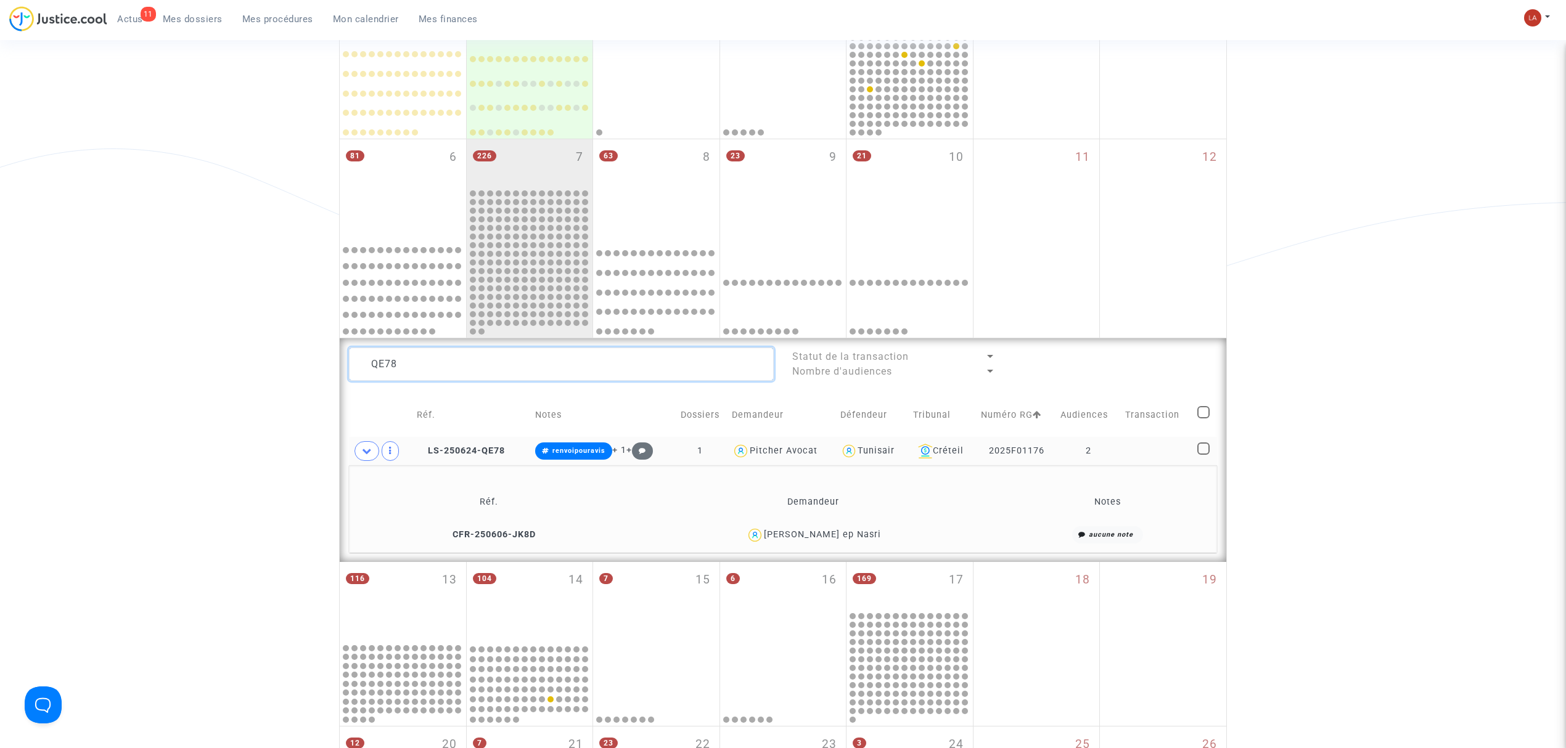
click at [470, 364] on textarea at bounding box center [561, 364] width 425 height 33
click at [467, 364] on textarea at bounding box center [561, 364] width 425 height 33
click at [482, 361] on textarea at bounding box center [561, 364] width 425 height 33
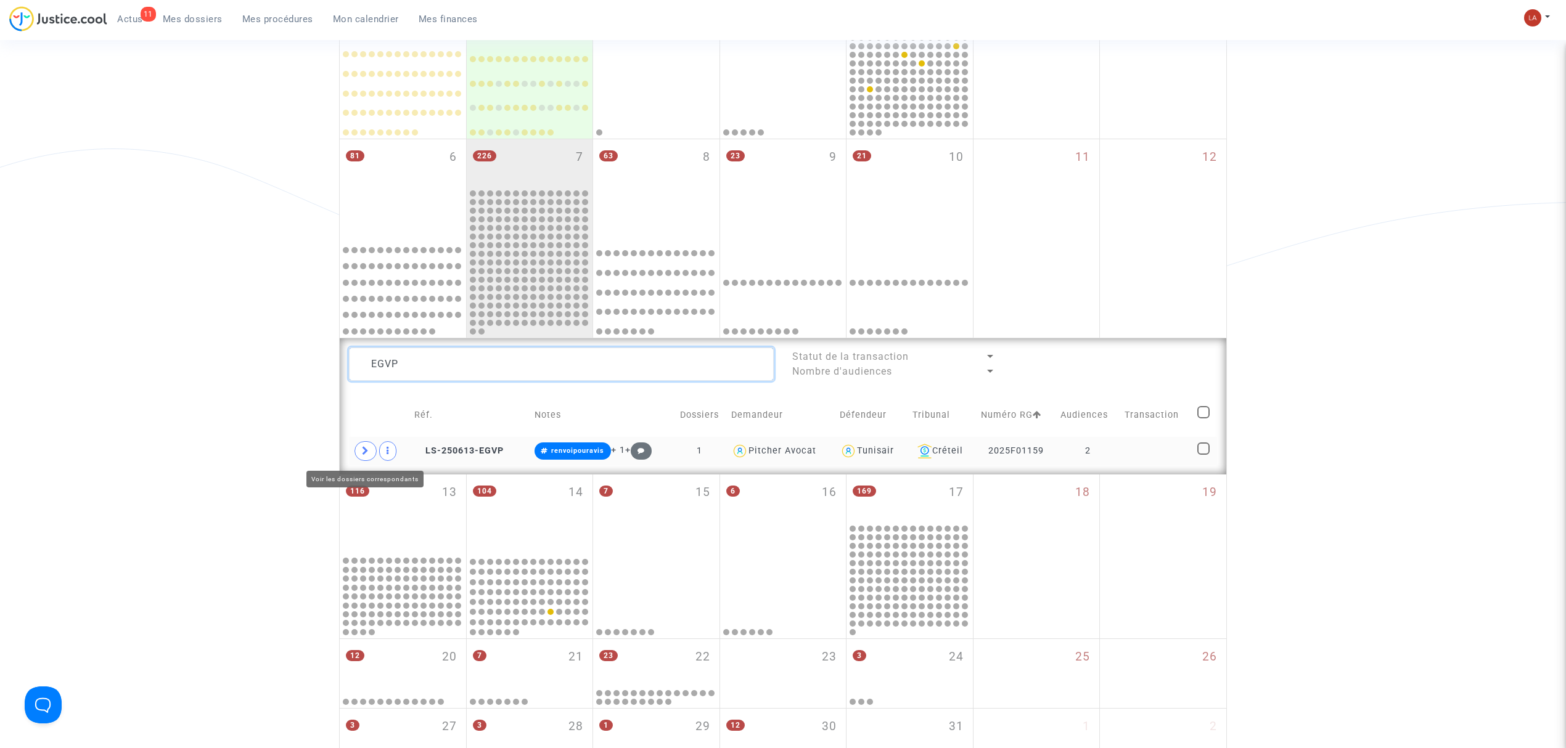
type textarea "EGVP"
click at [371, 449] on span at bounding box center [366, 451] width 22 height 20
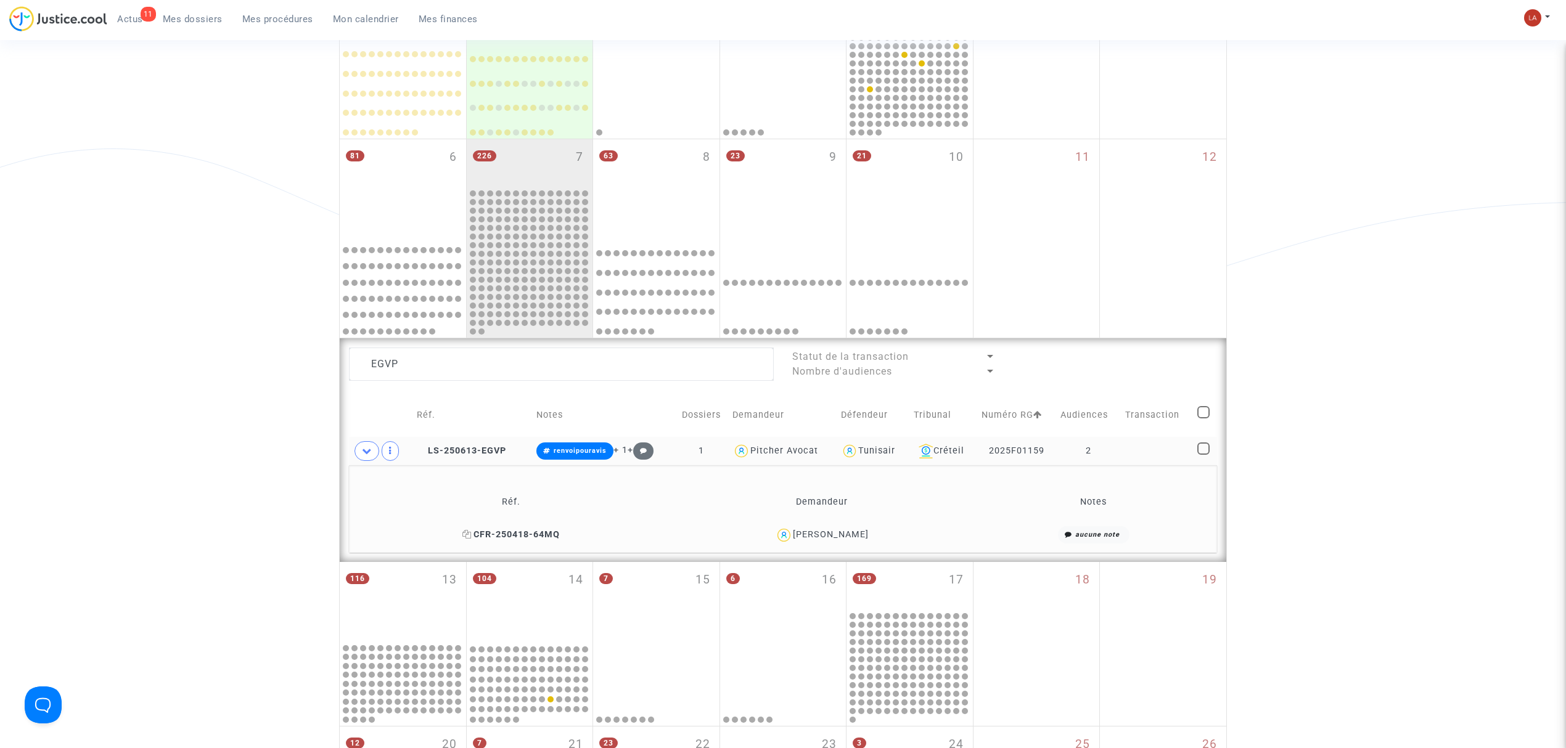
click at [530, 453] on span "CFR-250418-64MQ" at bounding box center [510, 535] width 97 height 10
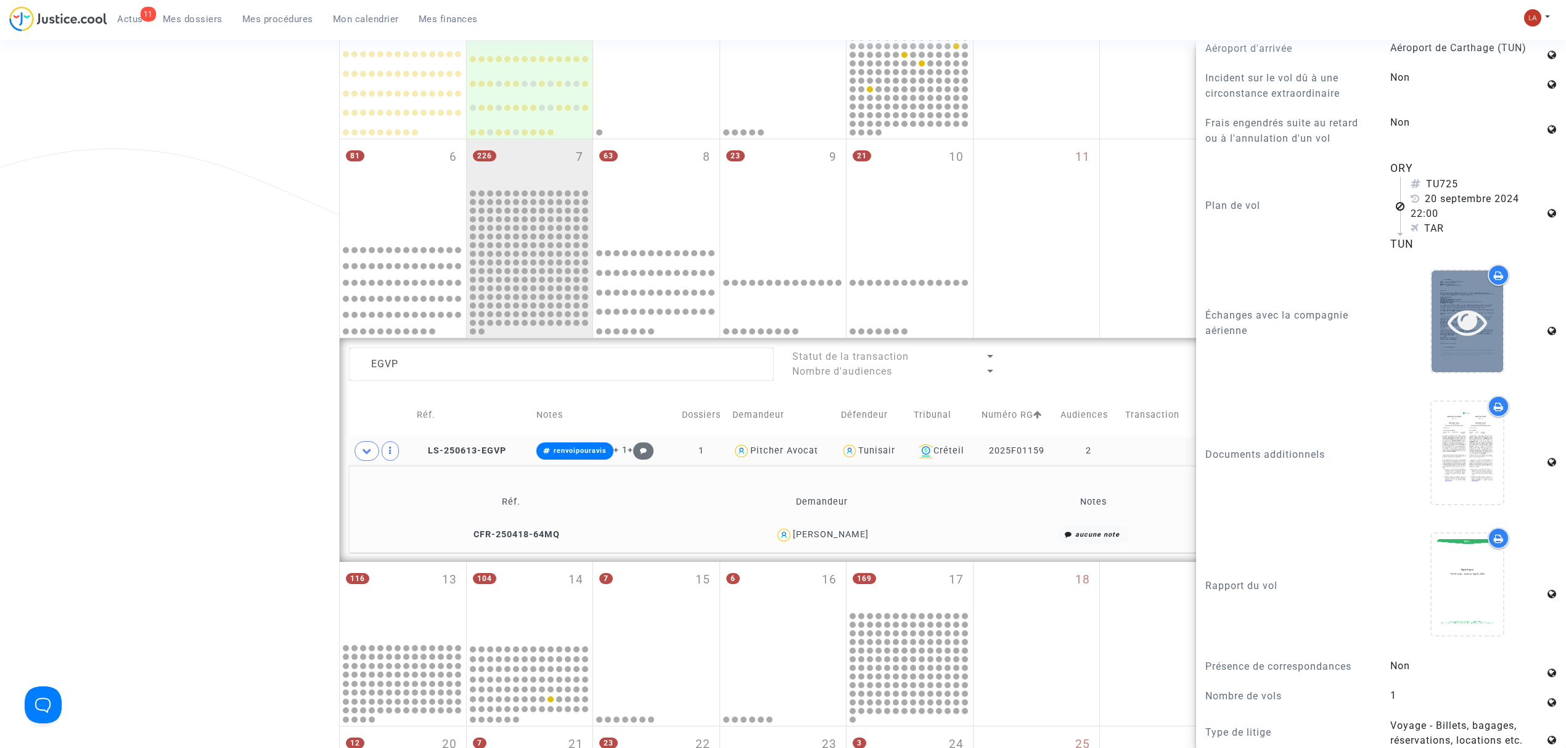
scroll to position [904, 0]
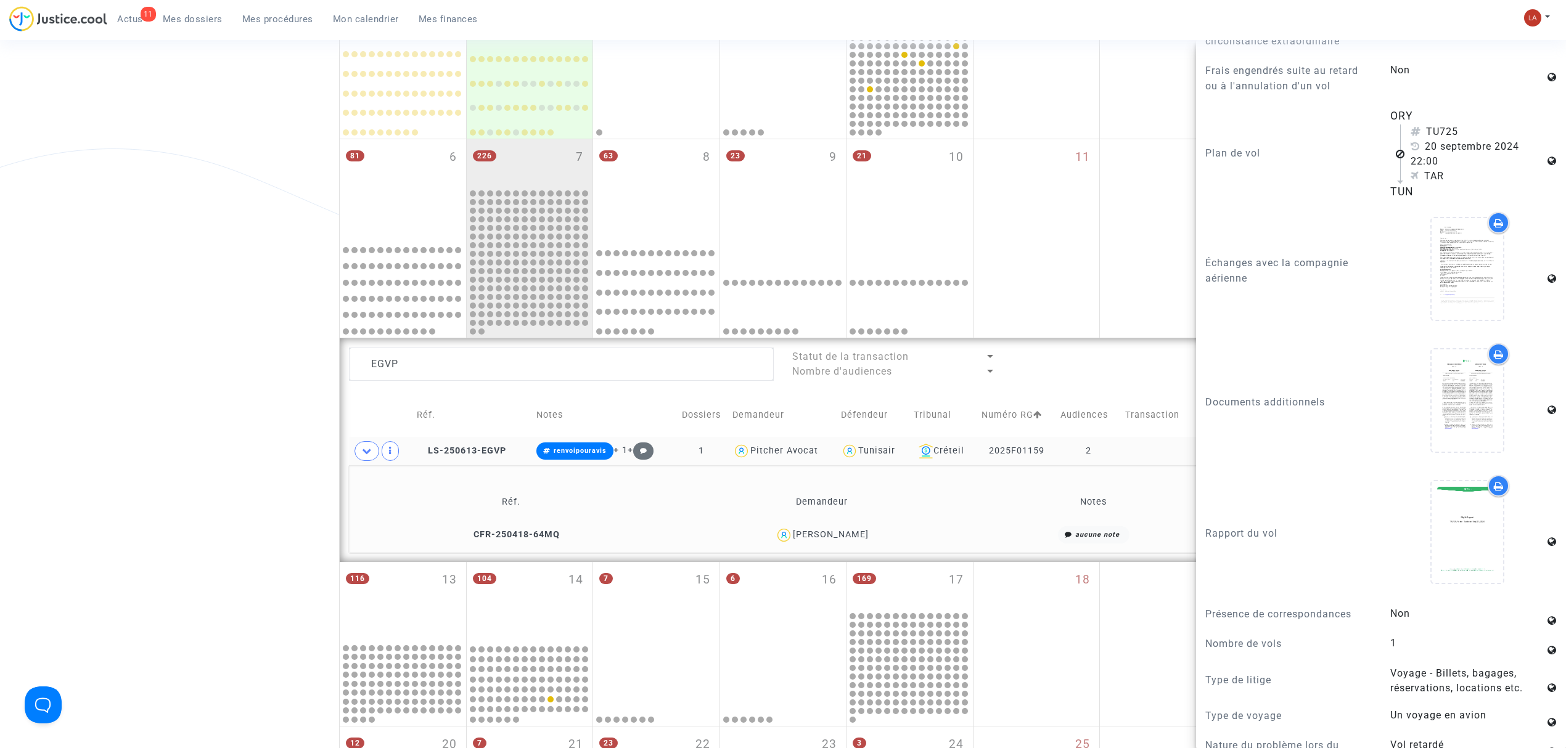
drag, startPoint x: 1441, startPoint y: 131, endPoint x: 1458, endPoint y: 131, distance: 17.3
click at [1039, 131] on div "TU725" at bounding box center [1478, 132] width 134 height 15
drag, startPoint x: 1435, startPoint y: 132, endPoint x: 1473, endPoint y: 134, distance: 37.7
click at [1039, 134] on div "TU725" at bounding box center [1478, 132] width 134 height 15
copy div "725"
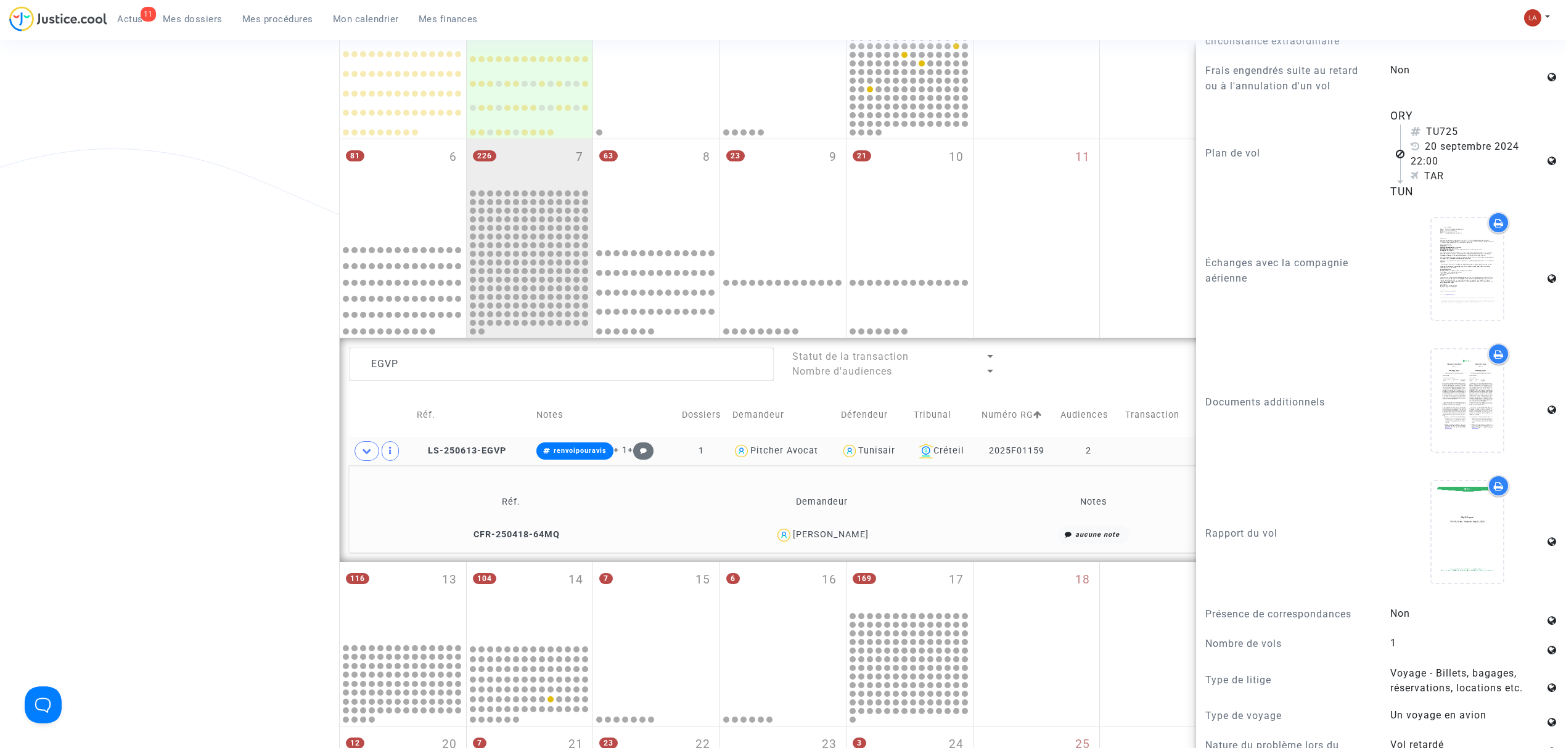
click at [0, 137] on div "Date de clôture d'instruction Date de conciliation Date d'audience Date de juge…" at bounding box center [783, 330] width 1566 height 1058
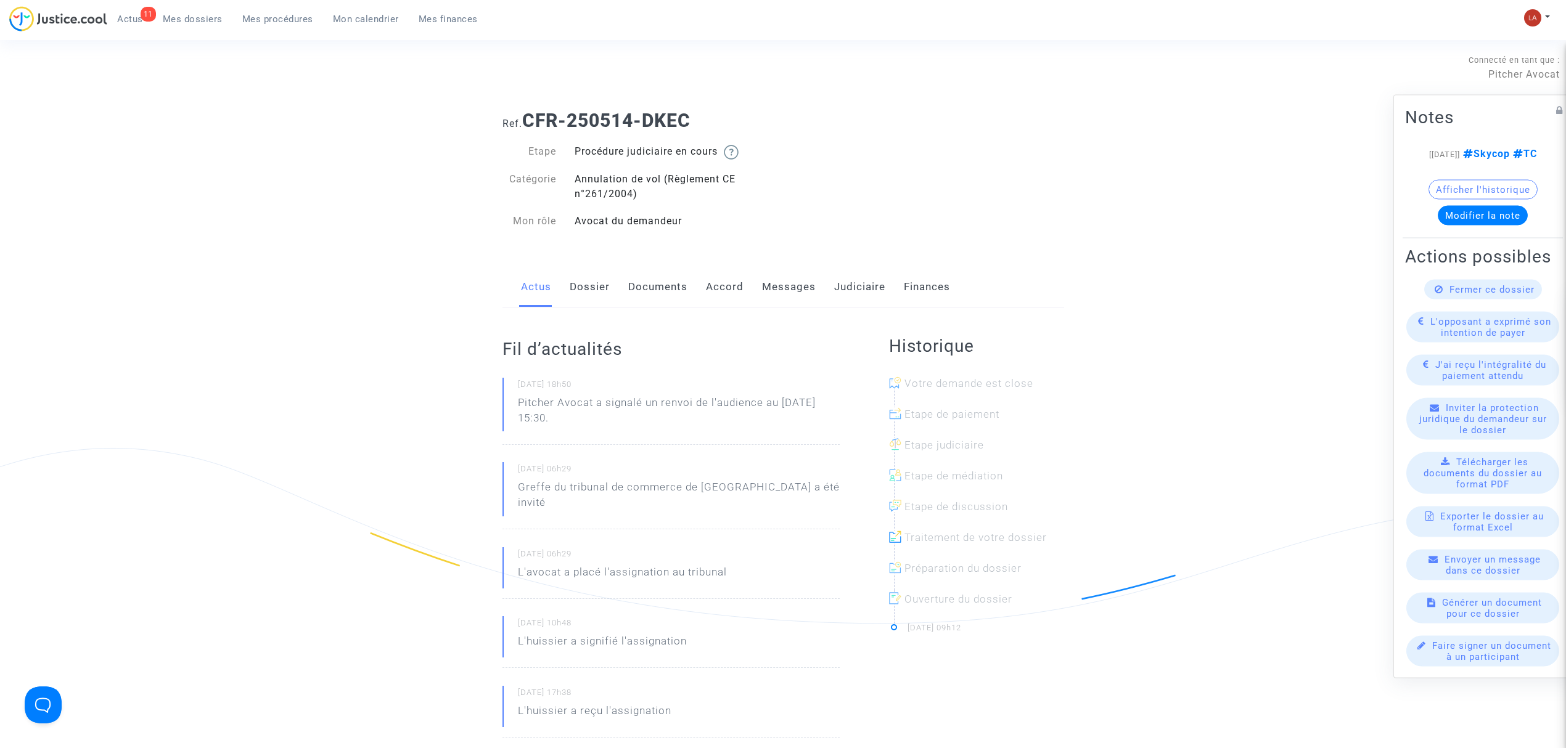
click at [597, 284] on link "Dossier" at bounding box center [590, 287] width 40 height 41
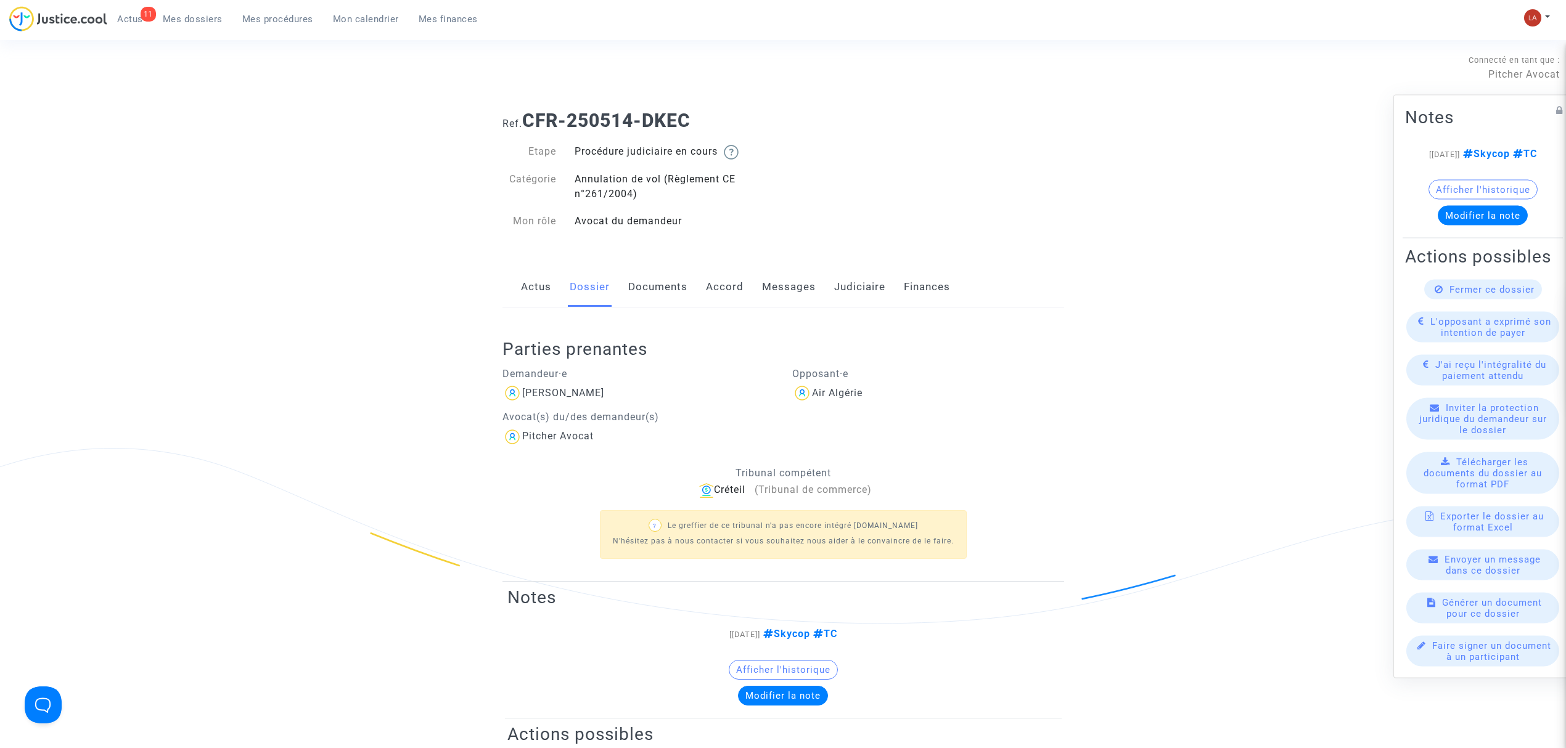
click at [625, 284] on div "Actus Dossier Documents Accord Messages Judiciaire Finances" at bounding box center [783, 287] width 562 height 41
click at [679, 287] on link "Documents" at bounding box center [657, 287] width 59 height 41
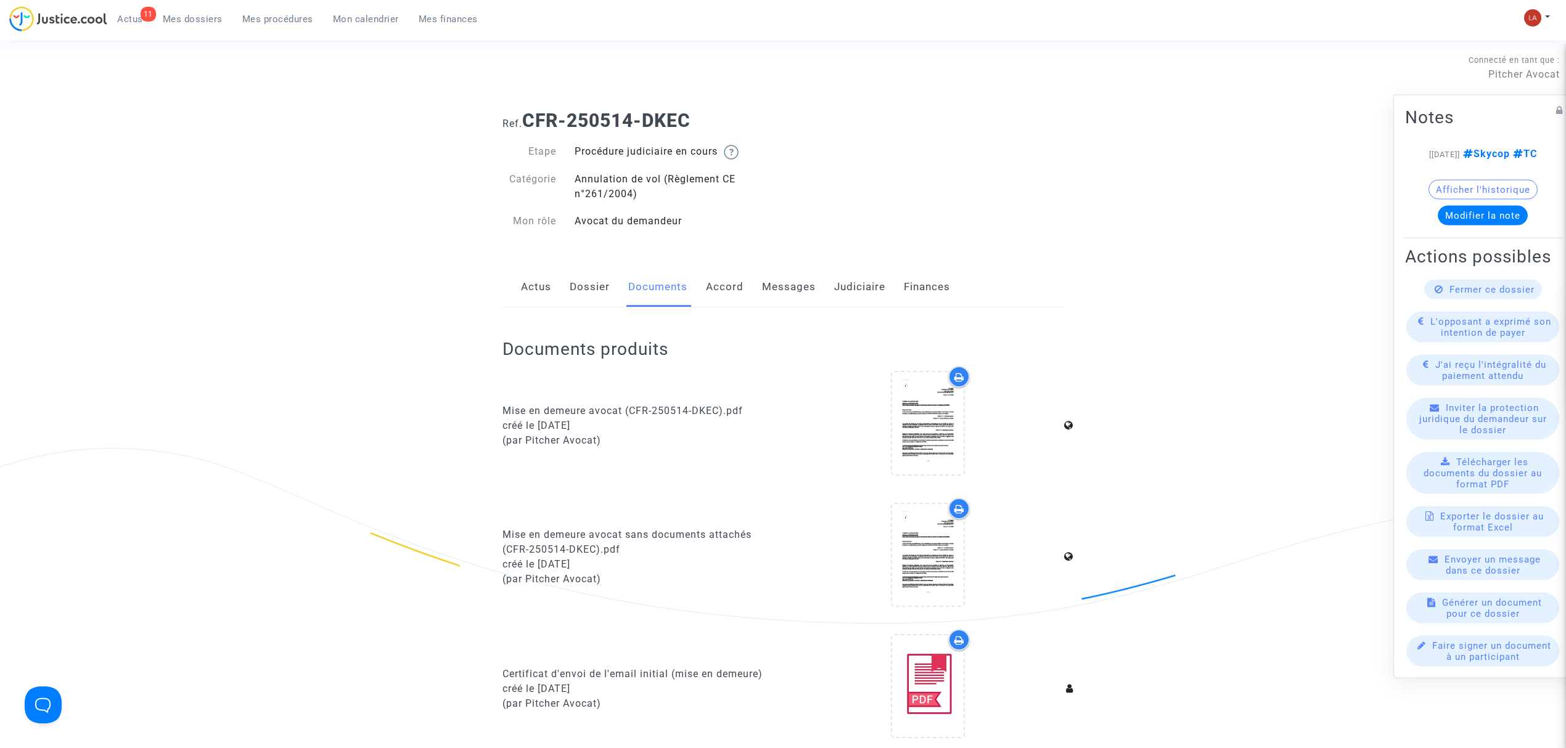
click at [594, 297] on link "Dossier" at bounding box center [590, 287] width 40 height 41
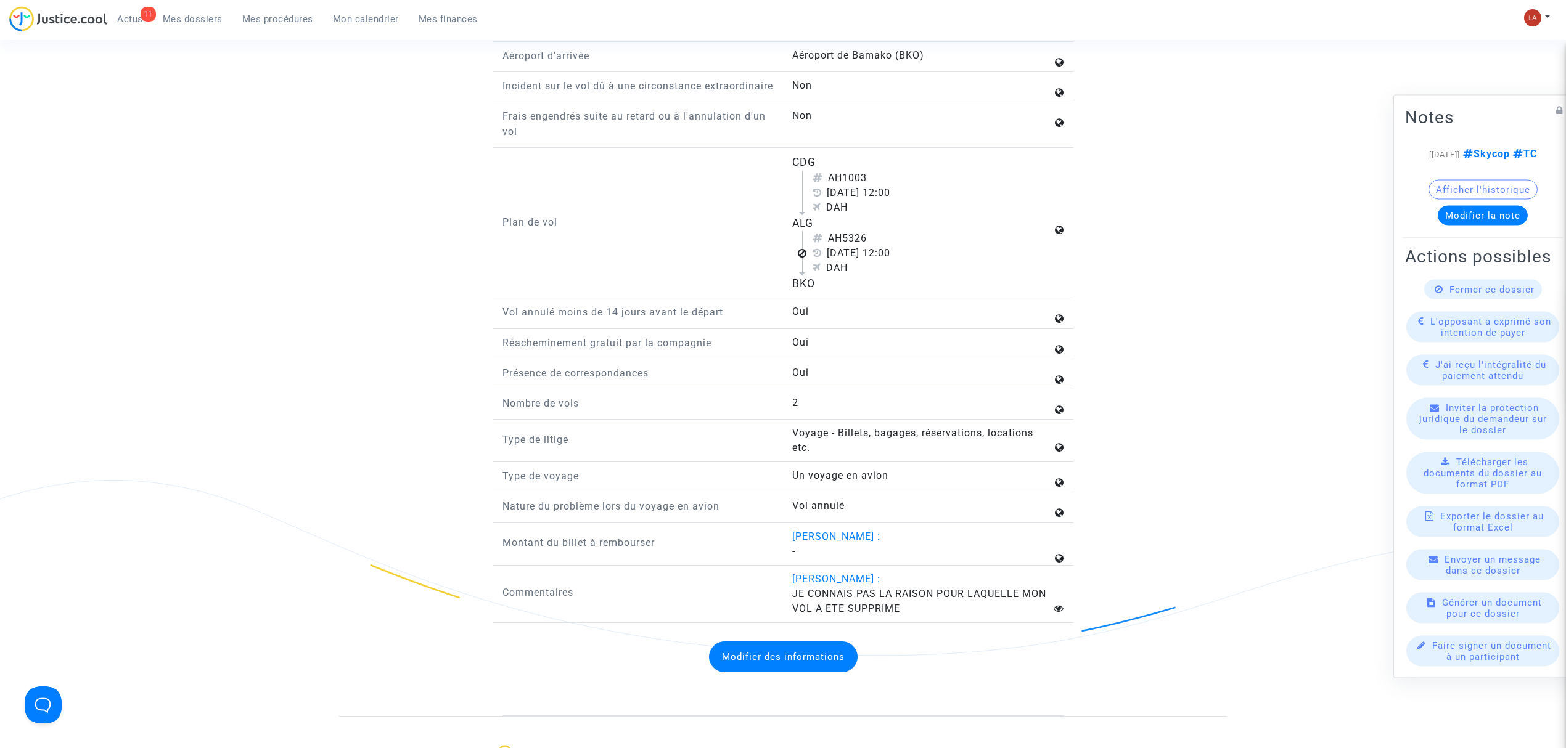
scroll to position [1726, 0]
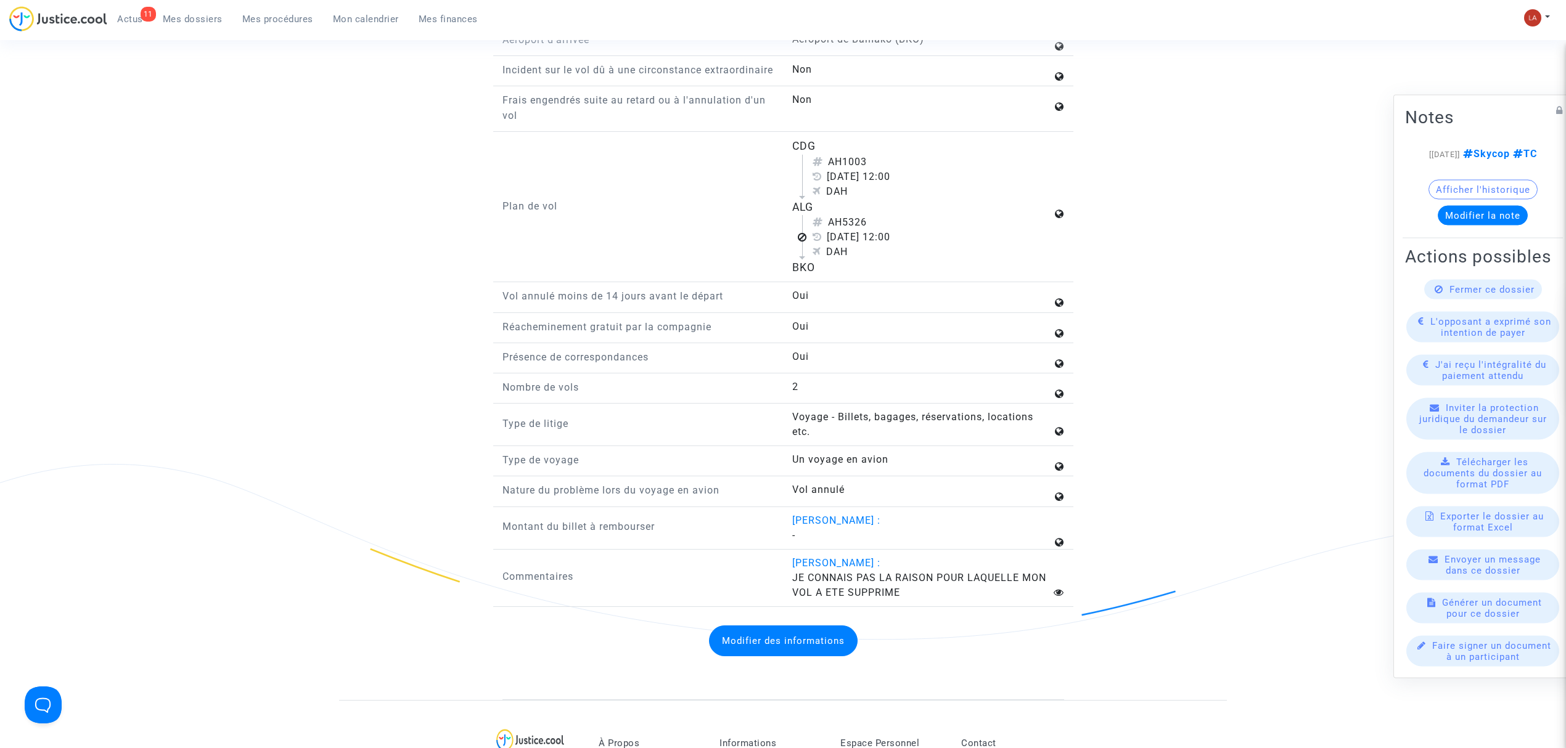
drag, startPoint x: 846, startPoint y: 247, endPoint x: 928, endPoint y: 247, distance: 82.0
click at [928, 230] on div "AH5326" at bounding box center [932, 222] width 239 height 15
copy div "5326"
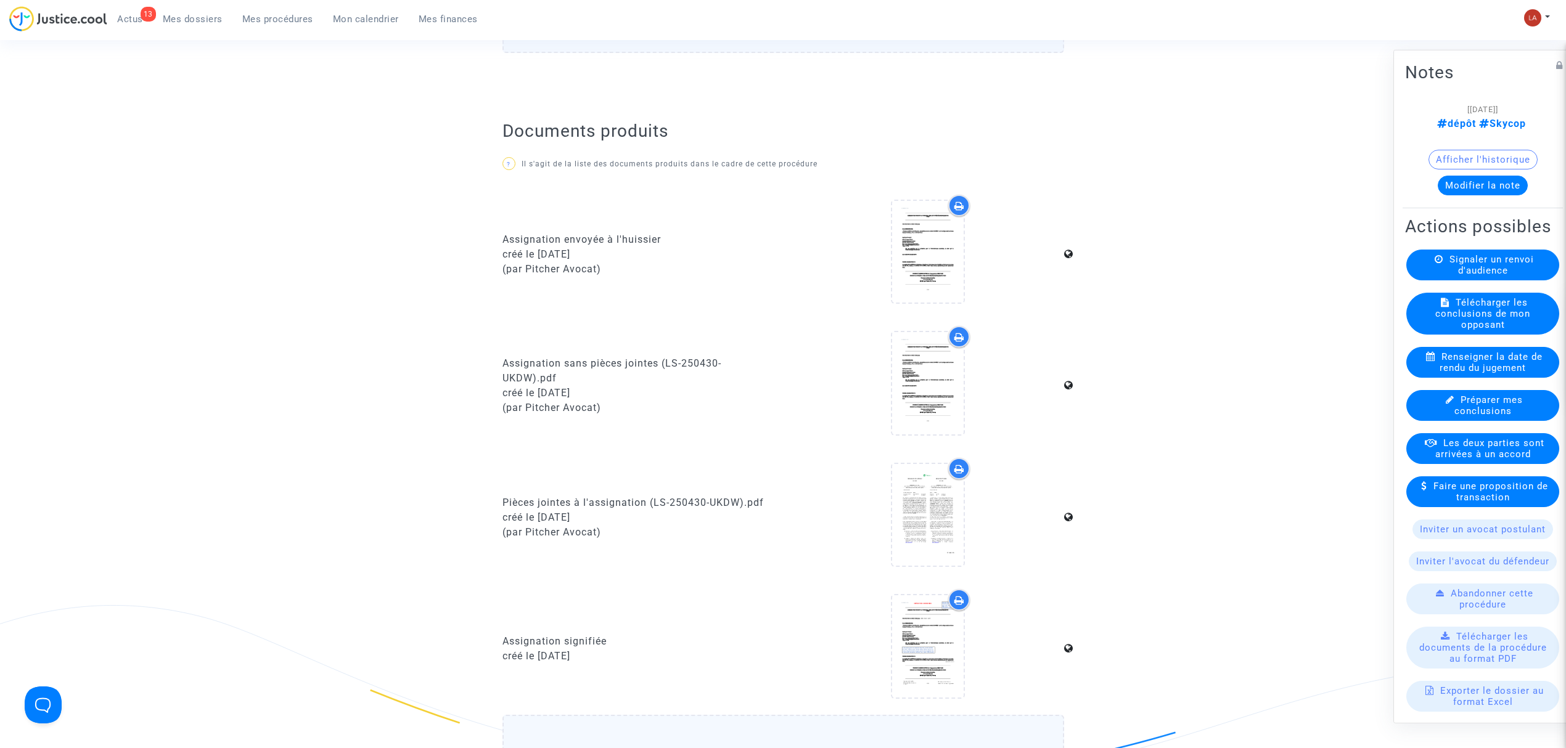
scroll to position [740, 0]
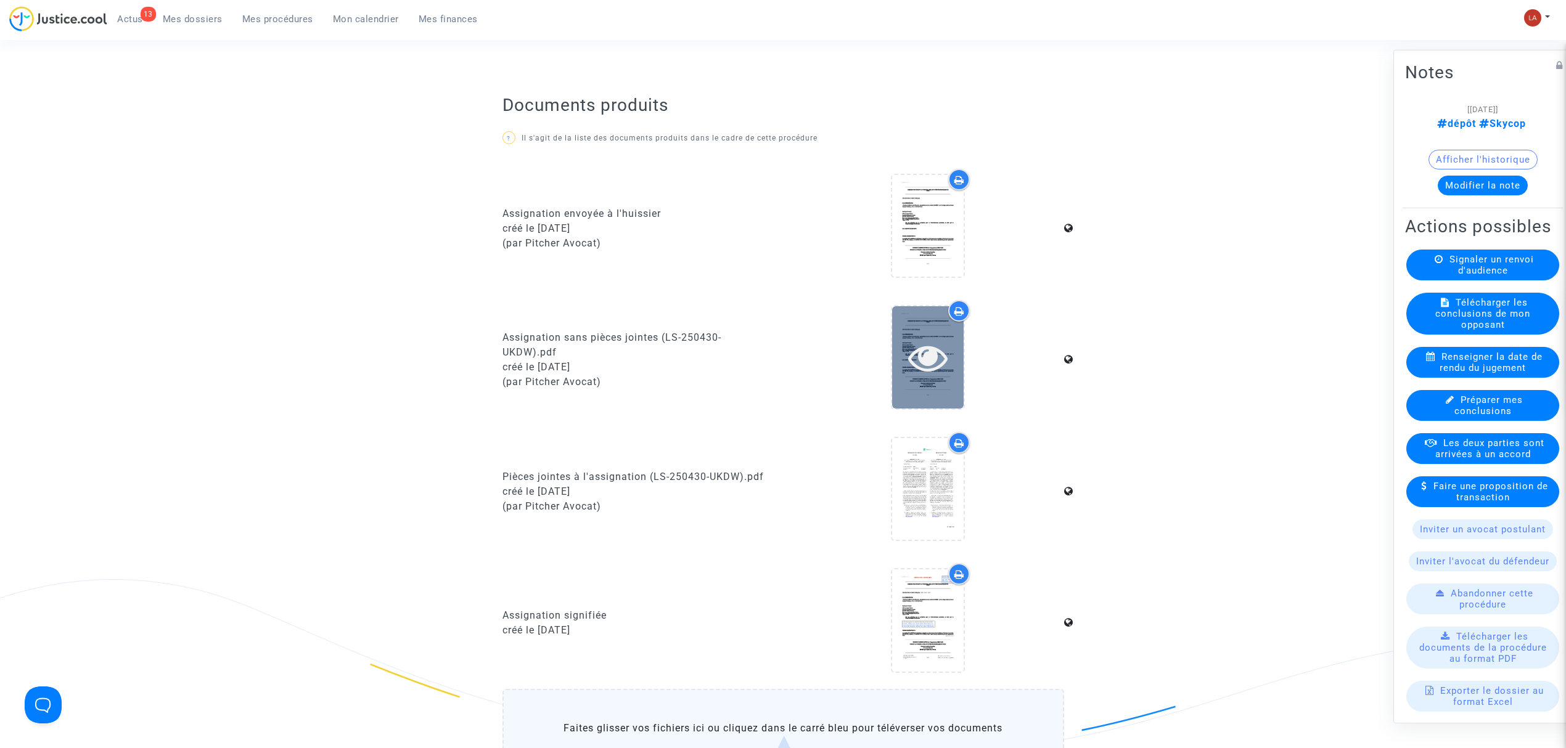
click at [923, 349] on icon at bounding box center [928, 357] width 40 height 39
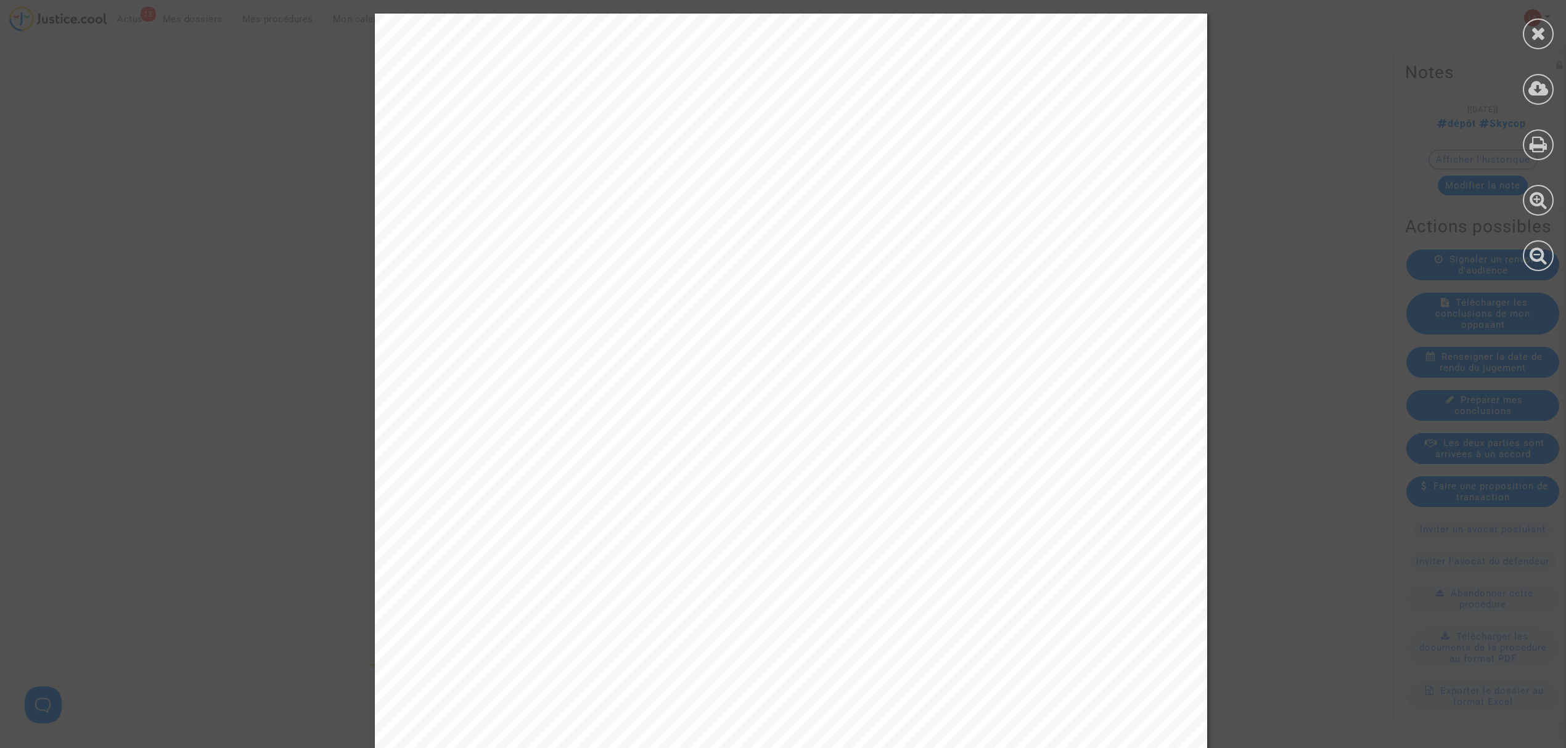
scroll to position [11673, 0]
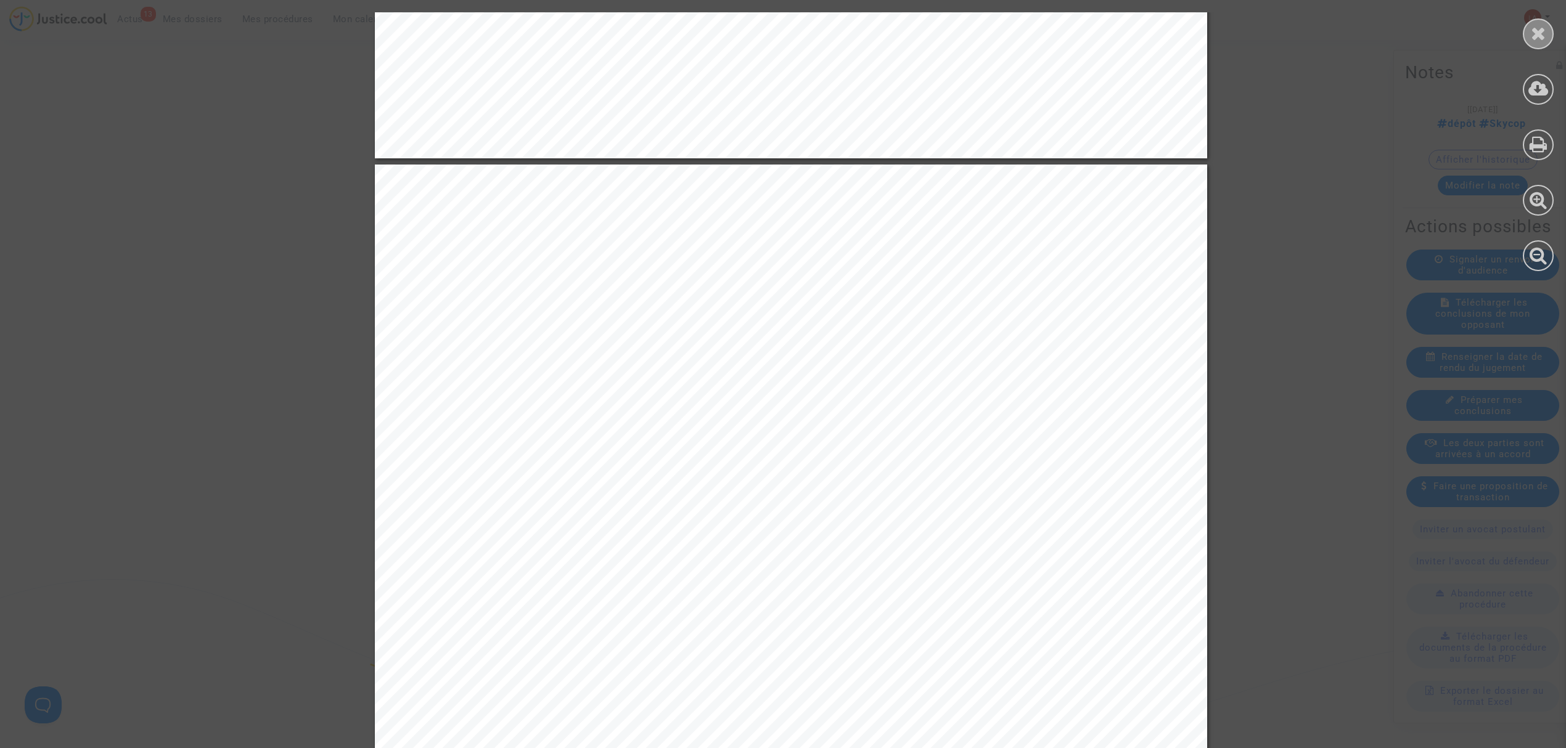
click at [1532, 31] on icon at bounding box center [1538, 33] width 15 height 18
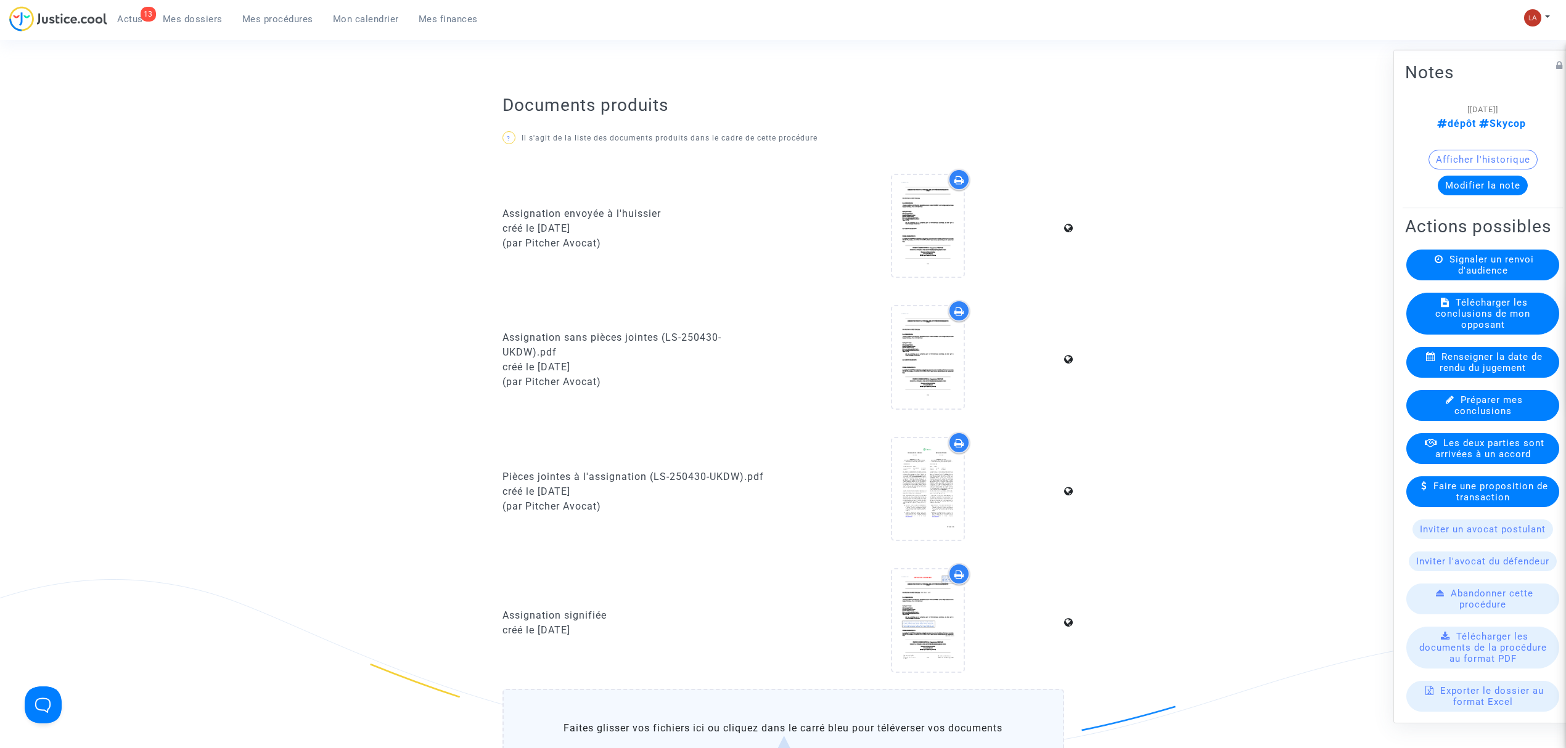
drag, startPoint x: 117, startPoint y: 26, endPoint x: 121, endPoint y: 33, distance: 8.0
click at [117, 26] on link "13 Actus" at bounding box center [130, 19] width 46 height 18
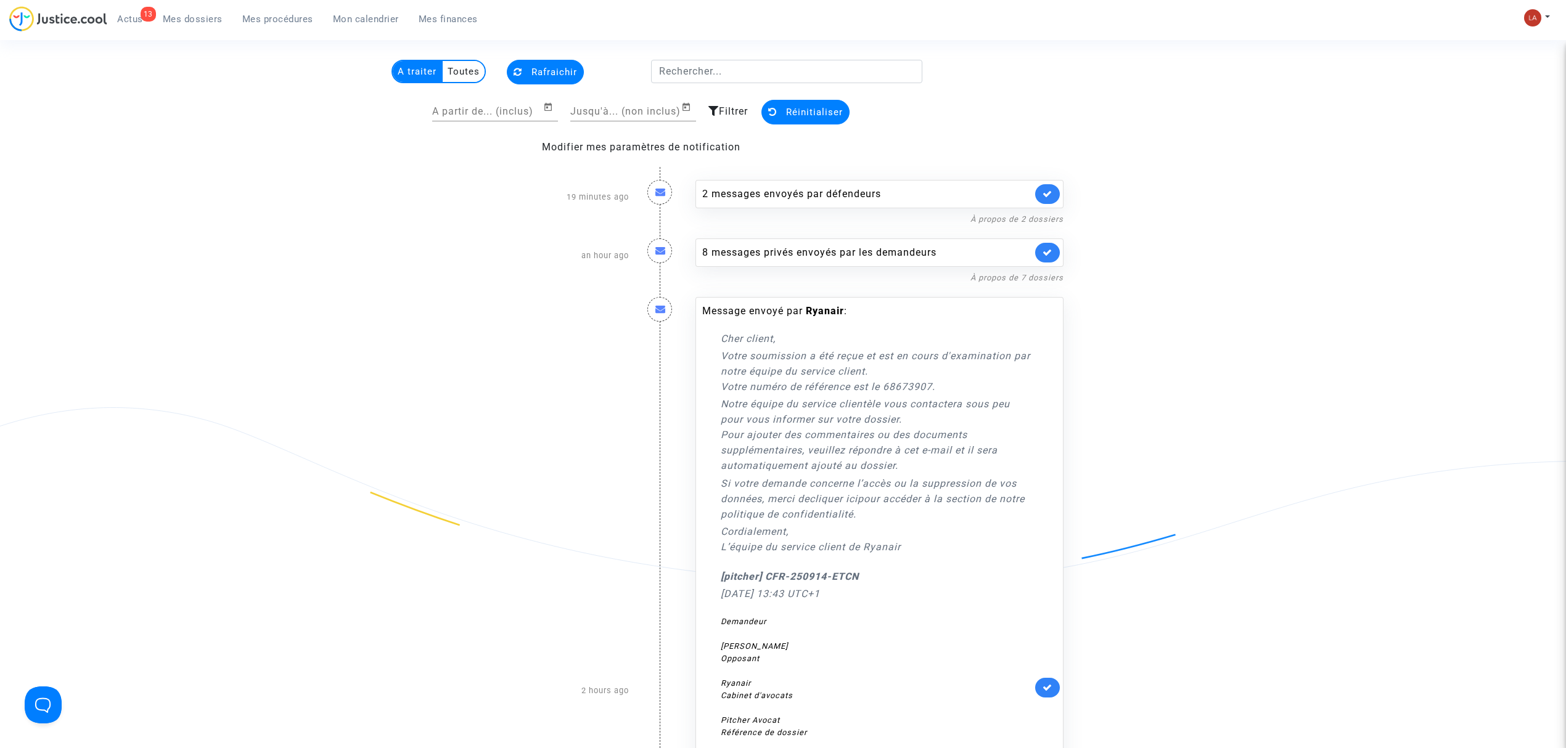
scroll to position [82, 0]
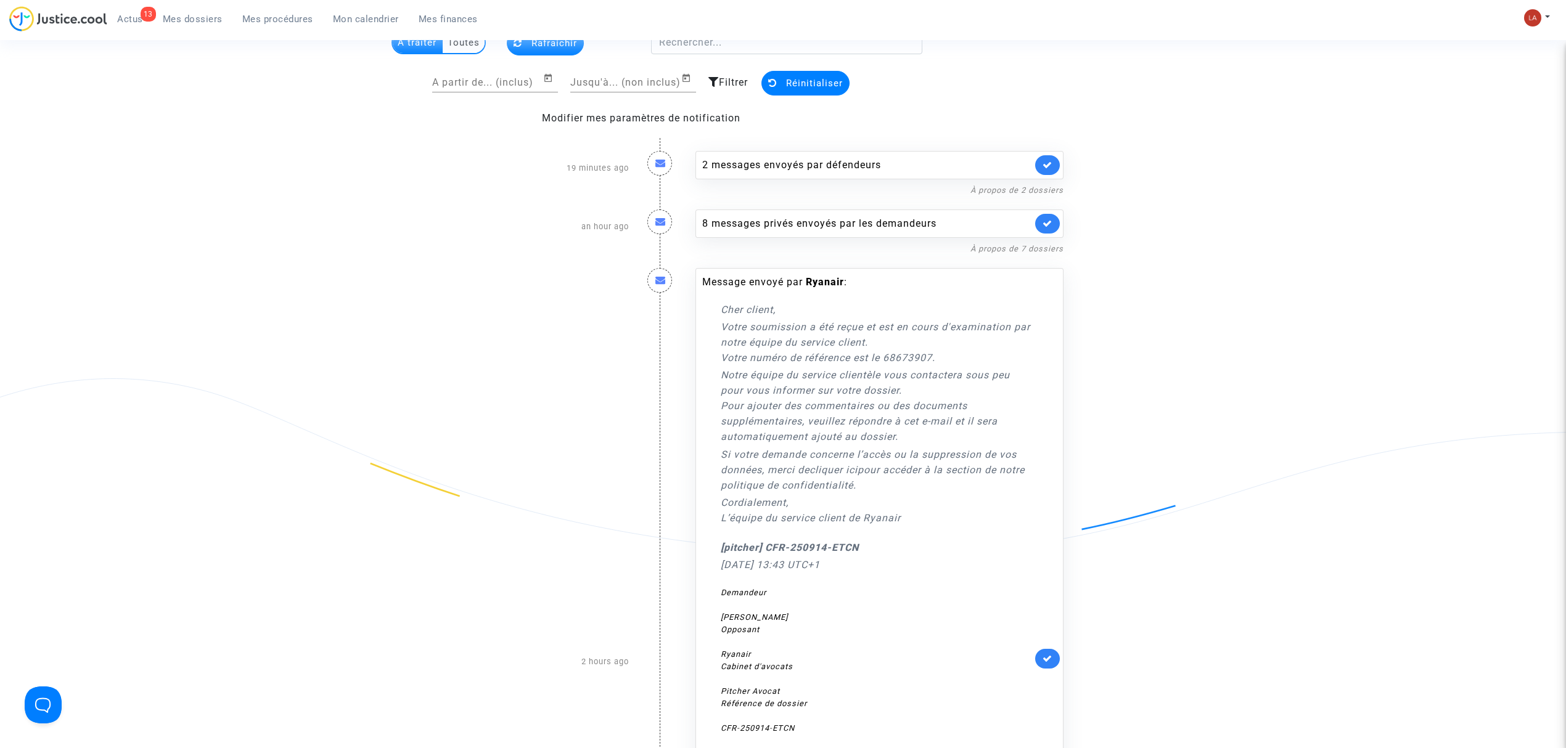
click at [1054, 665] on link at bounding box center [1047, 659] width 25 height 20
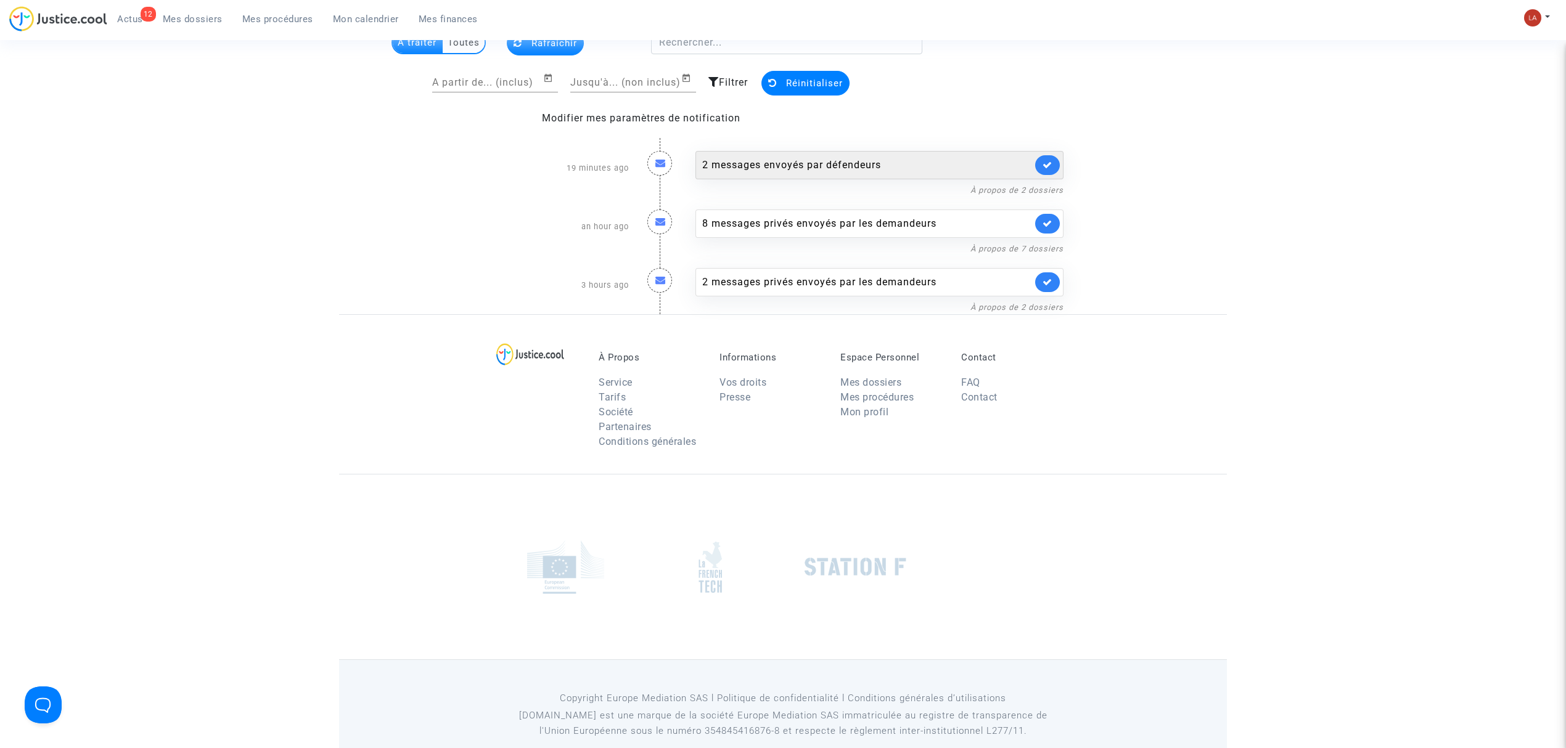
click at [883, 173] on div "2 messages envoyés par défendeurs" at bounding box center [879, 165] width 368 height 28
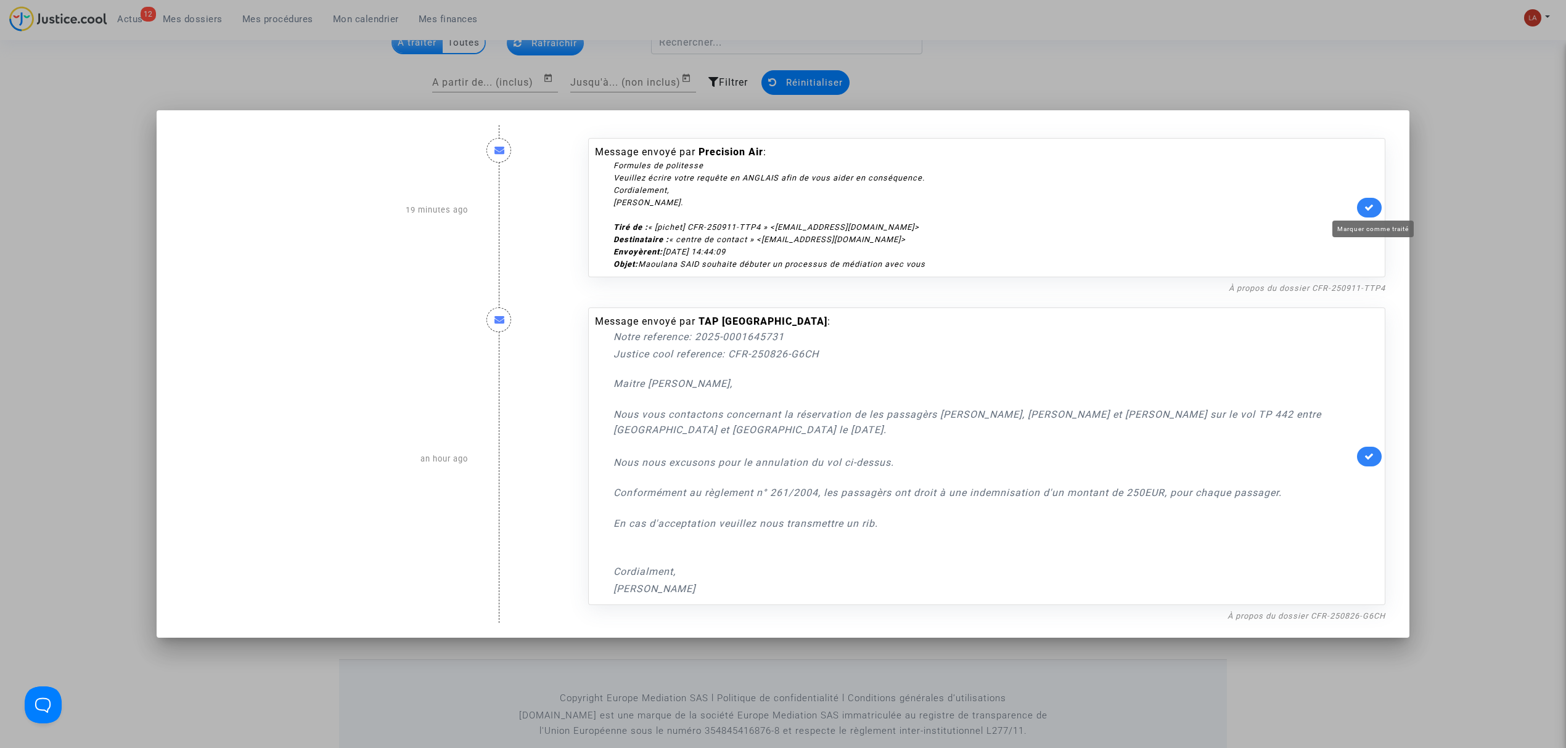
click at [1372, 212] on icon at bounding box center [1369, 207] width 10 height 9
click at [1476, 402] on div at bounding box center [783, 374] width 1566 height 748
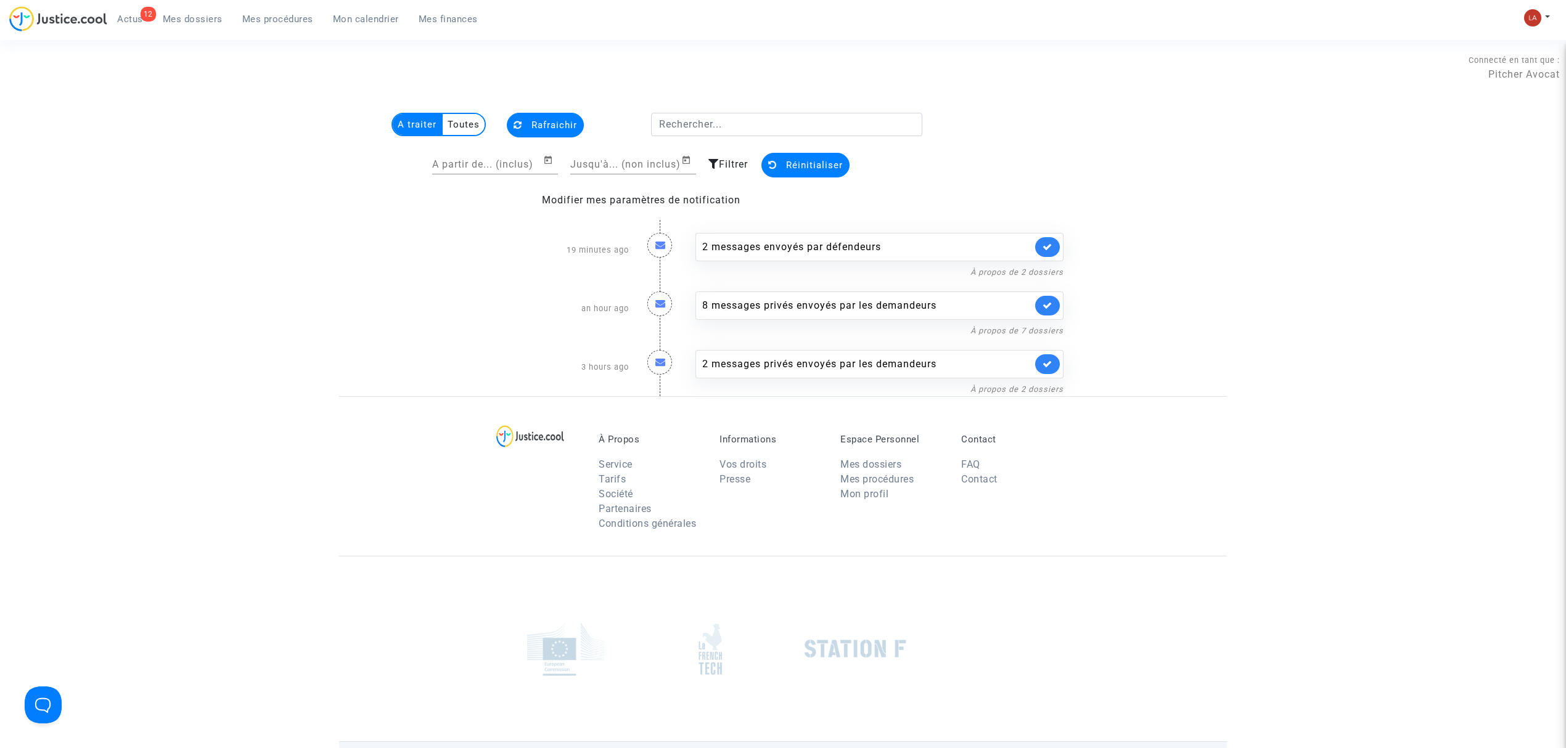
scroll to position [82, 0]
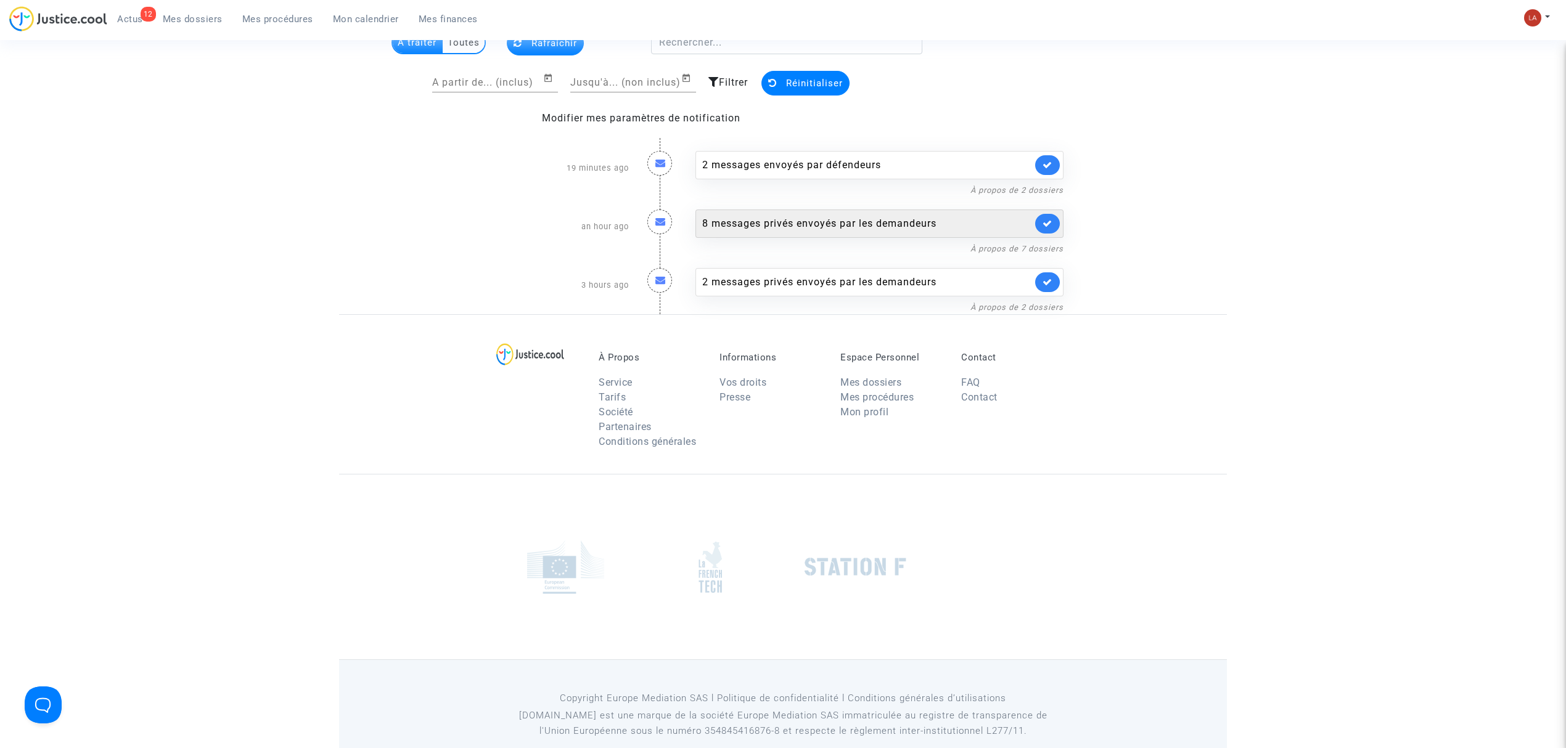
click at [929, 234] on div "8 messages privés envoyés par les demandeurs" at bounding box center [879, 224] width 368 height 28
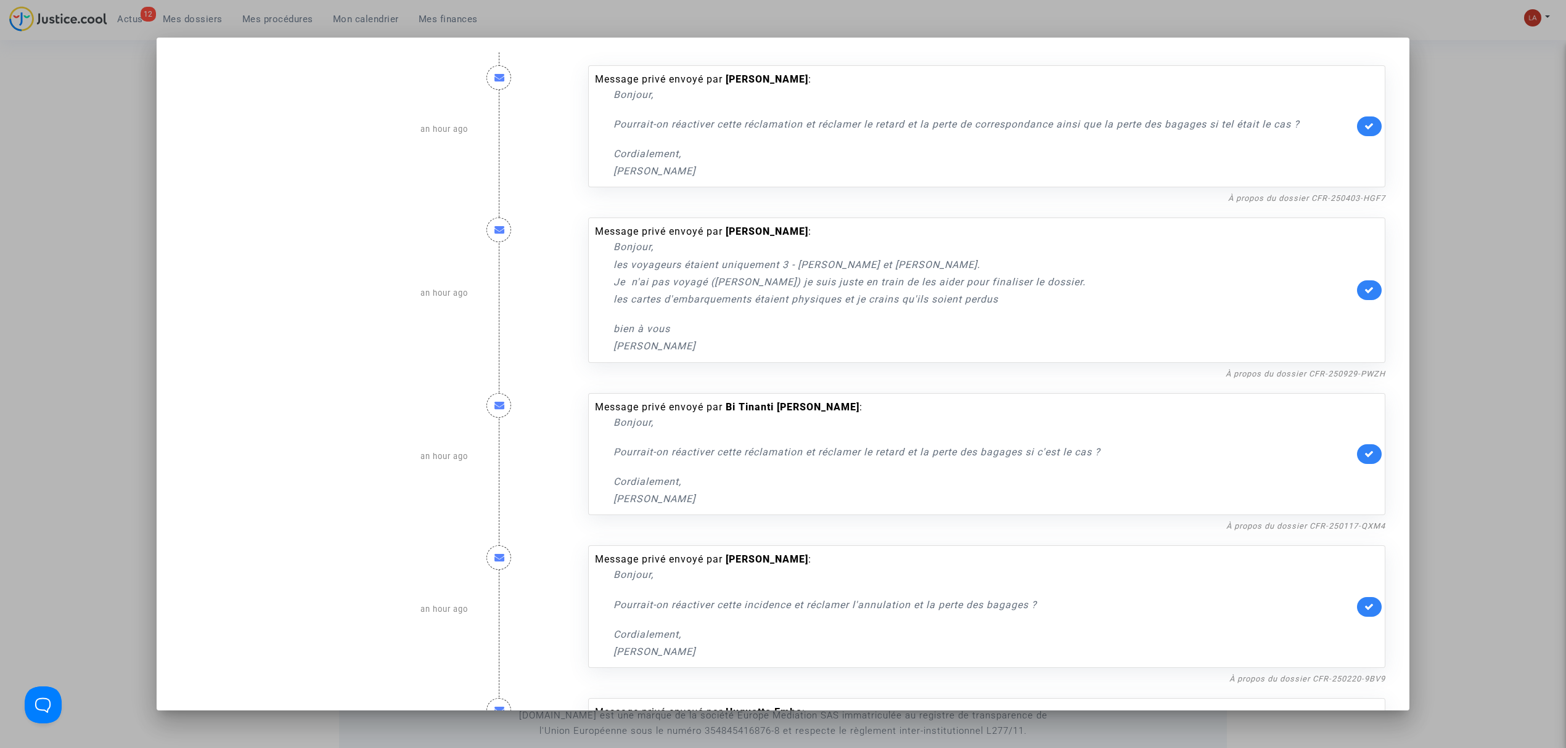
scroll to position [358, 0]
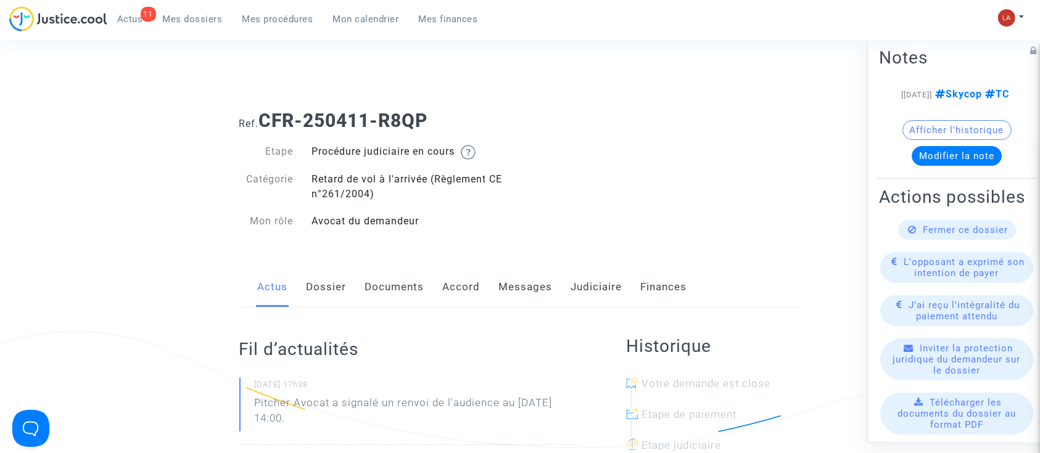
click at [404, 289] on link "Documents" at bounding box center [394, 287] width 59 height 41
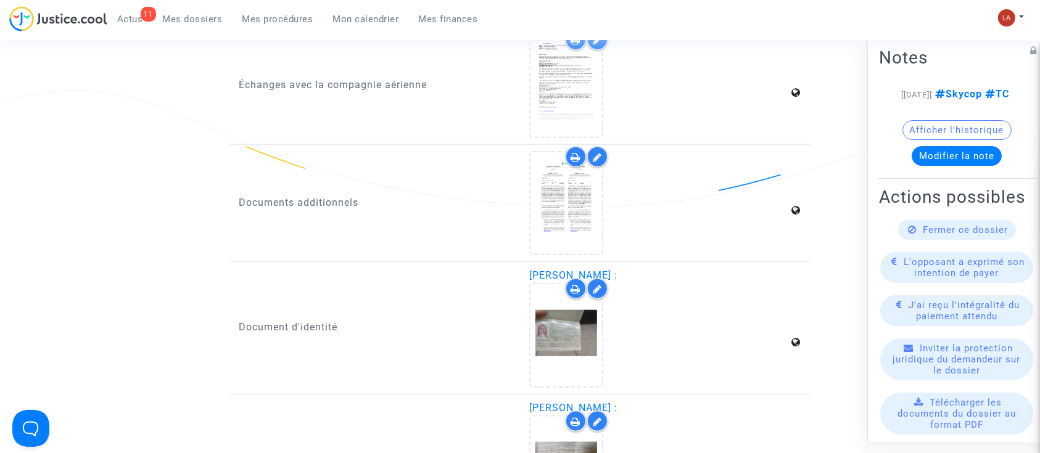
scroll to position [1233, 0]
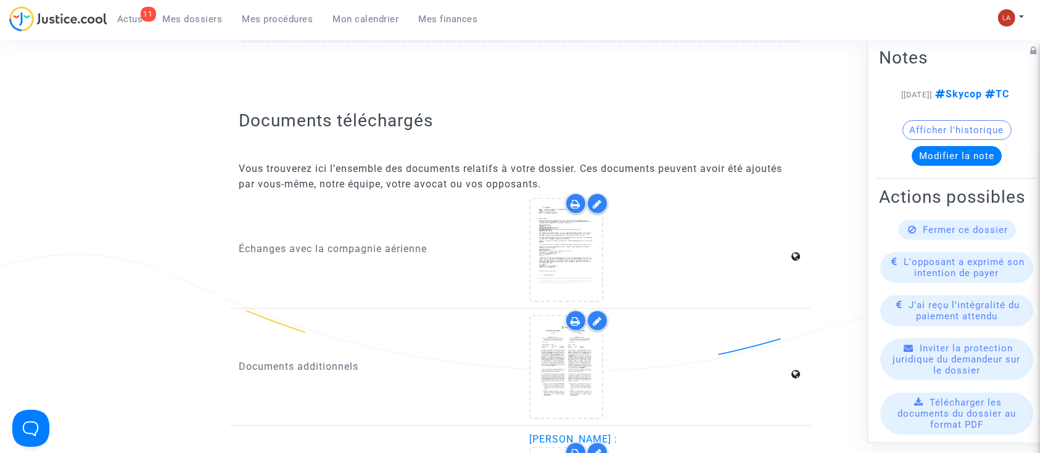
click at [577, 319] on icon at bounding box center [576, 321] width 10 height 10
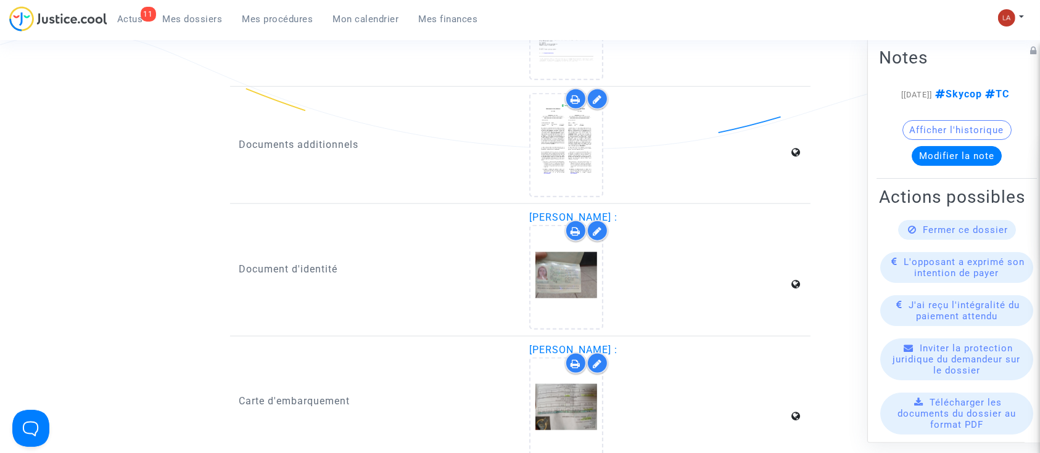
scroll to position [1480, 0]
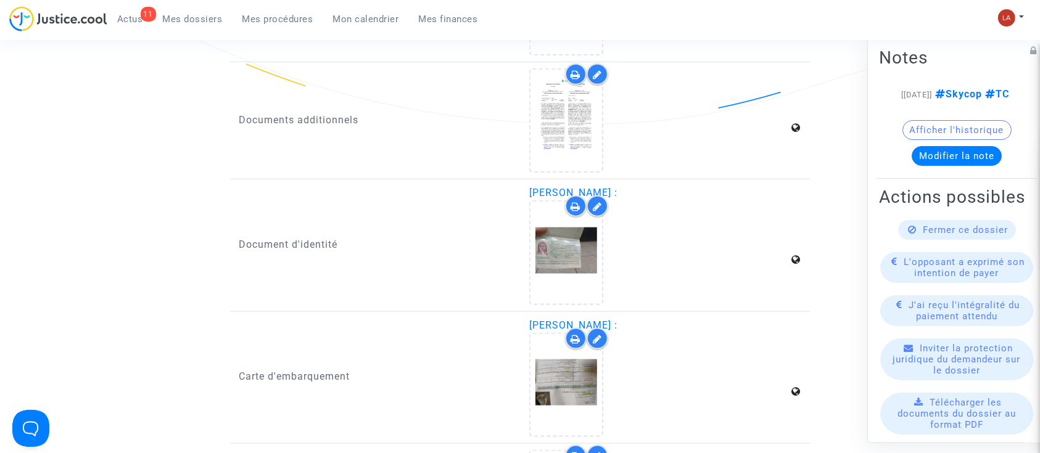
click at [574, 204] on icon at bounding box center [576, 207] width 10 height 10
click at [581, 335] on div at bounding box center [576, 339] width 22 height 22
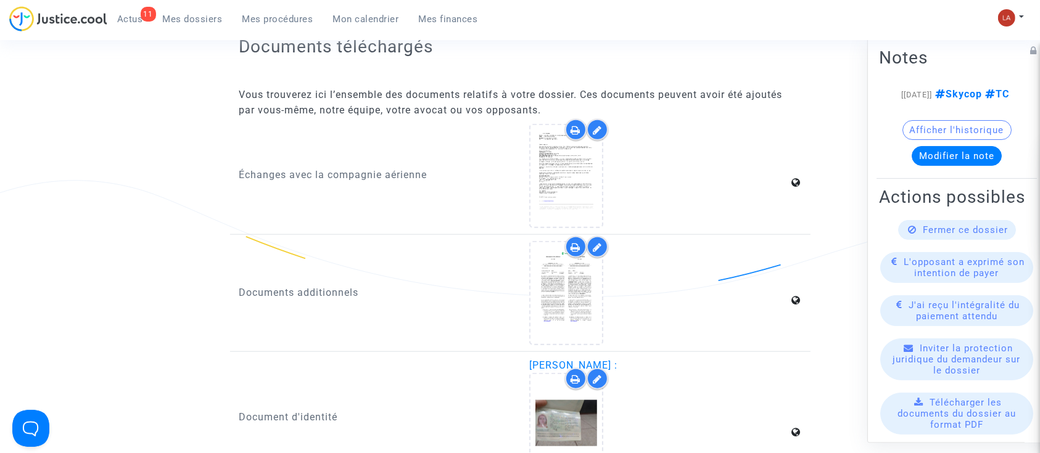
scroll to position [1233, 0]
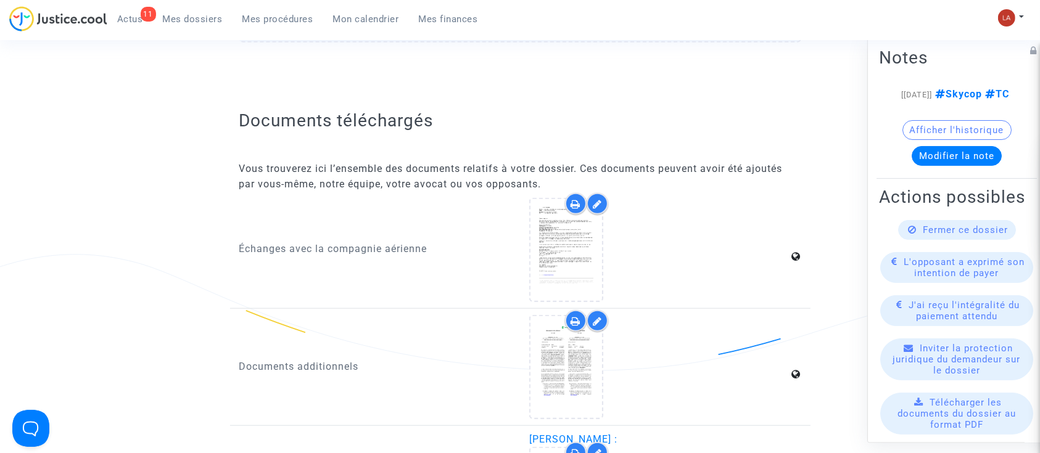
click at [571, 200] on icon at bounding box center [576, 204] width 10 height 10
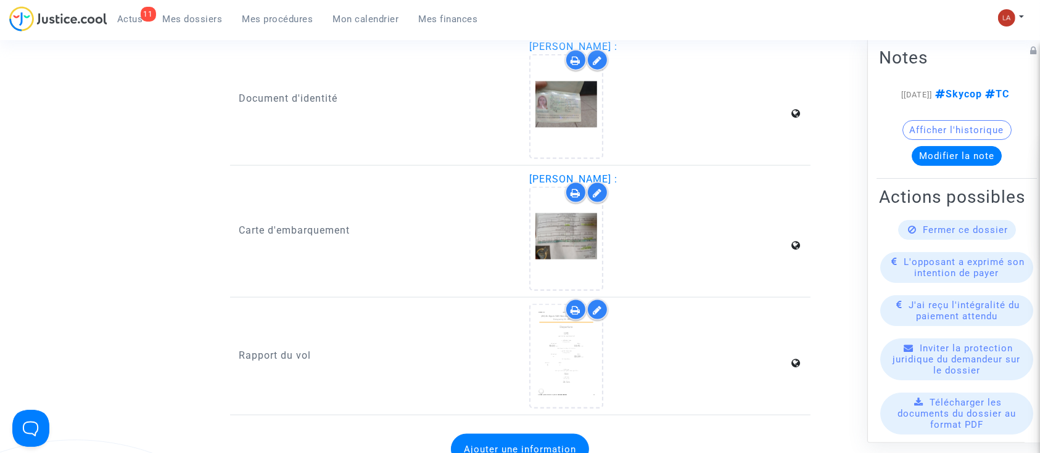
scroll to position [1808, 0]
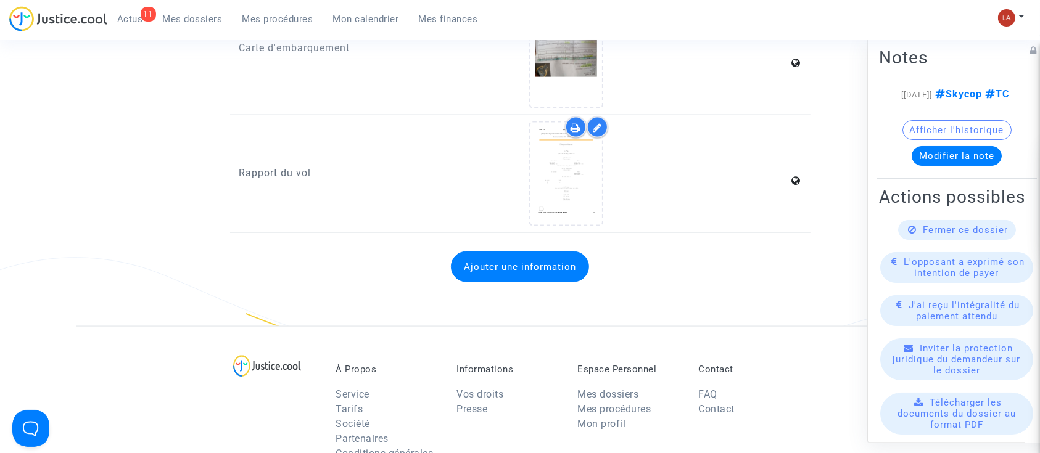
click at [574, 123] on icon at bounding box center [576, 128] width 10 height 10
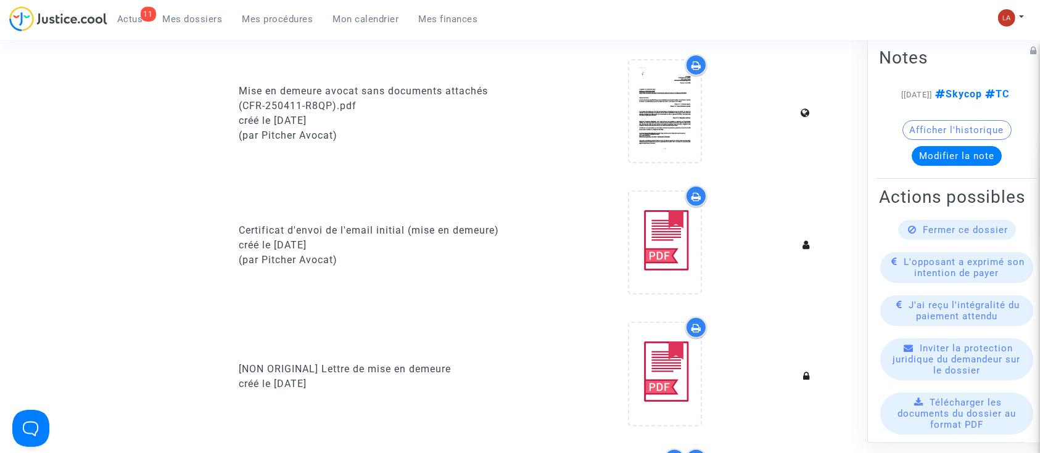
scroll to position [411, 0]
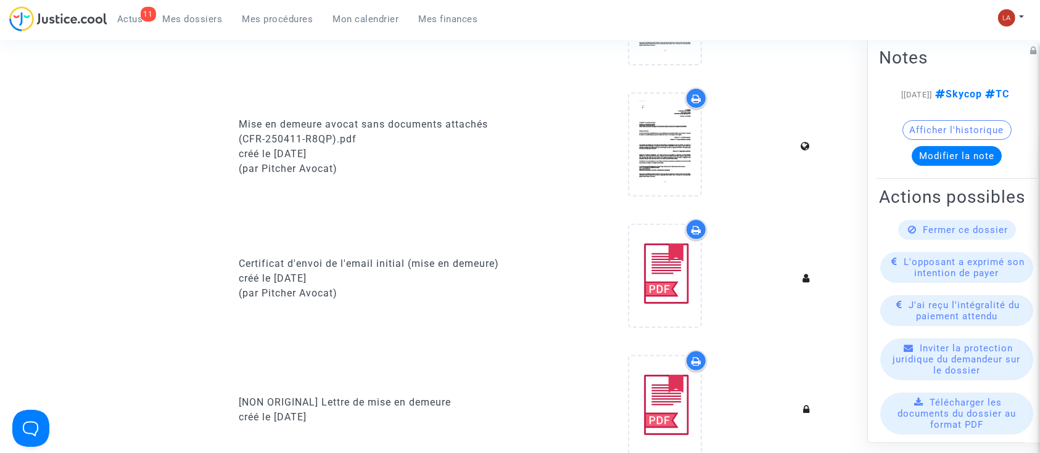
click at [686, 96] on div at bounding box center [696, 99] width 22 height 22
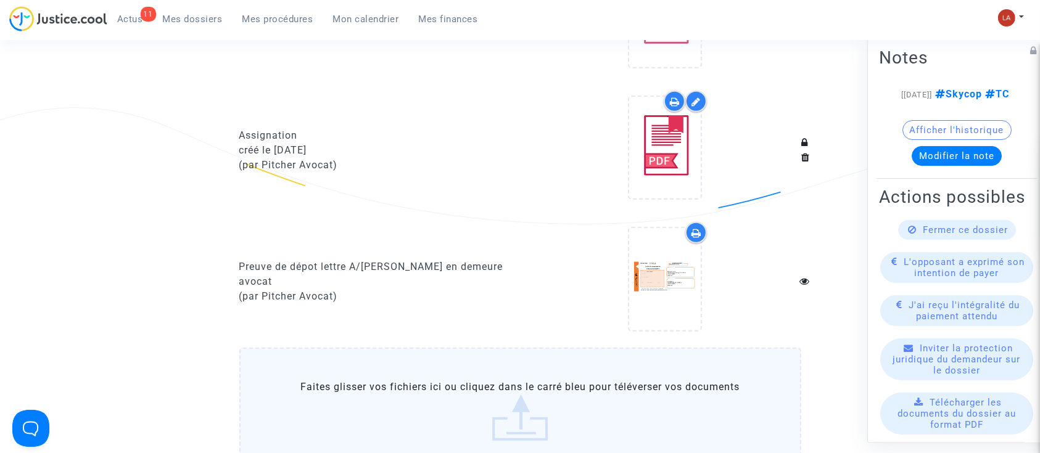
scroll to position [986, 0]
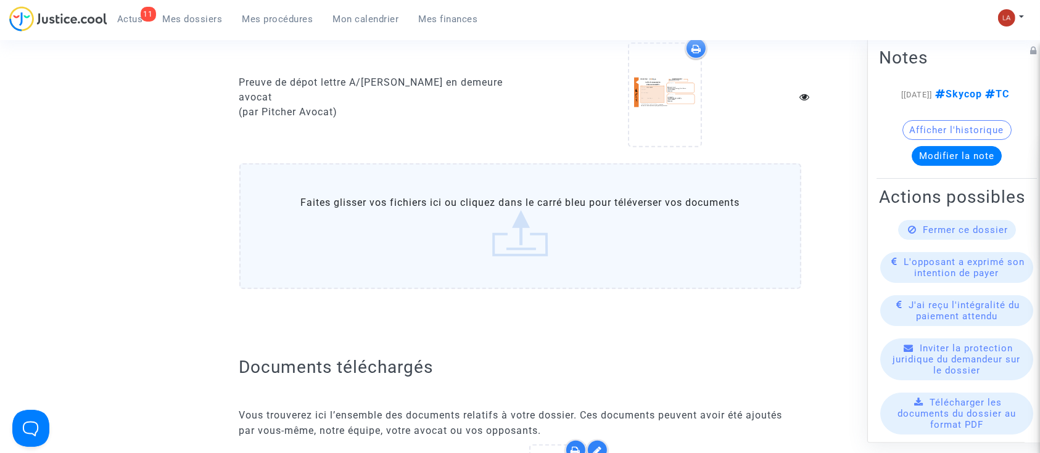
click at [690, 47] on div at bounding box center [696, 49] width 22 height 22
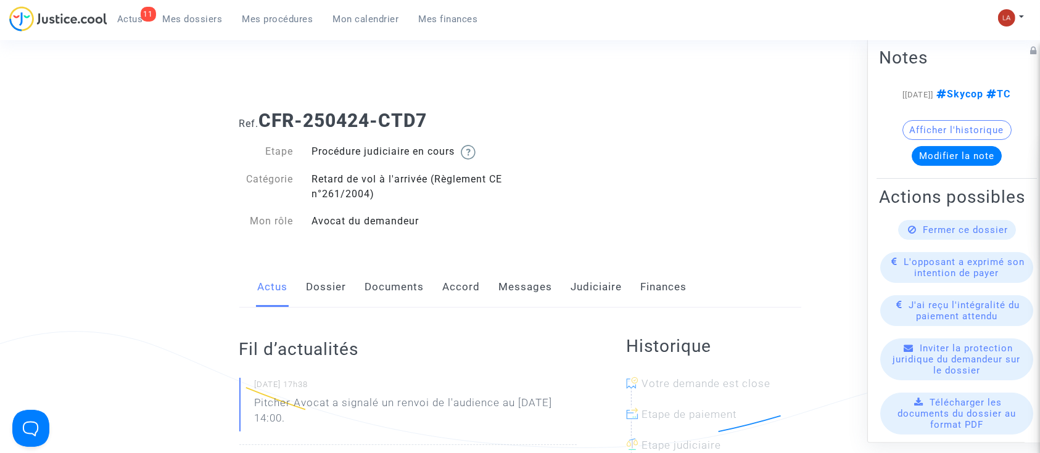
drag, startPoint x: 393, startPoint y: 292, endPoint x: 459, endPoint y: 285, distance: 65.8
click at [393, 292] on link "Documents" at bounding box center [394, 287] width 59 height 41
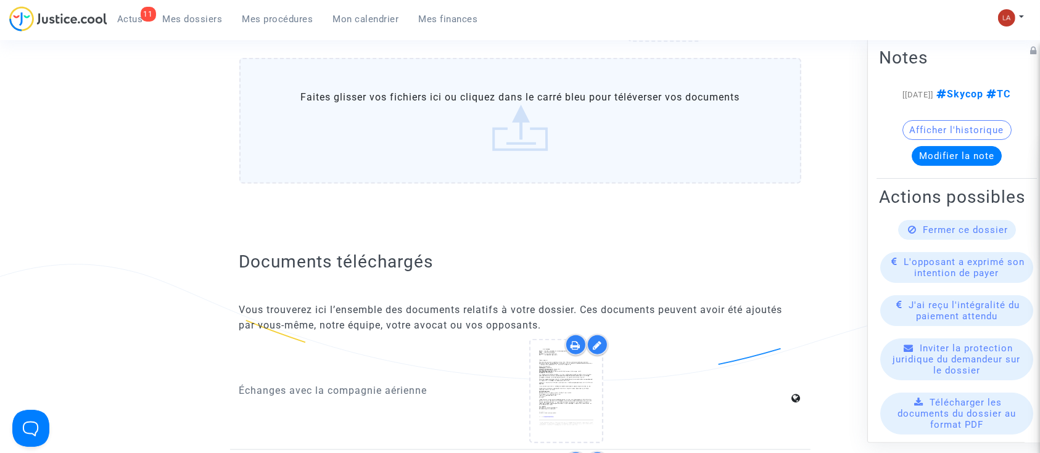
scroll to position [1233, 0]
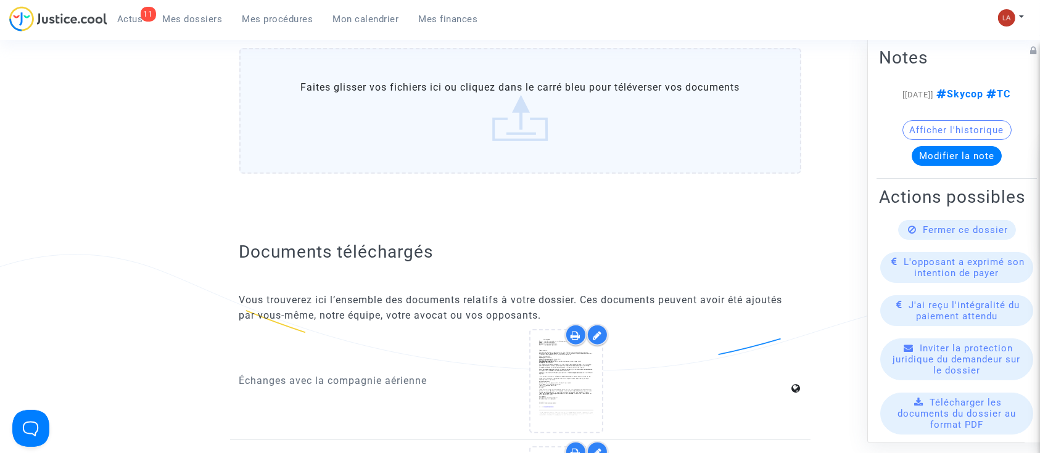
click at [586, 341] on div at bounding box center [586, 335] width 43 height 22
click at [583, 338] on div at bounding box center [576, 335] width 22 height 22
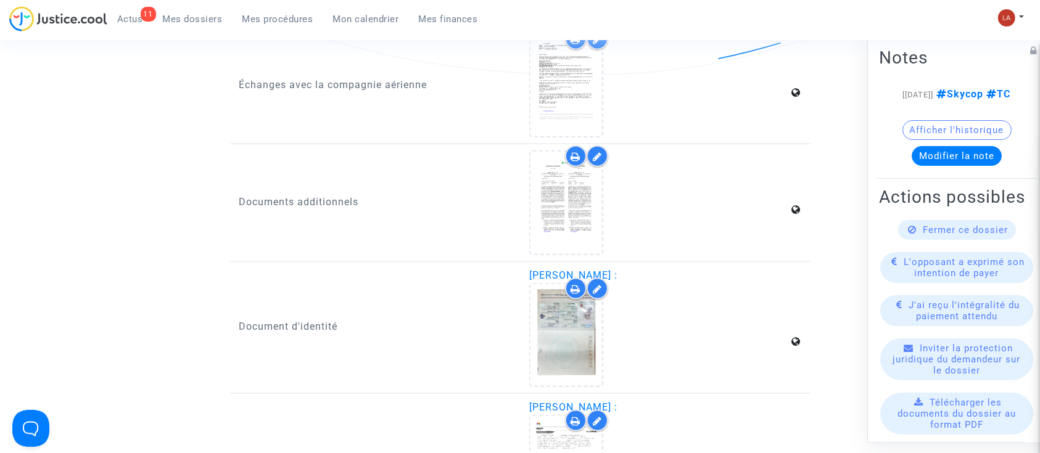
scroll to position [1562, 0]
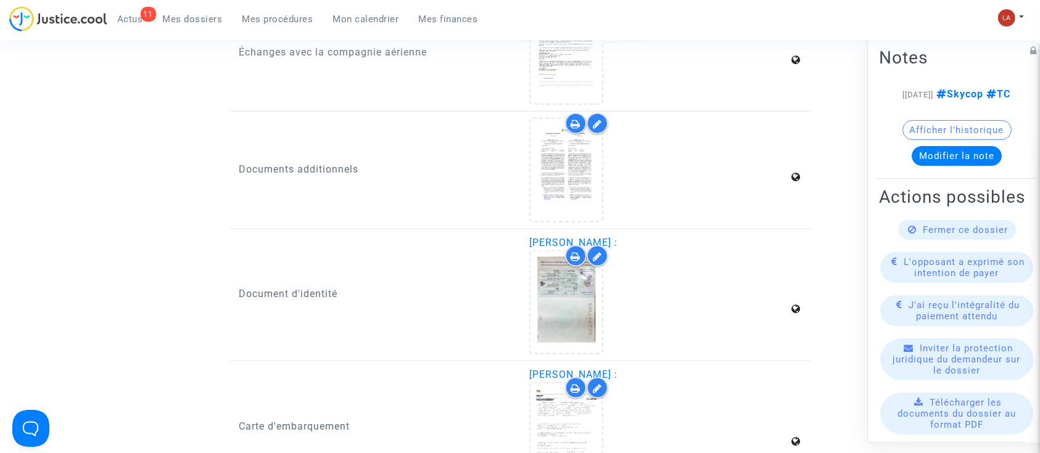
click at [568, 247] on div at bounding box center [576, 256] width 22 height 22
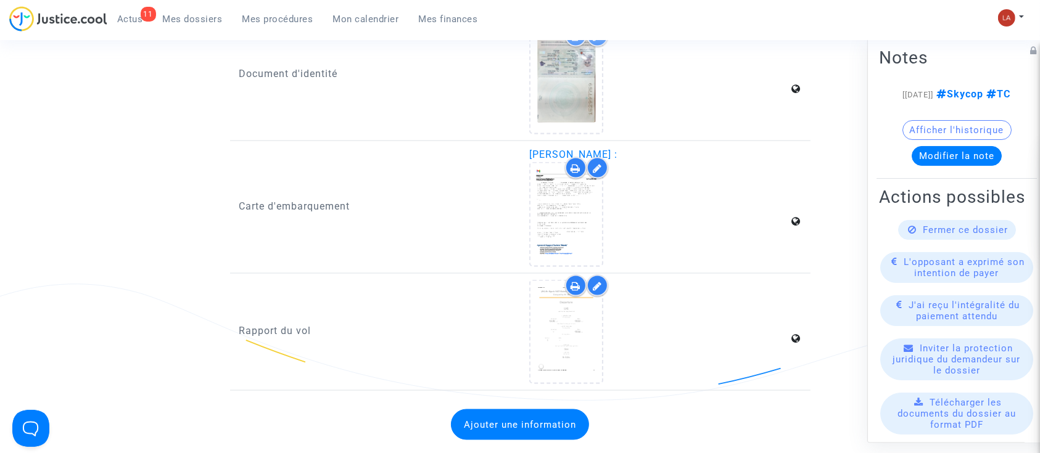
scroll to position [1808, 0]
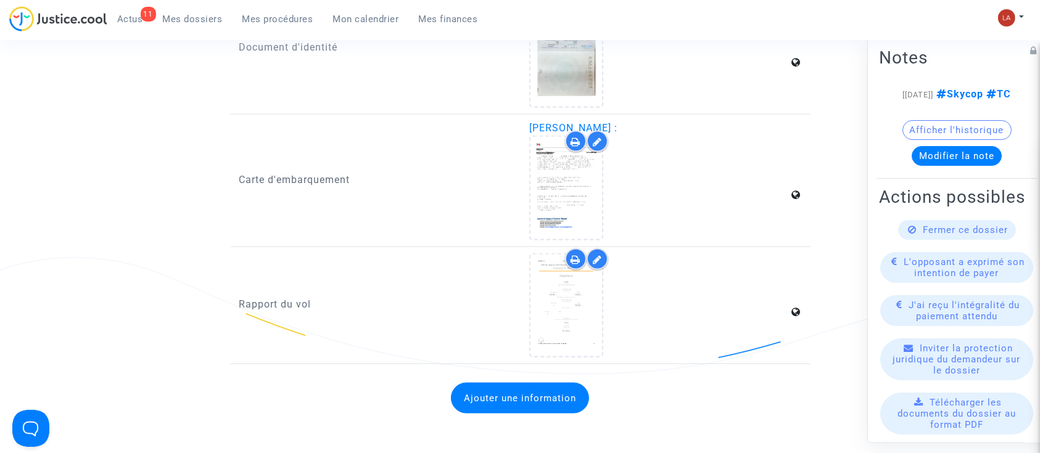
click at [582, 135] on div at bounding box center [576, 142] width 22 height 22
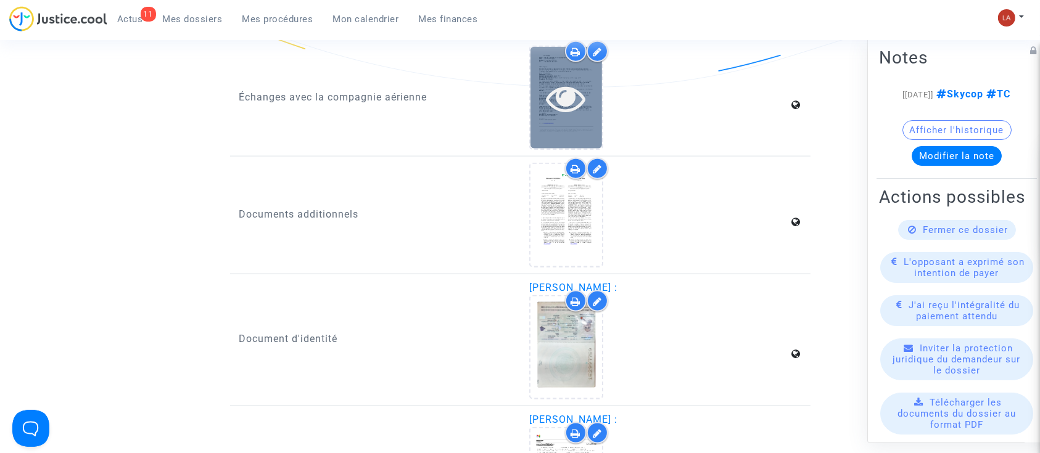
scroll to position [1480, 0]
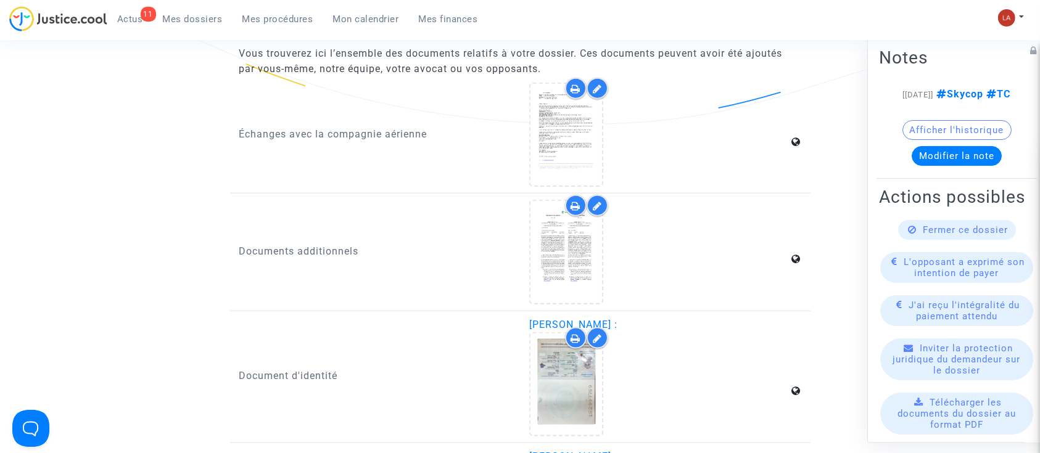
click at [576, 88] on icon at bounding box center [576, 89] width 10 height 10
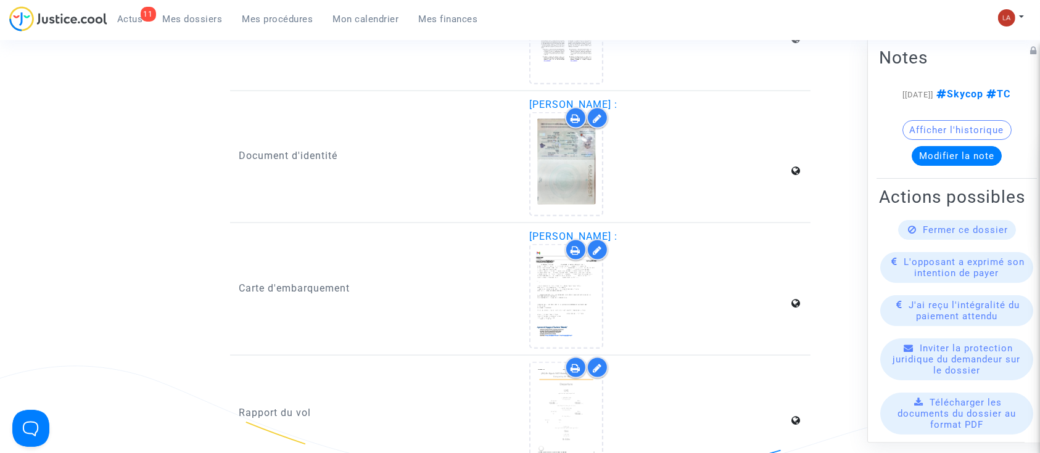
scroll to position [1726, 0]
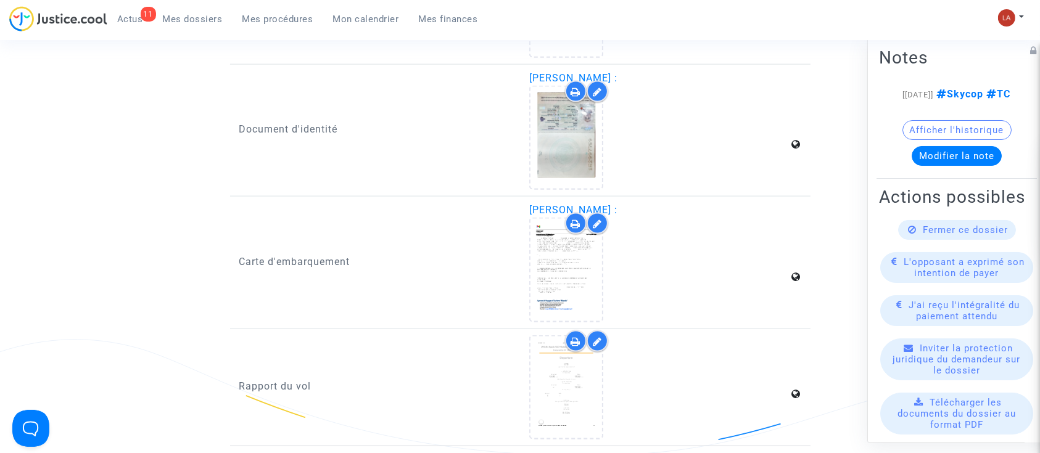
click at [578, 337] on icon at bounding box center [576, 342] width 10 height 10
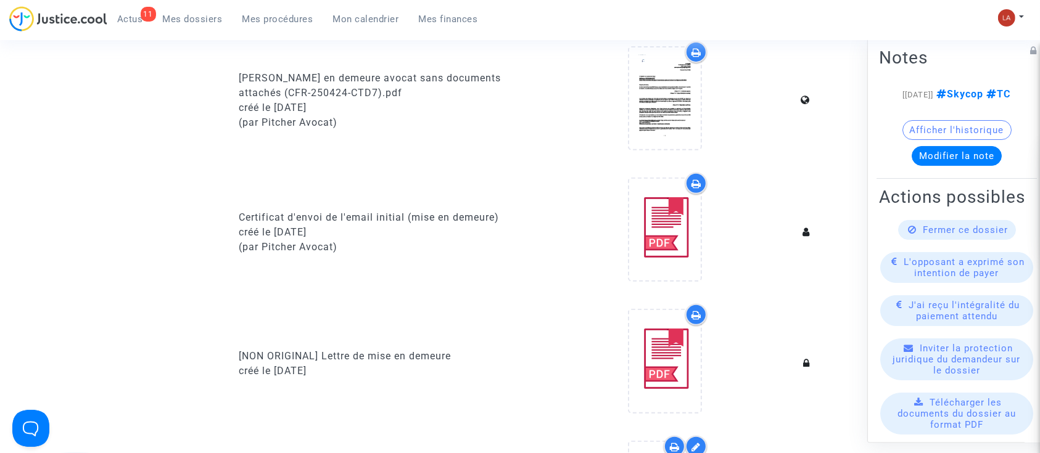
scroll to position [411, 0]
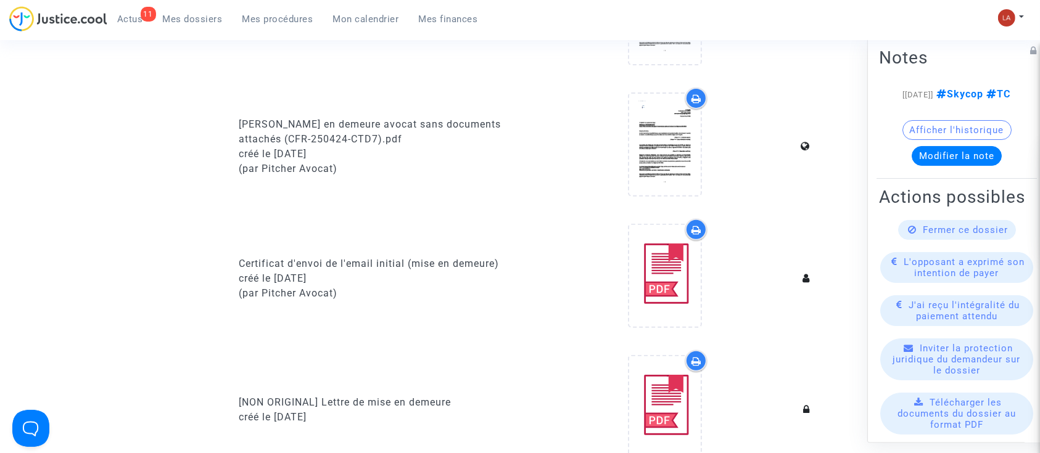
click at [690, 97] on div at bounding box center [696, 99] width 22 height 22
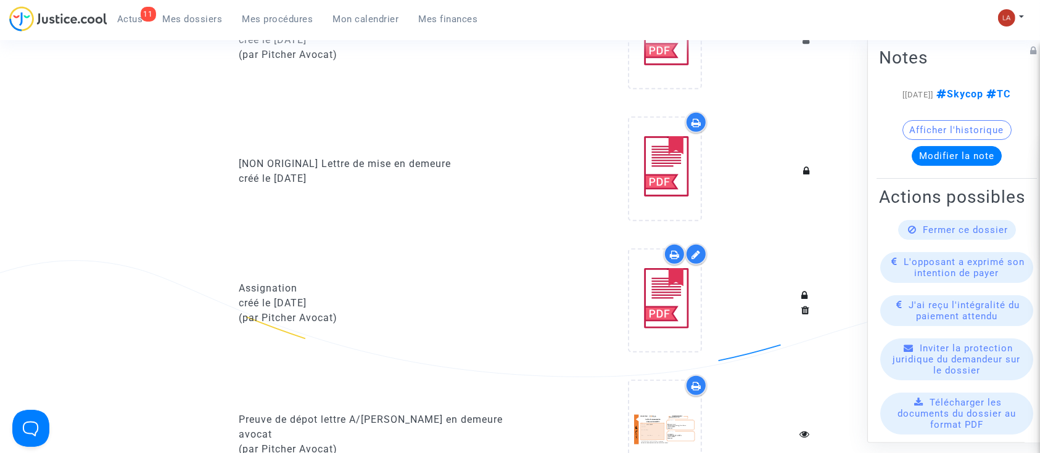
scroll to position [740, 0]
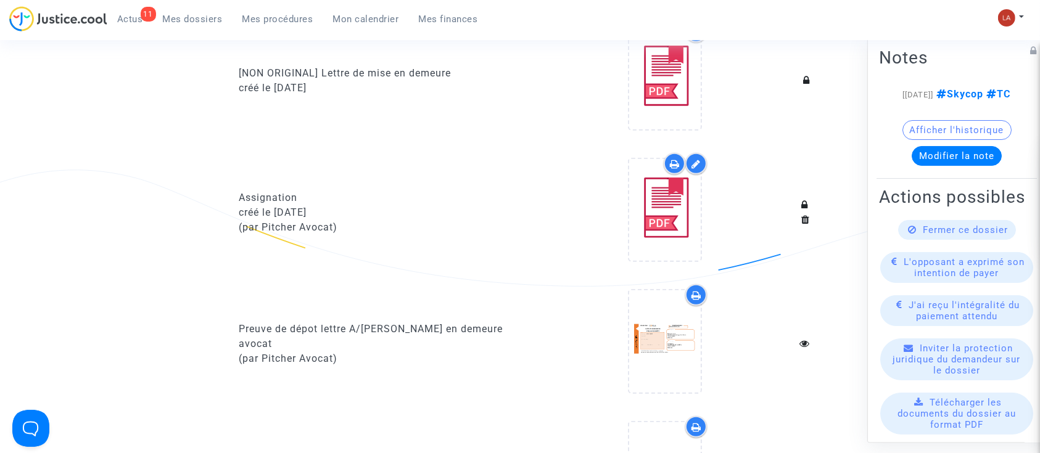
click at [700, 293] on icon at bounding box center [696, 295] width 10 height 10
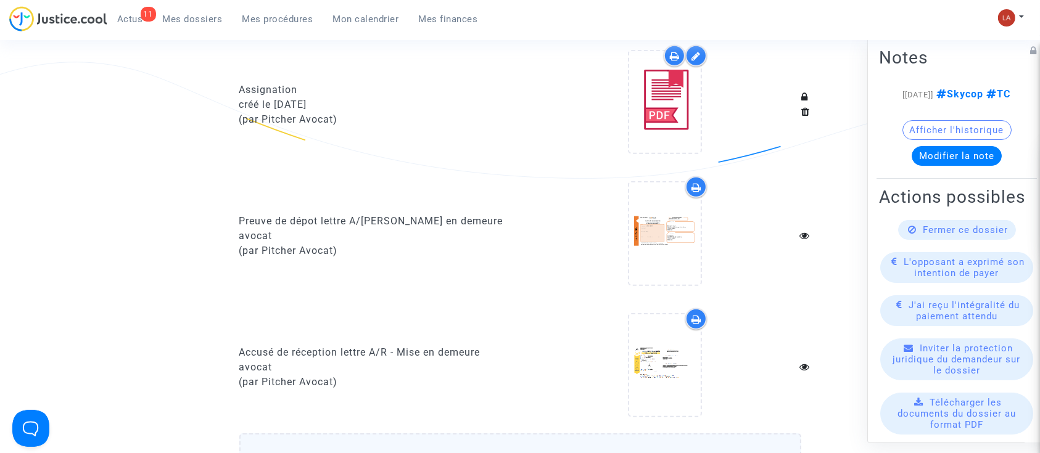
scroll to position [904, 0]
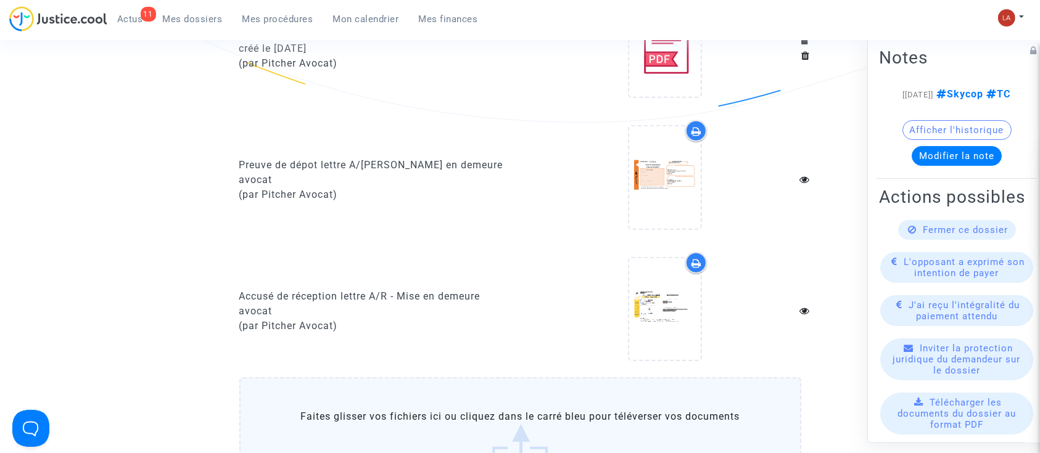
click at [685, 259] on div at bounding box center [696, 263] width 22 height 22
click at [697, 259] on icon at bounding box center [696, 263] width 10 height 10
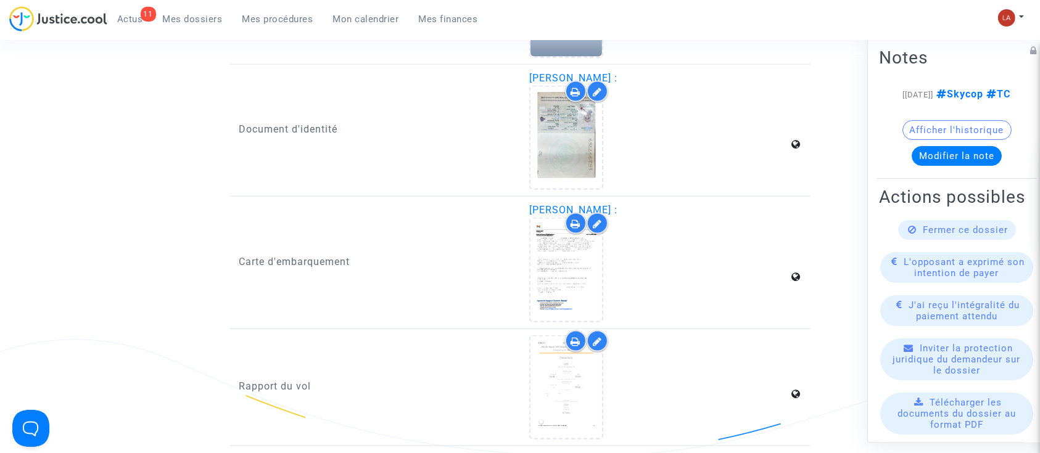
scroll to position [1480, 0]
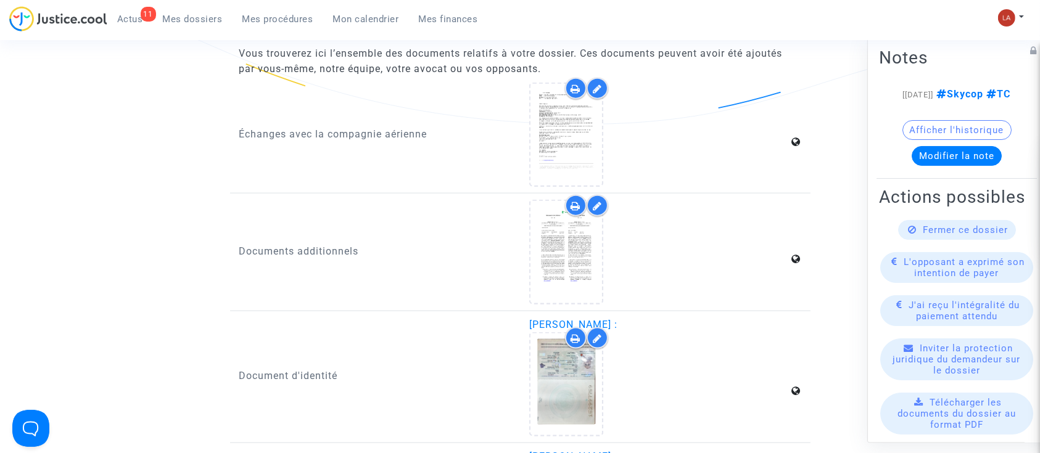
click at [580, 208] on div at bounding box center [576, 206] width 22 height 22
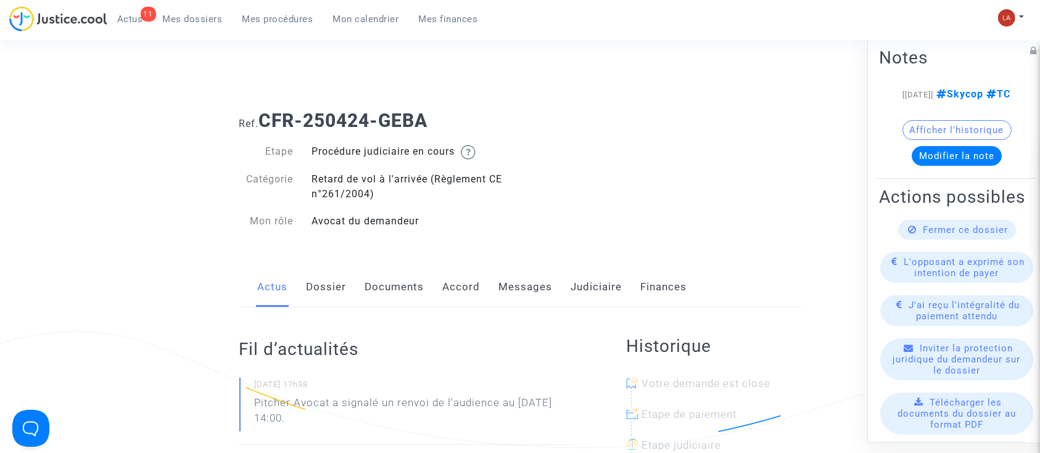
click at [420, 295] on link "Documents" at bounding box center [394, 287] width 59 height 41
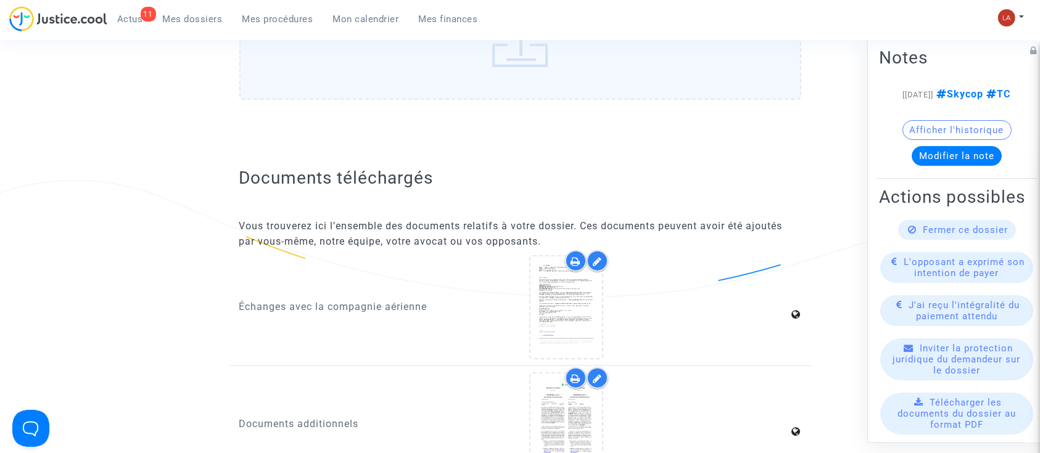
scroll to position [1397, 0]
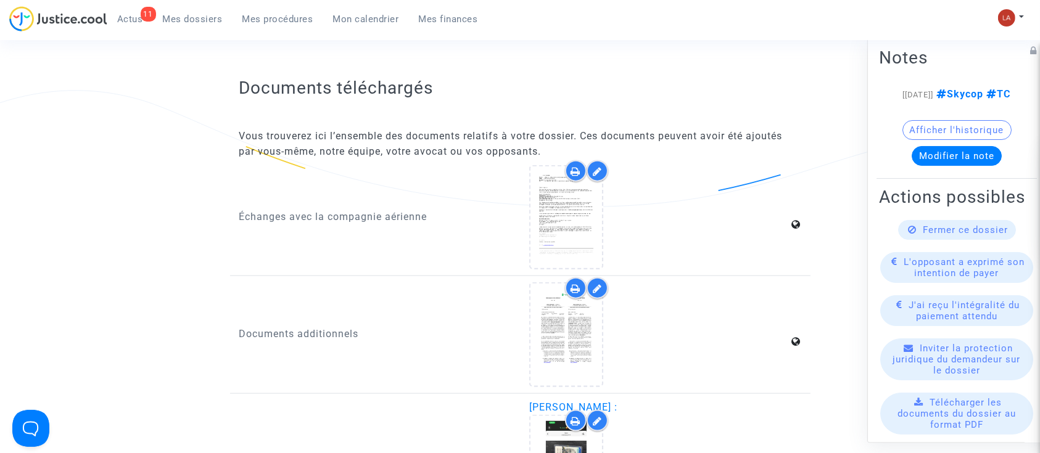
click at [577, 290] on div at bounding box center [576, 288] width 22 height 22
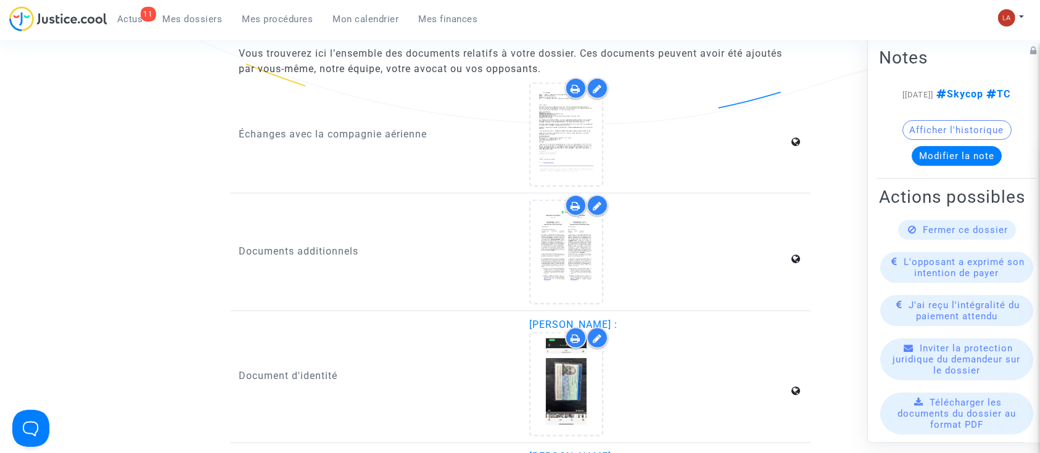
scroll to position [1726, 0]
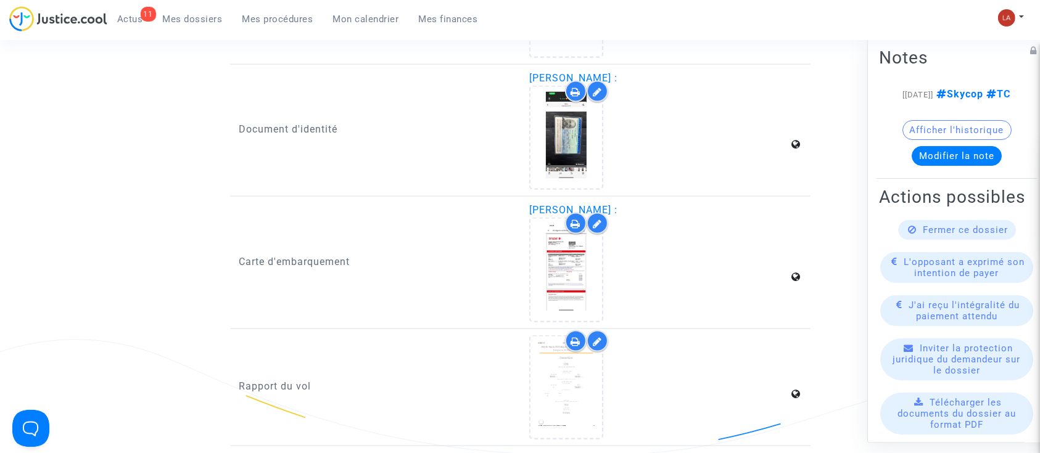
click at [567, 85] on div at bounding box center [576, 92] width 22 height 22
click at [567, 220] on div at bounding box center [576, 224] width 22 height 22
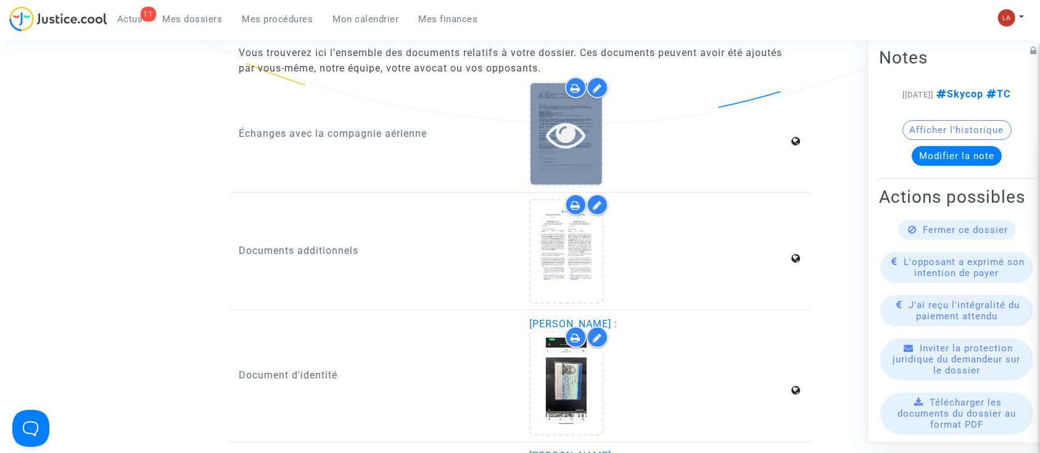
scroll to position [1480, 0]
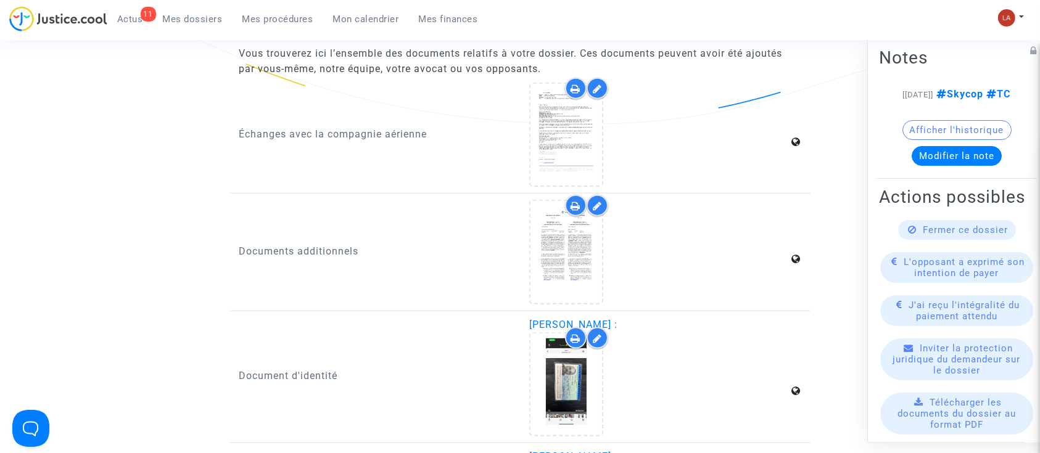
click at [579, 84] on icon at bounding box center [576, 89] width 10 height 10
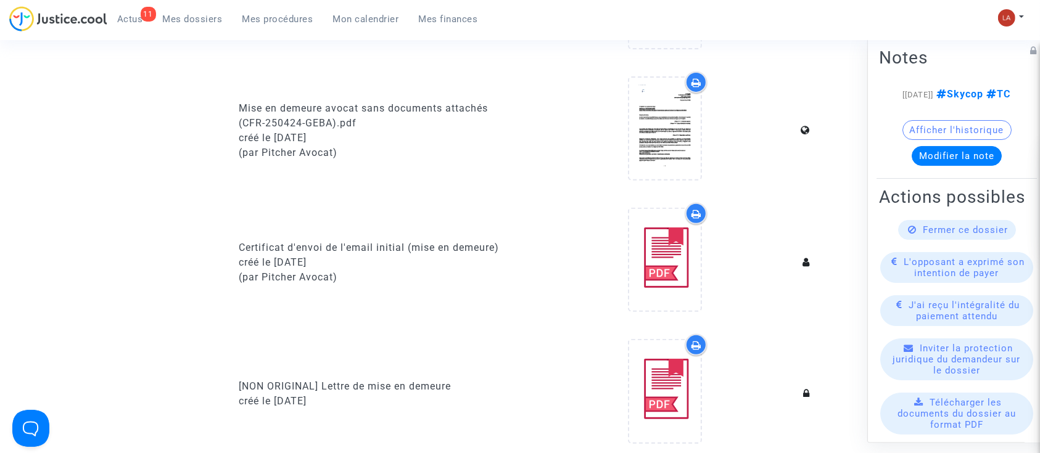
scroll to position [247, 0]
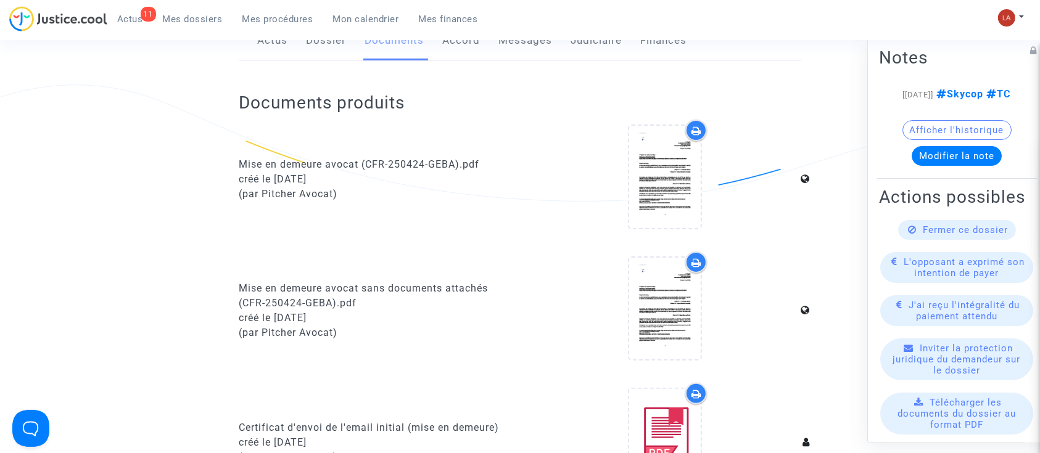
click at [700, 260] on icon at bounding box center [696, 263] width 10 height 10
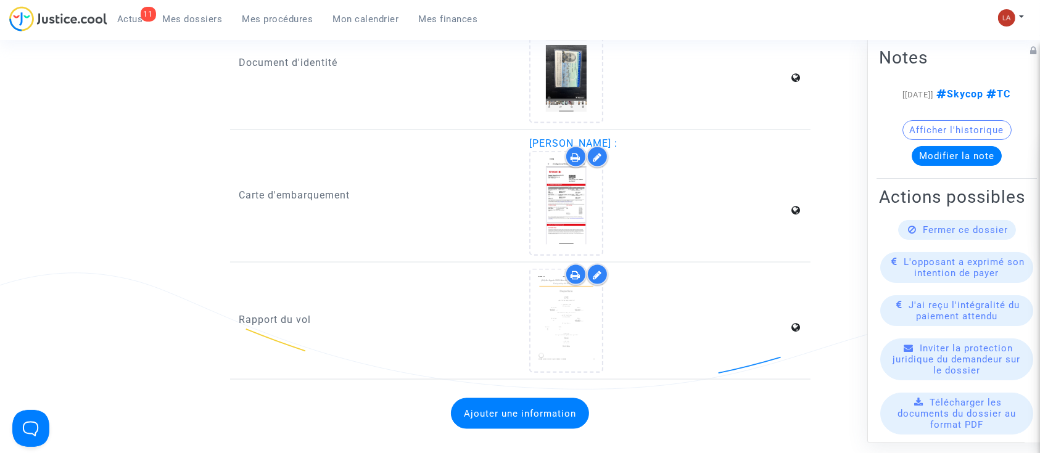
scroll to position [1808, 0]
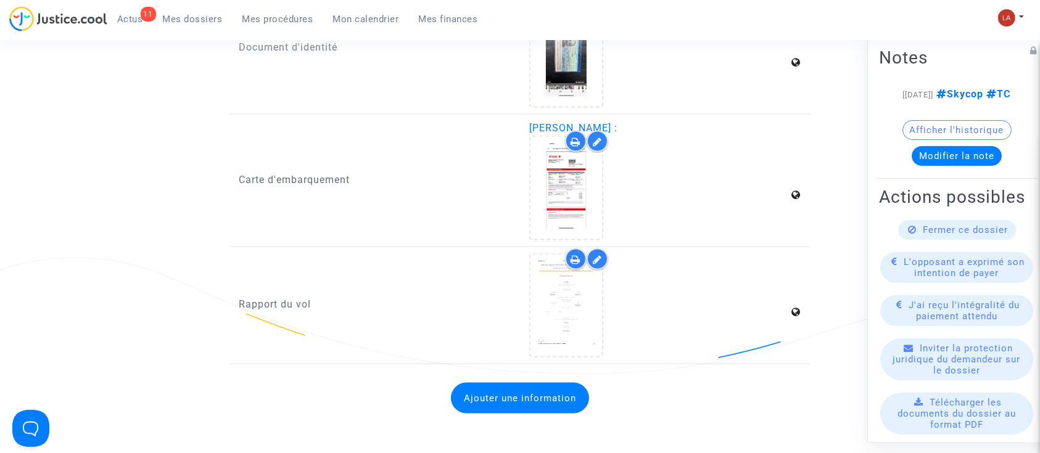
click at [575, 248] on div at bounding box center [576, 259] width 22 height 22
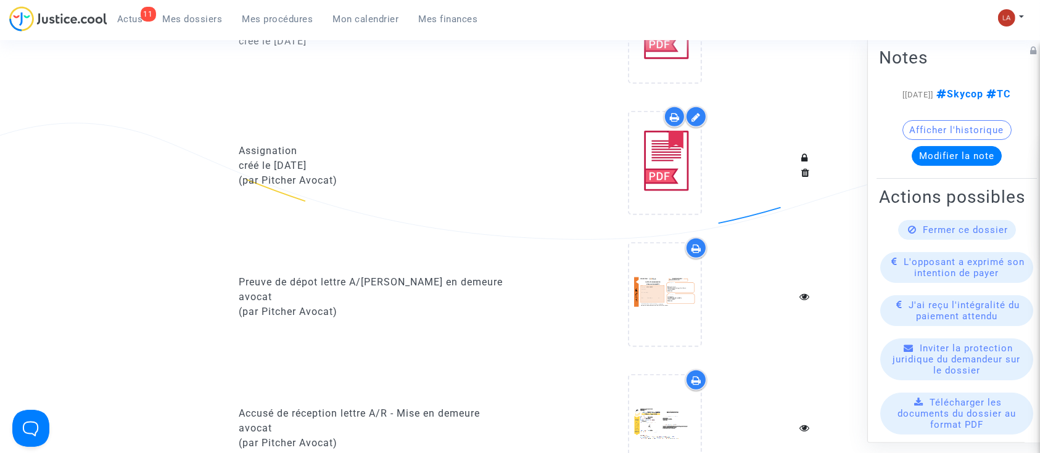
scroll to position [822, 0]
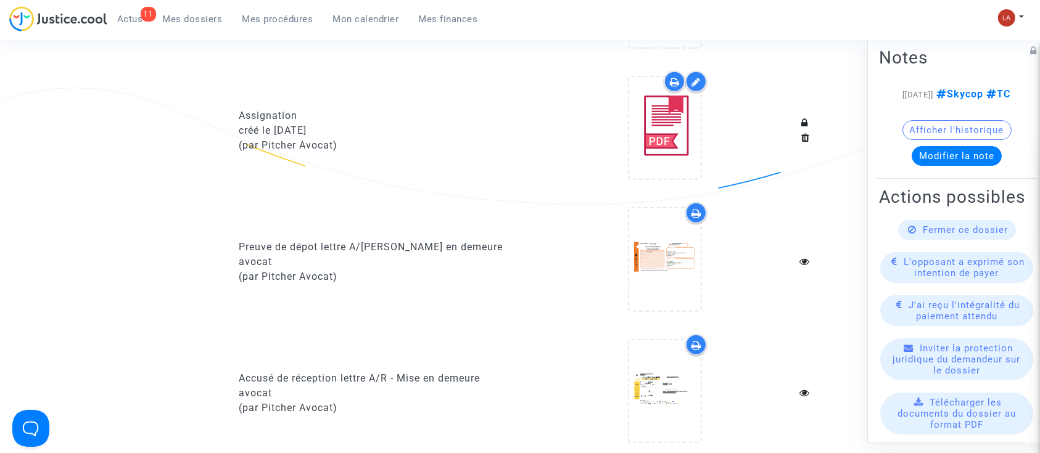
click at [700, 208] on icon at bounding box center [696, 213] width 10 height 10
click at [699, 337] on div at bounding box center [696, 345] width 22 height 22
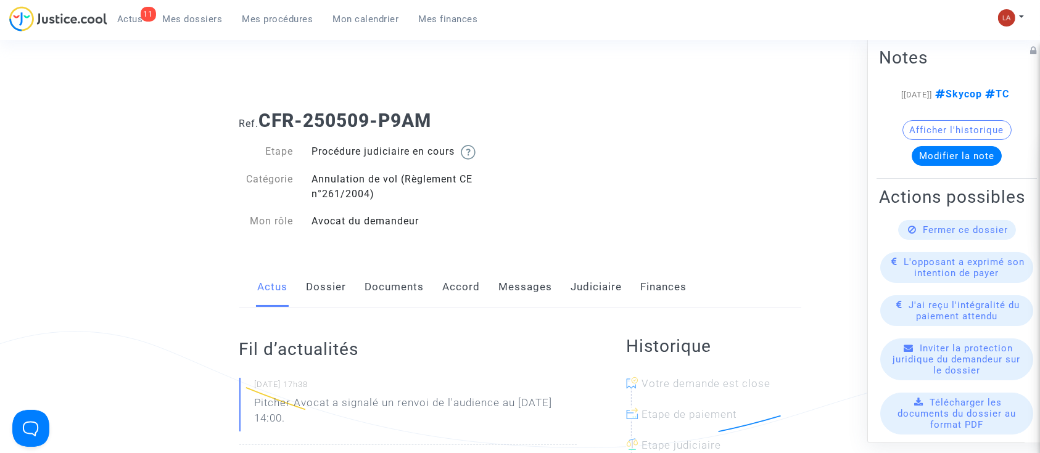
click at [394, 293] on link "Documents" at bounding box center [394, 287] width 59 height 41
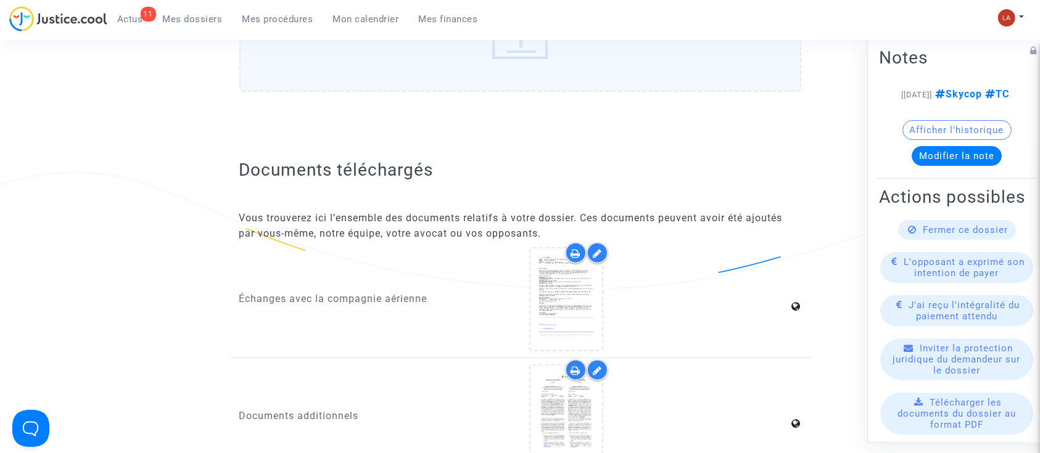
scroll to position [1397, 0]
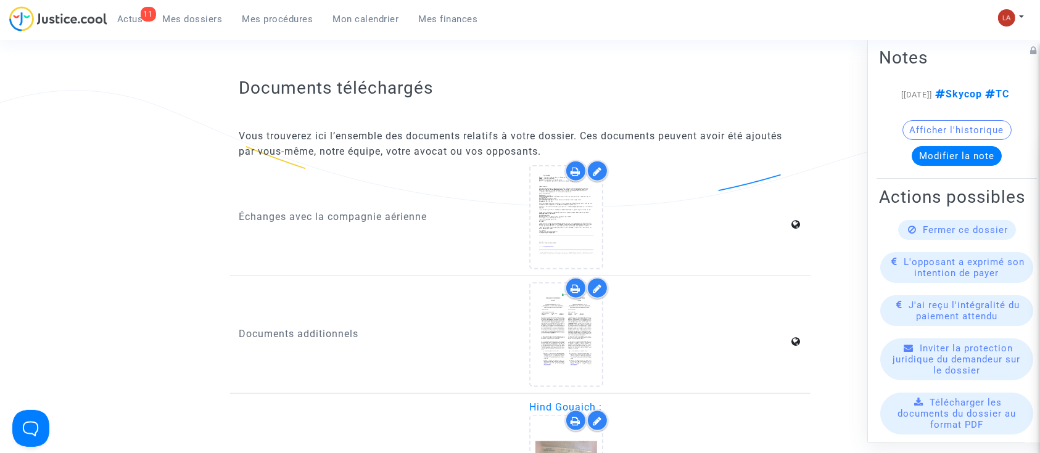
click at [575, 284] on icon at bounding box center [576, 289] width 10 height 10
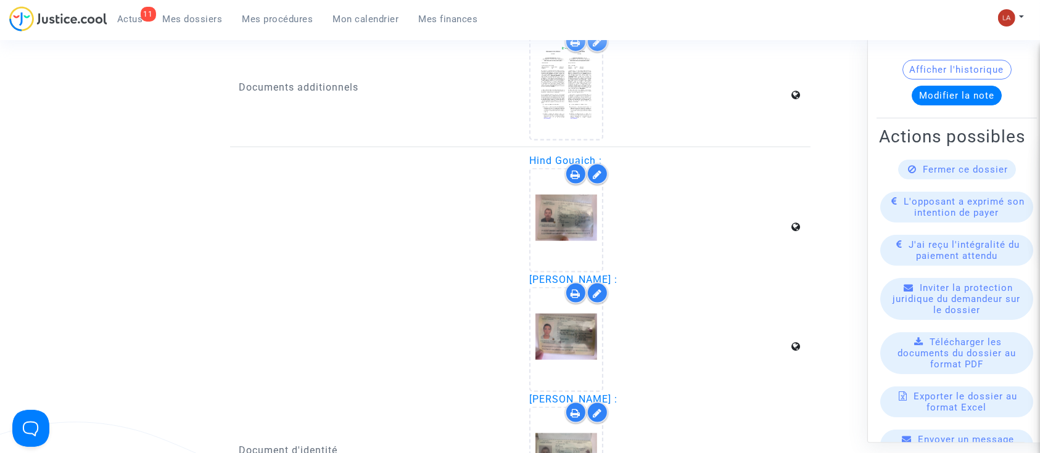
scroll to position [82, 0]
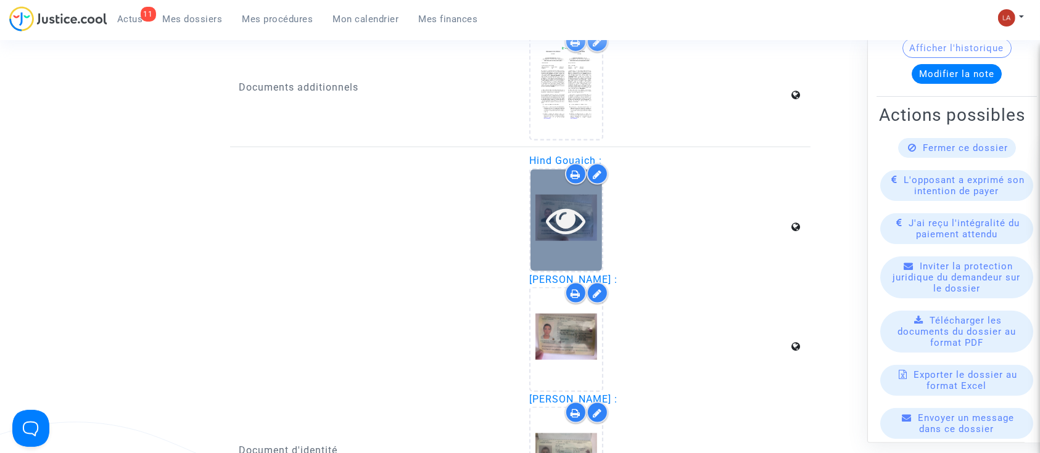
click at [575, 222] on icon at bounding box center [566, 219] width 40 height 39
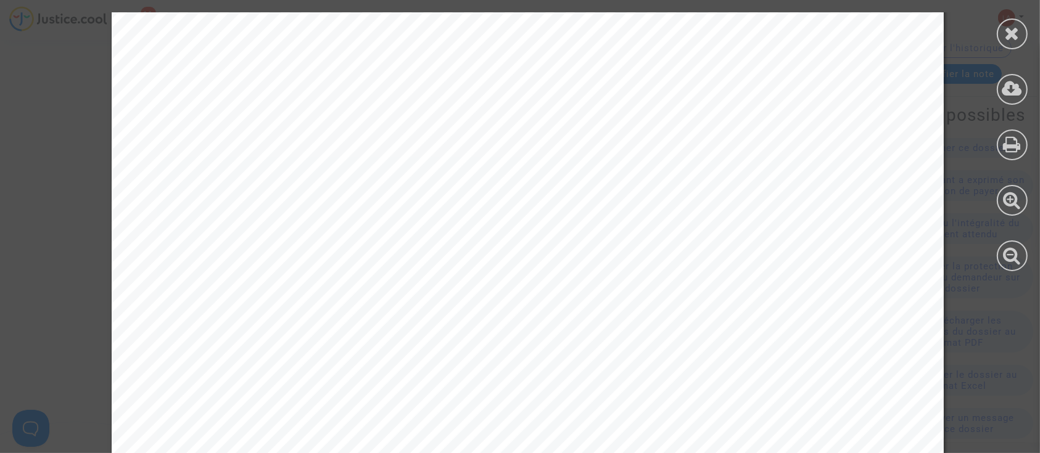
scroll to position [754, 0]
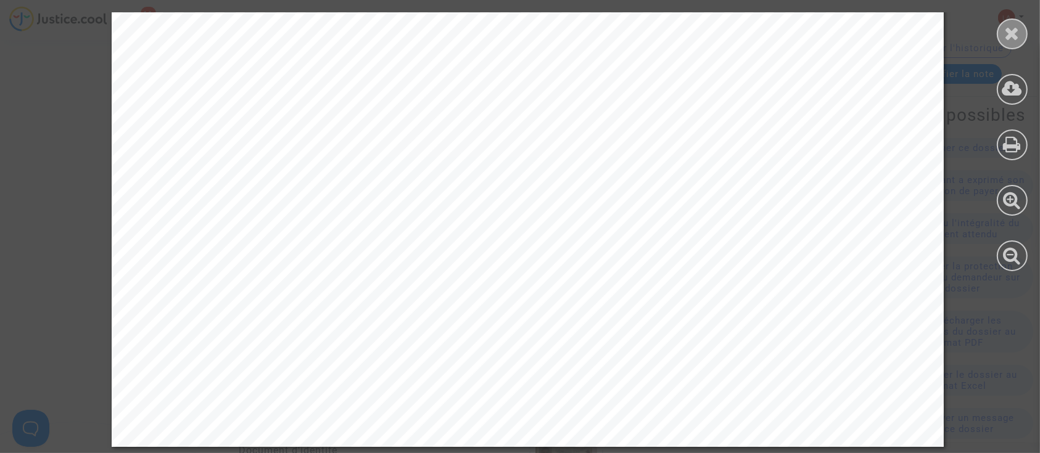
click at [1001, 39] on div at bounding box center [1011, 33] width 31 height 31
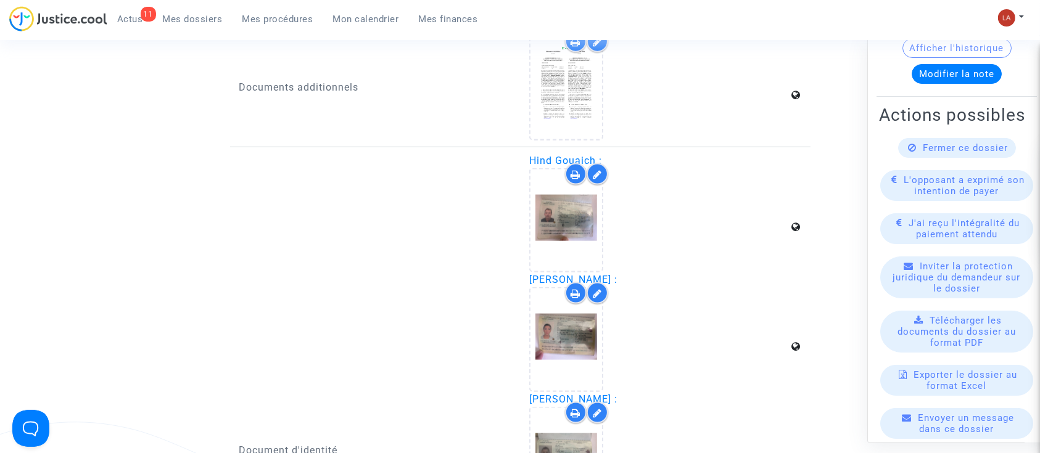
click at [572, 171] on icon at bounding box center [576, 175] width 10 height 10
click at [572, 290] on icon at bounding box center [576, 294] width 10 height 10
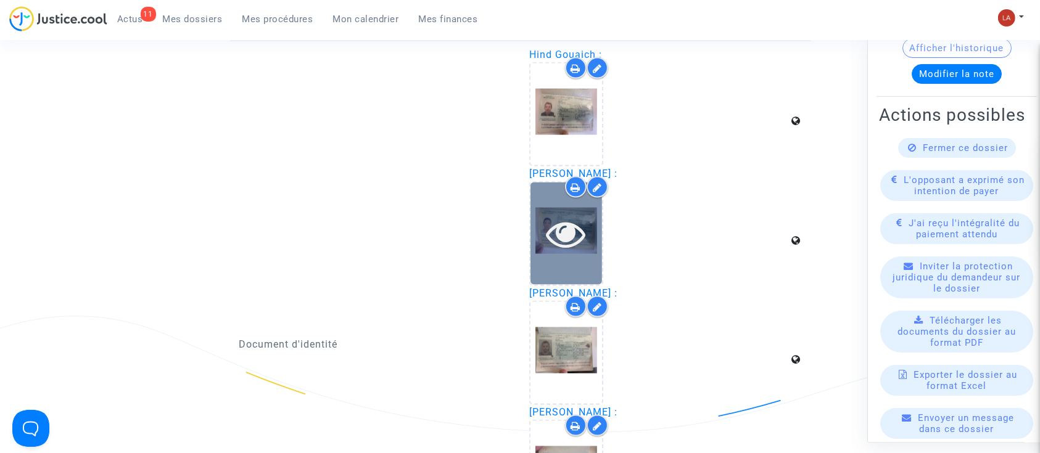
scroll to position [1808, 0]
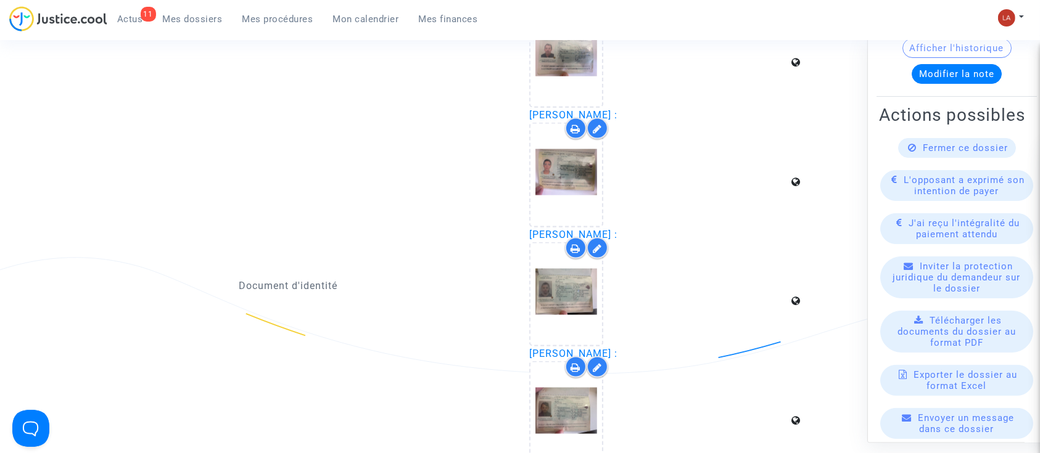
click at [575, 245] on icon at bounding box center [576, 249] width 10 height 10
click at [575, 363] on icon at bounding box center [576, 368] width 10 height 10
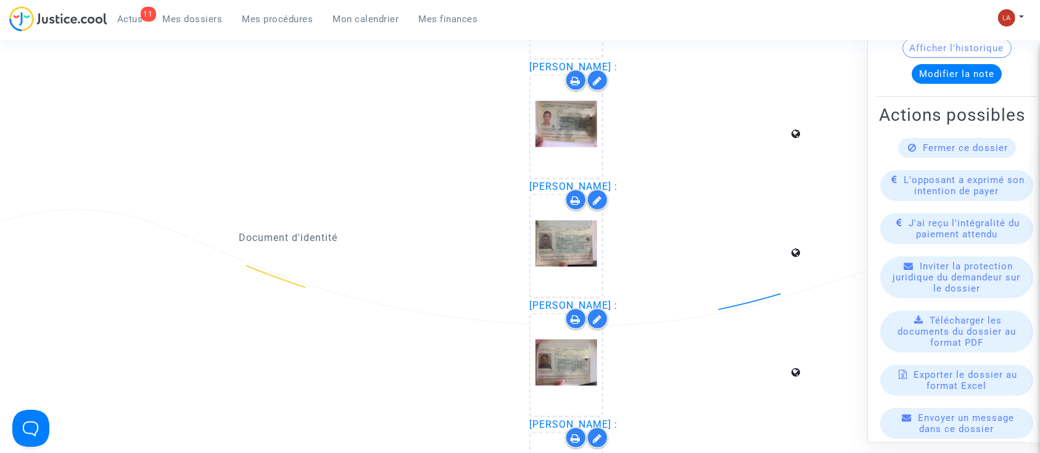
scroll to position [1973, 0]
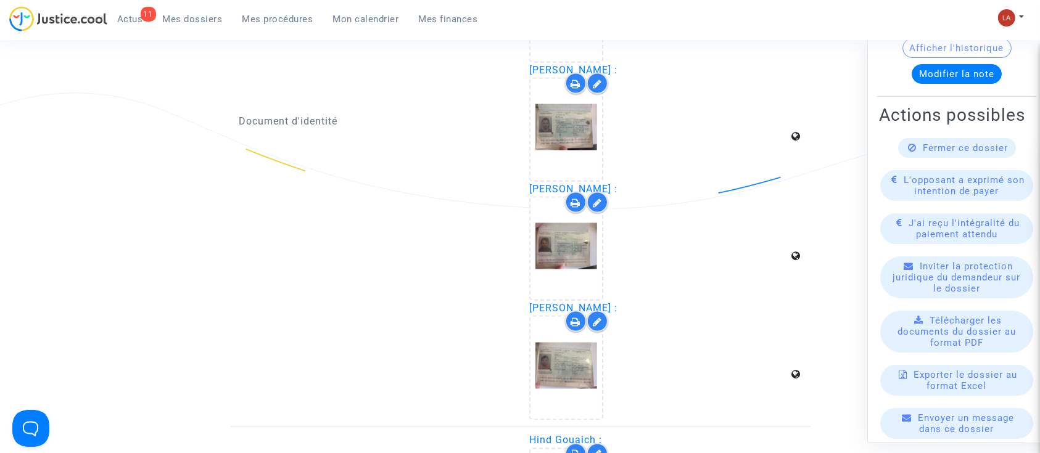
click at [575, 317] on icon at bounding box center [576, 322] width 10 height 10
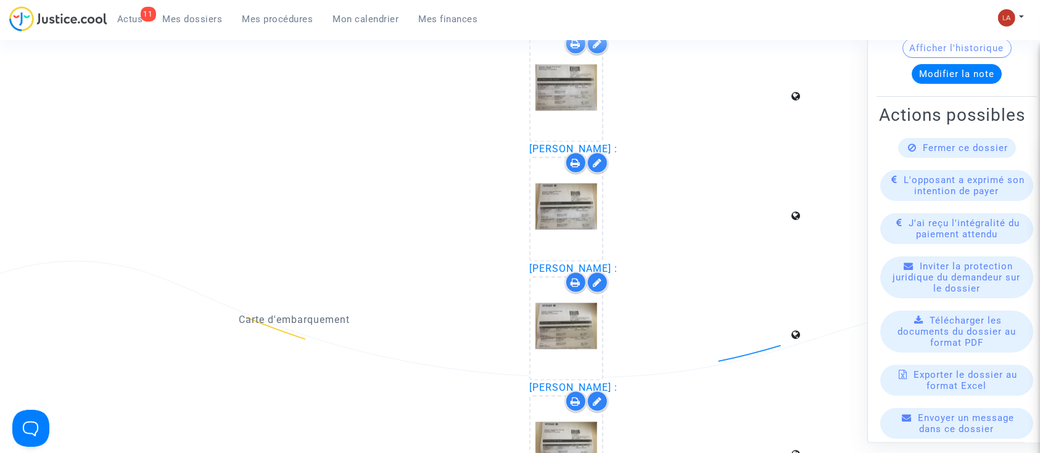
scroll to position [2302, 0]
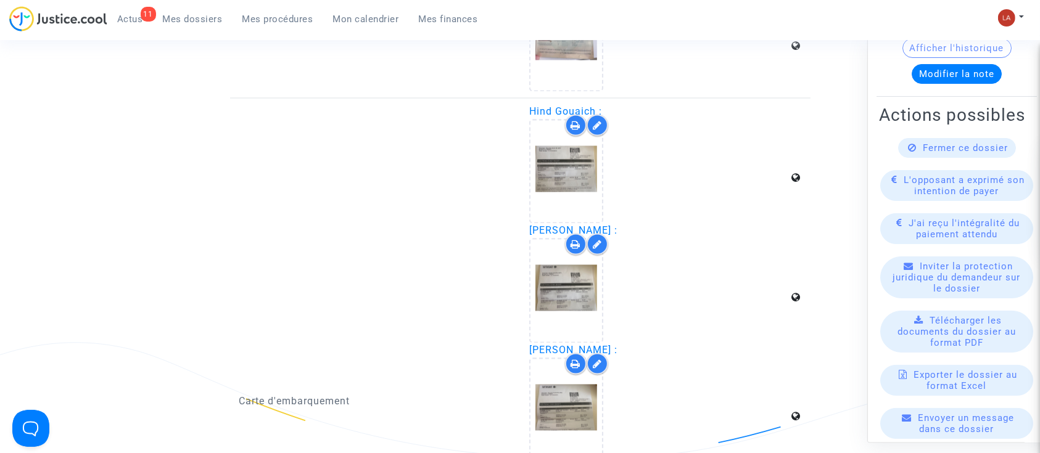
click at [583, 120] on div at bounding box center [576, 126] width 22 height 22
click at [567, 239] on div at bounding box center [576, 245] width 22 height 22
click at [575, 359] on icon at bounding box center [576, 364] width 10 height 10
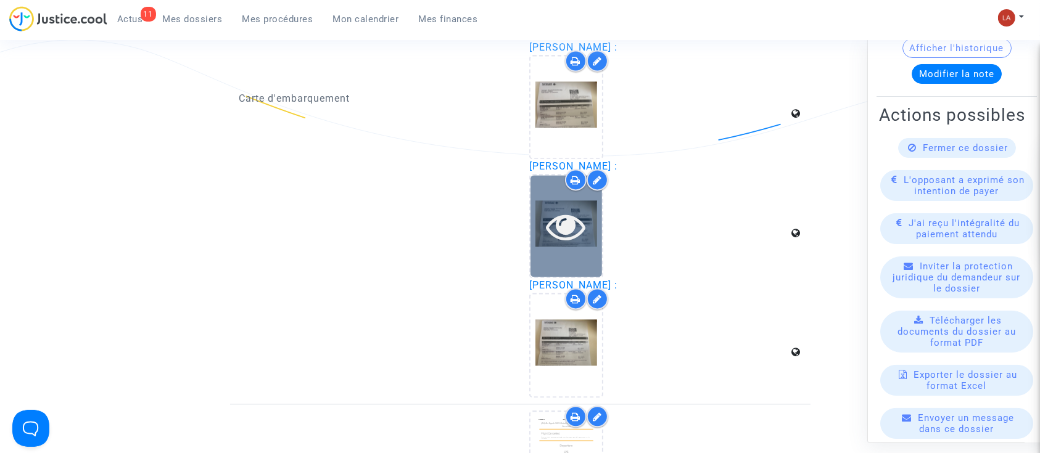
scroll to position [2630, 0]
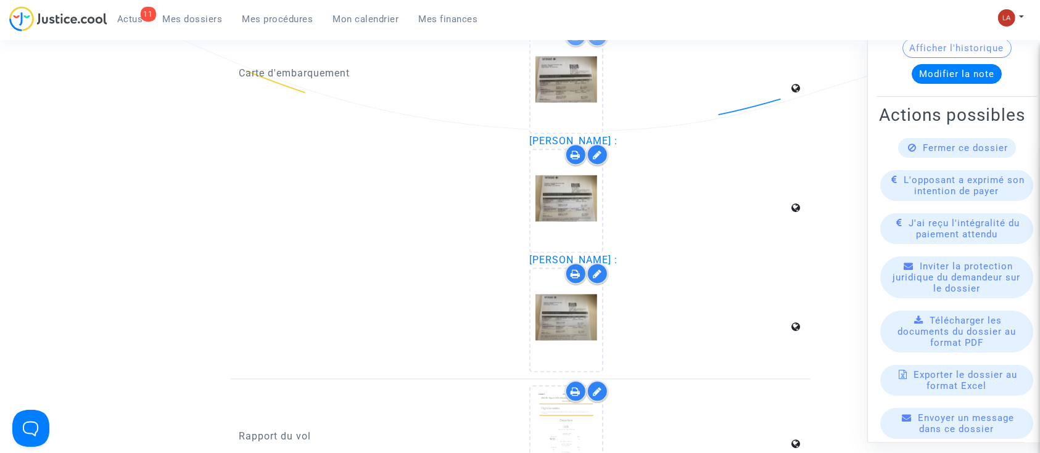
click at [581, 150] on div at bounding box center [576, 155] width 22 height 22
drag, startPoint x: 572, startPoint y: 258, endPoint x: 607, endPoint y: 288, distance: 46.3
click at [572, 263] on div at bounding box center [576, 274] width 22 height 22
click at [581, 382] on div at bounding box center [576, 391] width 22 height 22
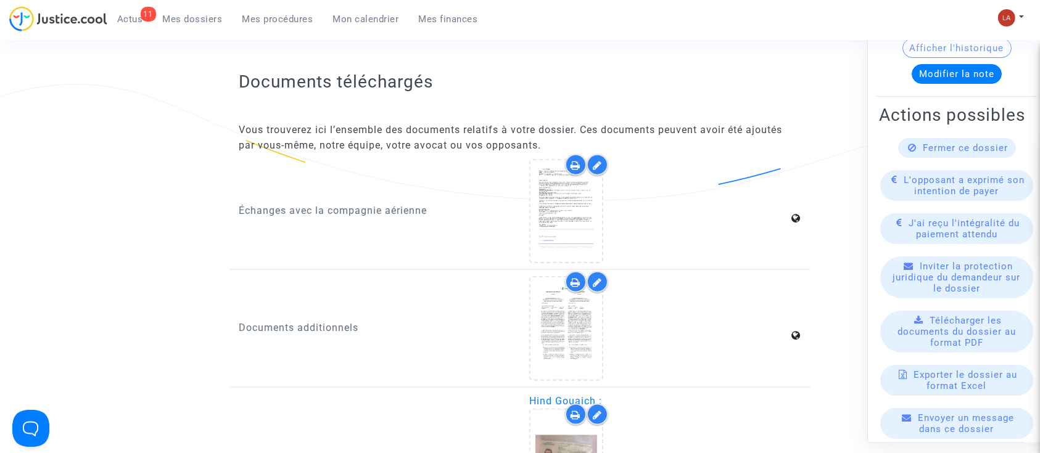
scroll to position [1397, 0]
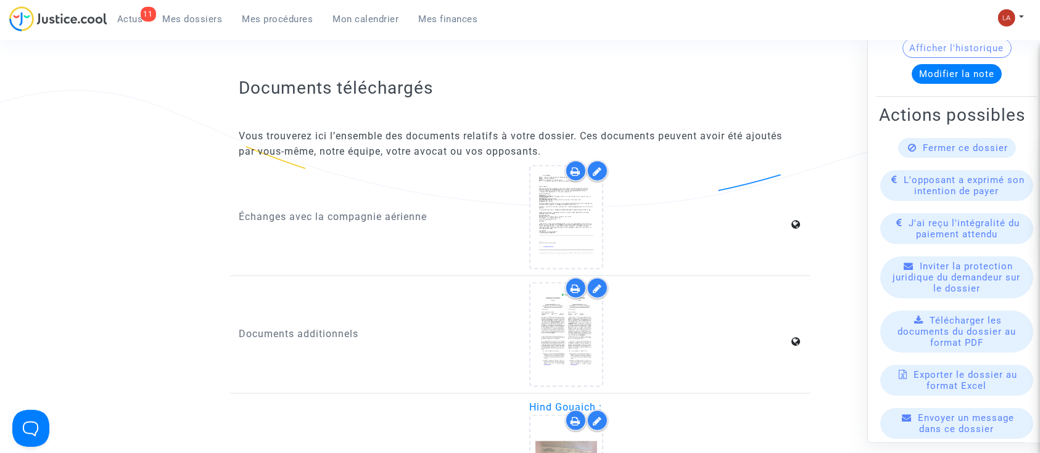
click at [569, 165] on div at bounding box center [576, 171] width 22 height 22
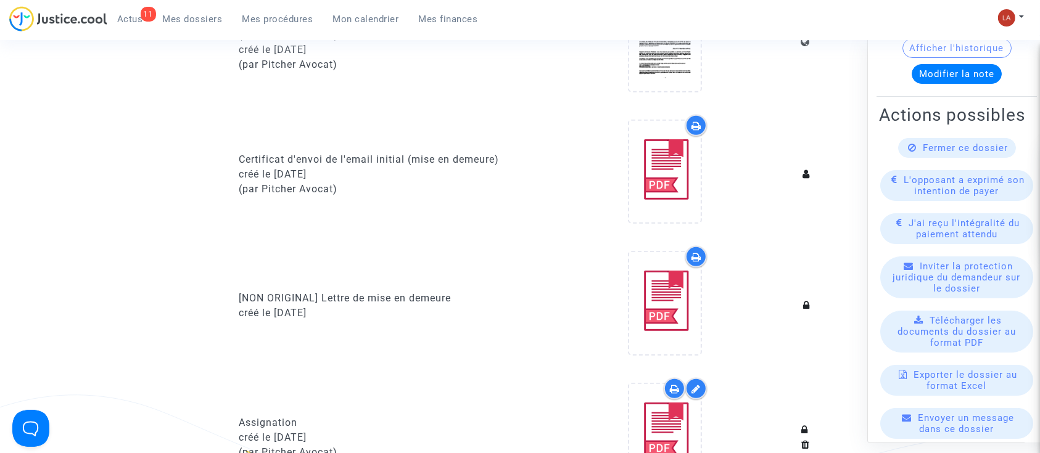
scroll to position [411, 0]
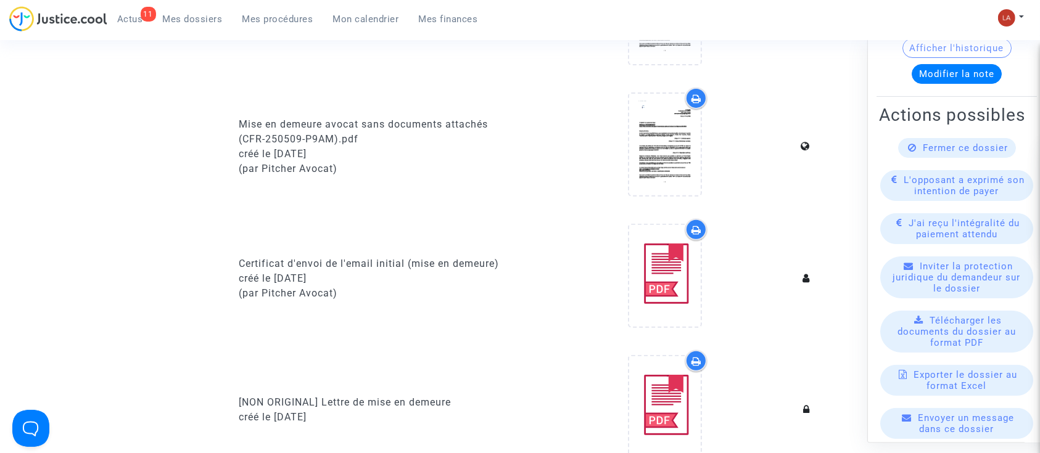
click at [695, 106] on div at bounding box center [696, 99] width 22 height 22
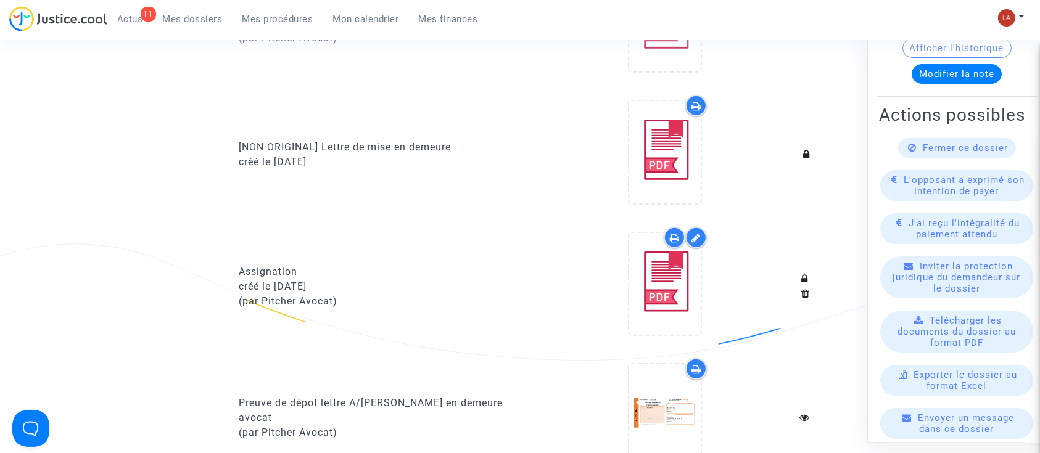
scroll to position [740, 0]
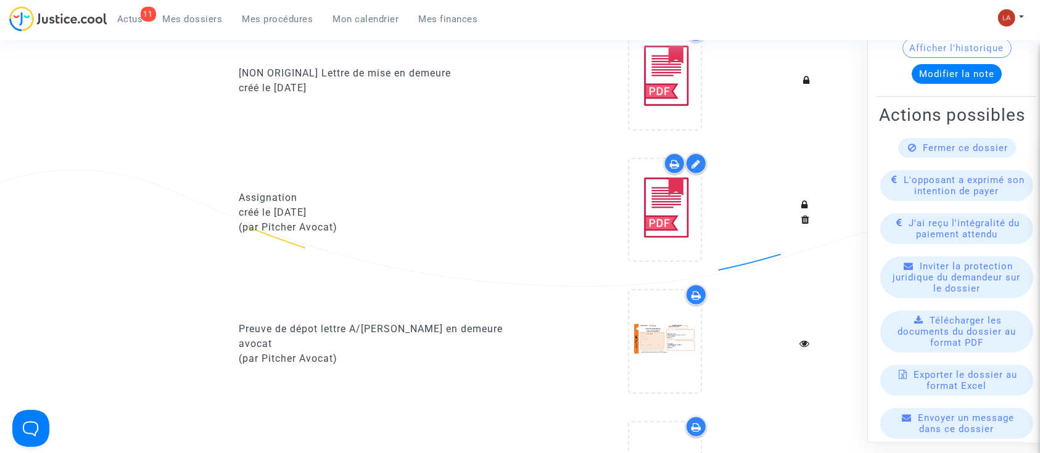
click at [704, 292] on div at bounding box center [696, 295] width 22 height 22
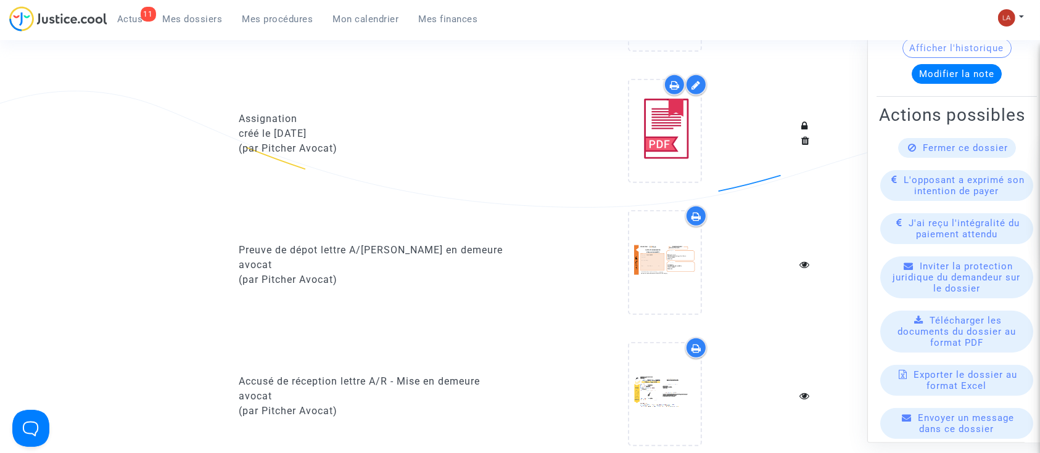
scroll to position [986, 0]
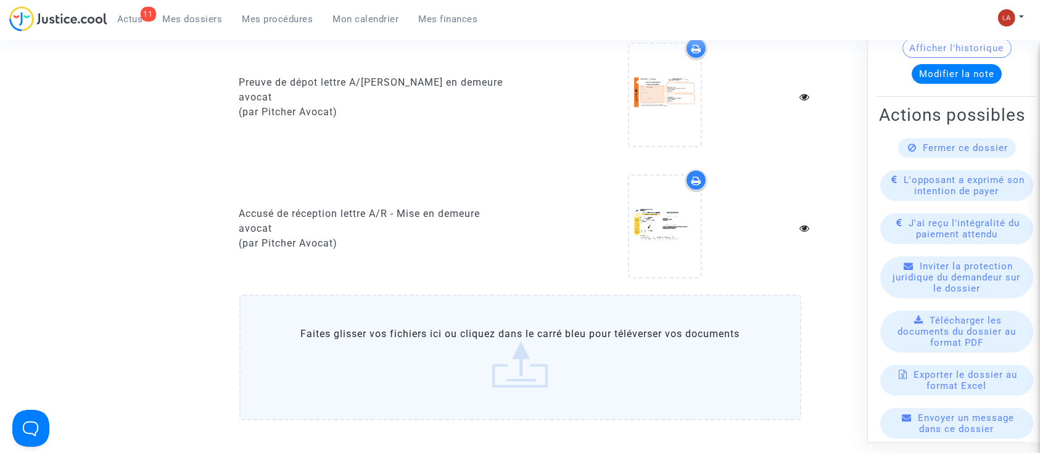
click at [695, 181] on icon at bounding box center [696, 181] width 10 height 10
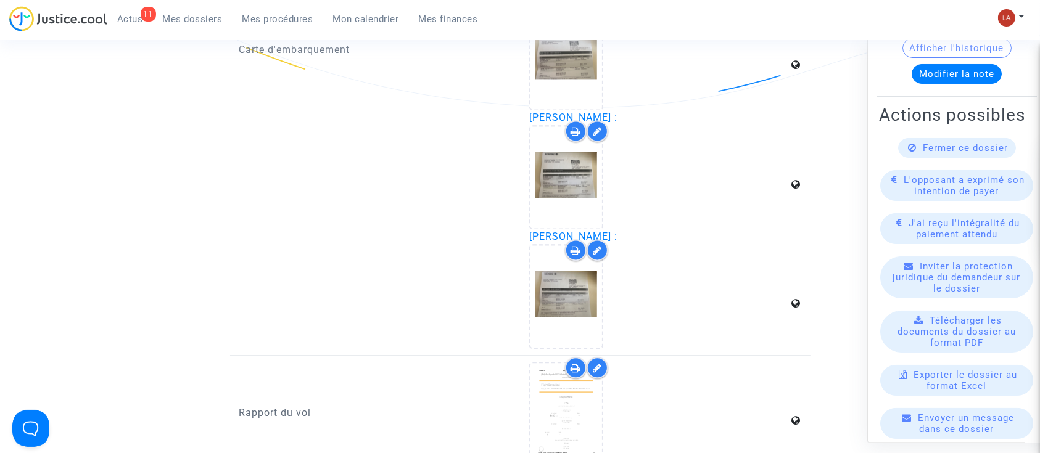
scroll to position [2713, 0]
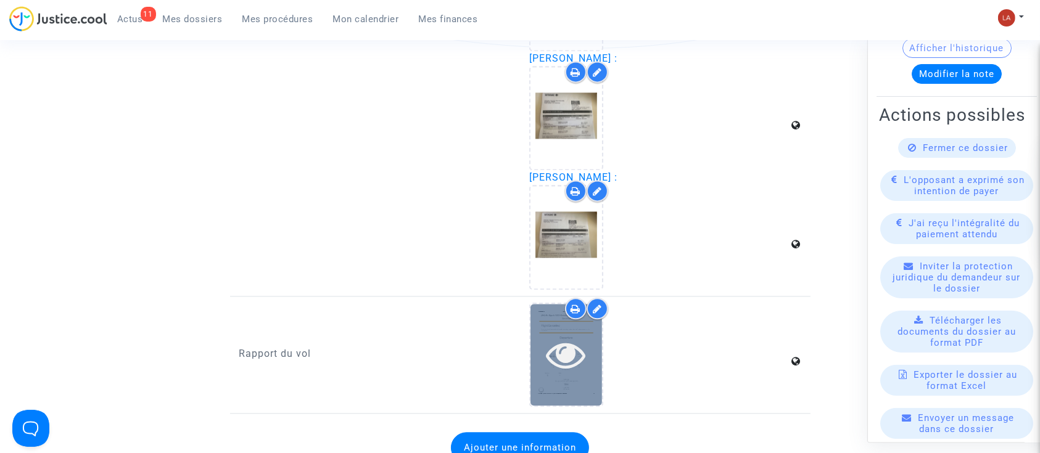
click at [537, 343] on div at bounding box center [566, 354] width 72 height 39
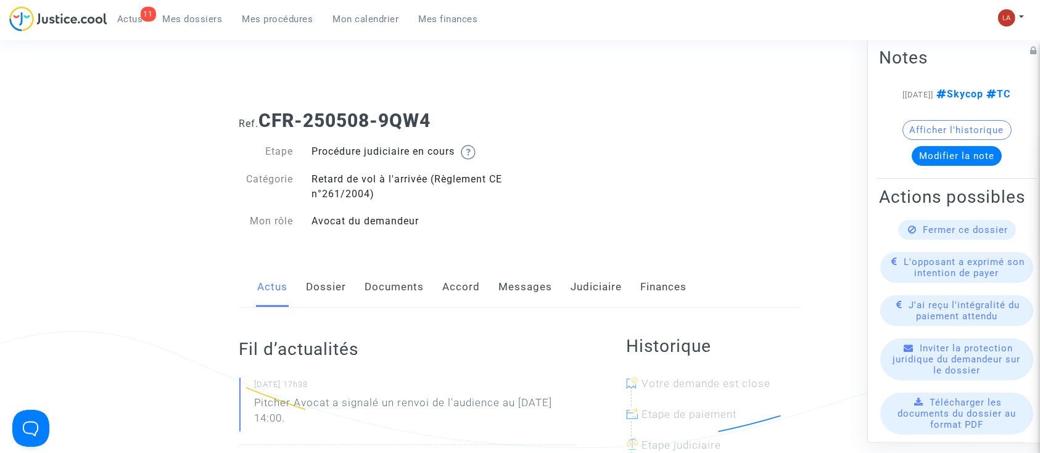
click at [575, 273] on link "Judiciaire" at bounding box center [596, 287] width 51 height 41
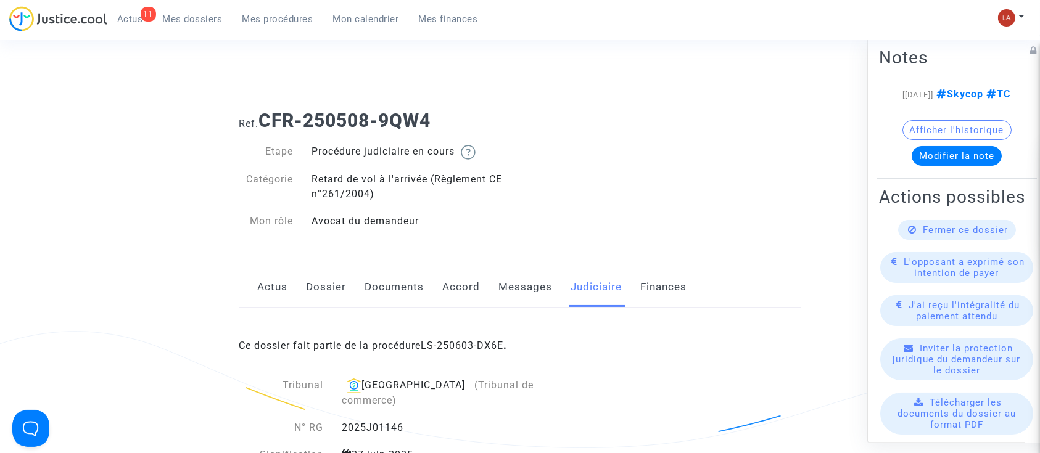
click at [454, 291] on link "Accord" at bounding box center [462, 287] width 38 height 41
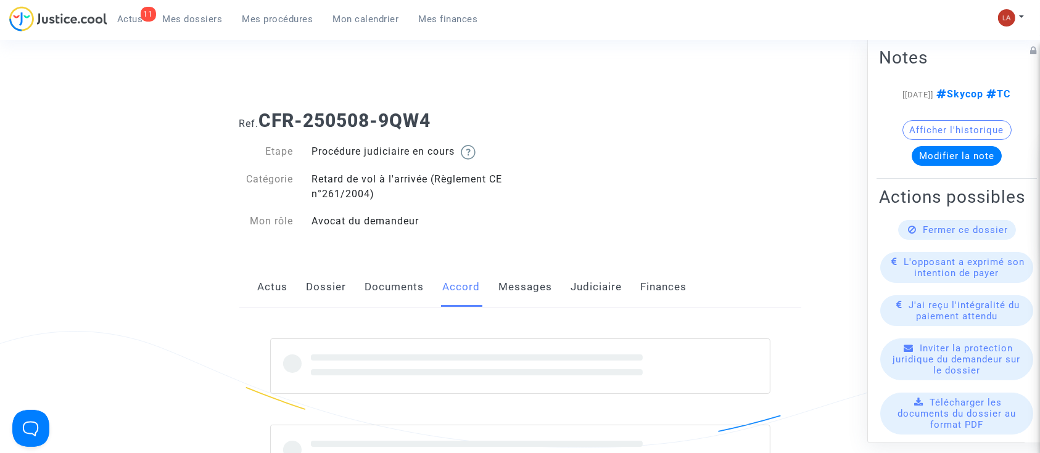
click at [375, 285] on link "Documents" at bounding box center [394, 287] width 59 height 41
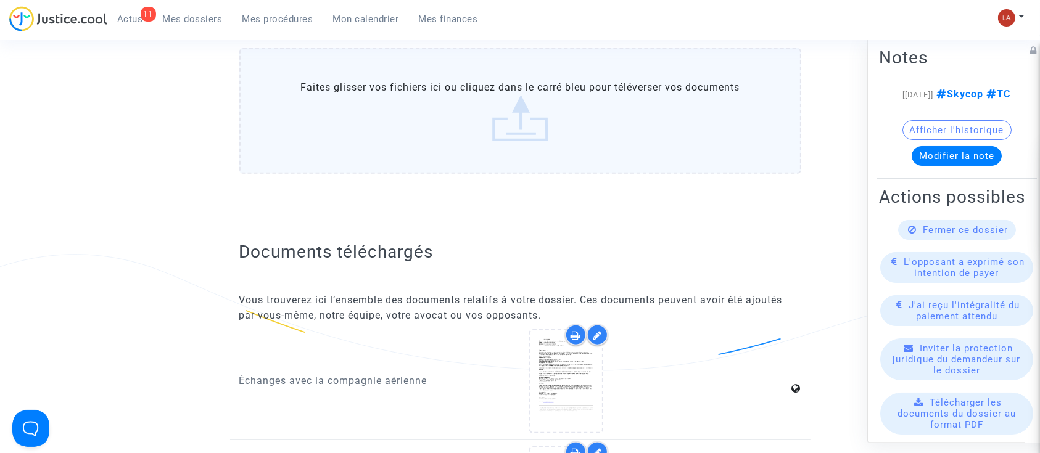
scroll to position [1562, 0]
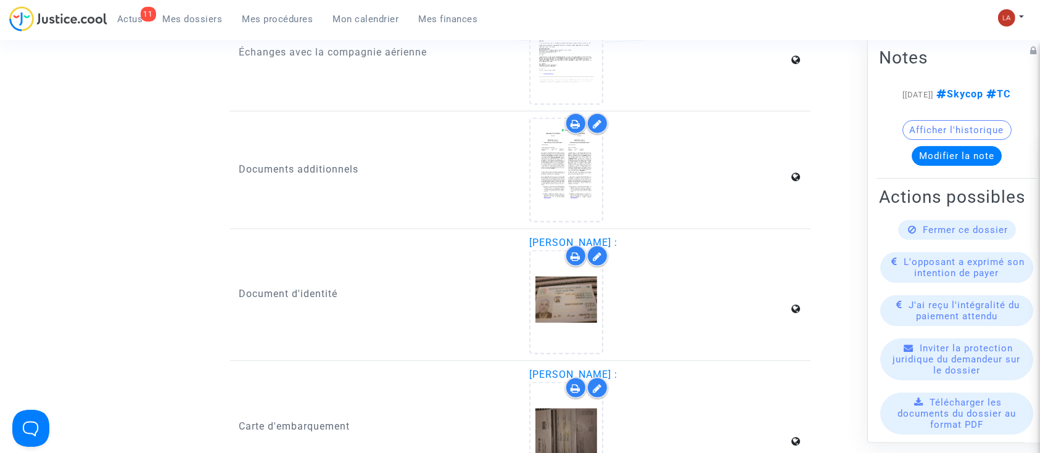
click at [580, 119] on icon at bounding box center [576, 124] width 10 height 10
click at [578, 255] on icon at bounding box center [576, 257] width 10 height 10
click at [576, 383] on icon at bounding box center [576, 388] width 10 height 10
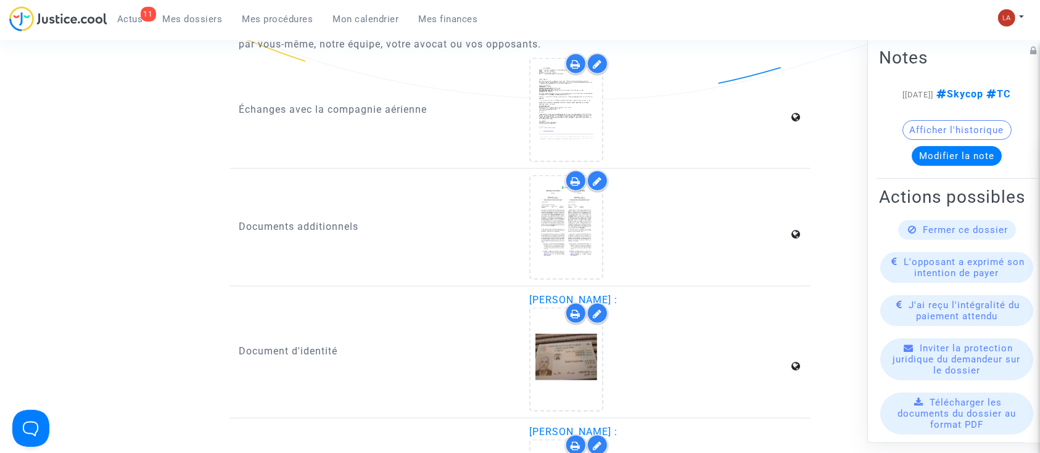
scroll to position [1480, 0]
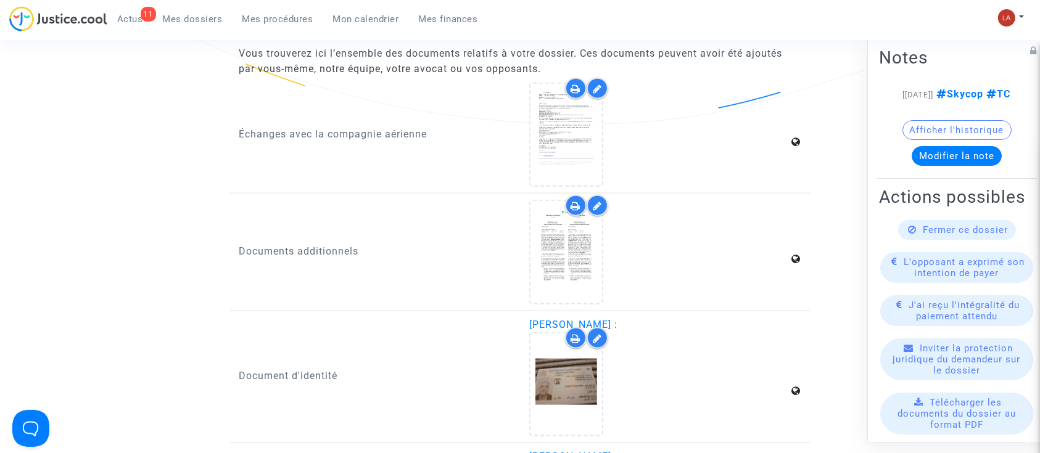
click at [567, 86] on div at bounding box center [576, 89] width 22 height 22
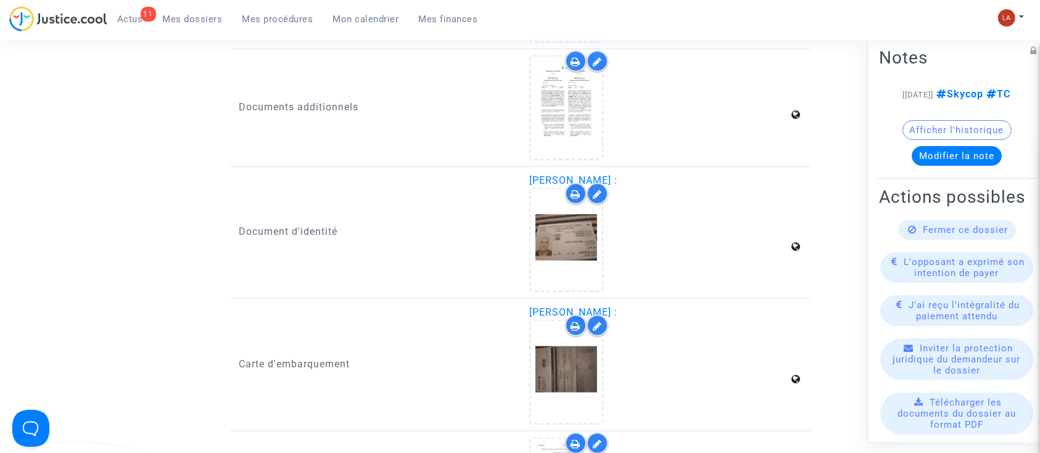
scroll to position [1726, 0]
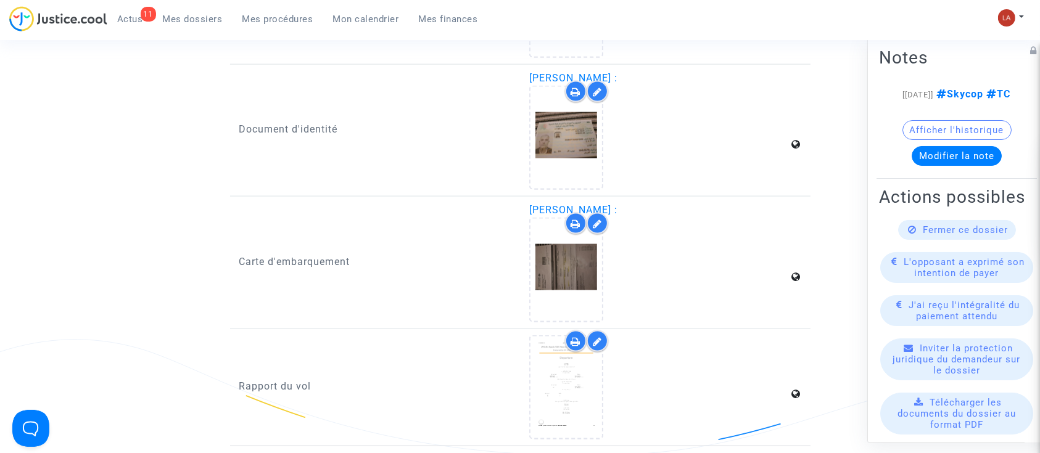
click at [580, 337] on icon at bounding box center [576, 342] width 10 height 10
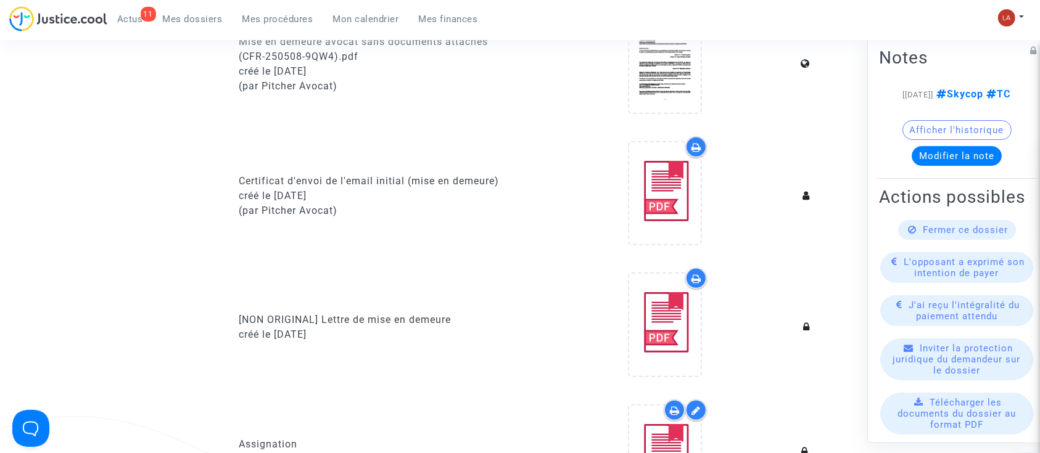
scroll to position [329, 0]
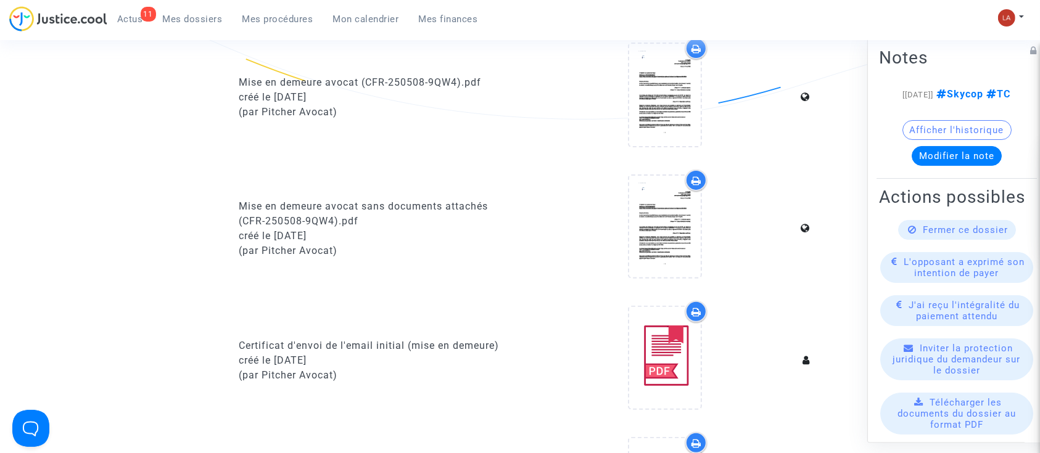
click at [709, 174] on div at bounding box center [665, 229] width 272 height 119
click at [701, 180] on div at bounding box center [696, 181] width 22 height 22
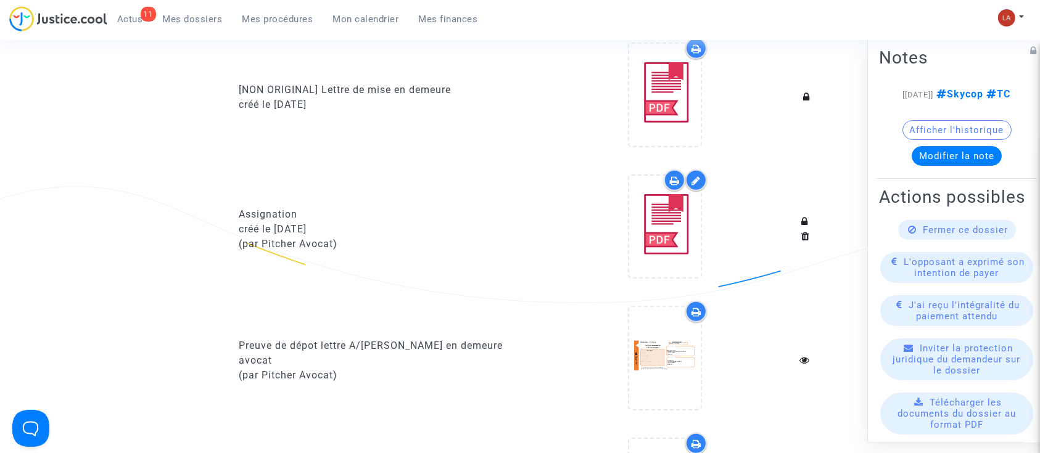
scroll to position [822, 0]
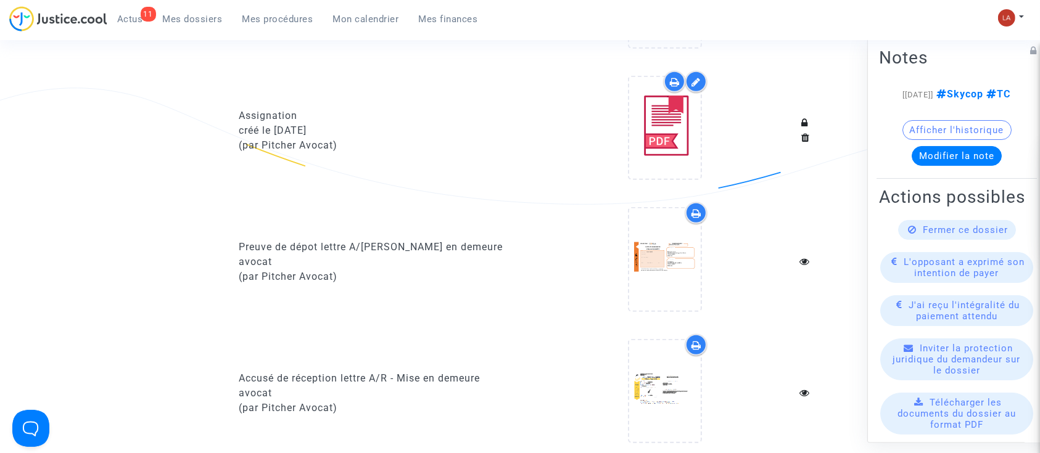
click at [687, 205] on div at bounding box center [696, 213] width 22 height 22
click at [695, 340] on icon at bounding box center [696, 345] width 10 height 10
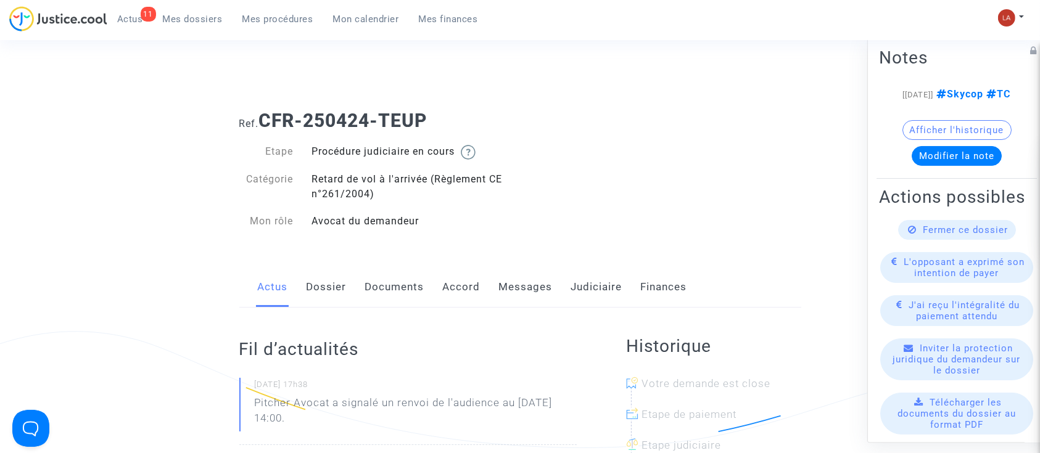
click at [398, 292] on link "Documents" at bounding box center [394, 287] width 59 height 41
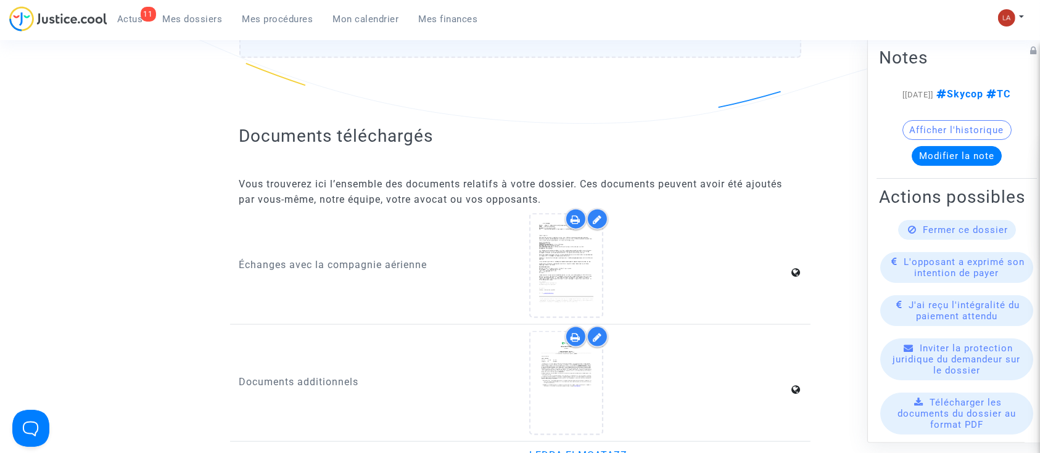
scroll to position [1562, 0]
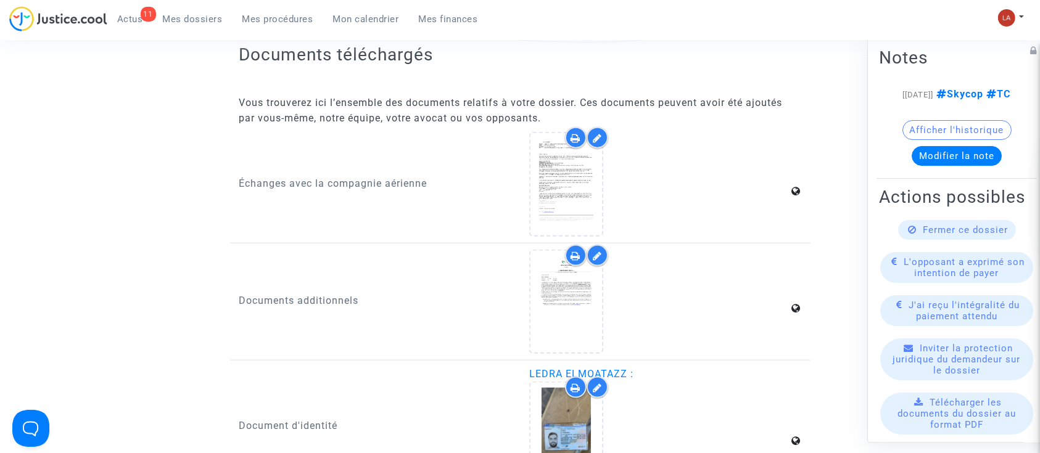
drag, startPoint x: 567, startPoint y: 245, endPoint x: 586, endPoint y: 248, distance: 19.3
click at [568, 245] on div at bounding box center [576, 256] width 22 height 22
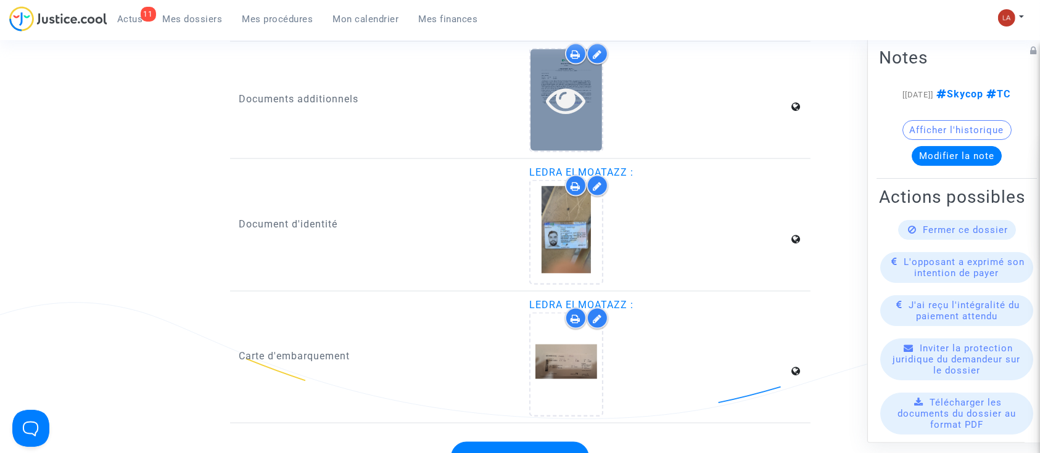
scroll to position [1726, 0]
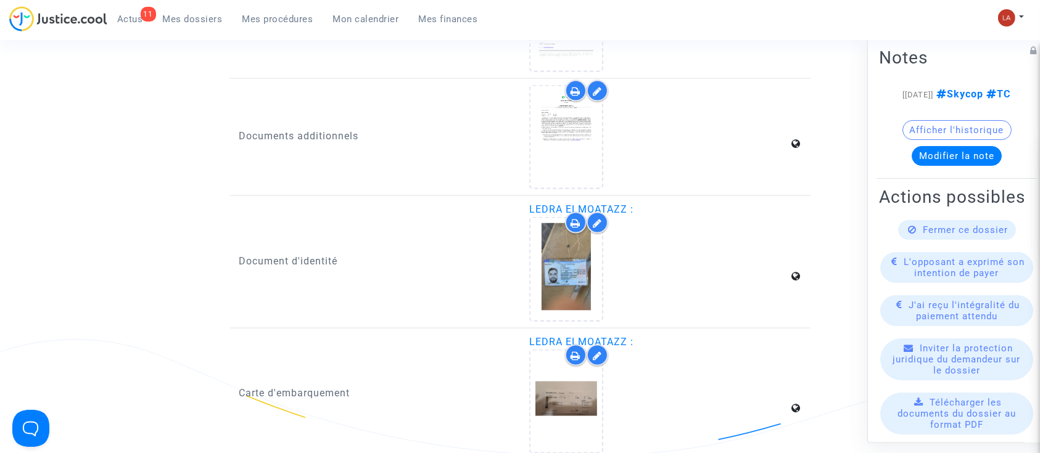
click at [574, 221] on icon at bounding box center [576, 223] width 10 height 10
click at [572, 351] on icon at bounding box center [576, 356] width 10 height 10
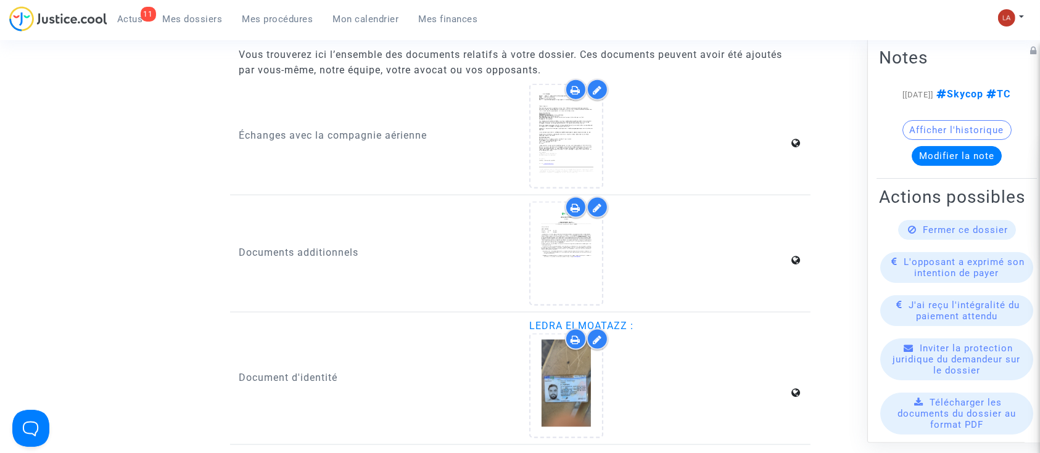
scroll to position [1480, 0]
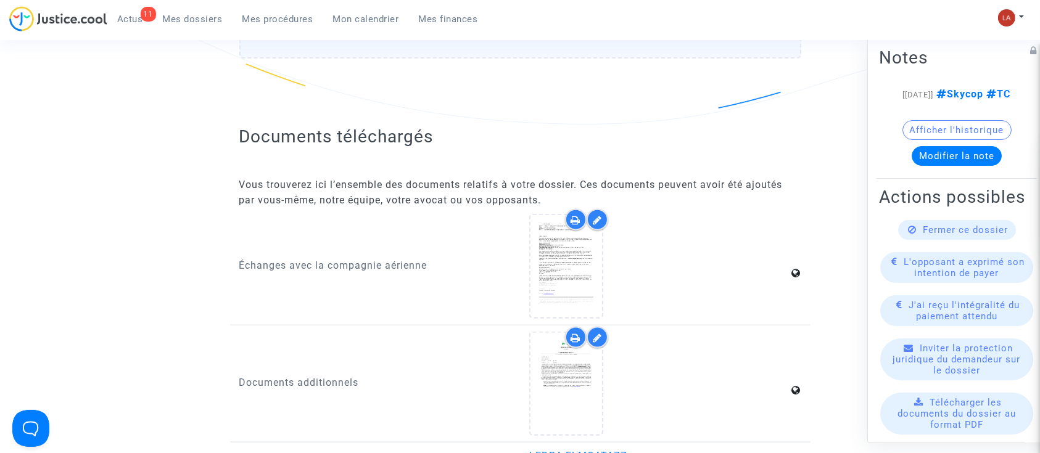
click at [578, 218] on icon at bounding box center [576, 220] width 10 height 10
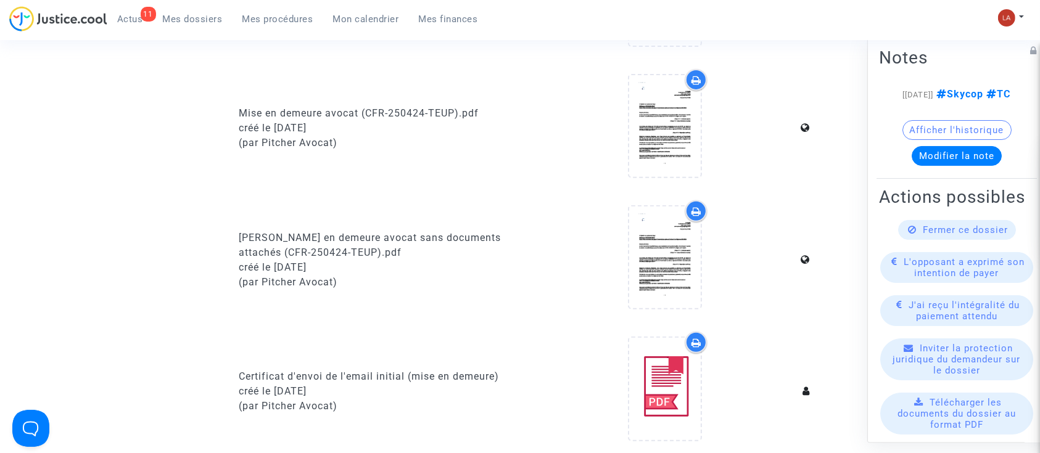
scroll to position [329, 0]
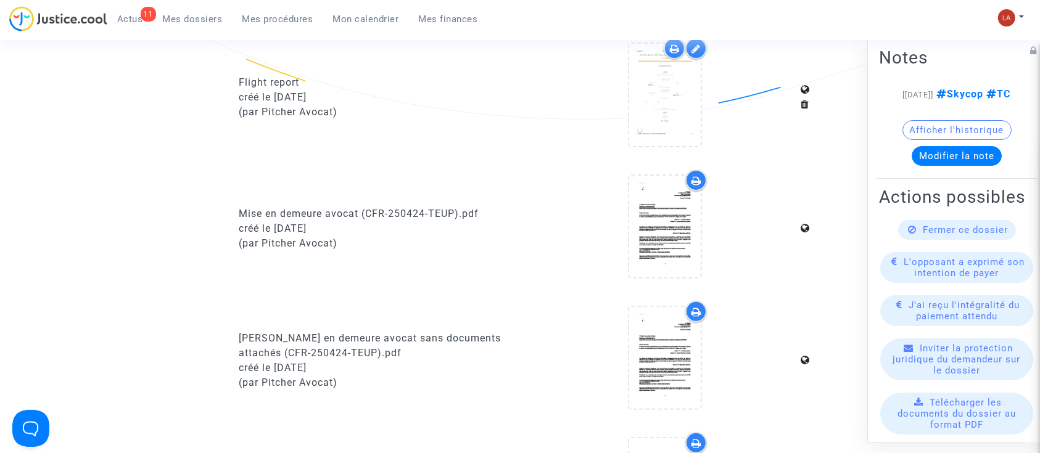
click at [694, 311] on icon at bounding box center [696, 312] width 10 height 10
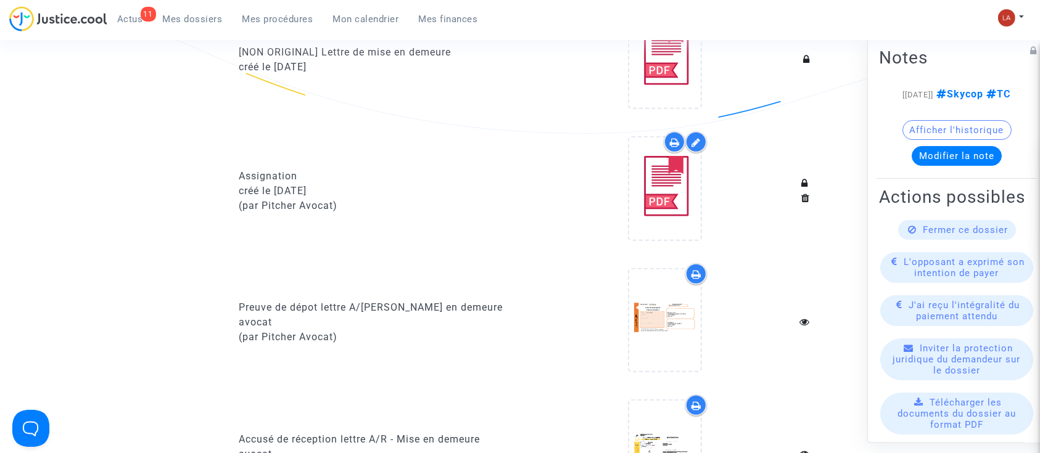
scroll to position [986, 0]
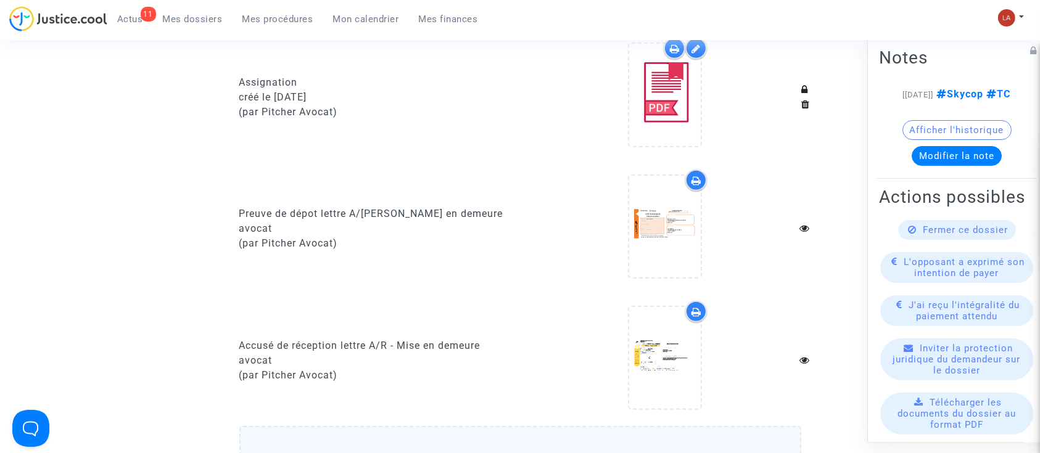
click at [699, 177] on icon at bounding box center [696, 181] width 10 height 10
click at [689, 313] on div at bounding box center [696, 312] width 22 height 22
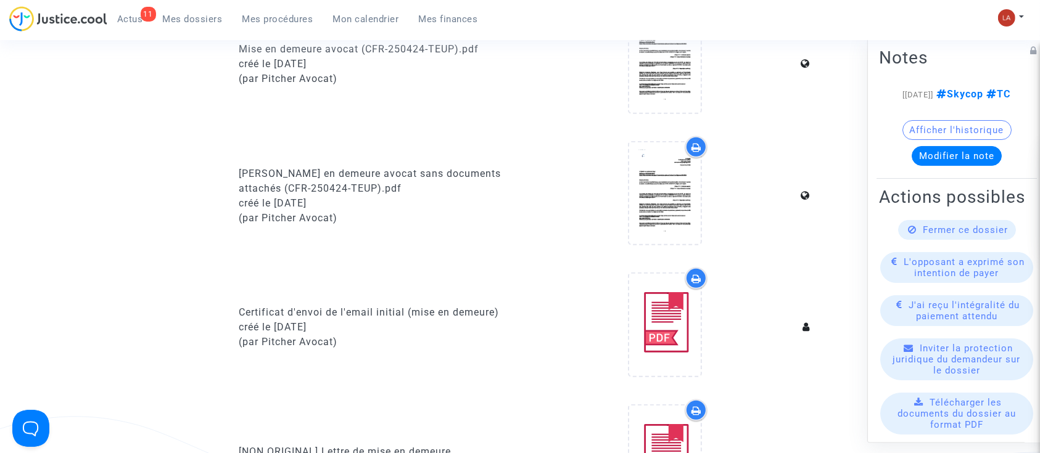
scroll to position [82, 0]
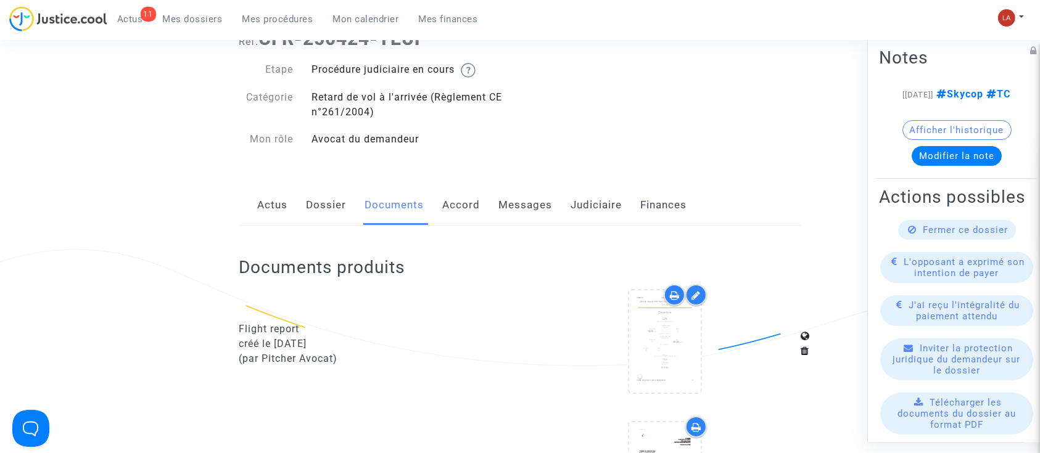
click at [676, 293] on icon at bounding box center [675, 295] width 10 height 10
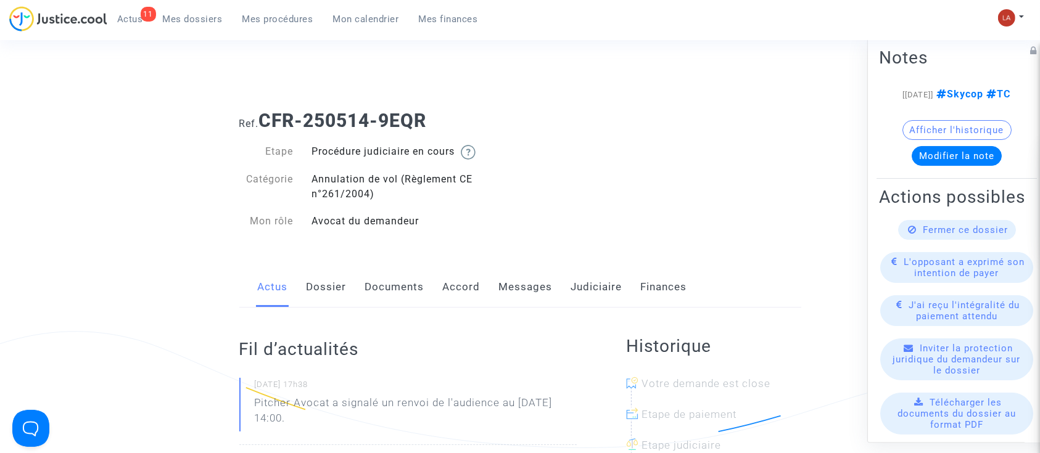
drag, startPoint x: 361, startPoint y: 285, endPoint x: 417, endPoint y: 277, distance: 57.4
click at [361, 285] on div "Actus Dossier Documents Accord Messages Judiciaire Finances" at bounding box center [520, 287] width 562 height 41
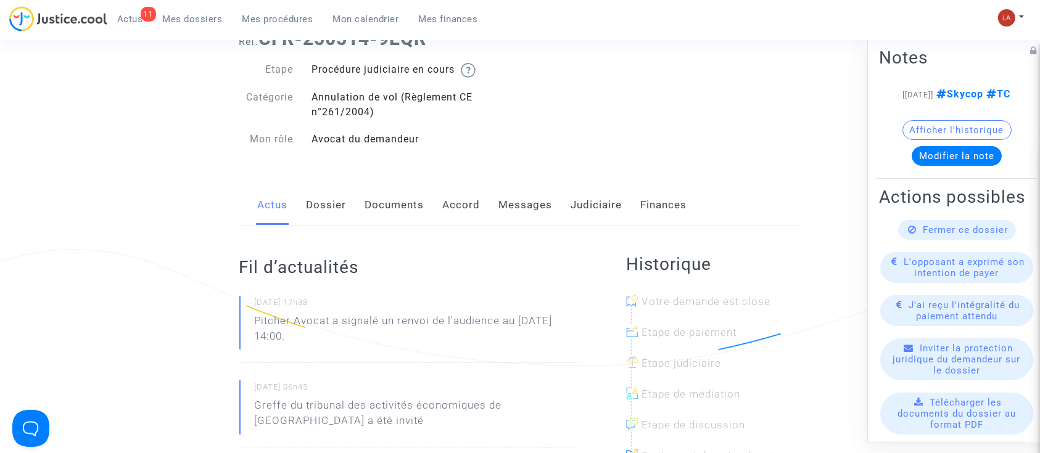
click at [395, 206] on link "Documents" at bounding box center [394, 205] width 59 height 41
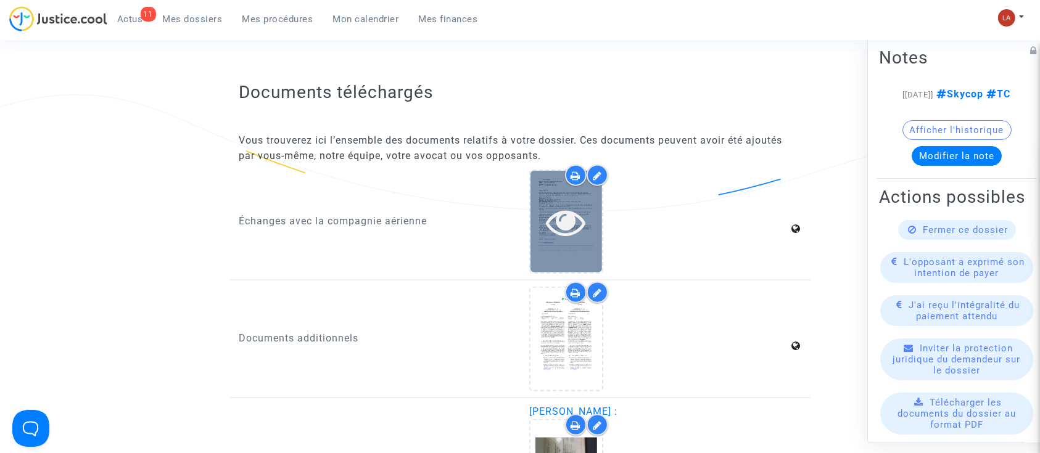
scroll to position [1397, 0]
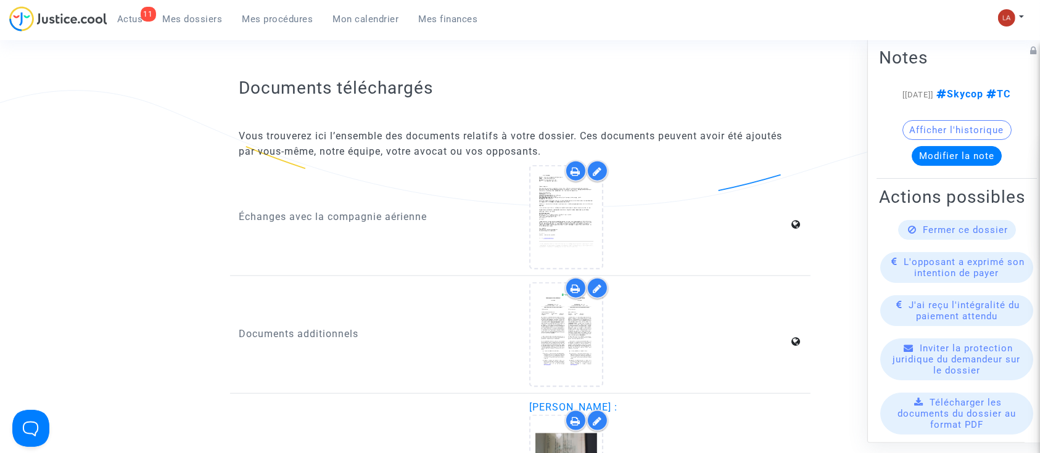
click at [572, 285] on icon at bounding box center [576, 289] width 10 height 10
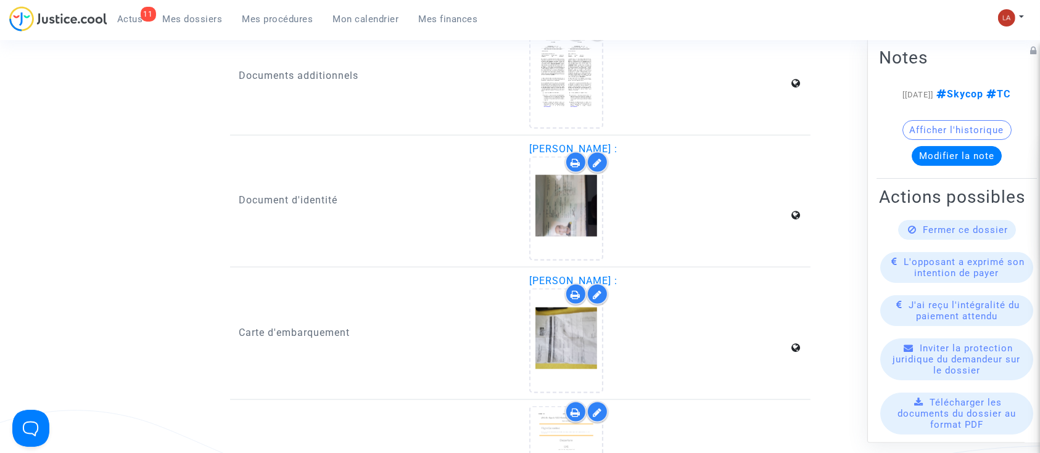
scroll to position [1726, 0]
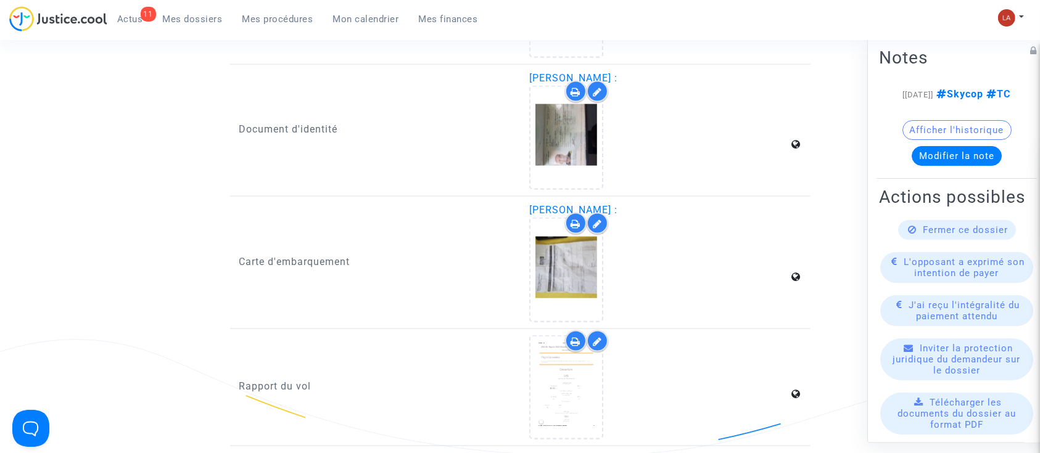
click at [573, 88] on icon at bounding box center [576, 92] width 10 height 10
click at [574, 219] on icon at bounding box center [576, 224] width 10 height 10
click at [572, 337] on icon at bounding box center [576, 342] width 10 height 10
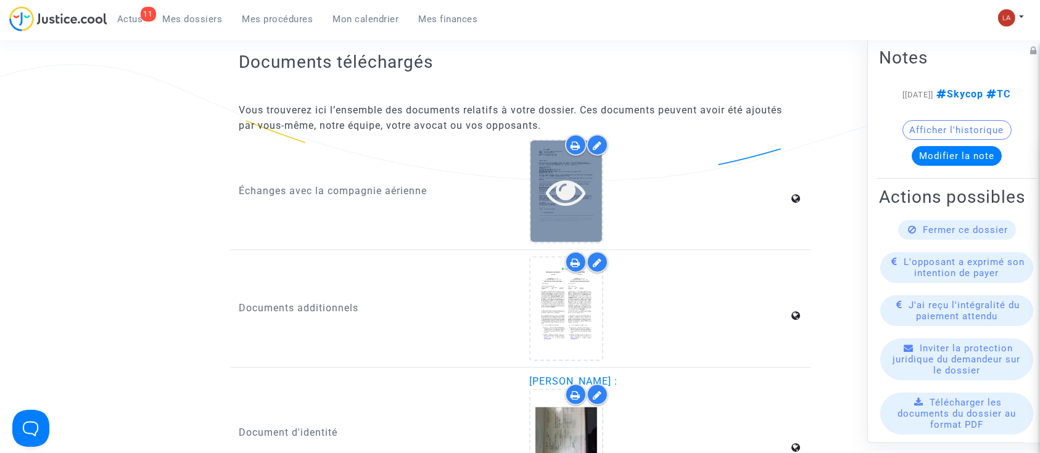
scroll to position [1397, 0]
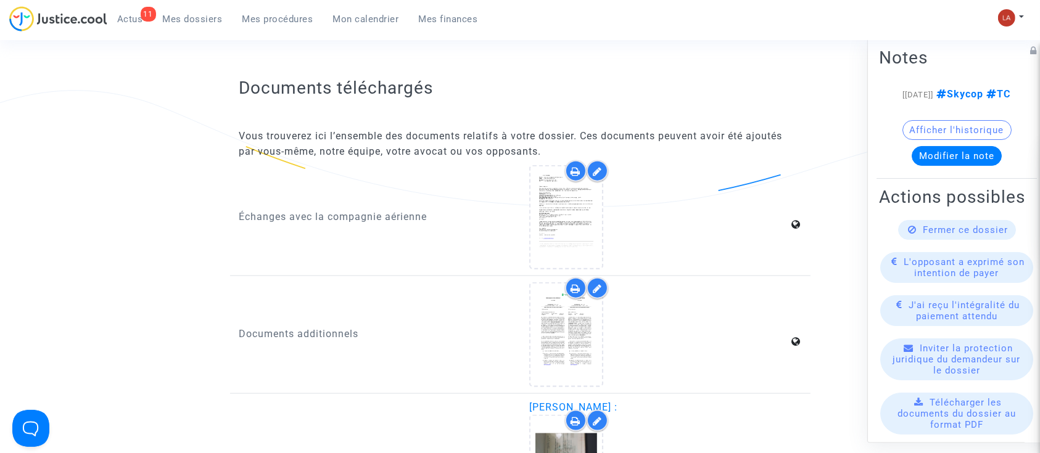
click at [573, 170] on icon at bounding box center [576, 171] width 10 height 10
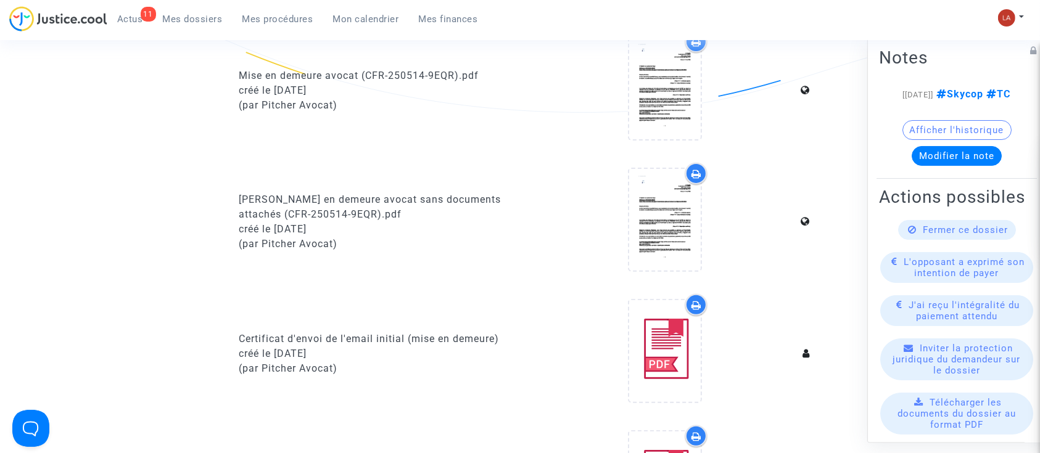
scroll to position [329, 0]
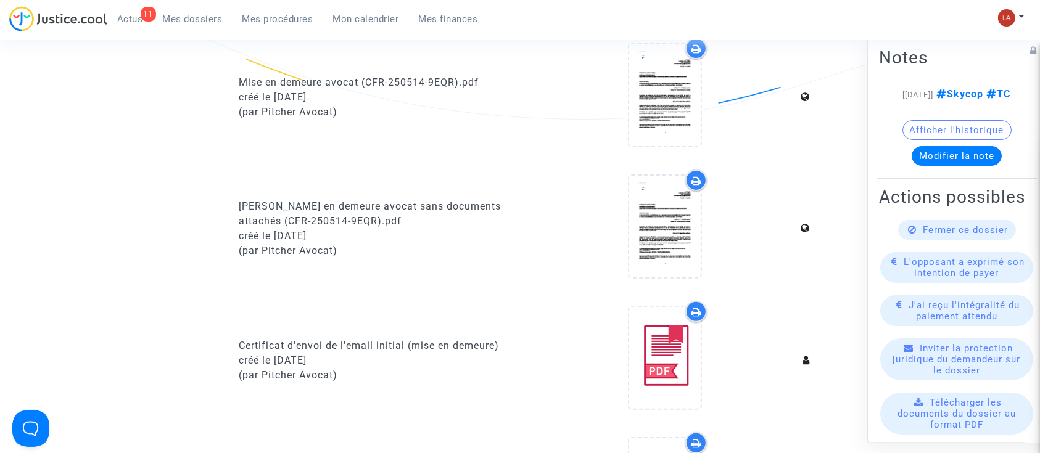
click at [695, 186] on div at bounding box center [696, 181] width 22 height 22
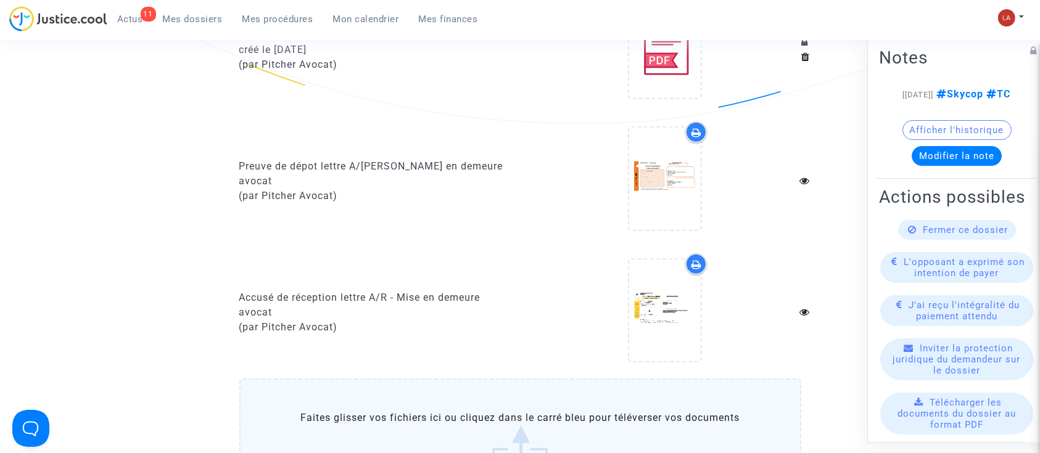
scroll to position [822, 0]
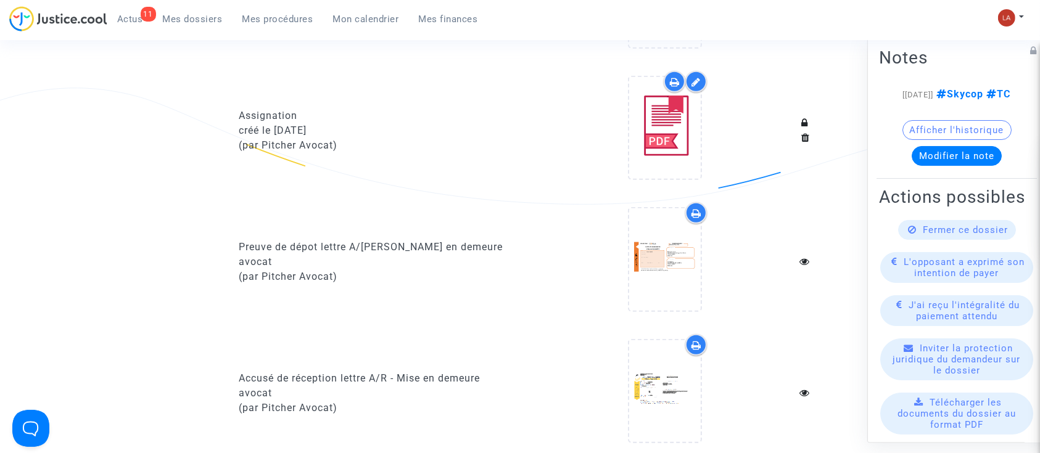
click at [702, 212] on div at bounding box center [696, 213] width 22 height 22
click at [700, 343] on icon at bounding box center [696, 345] width 10 height 10
click at [493, 104] on div "Assignation créé le [DATE] (par [PERSON_NAME])" at bounding box center [375, 130] width 290 height 119
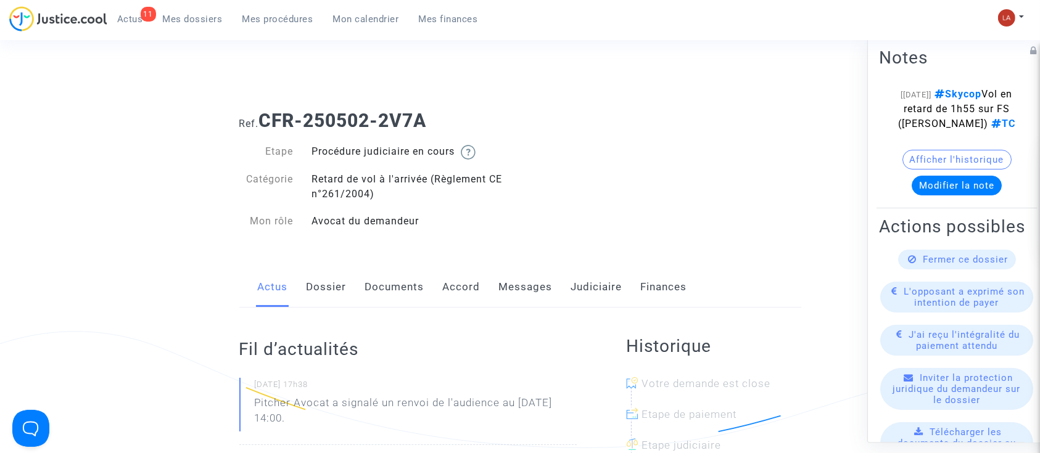
click at [365, 279] on link "Documents" at bounding box center [394, 287] width 59 height 41
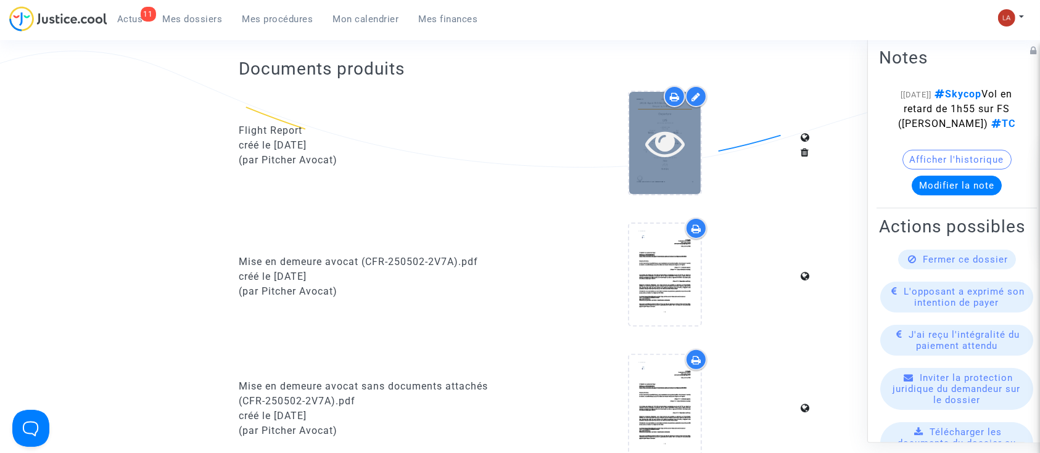
scroll to position [247, 0]
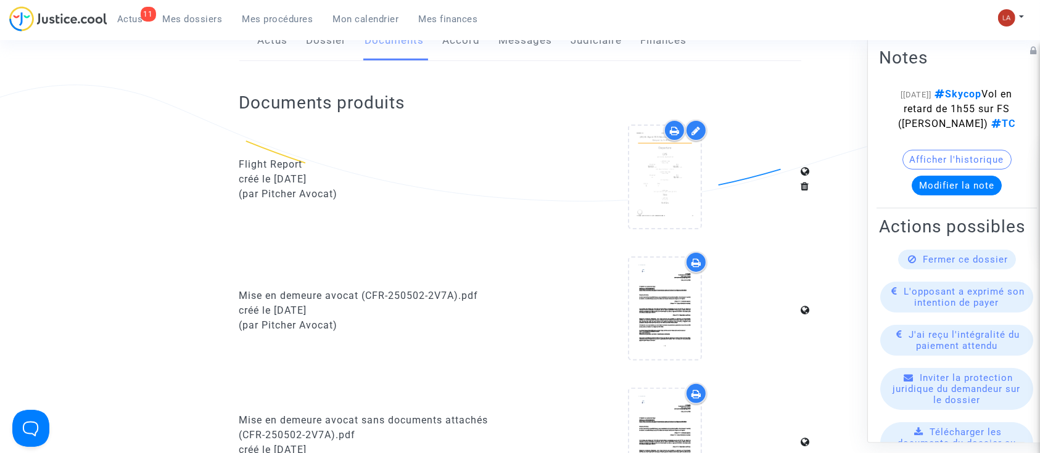
click at [673, 132] on icon at bounding box center [675, 131] width 10 height 10
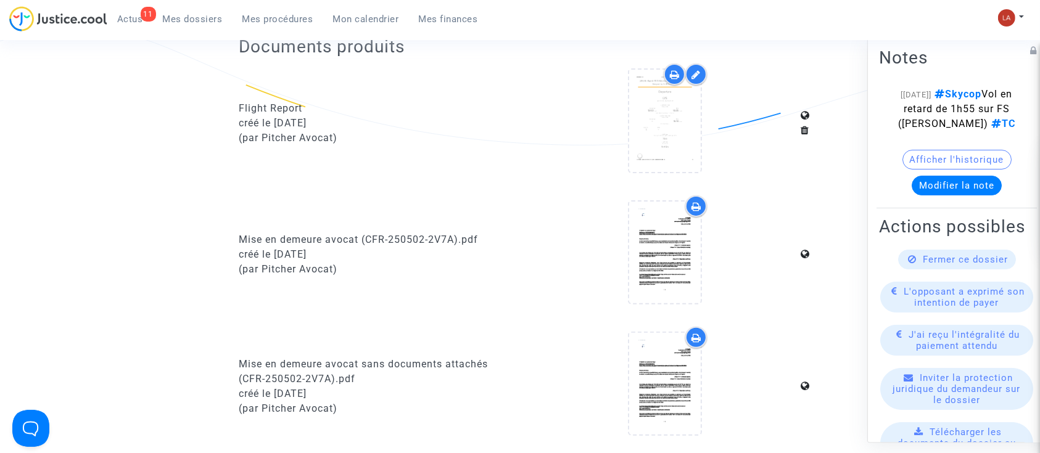
scroll to position [329, 0]
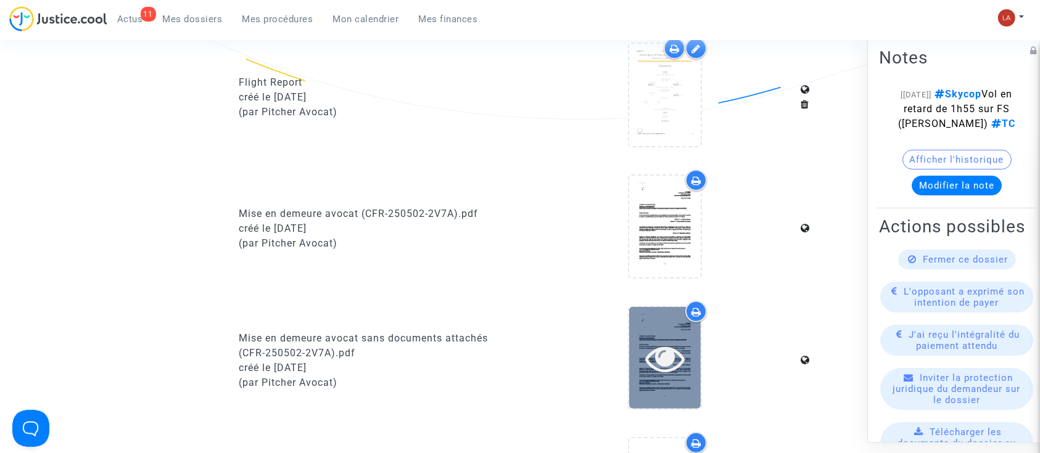
click at [694, 324] on div at bounding box center [665, 358] width 72 height 102
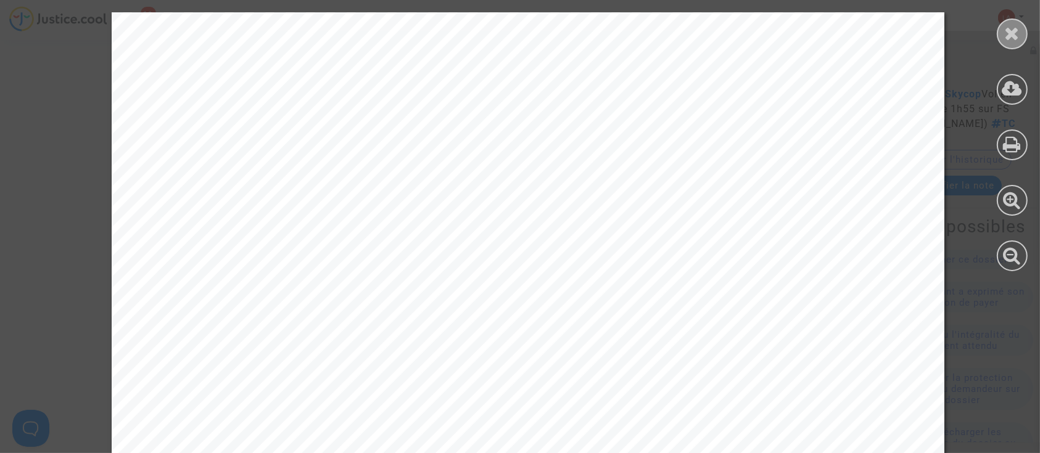
click at [1007, 30] on icon at bounding box center [1011, 33] width 15 height 18
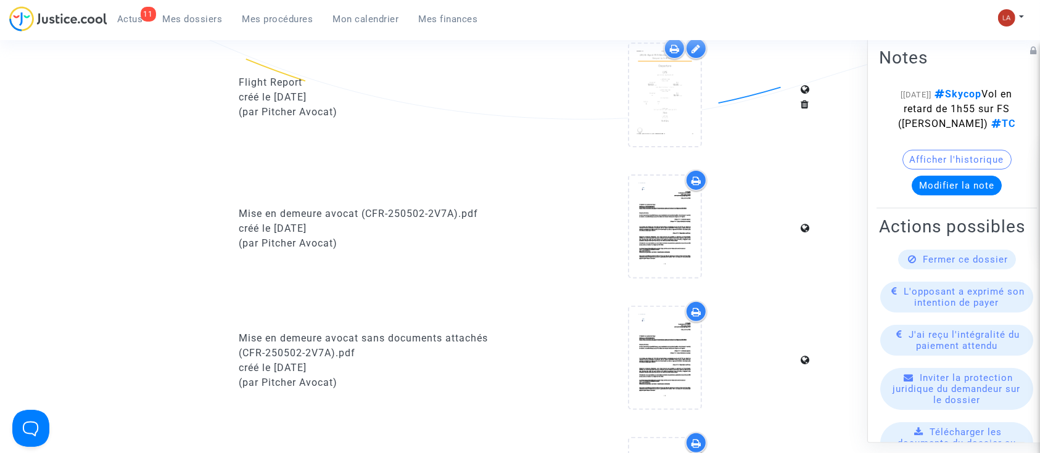
click at [694, 314] on icon at bounding box center [696, 312] width 10 height 10
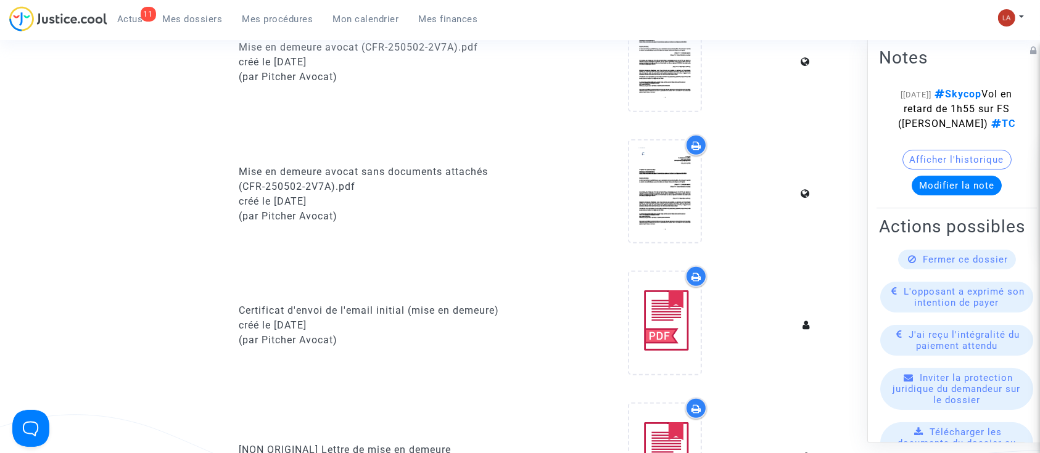
scroll to position [493, 0]
click at [691, 147] on icon at bounding box center [696, 147] width 10 height 10
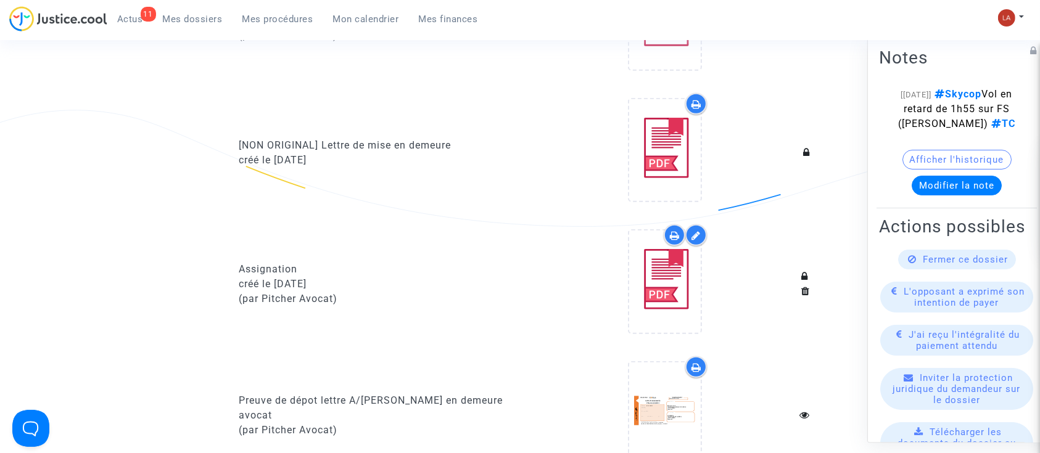
scroll to position [904, 0]
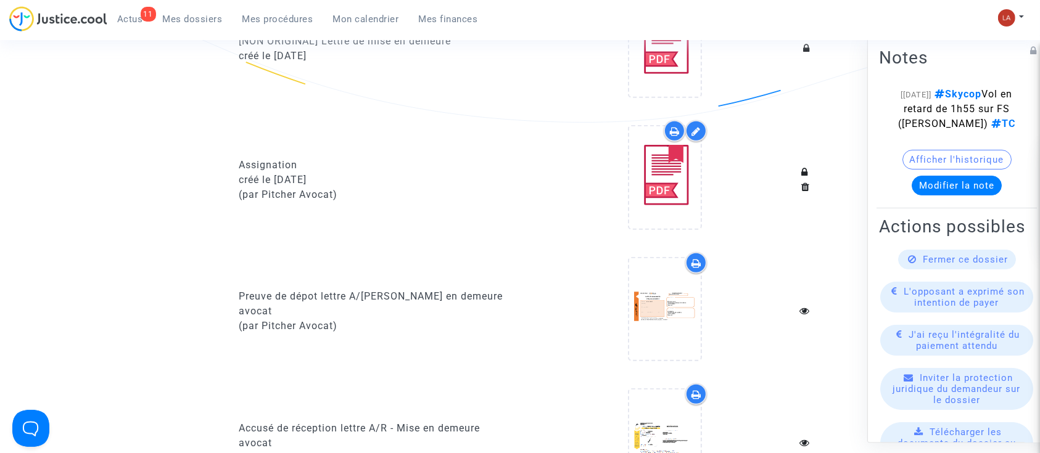
click at [705, 261] on div at bounding box center [696, 263] width 22 height 22
click at [691, 387] on div at bounding box center [696, 394] width 22 height 22
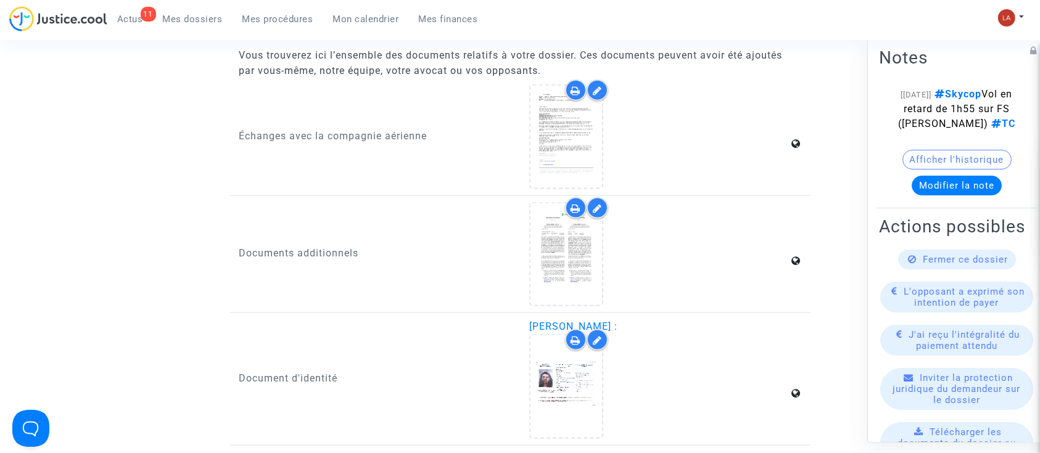
scroll to position [1726, 0]
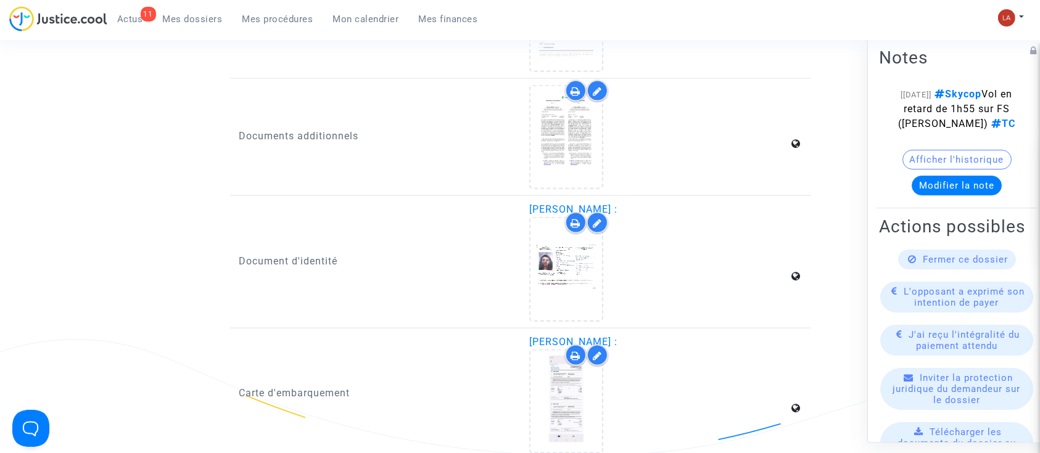
click at [577, 86] on icon at bounding box center [576, 91] width 10 height 10
click at [572, 213] on div at bounding box center [576, 223] width 22 height 22
click at [576, 345] on div at bounding box center [576, 356] width 22 height 22
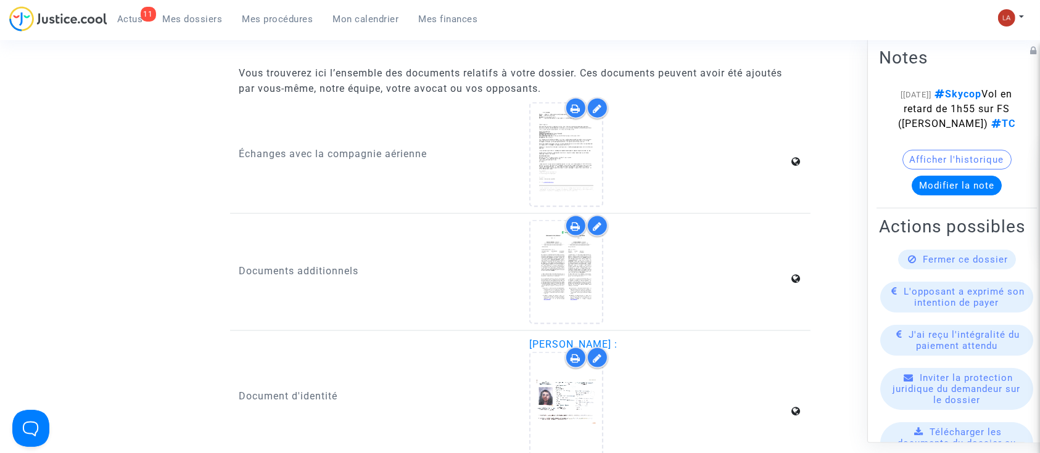
scroll to position [1480, 0]
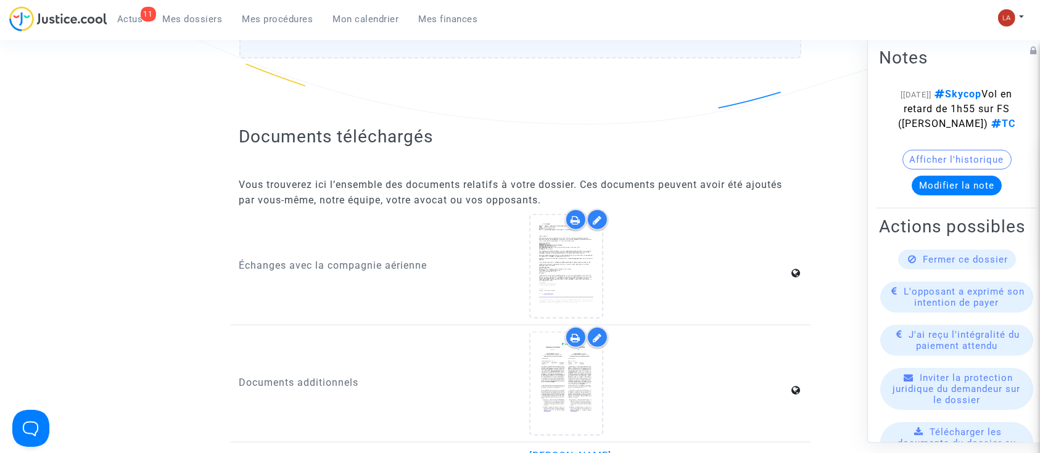
click at [581, 218] on div at bounding box center [576, 220] width 22 height 22
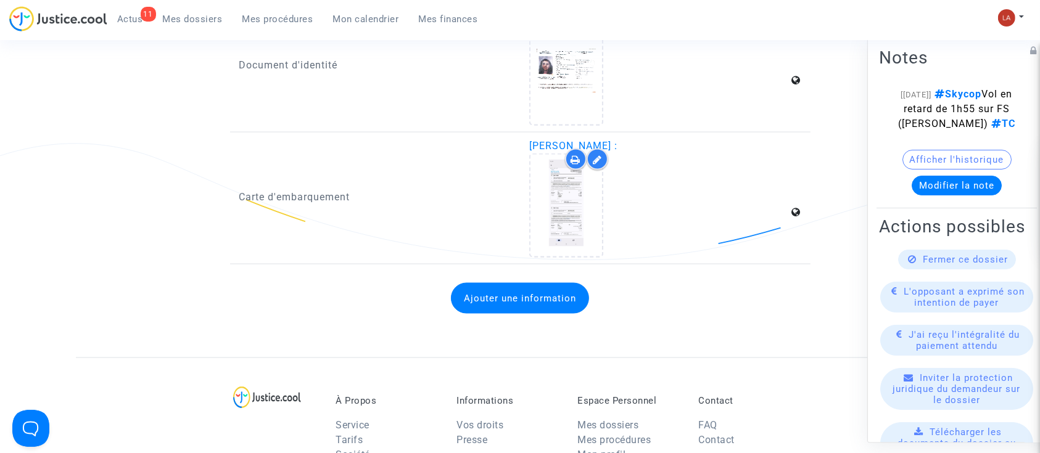
scroll to position [1726, 0]
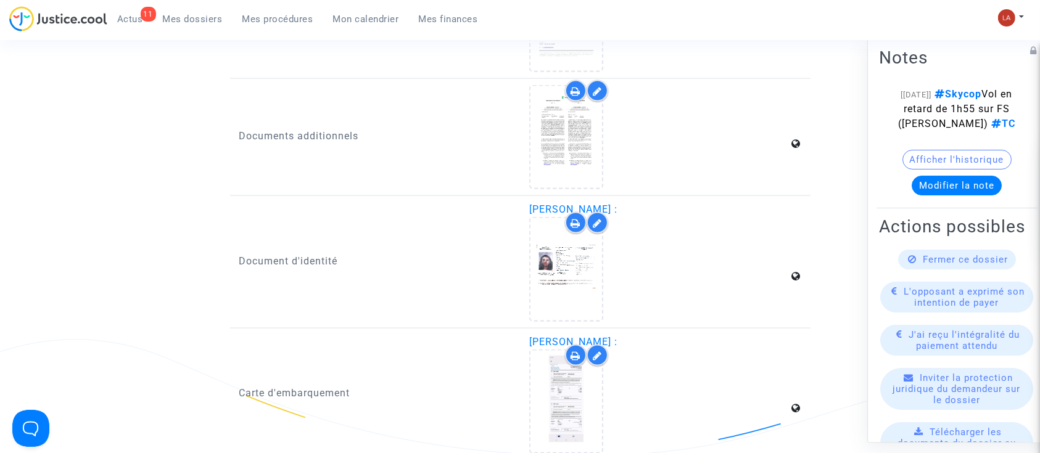
click at [138, 18] on span "Actus" at bounding box center [130, 19] width 26 height 11
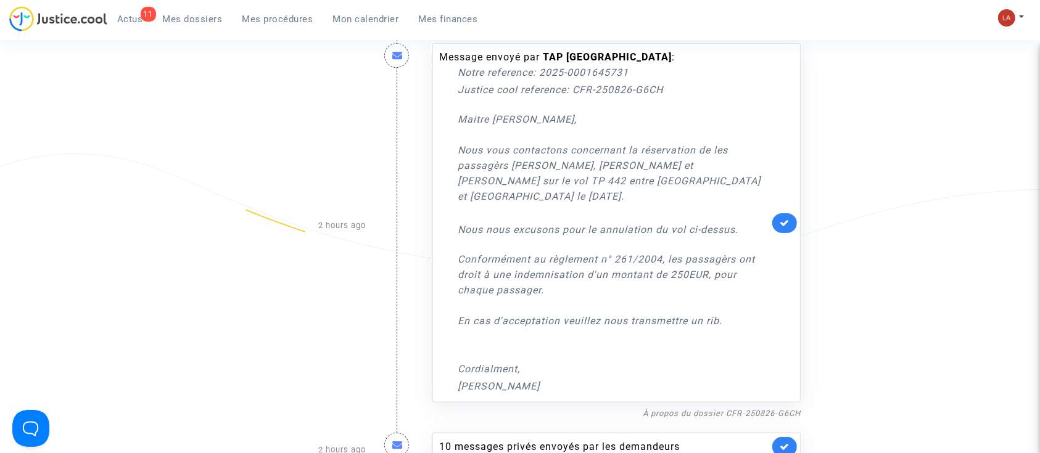
scroll to position [192, 0]
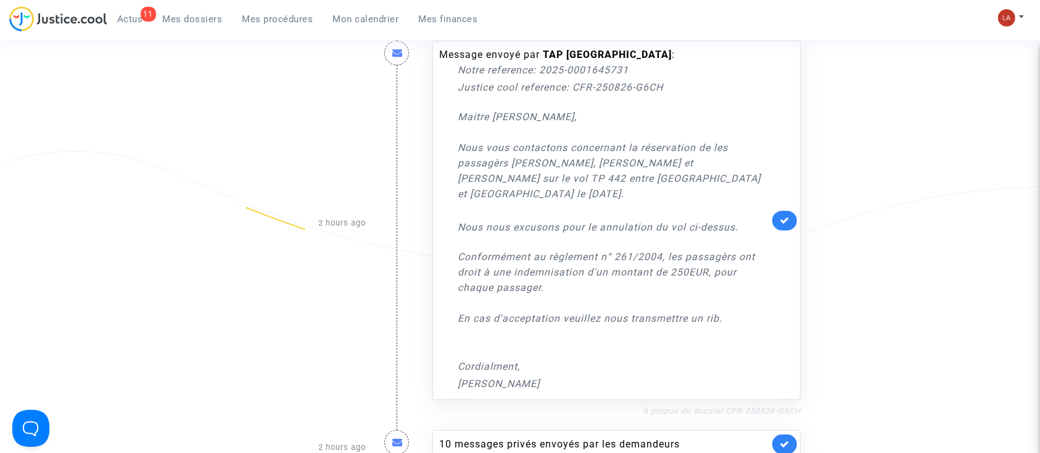
click at [692, 406] on link "À propos du dossier CFR-250826-G6CH" at bounding box center [721, 410] width 158 height 9
click at [681, 406] on link "À propos du dossier CFR-250826-G6CH" at bounding box center [721, 410] width 158 height 9
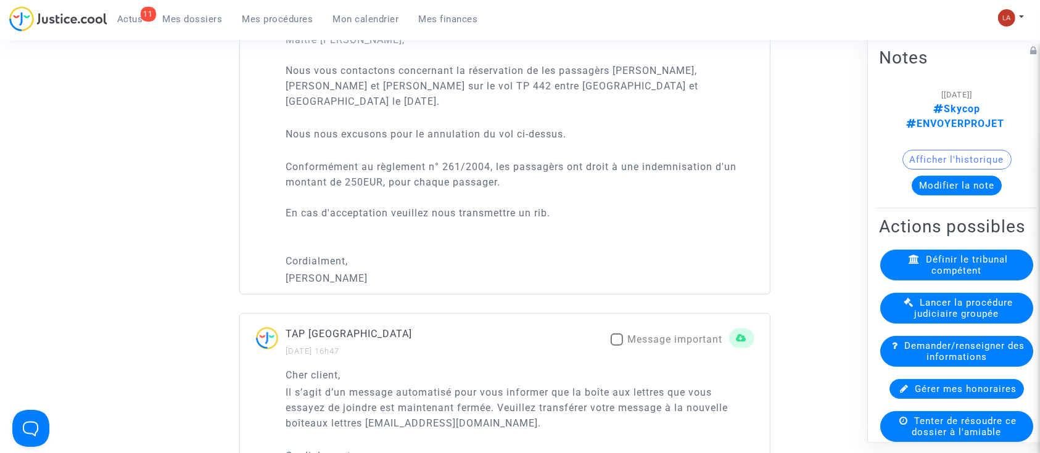
scroll to position [998, 0]
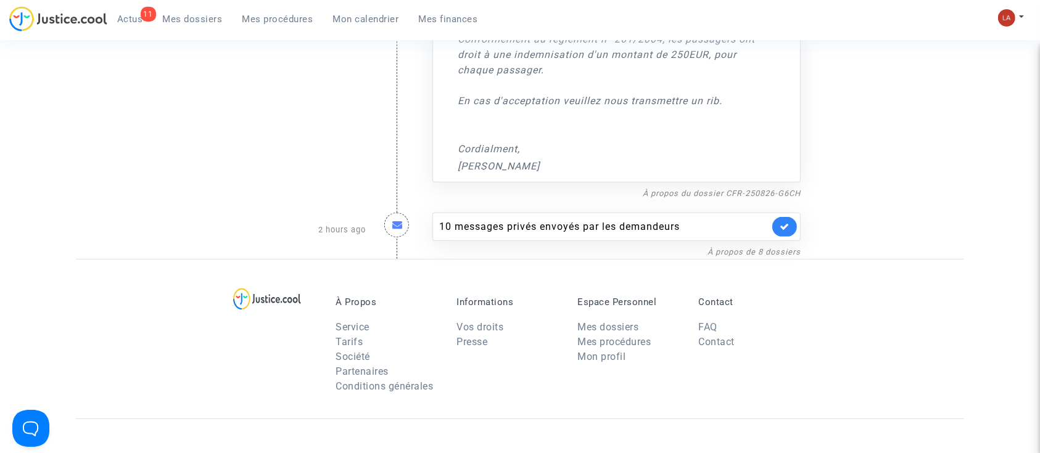
scroll to position [411, 0]
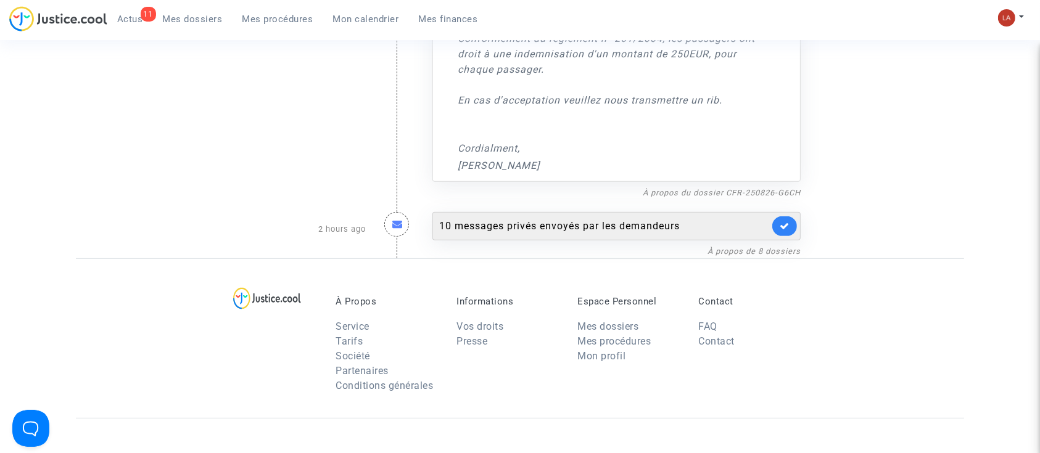
click at [522, 219] on div "10 messages privés envoyés par les demandeurs" at bounding box center [604, 226] width 330 height 15
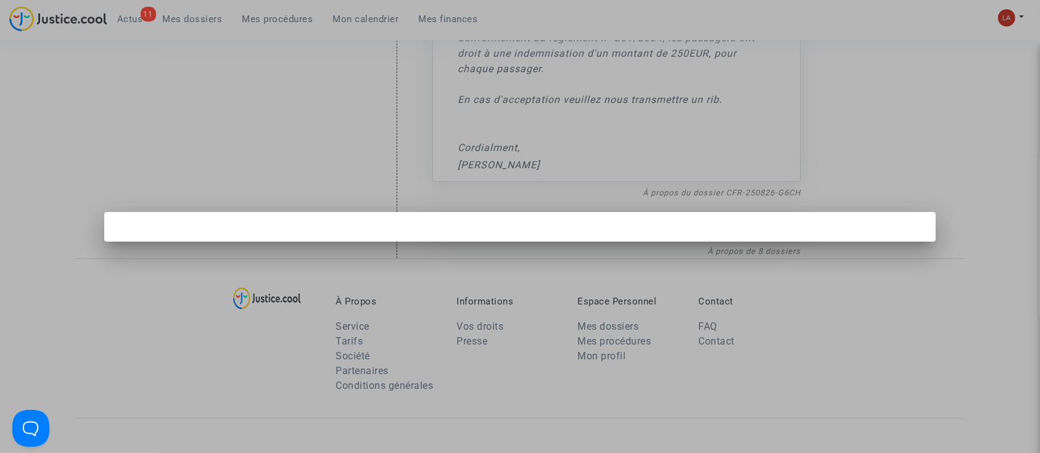
scroll to position [0, 0]
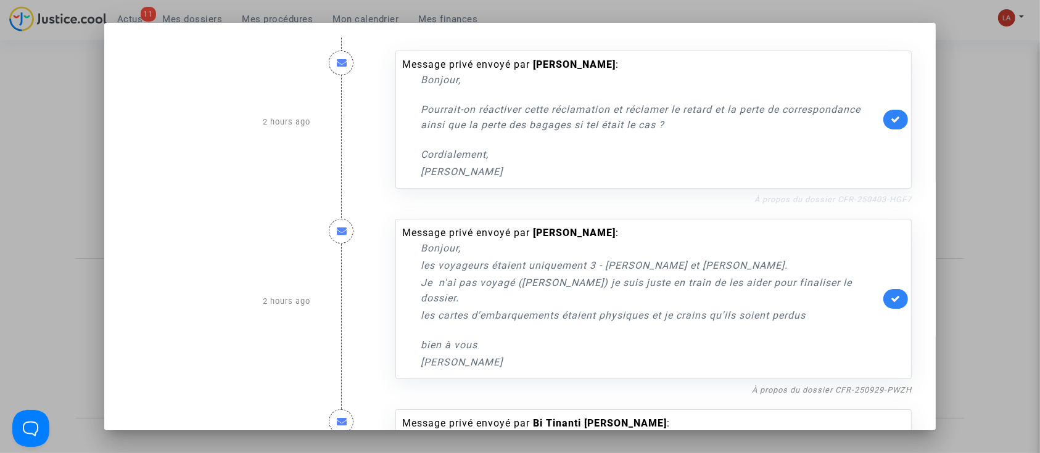
click at [794, 199] on link "À propos du dossier CFR-250403-HGF7" at bounding box center [832, 199] width 157 height 9
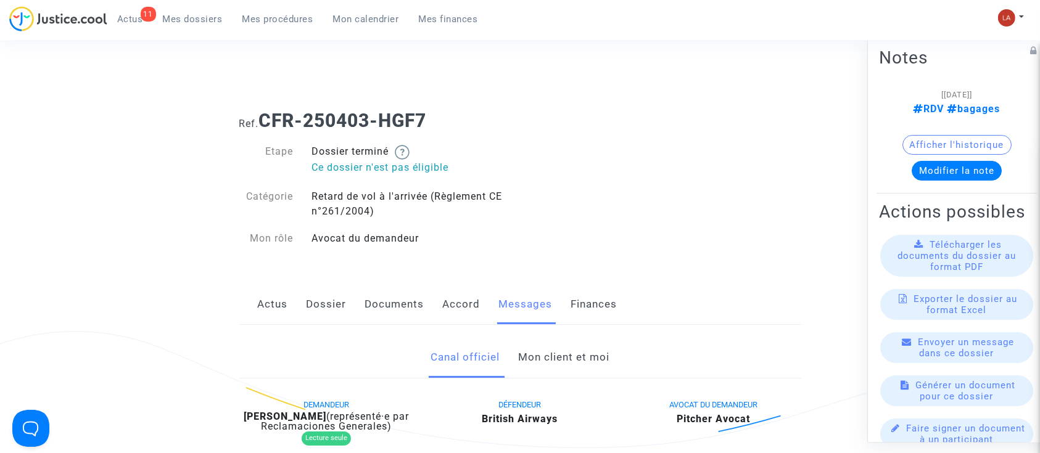
click at [545, 358] on link "Mon client et moi" at bounding box center [563, 357] width 91 height 41
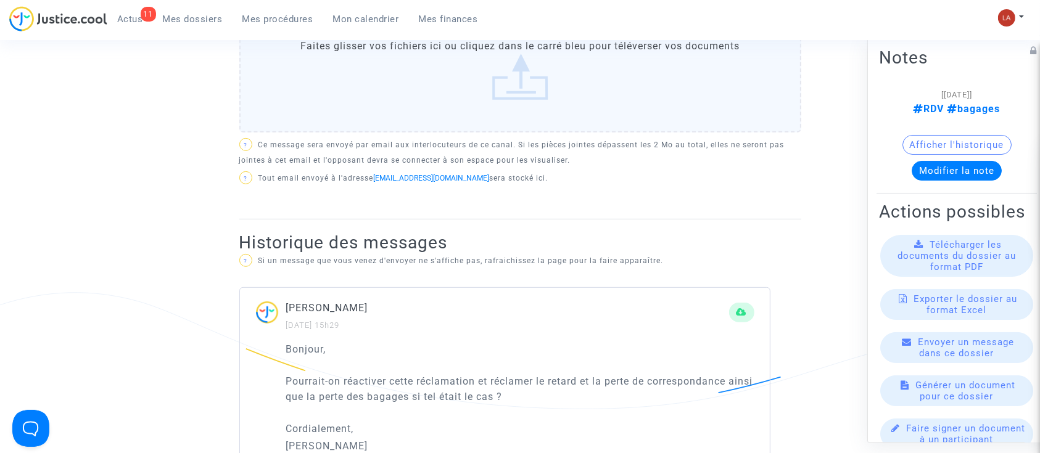
scroll to position [504, 0]
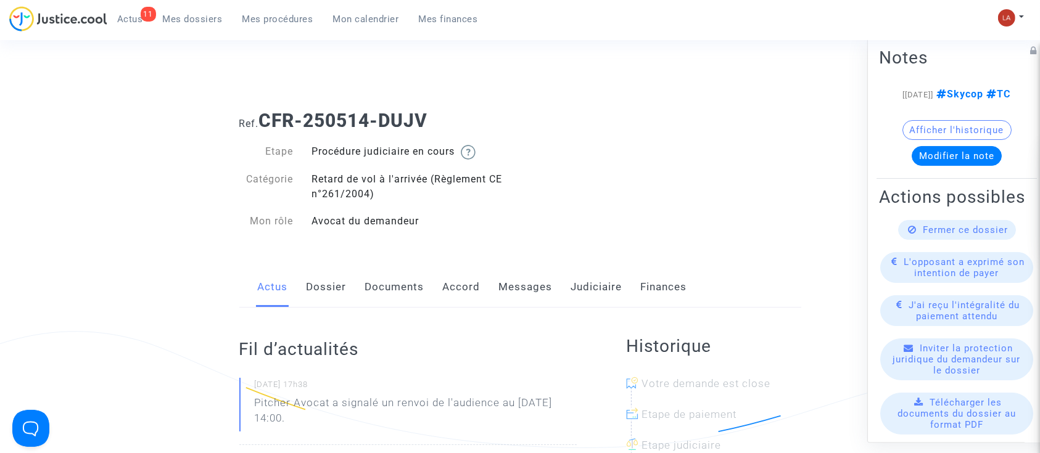
click at [368, 289] on link "Documents" at bounding box center [394, 287] width 59 height 41
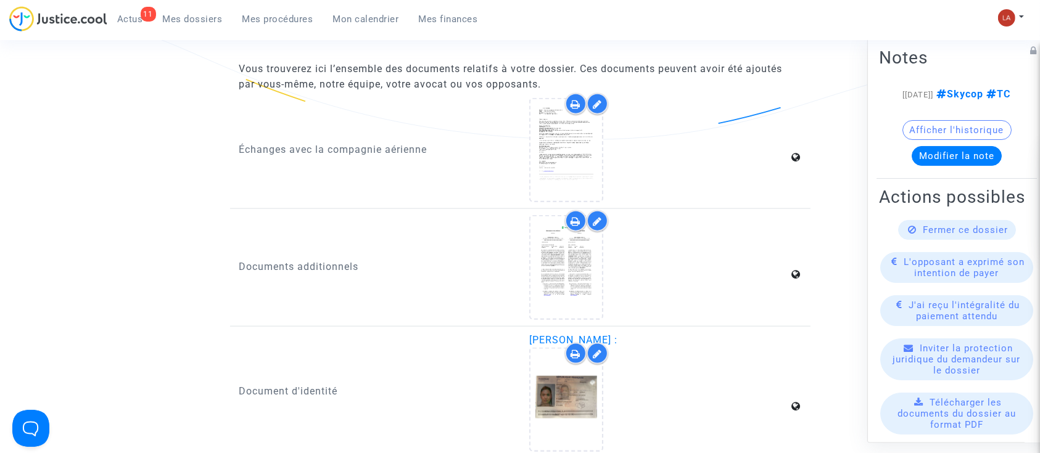
scroll to position [1480, 0]
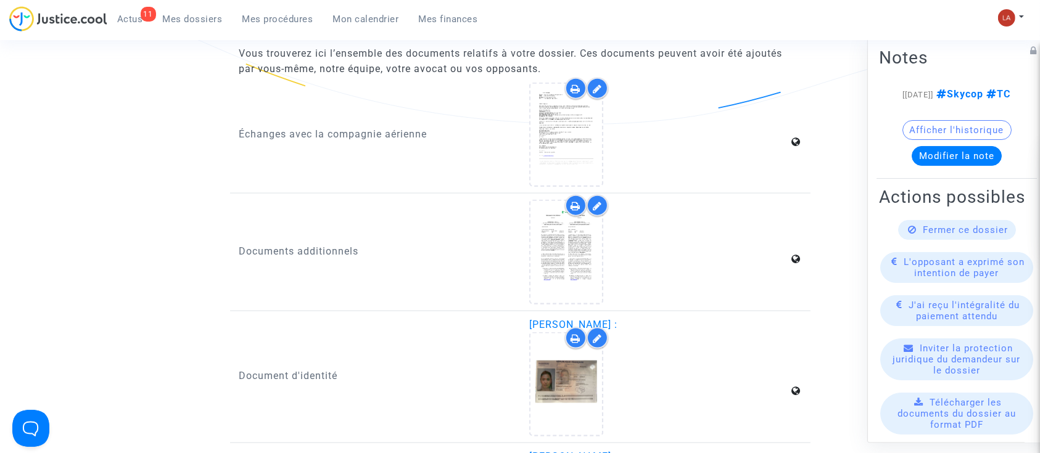
click at [571, 202] on icon at bounding box center [576, 206] width 10 height 10
click at [570, 342] on div at bounding box center [576, 338] width 22 height 22
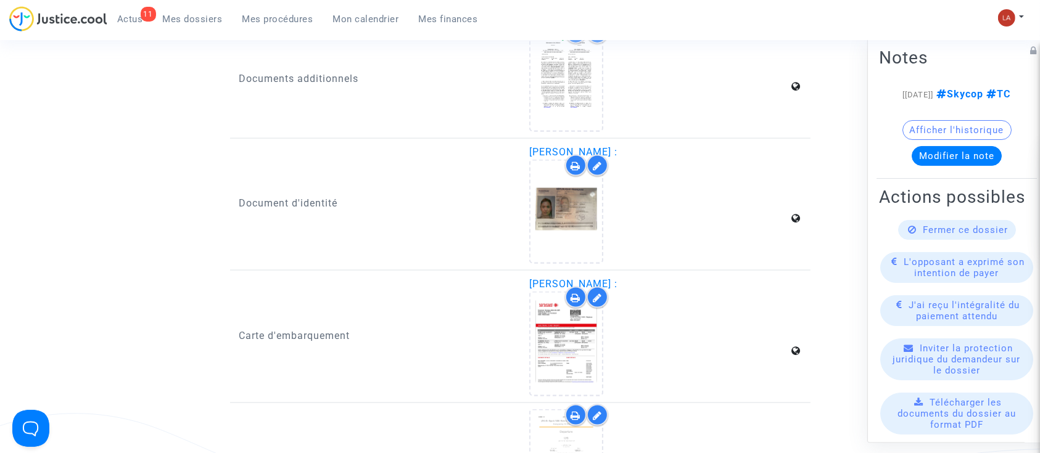
scroll to position [1808, 0]
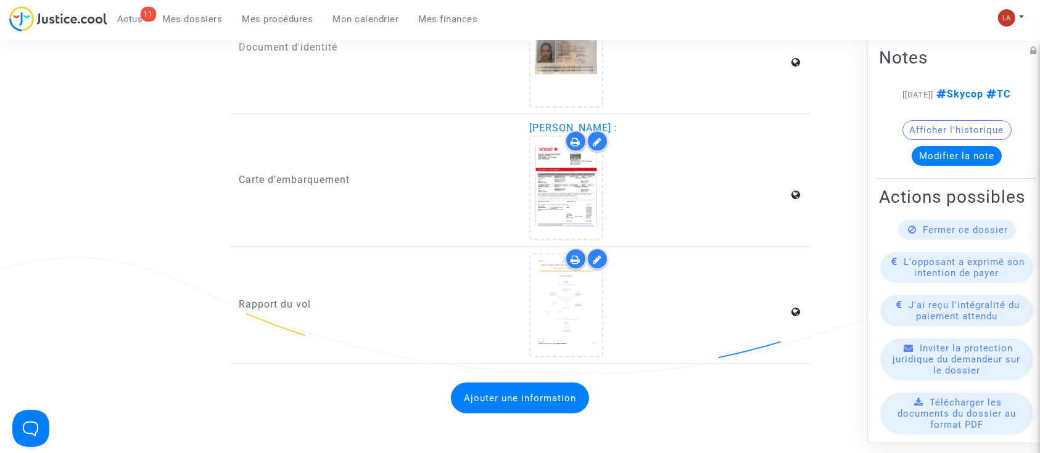
click at [575, 138] on icon at bounding box center [576, 142] width 10 height 10
click at [575, 255] on icon at bounding box center [576, 260] width 10 height 10
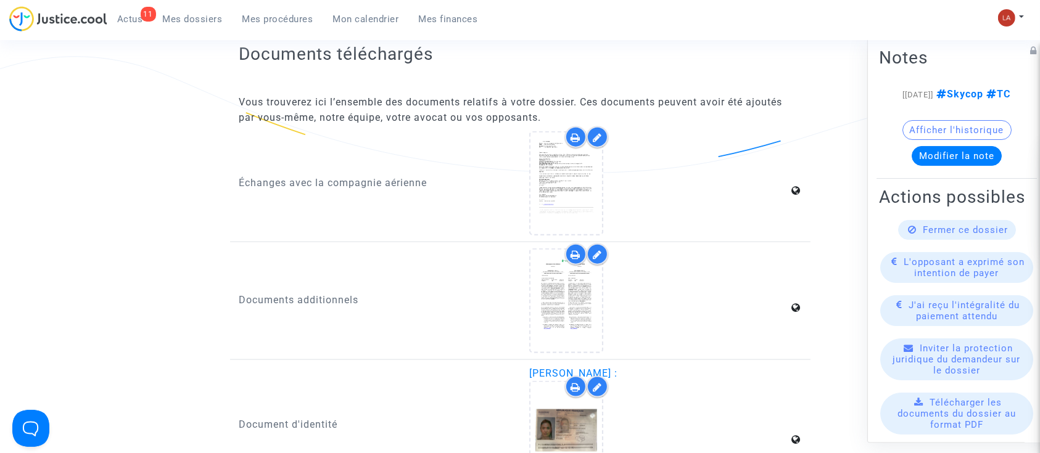
scroll to position [1397, 0]
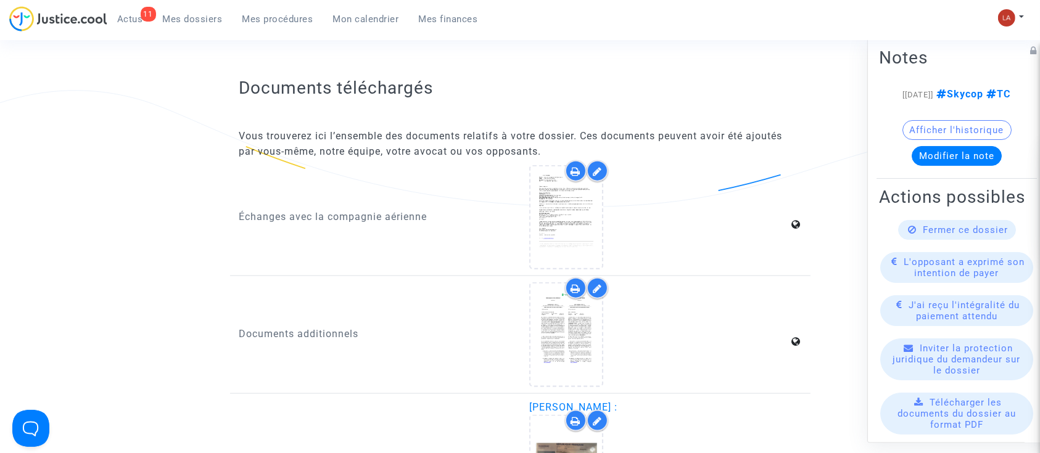
click at [565, 160] on div at bounding box center [586, 171] width 43 height 22
click at [574, 166] on icon at bounding box center [576, 171] width 10 height 10
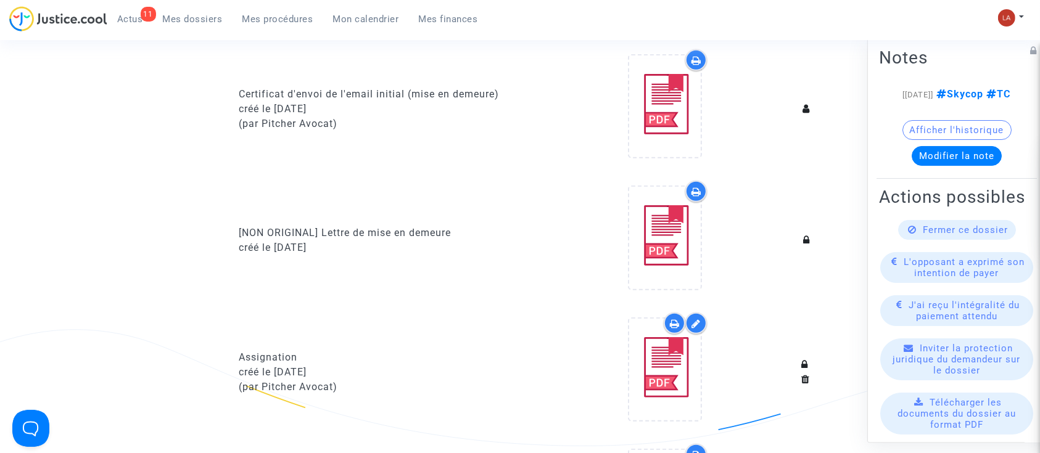
scroll to position [411, 0]
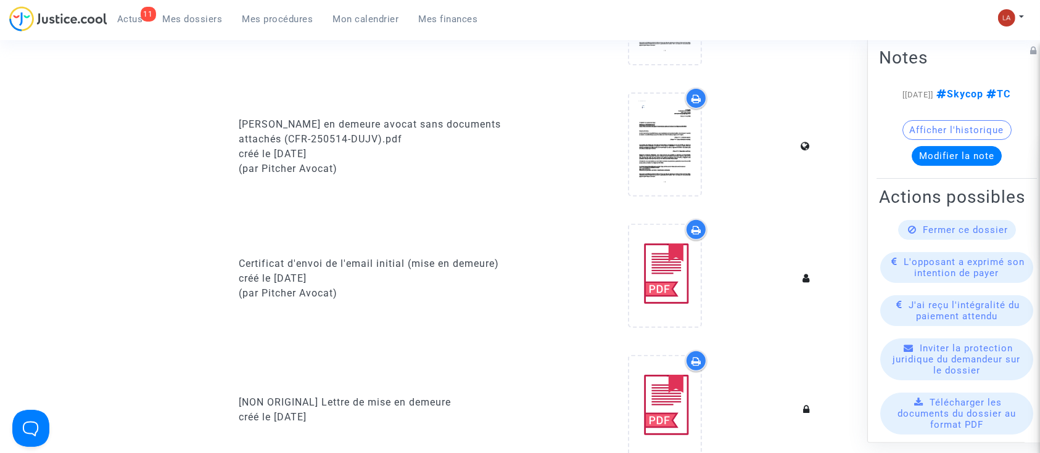
click at [695, 94] on icon at bounding box center [696, 99] width 10 height 10
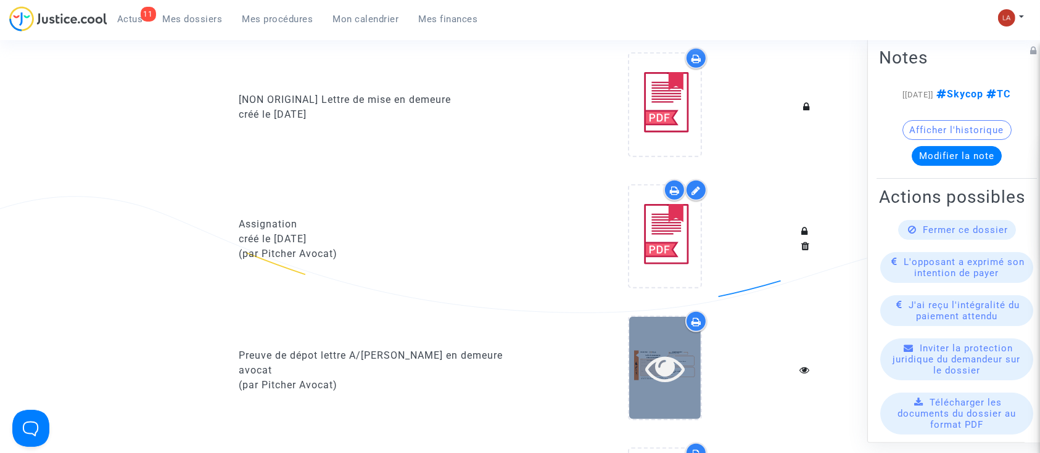
scroll to position [822, 0]
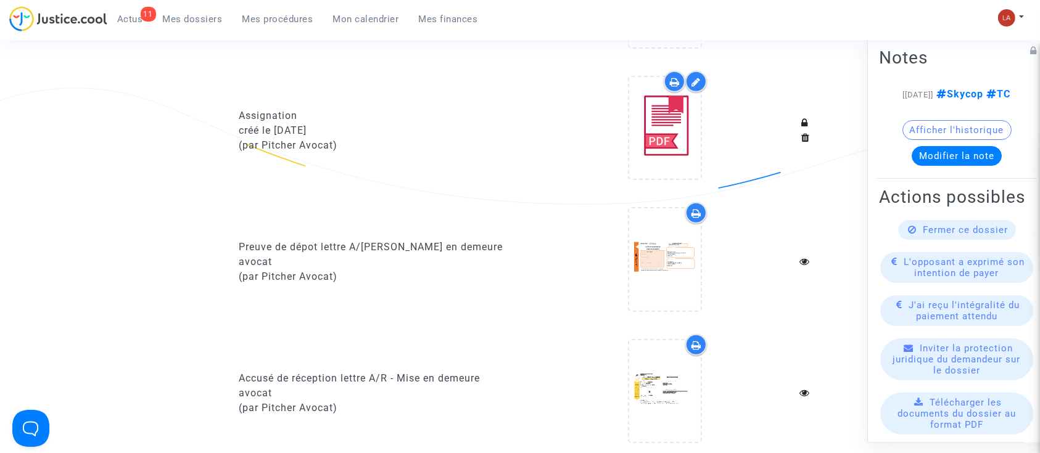
click at [700, 213] on icon at bounding box center [696, 213] width 10 height 10
click at [705, 338] on div at bounding box center [696, 345] width 22 height 22
